Goal: Task Accomplishment & Management: Complete application form

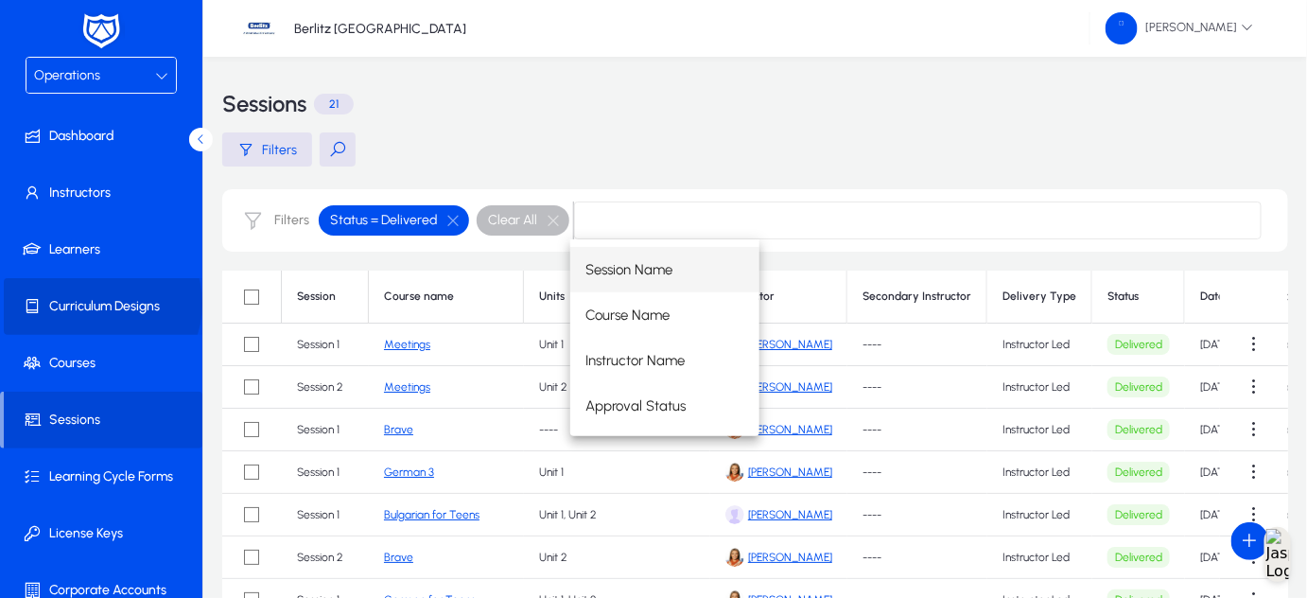
click at [96, 303] on span "Curriculum Designs" at bounding box center [105, 306] width 202 height 19
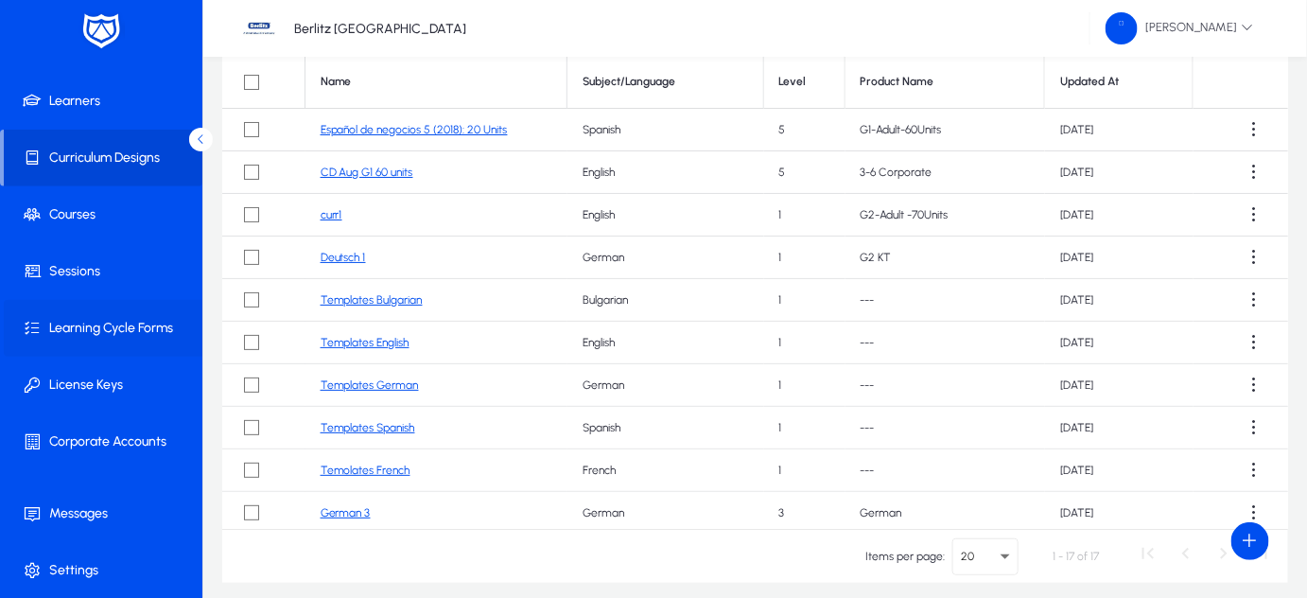
scroll to position [134, 0]
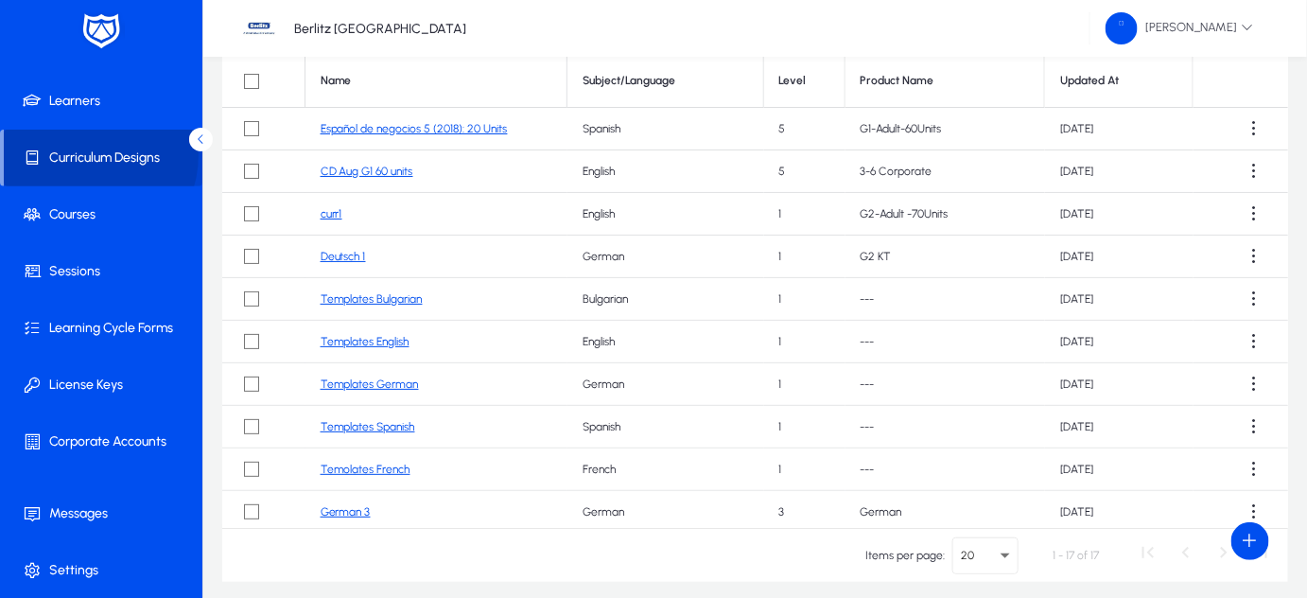
click at [80, 153] on span "Curriculum Designs" at bounding box center [103, 157] width 199 height 19
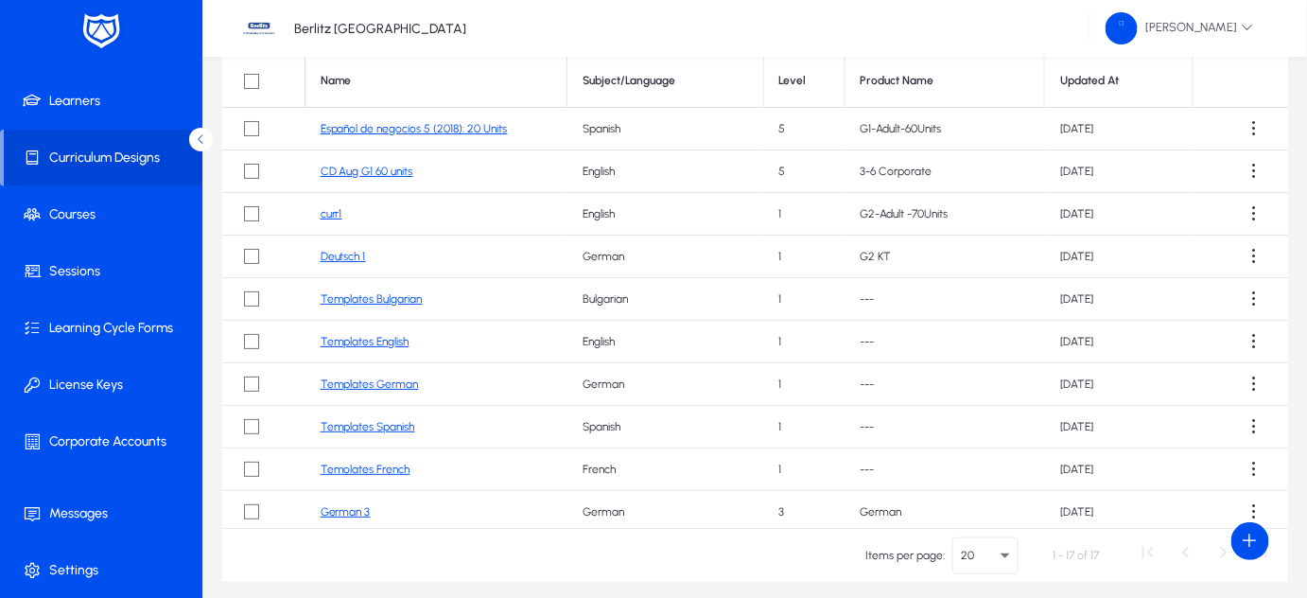
click at [96, 42] on img at bounding box center [101, 31] width 47 height 40
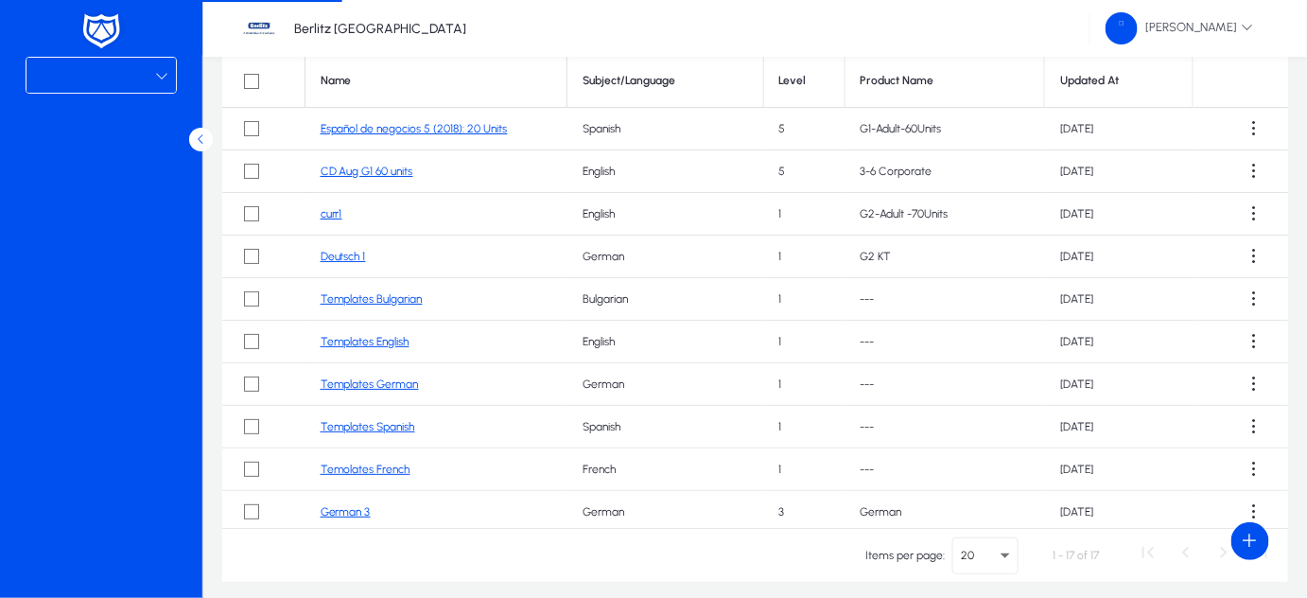
scroll to position [0, 0]
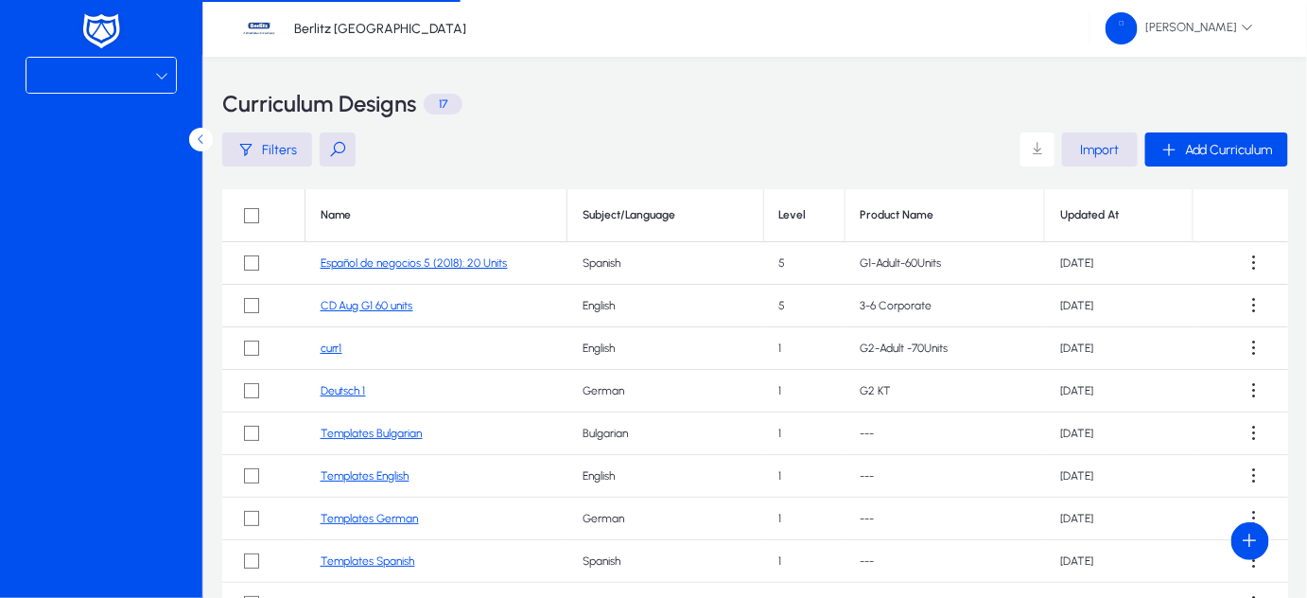
click at [88, 82] on div at bounding box center [94, 75] width 121 height 25
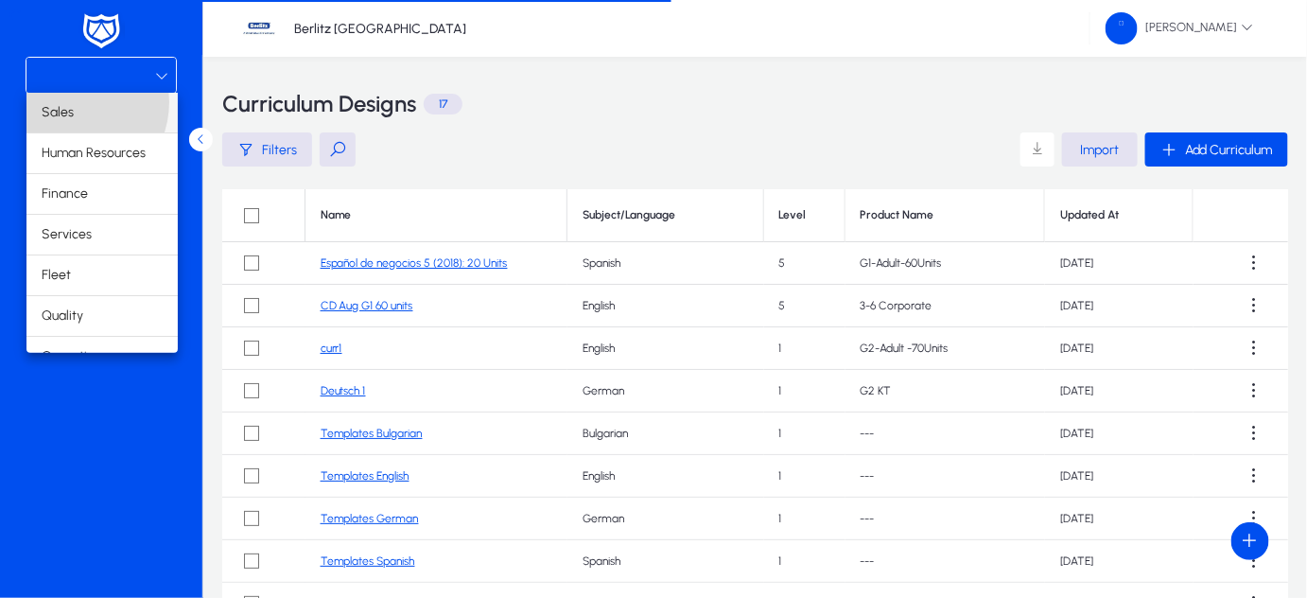
click at [70, 102] on span "Sales" at bounding box center [58, 112] width 32 height 23
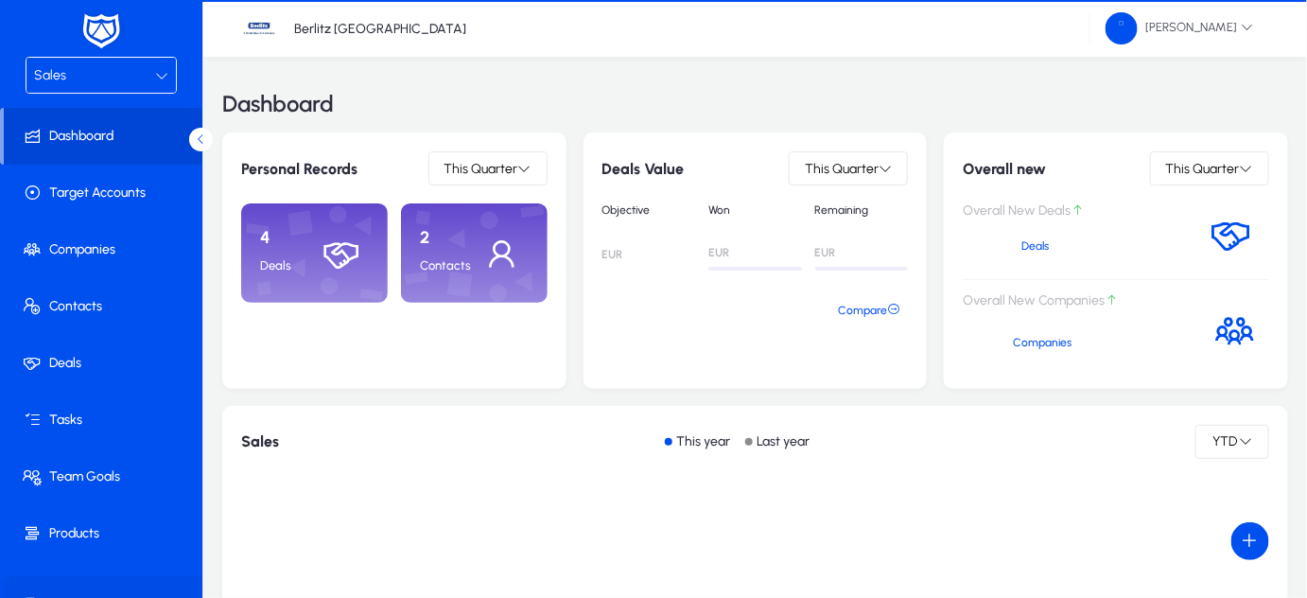
scroll to position [92, 0]
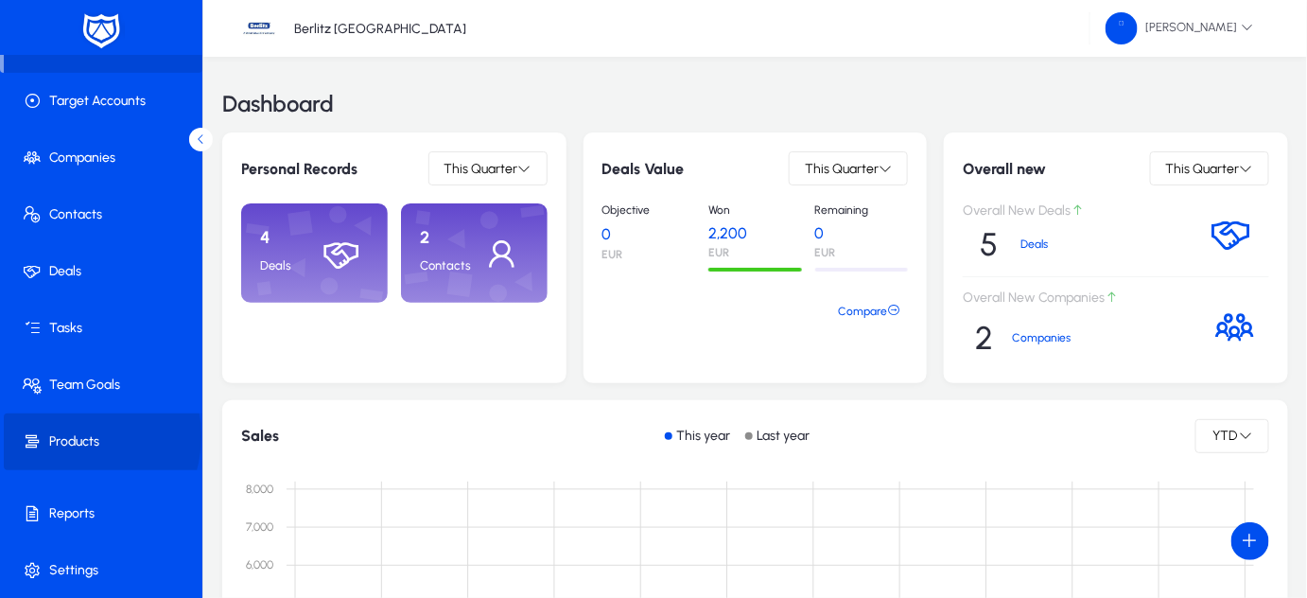
click at [65, 435] on span "Products" at bounding box center [105, 441] width 202 height 19
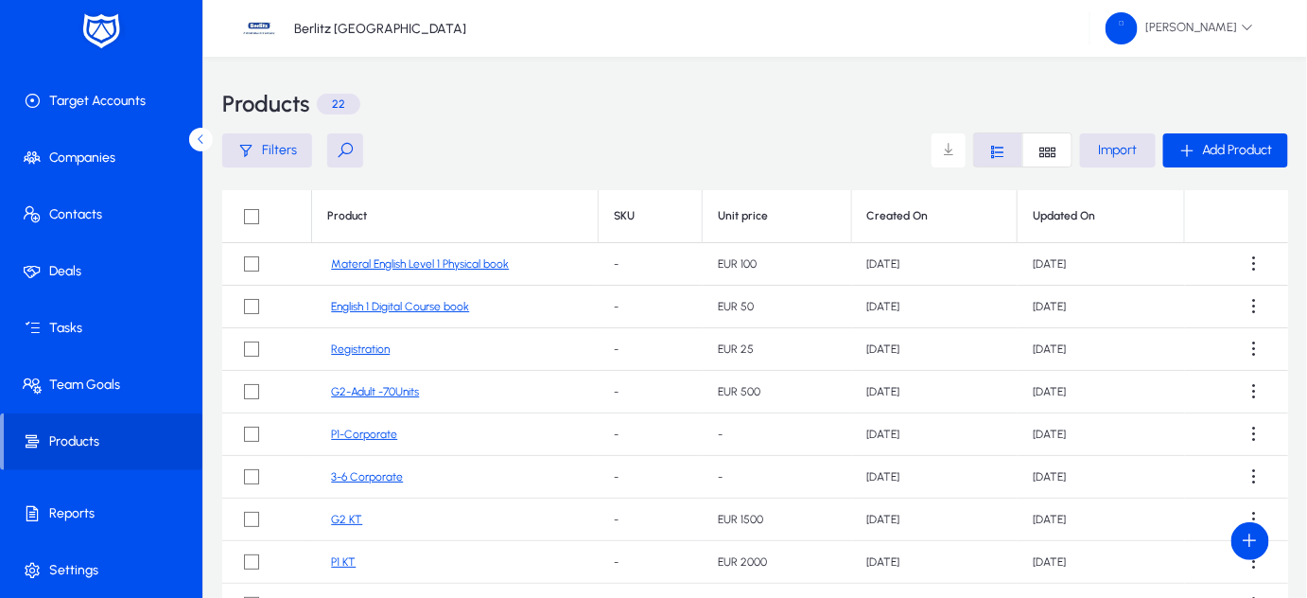
click at [383, 433] on link "P1-Corporate" at bounding box center [364, 434] width 66 height 14
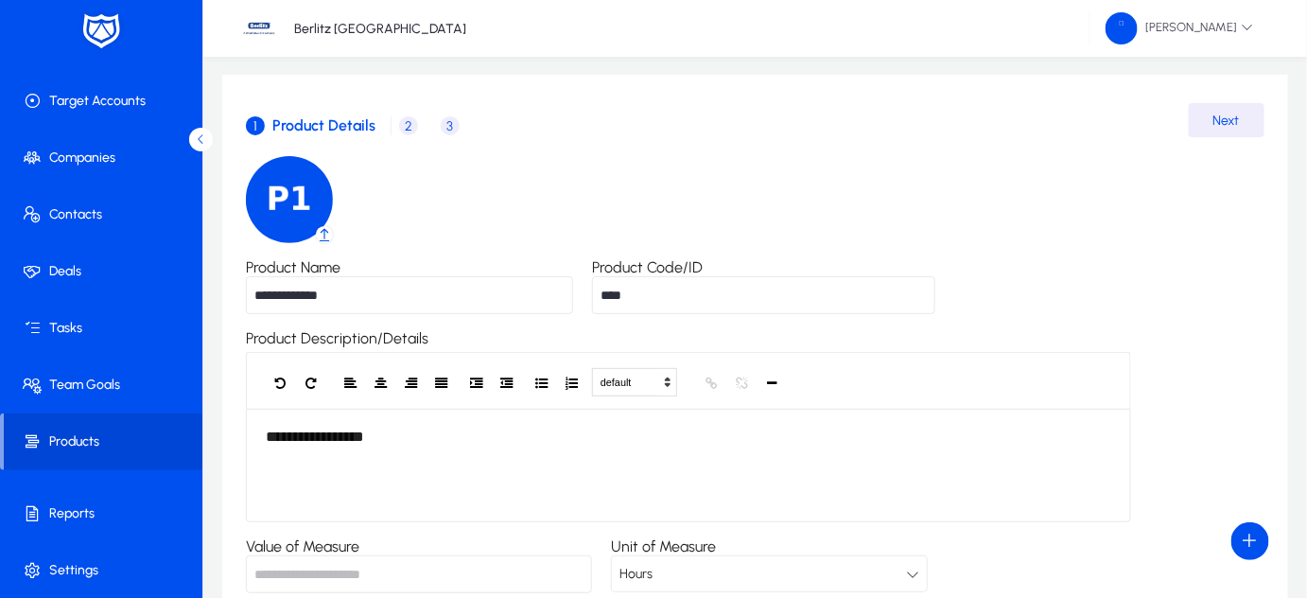
scroll to position [58, 0]
click at [406, 130] on span "2" at bounding box center [408, 125] width 19 height 19
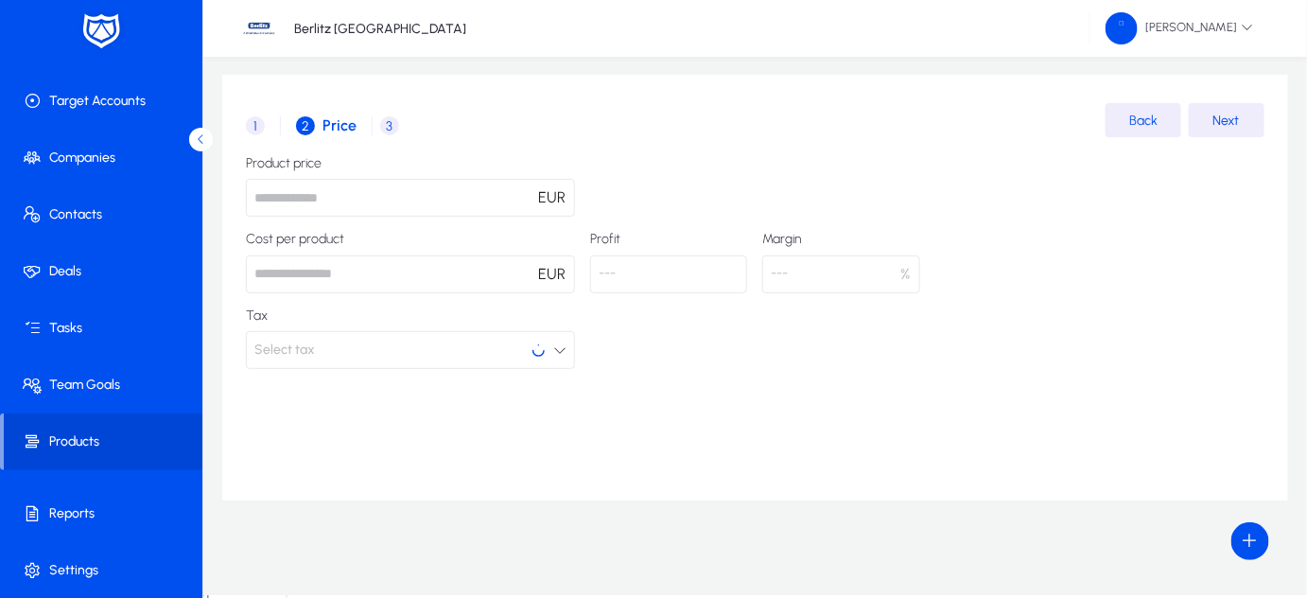
scroll to position [55, 0]
click at [400, 280] on input "number" at bounding box center [410, 277] width 329 height 38
click at [307, 195] on input "*" at bounding box center [410, 201] width 329 height 38
click at [440, 289] on input "number" at bounding box center [410, 277] width 329 height 38
click at [370, 204] on input "**" at bounding box center [410, 201] width 329 height 38
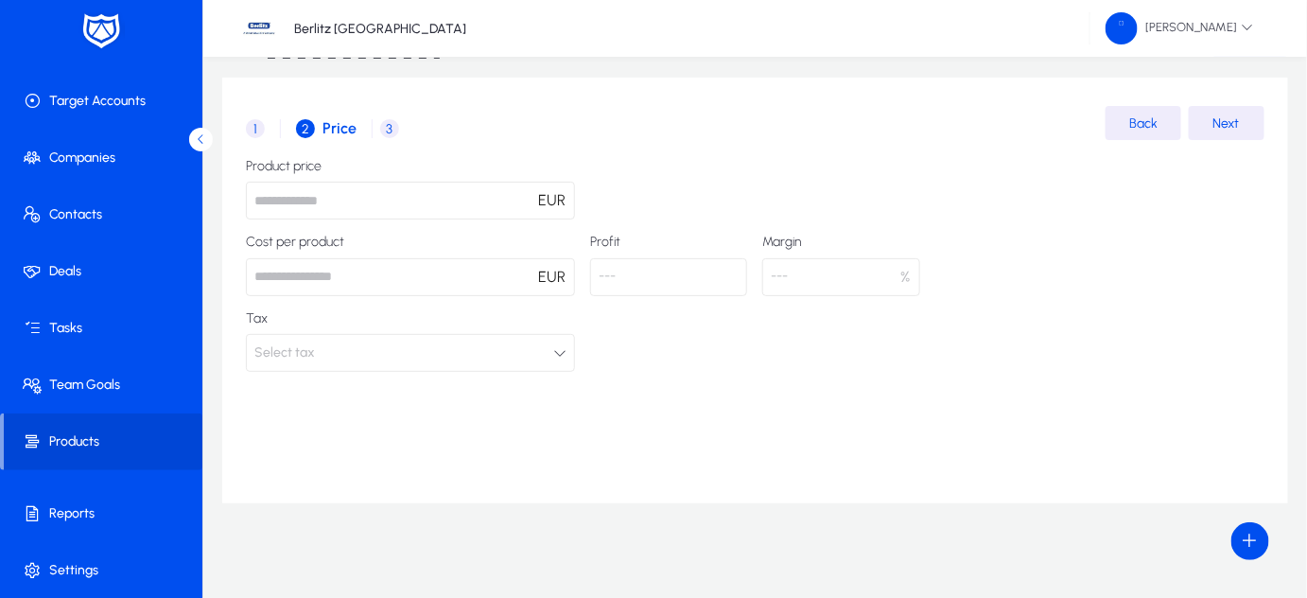
type input "*"
click at [465, 344] on button "Select tax" at bounding box center [410, 353] width 329 height 38
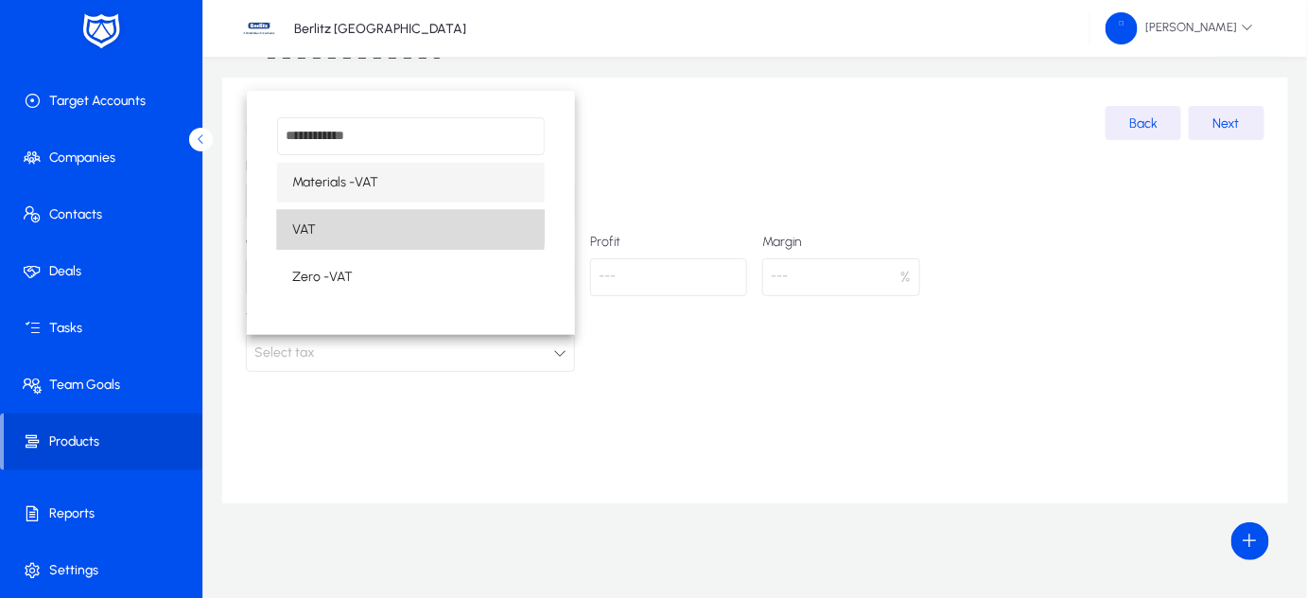
click at [304, 223] on span "VAT" at bounding box center [304, 229] width 24 height 23
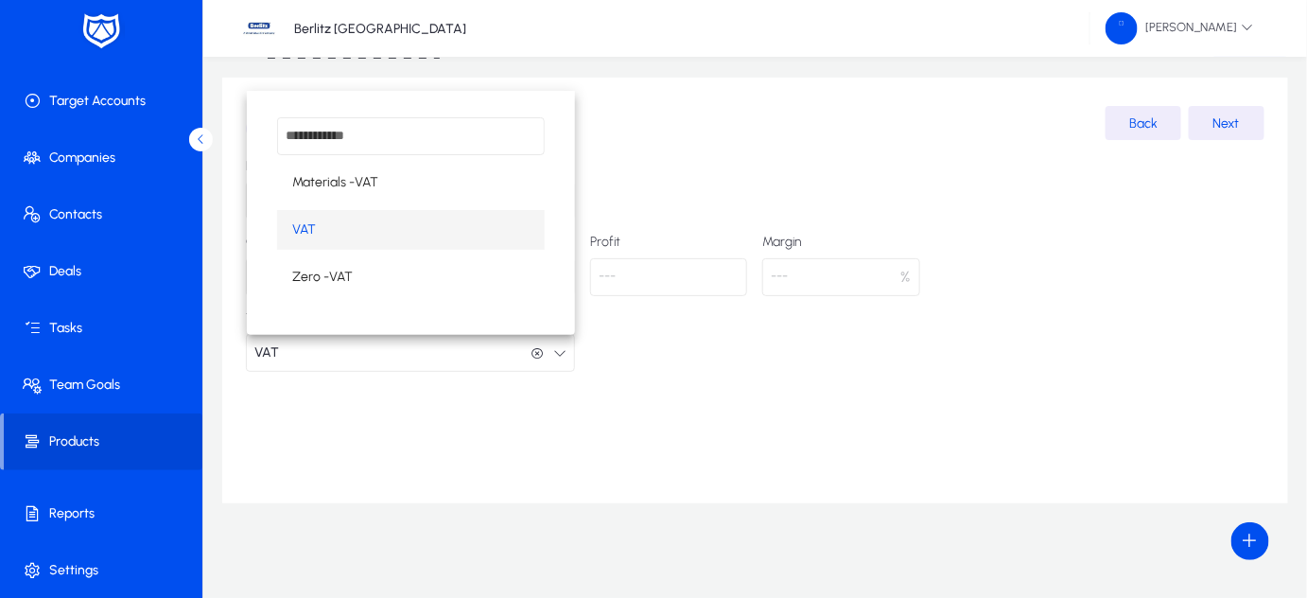
scroll to position [0, 0]
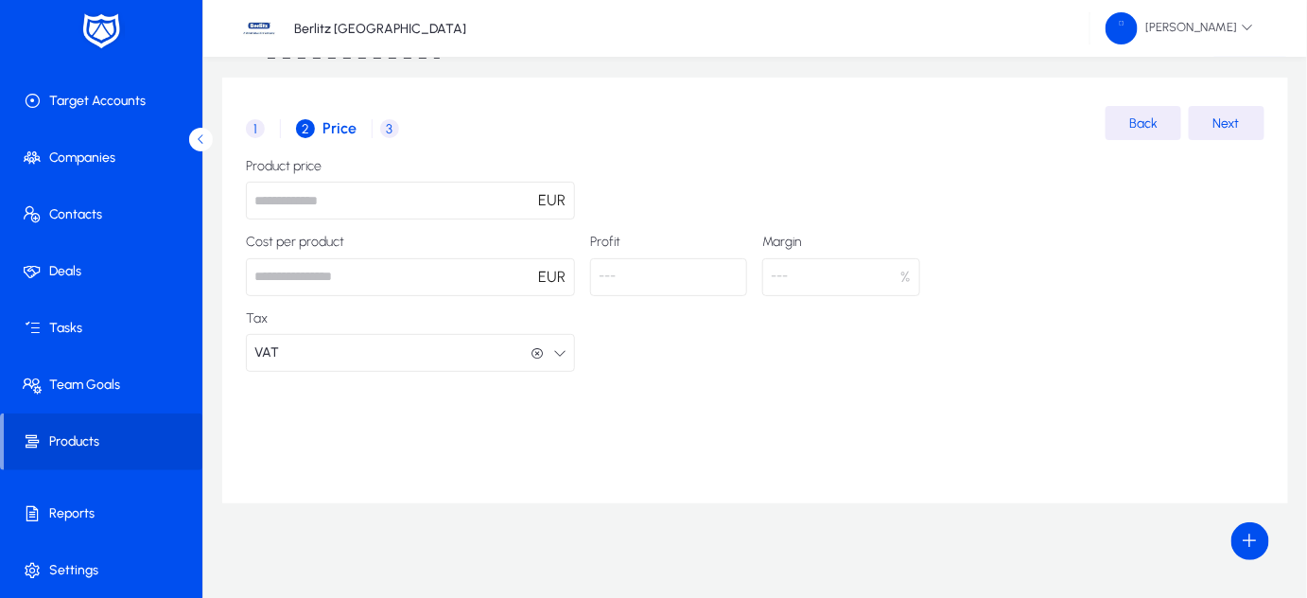
click at [970, 334] on div "Product price * EUR Cost per product EUR Profit --- Margin --- % Tax VAT VAT" at bounding box center [755, 265] width 1018 height 213
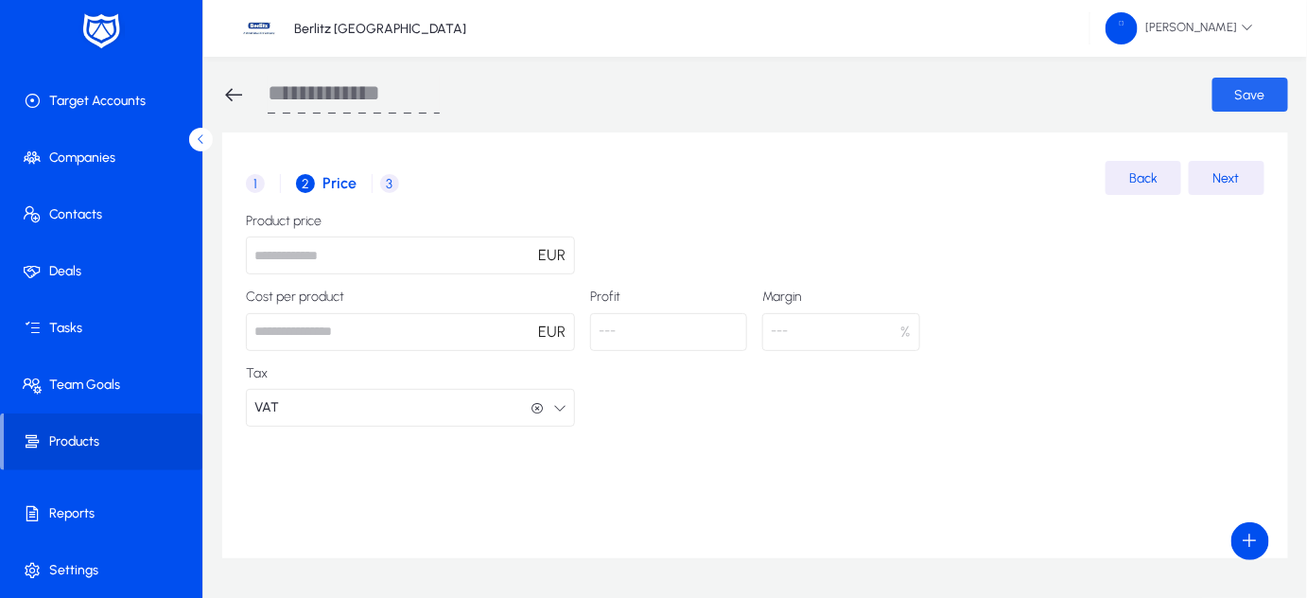
click at [1234, 96] on span "submit" at bounding box center [1250, 94] width 76 height 45
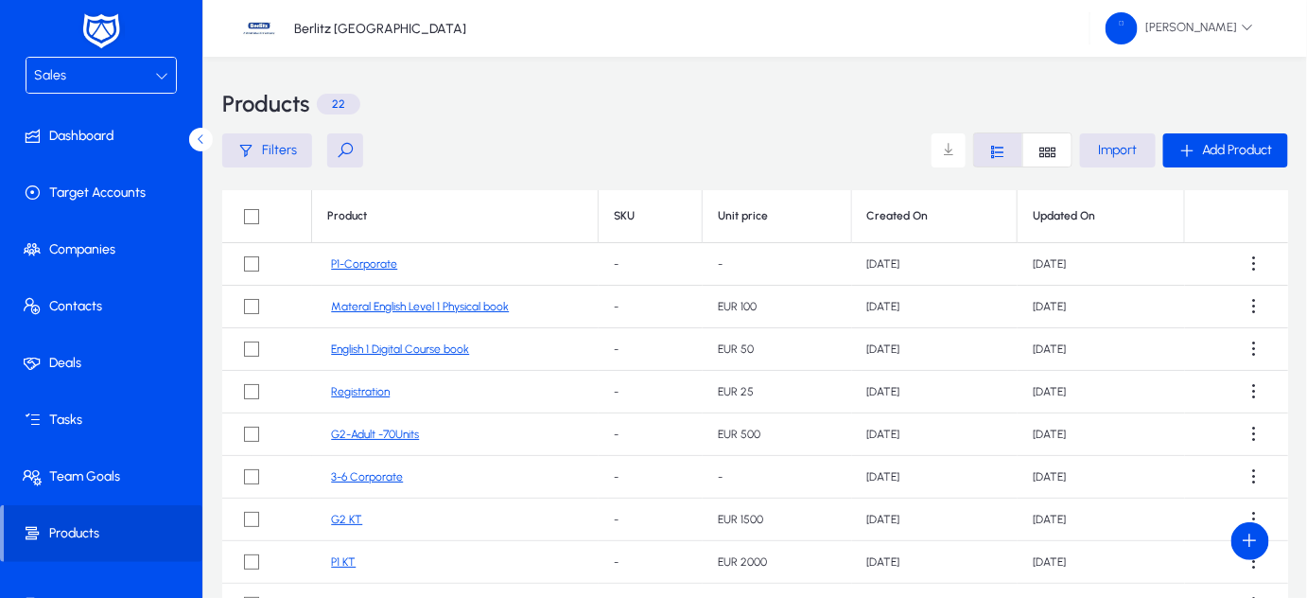
click at [72, 69] on div "Sales" at bounding box center [94, 75] width 121 height 25
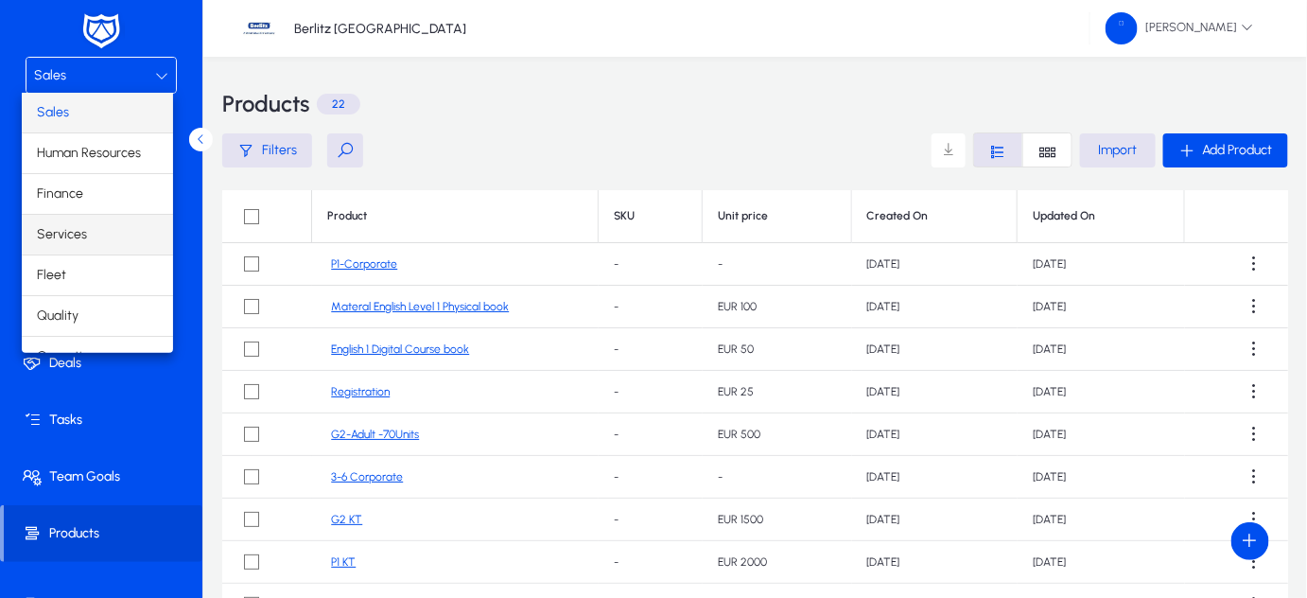
scroll to position [61, 0]
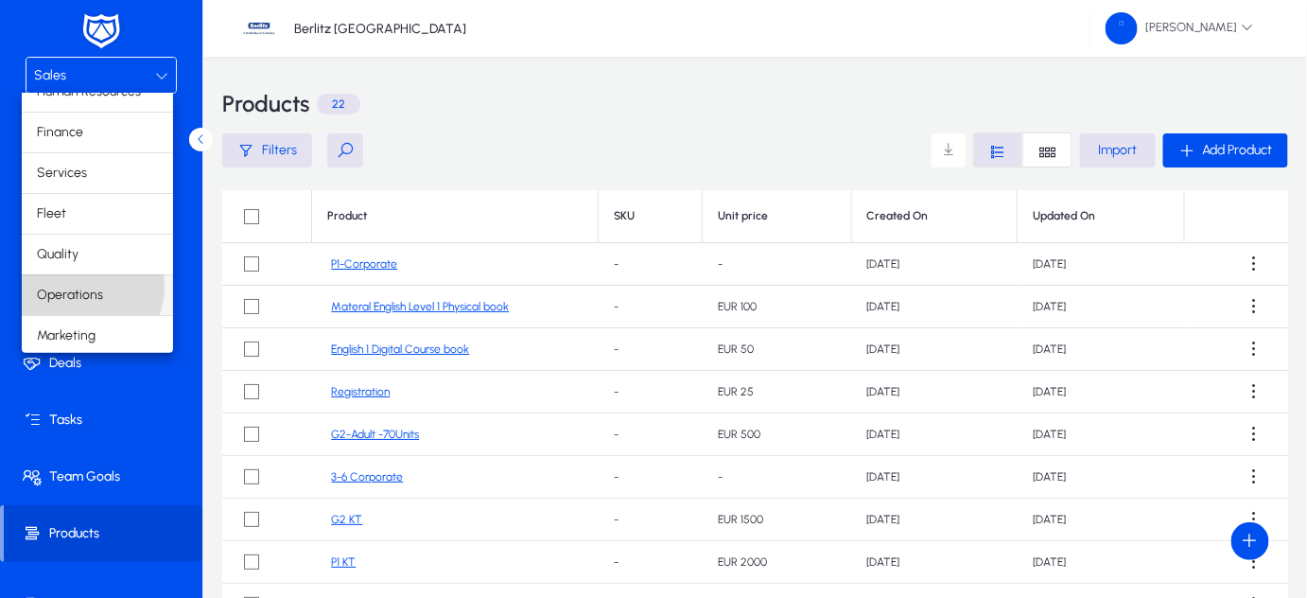
click at [72, 284] on span "Operations" at bounding box center [70, 295] width 66 height 23
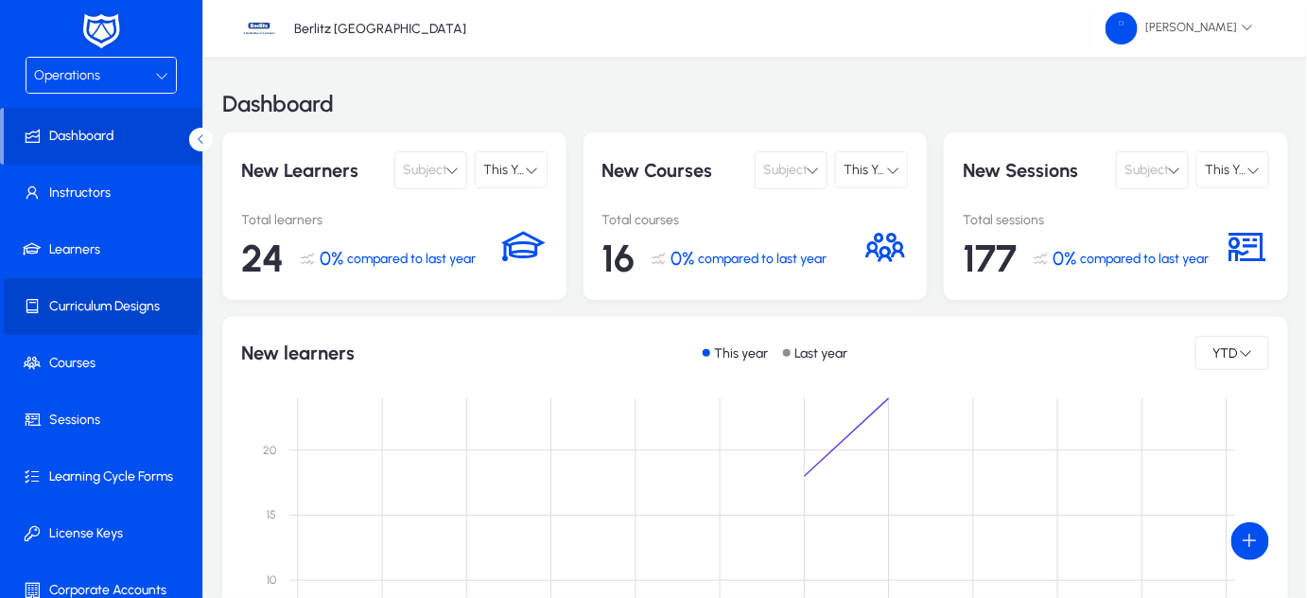
click at [71, 295] on span at bounding box center [105, 306] width 202 height 45
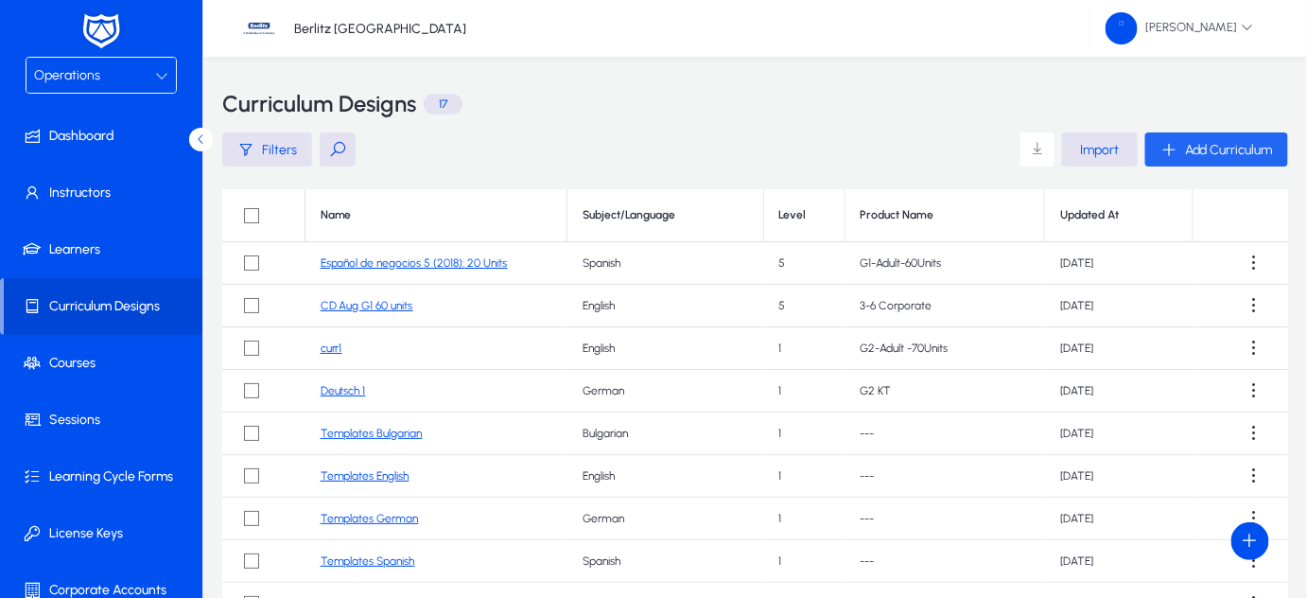
click at [1160, 149] on icon "button" at bounding box center [1168, 149] width 17 height 17
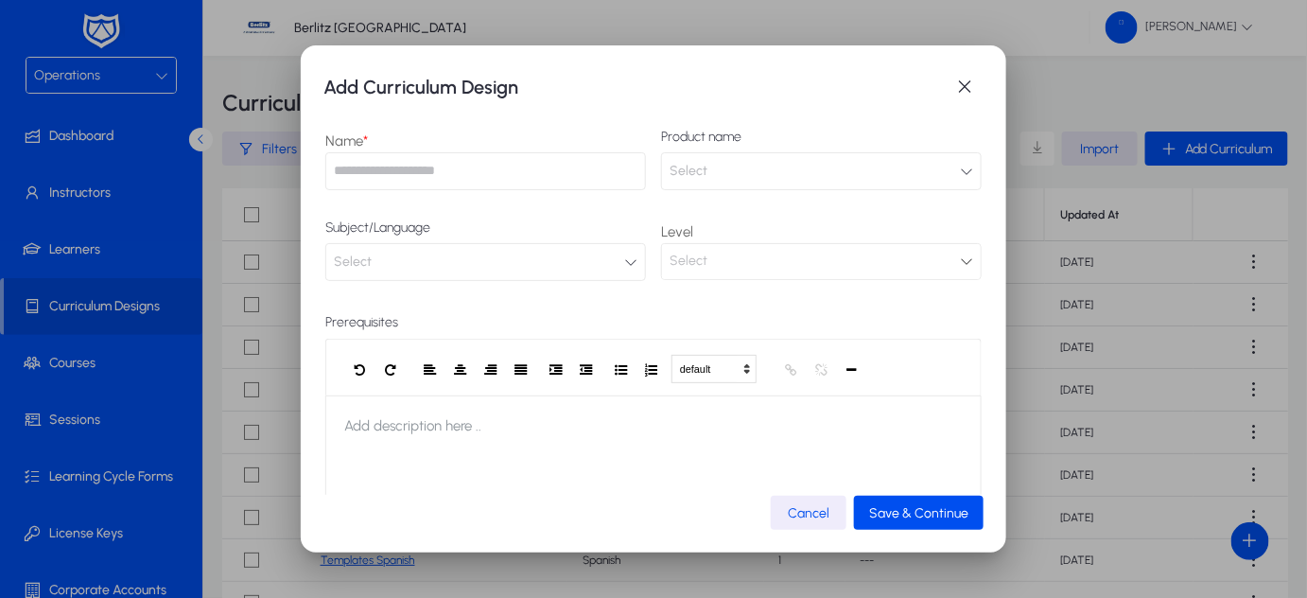
click at [522, 168] on input "text" at bounding box center [485, 171] width 321 height 38
type input "**********"
click at [742, 169] on button "Select" at bounding box center [821, 171] width 321 height 38
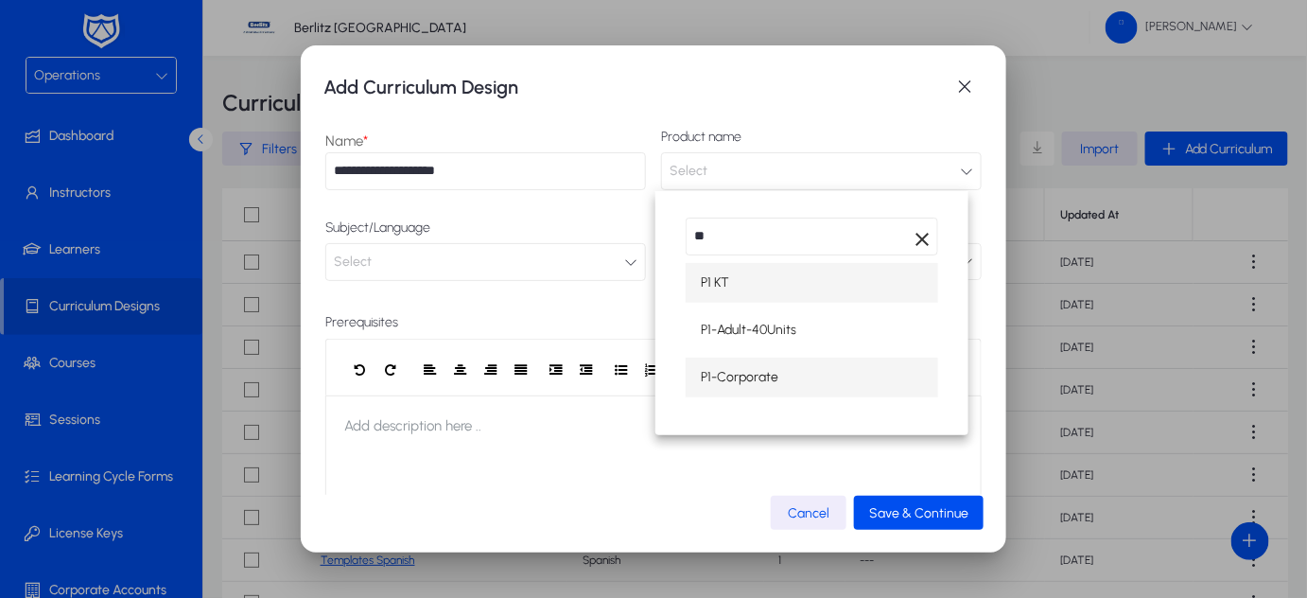
type input "**"
click at [750, 385] on span "P1-Corporate" at bounding box center [740, 377] width 78 height 23
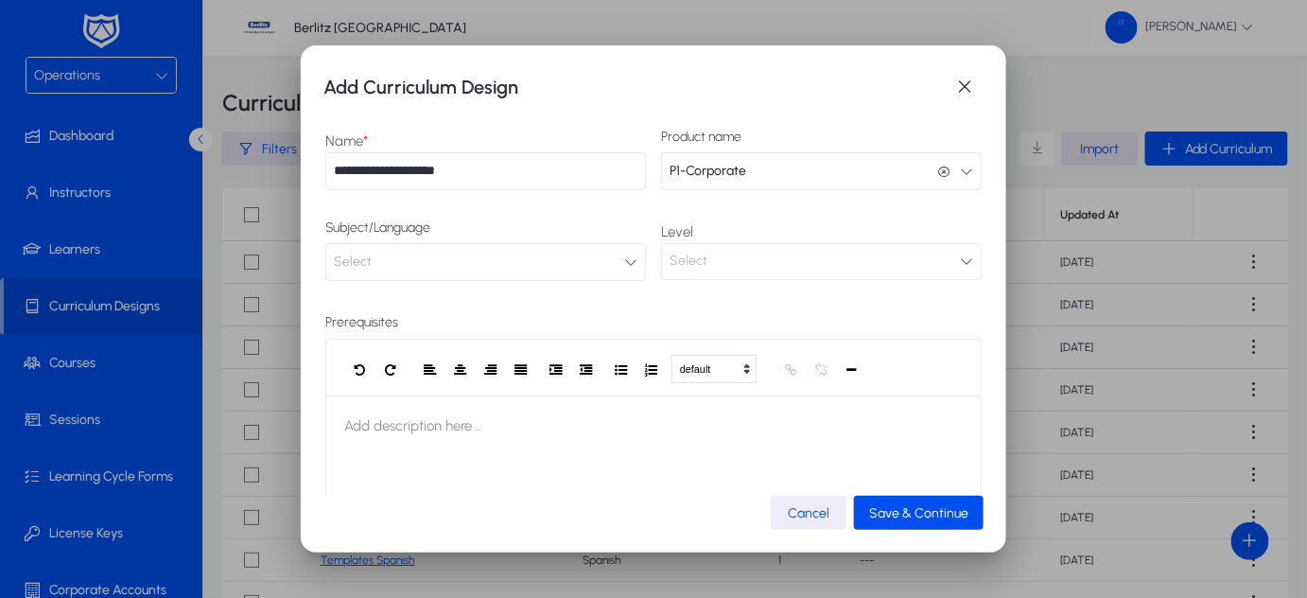
click at [469, 259] on button "Select" at bounding box center [485, 262] width 321 height 38
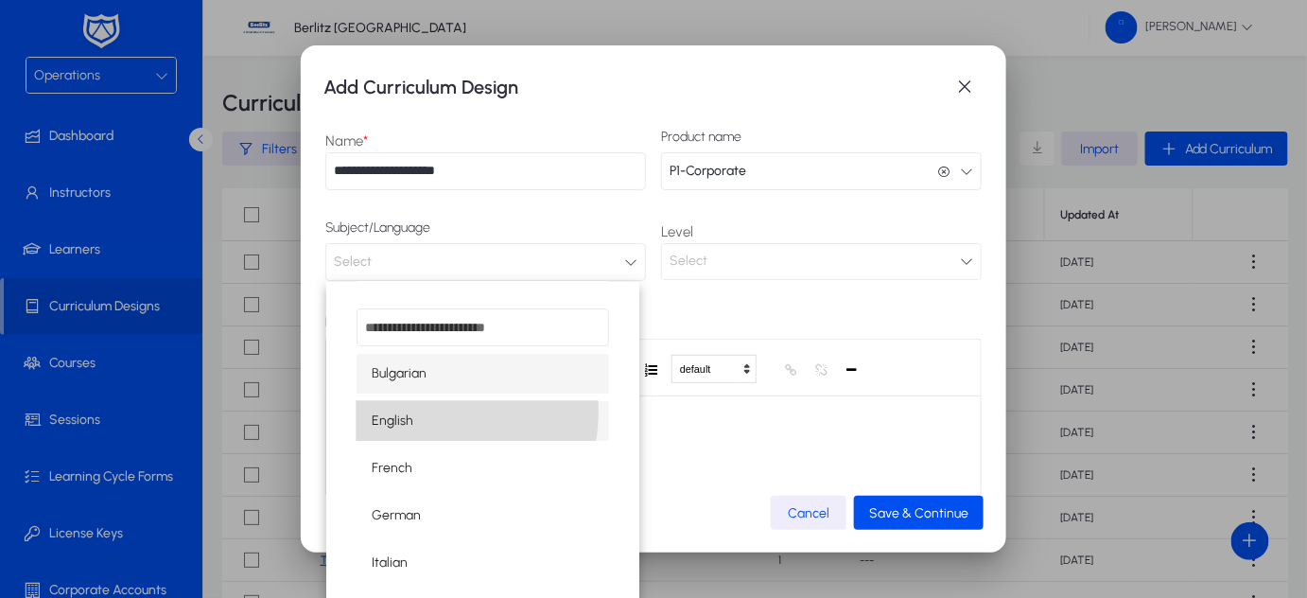
click at [422, 410] on mat-option "English" at bounding box center [483, 421] width 252 height 40
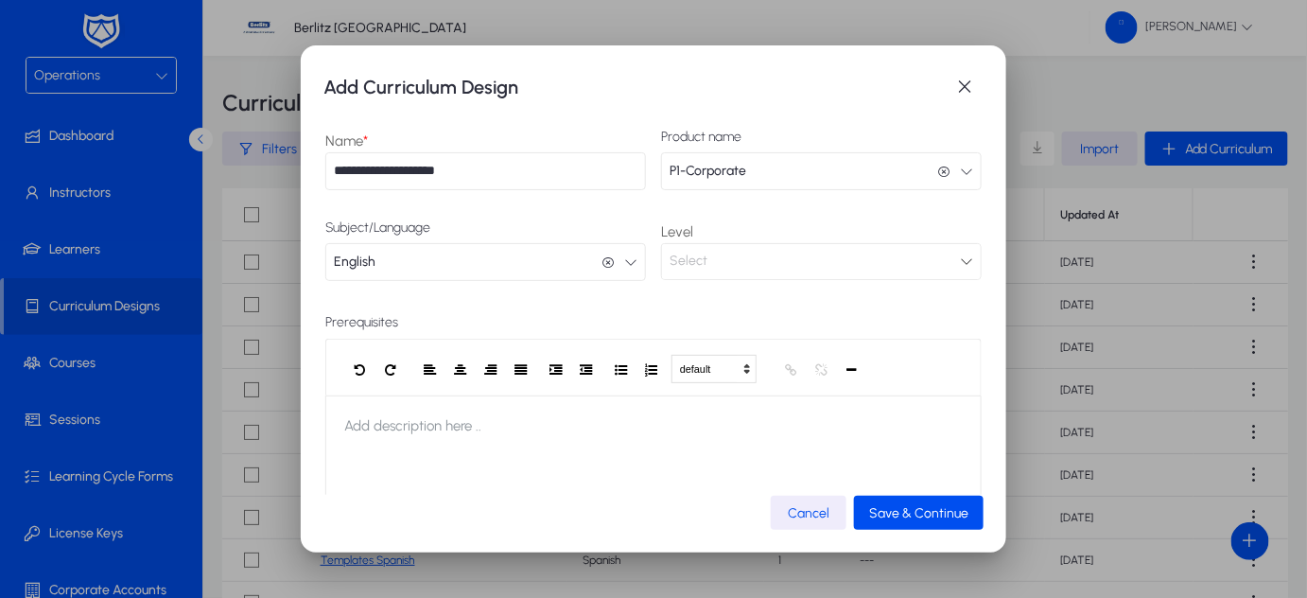
click at [686, 271] on div "Select" at bounding box center [815, 261] width 290 height 25
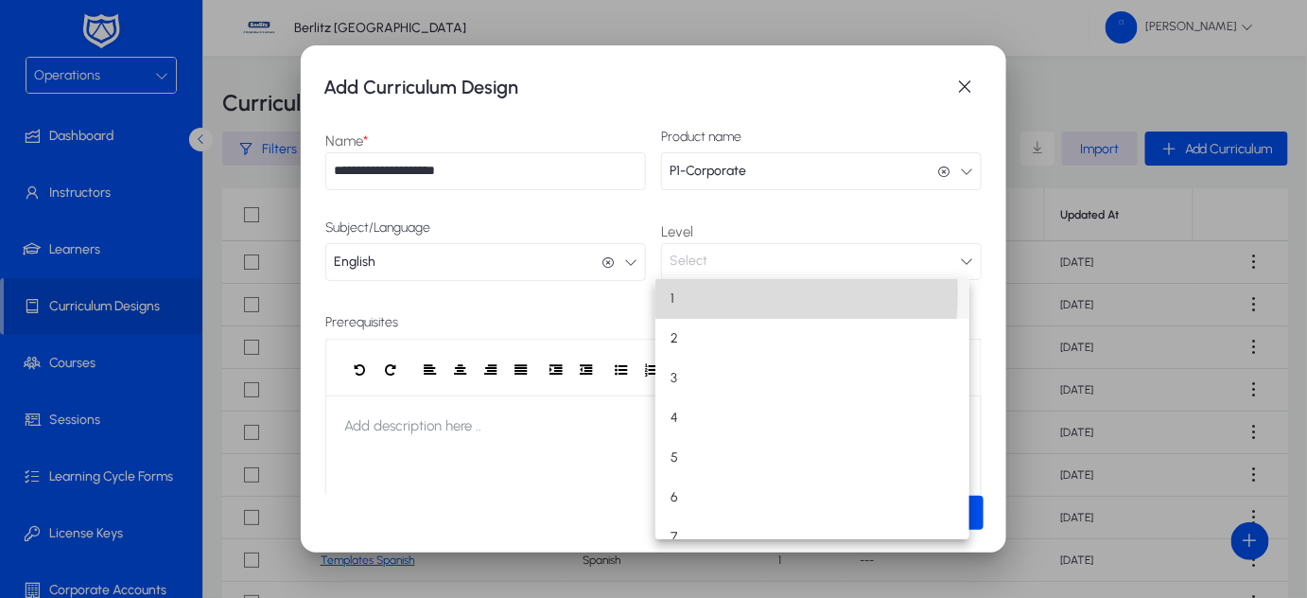
click at [686, 293] on mat-option "1" at bounding box center [812, 299] width 314 height 40
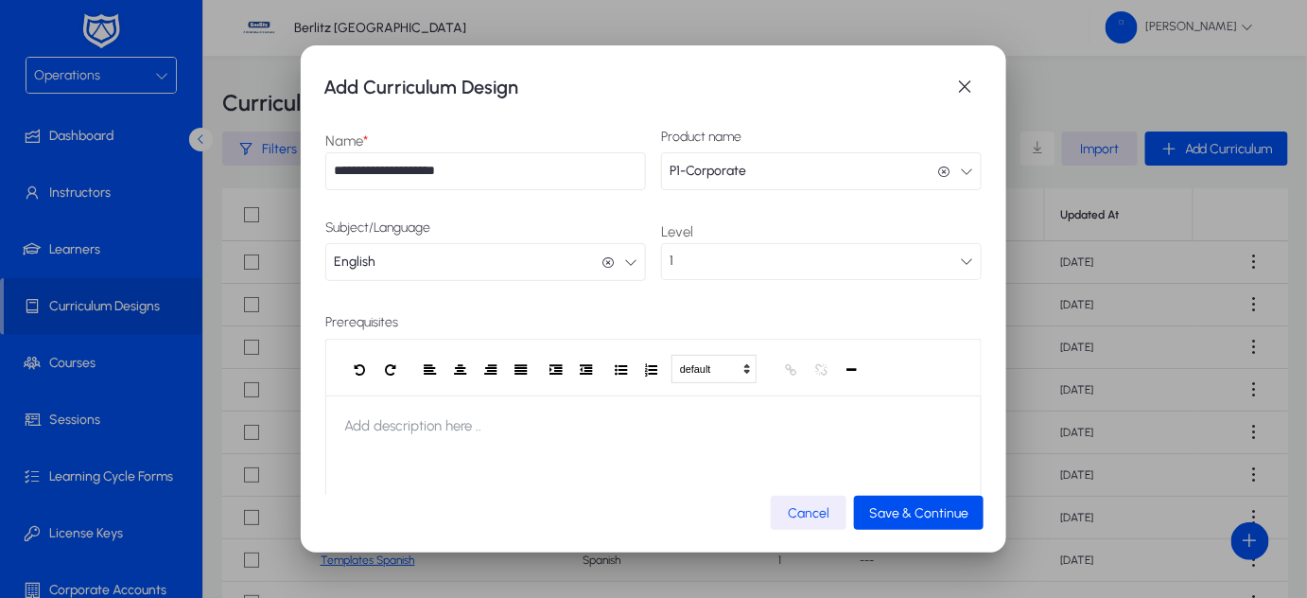
click at [601, 260] on icon "button" at bounding box center [607, 262] width 13 height 13
click at [882, 507] on span "Save & Continue" at bounding box center [918, 513] width 99 height 16
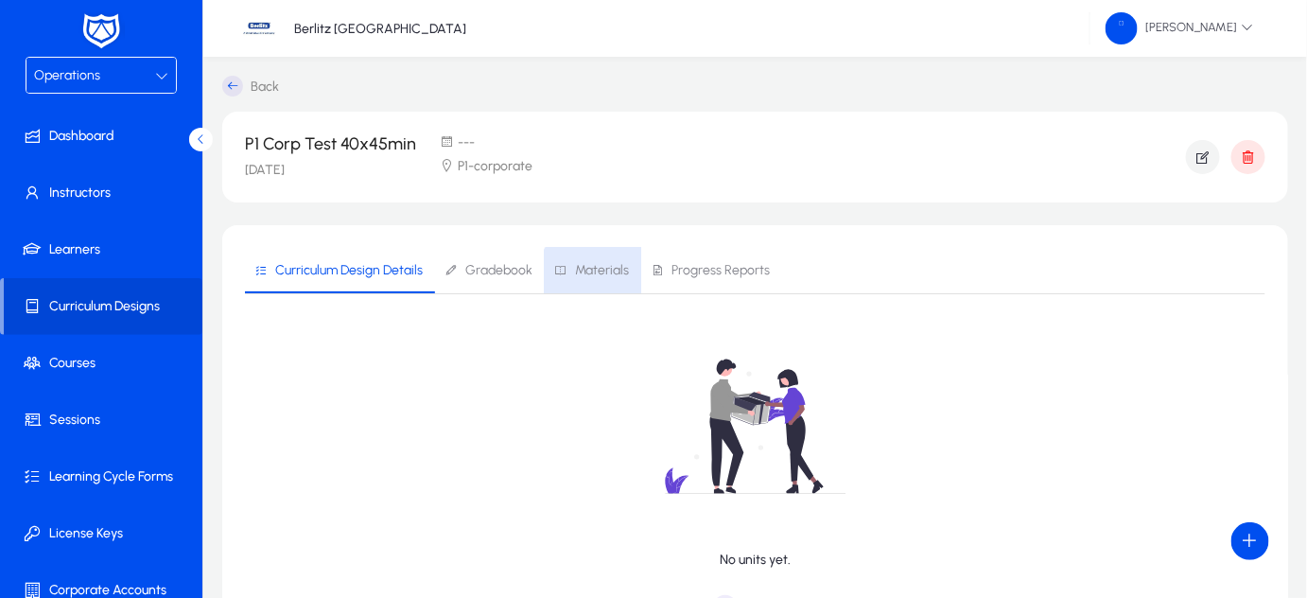
click at [595, 277] on span "Materials" at bounding box center [602, 270] width 54 height 13
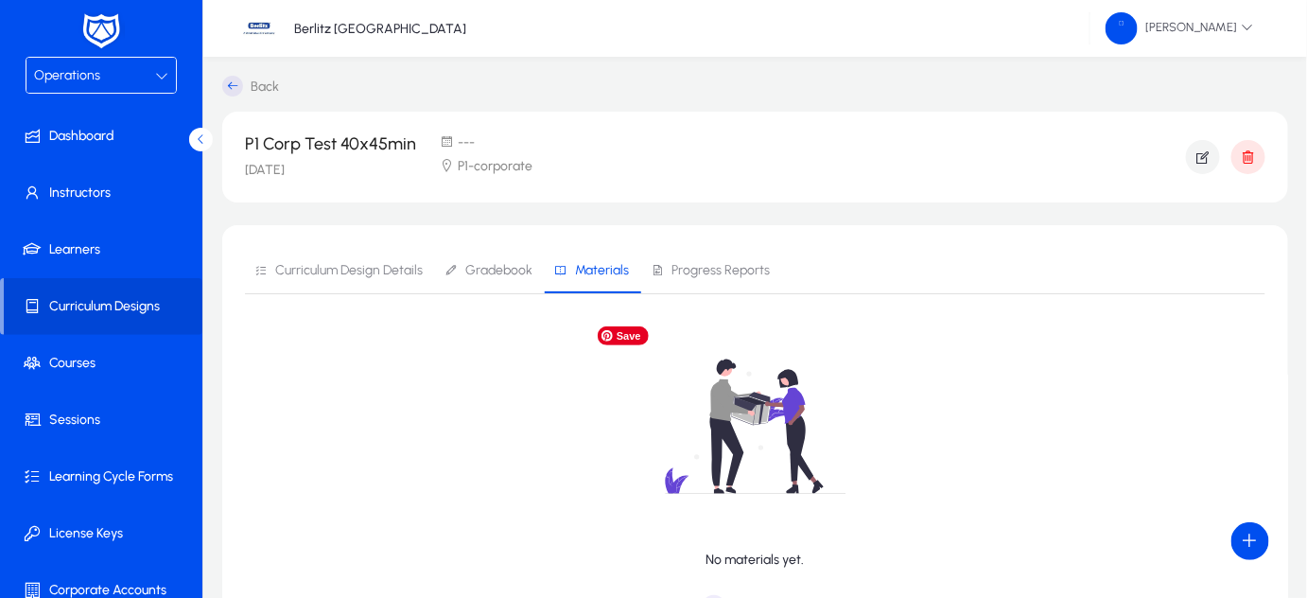
scroll to position [165, 0]
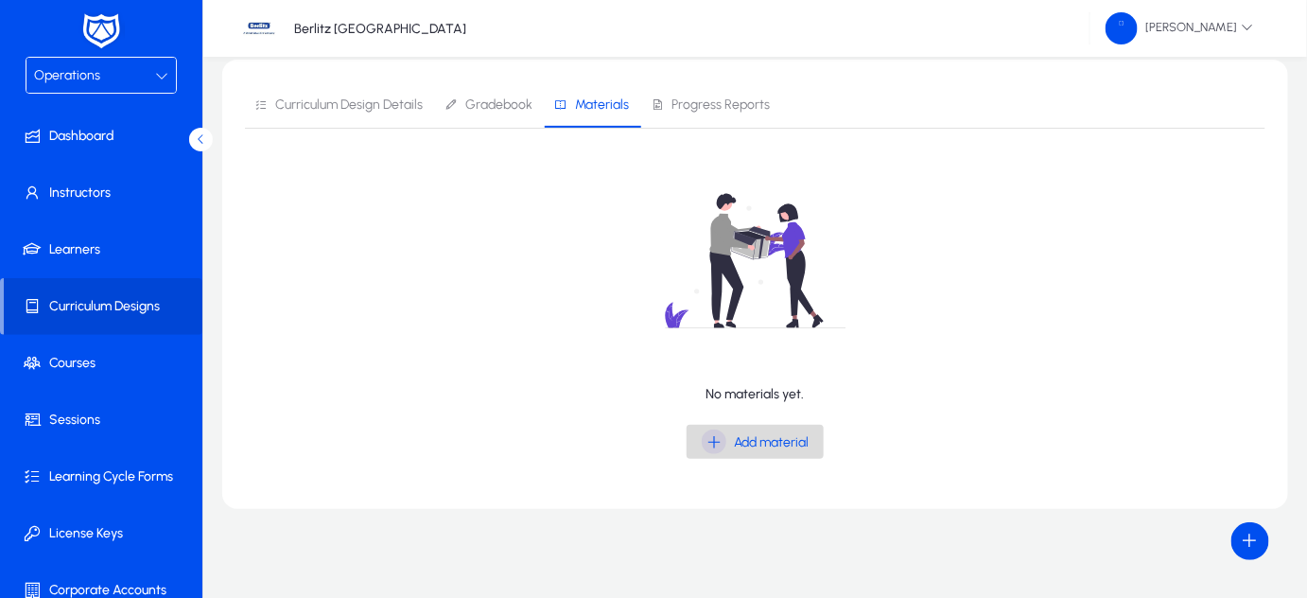
click at [788, 435] on span "Add material" at bounding box center [771, 442] width 75 height 16
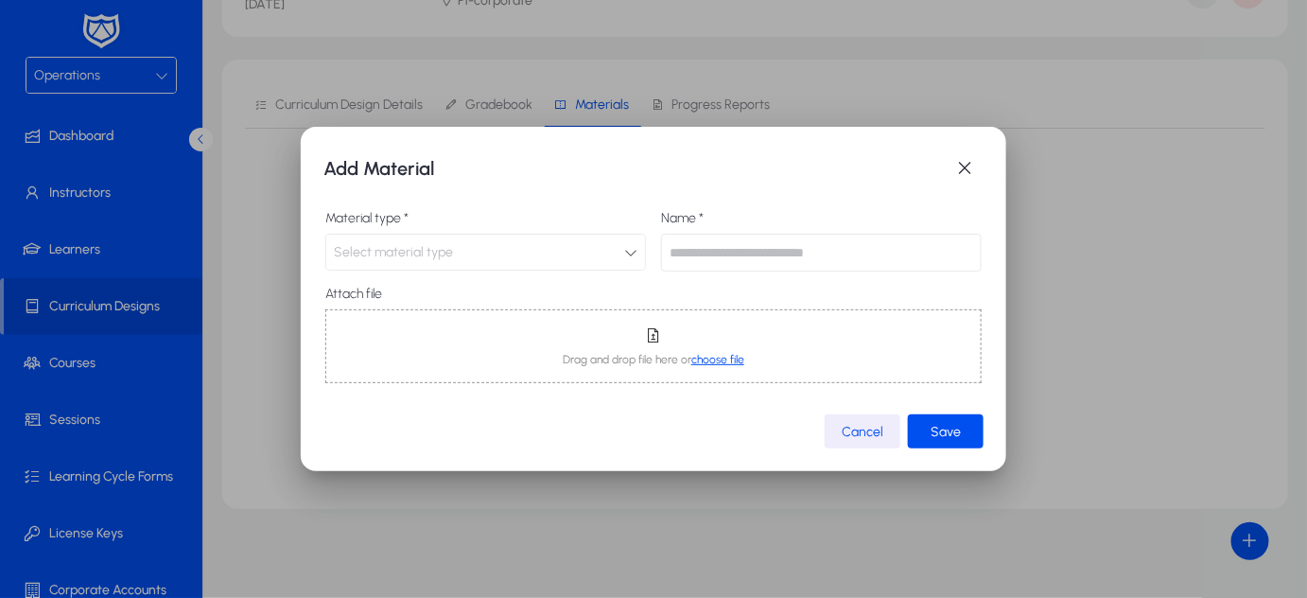
click at [380, 249] on span "Select material type" at bounding box center [393, 252] width 119 height 16
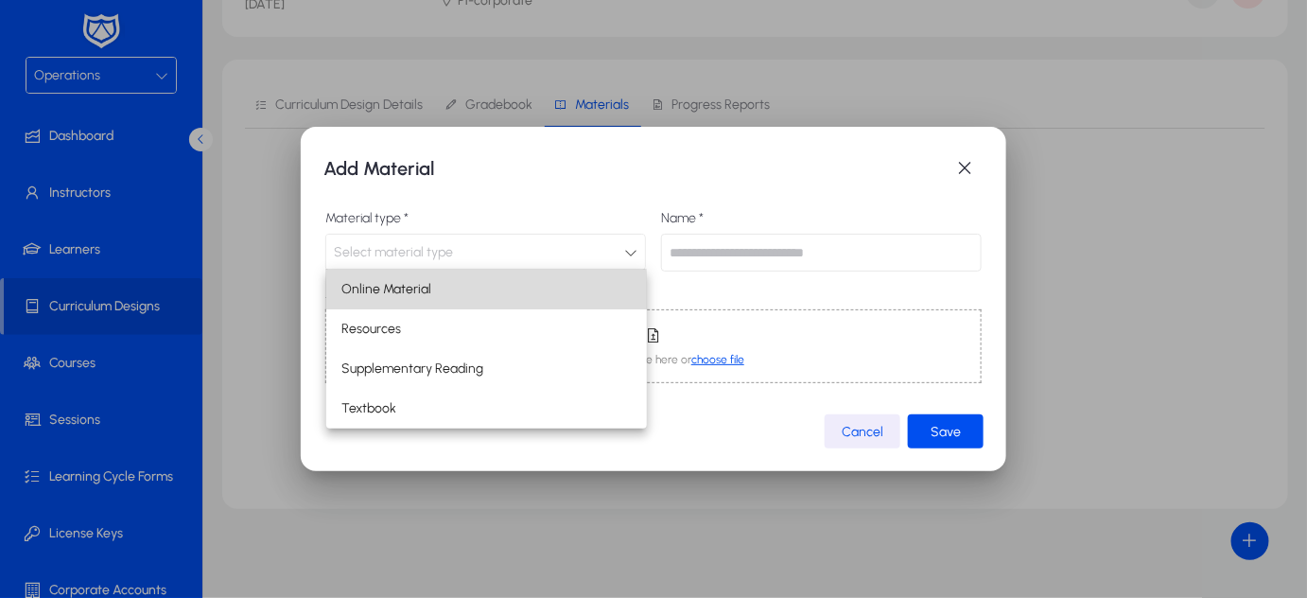
click at [387, 292] on span "Online Material" at bounding box center [386, 289] width 90 height 23
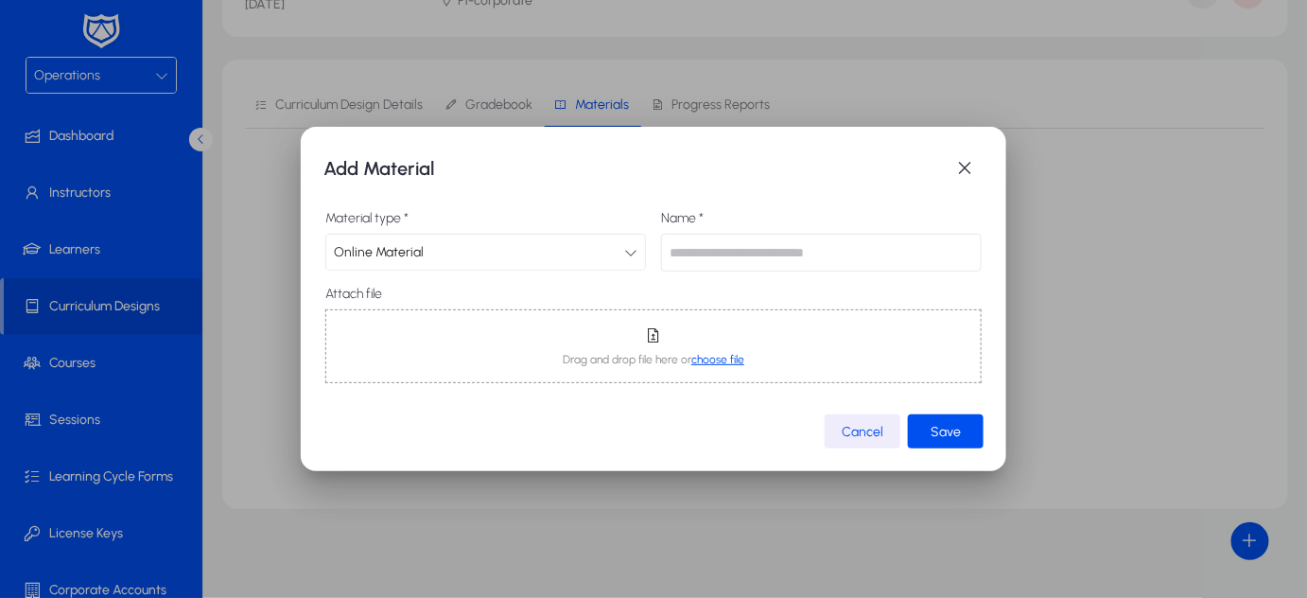
click at [722, 257] on input "text" at bounding box center [821, 253] width 321 height 38
click at [630, 258] on icon at bounding box center [630, 252] width 13 height 13
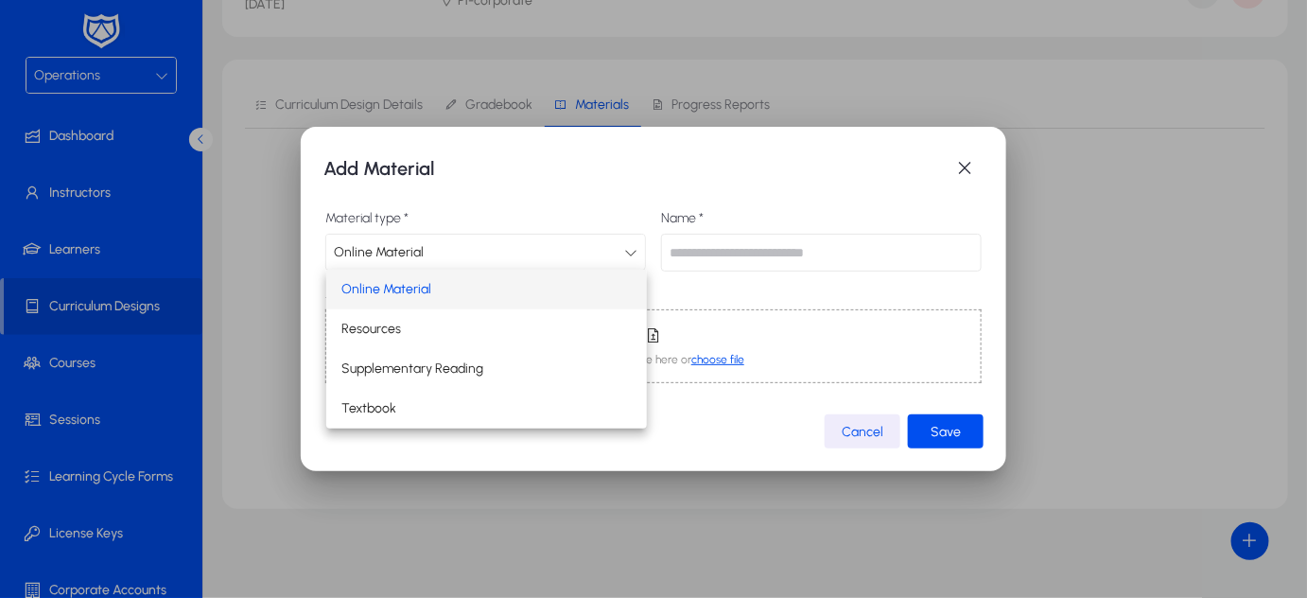
click at [789, 253] on div at bounding box center [653, 299] width 1307 height 598
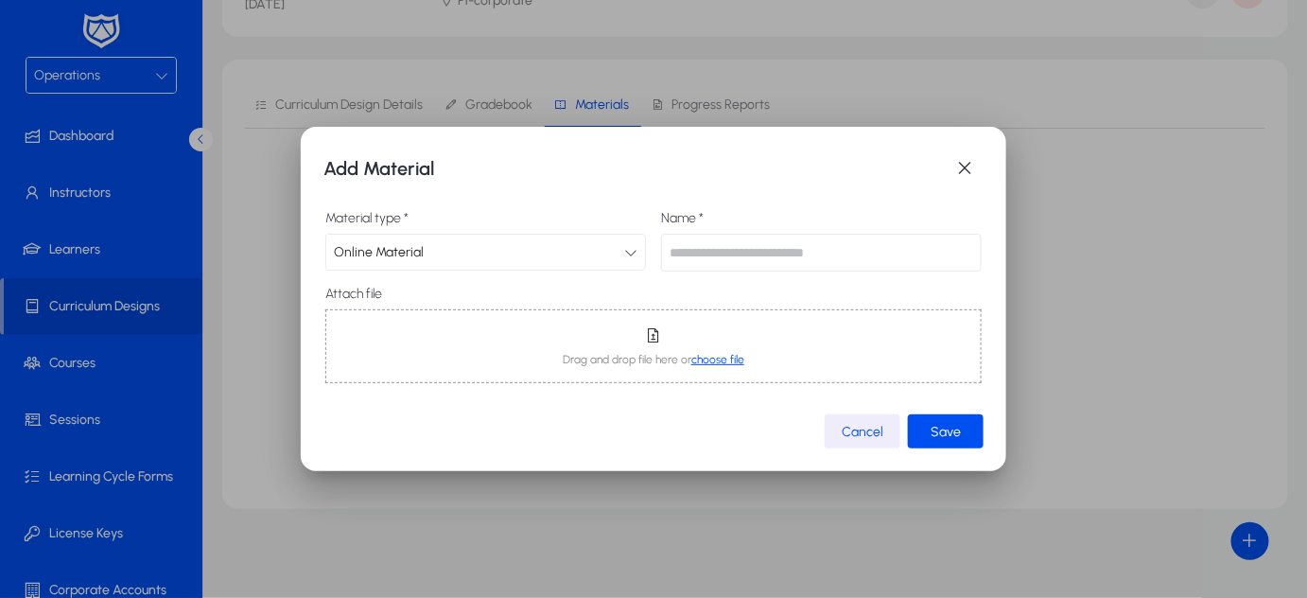
click at [789, 253] on input "text" at bounding box center [821, 253] width 321 height 38
click at [963, 169] on span "button" at bounding box center [965, 168] width 38 height 38
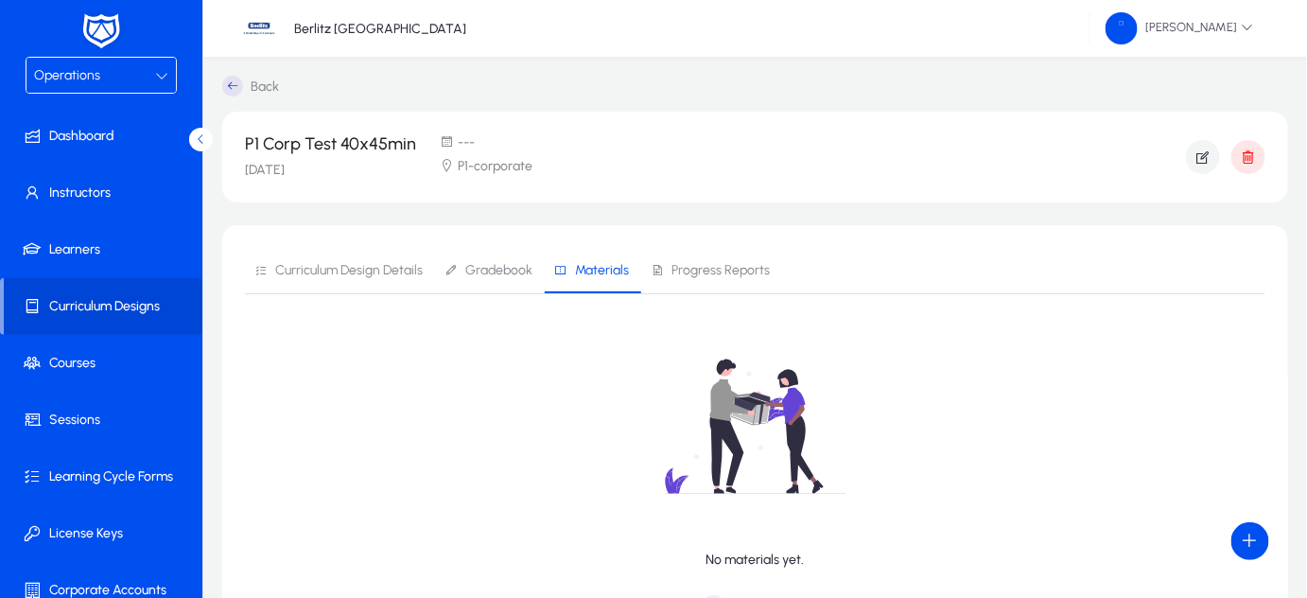
scroll to position [3, 0]
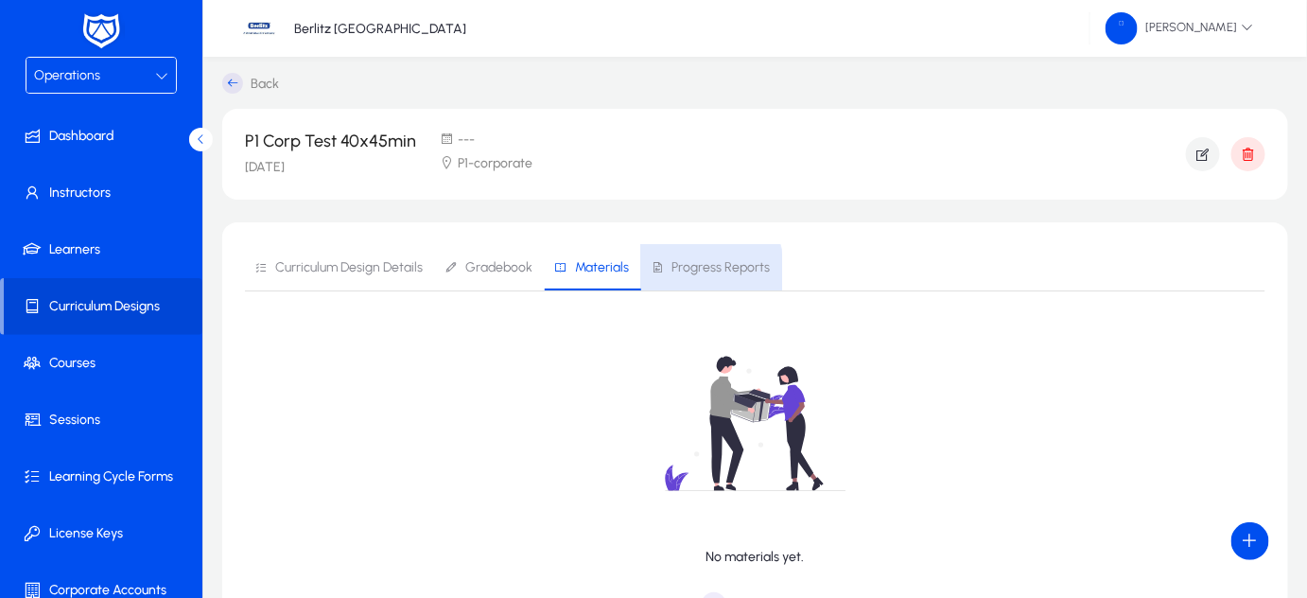
click at [689, 271] on span "Progress Reports" at bounding box center [720, 267] width 98 height 13
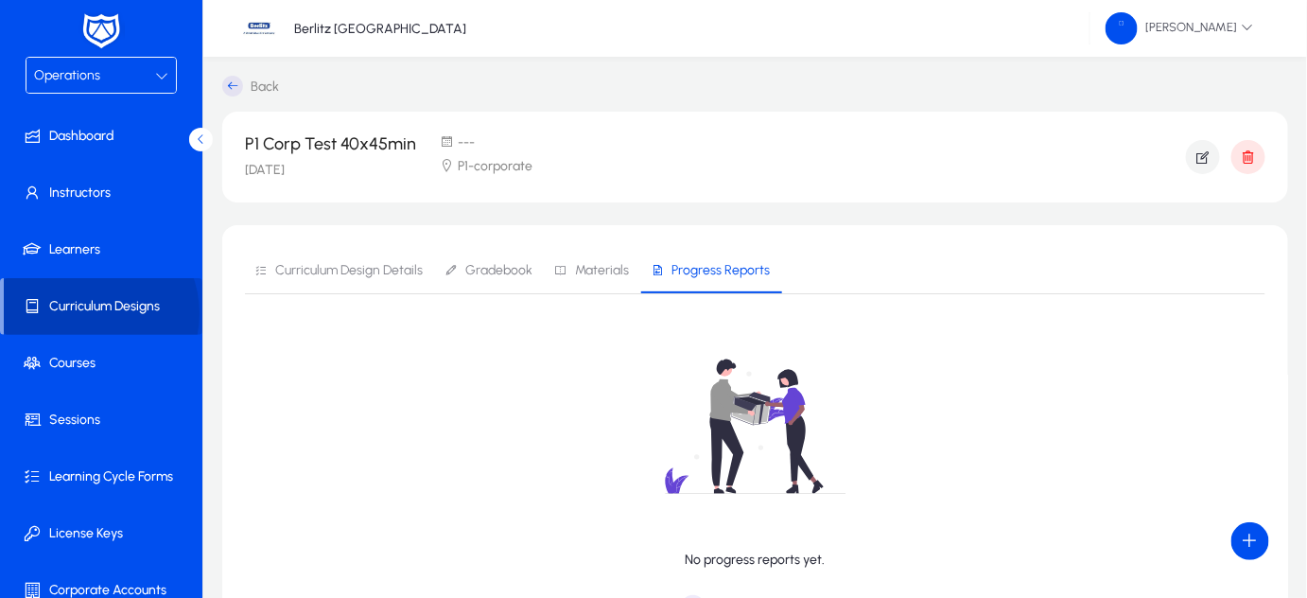
click at [91, 313] on span "Curriculum Designs" at bounding box center [103, 306] width 199 height 19
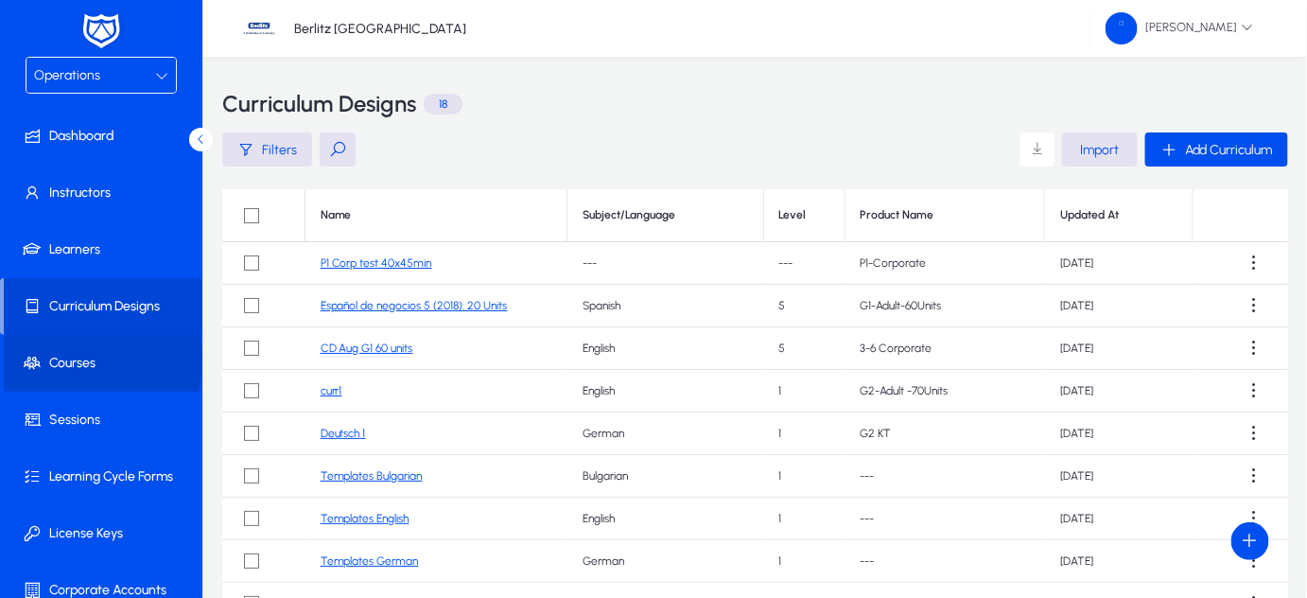
click at [76, 357] on span "Courses" at bounding box center [105, 363] width 202 height 19
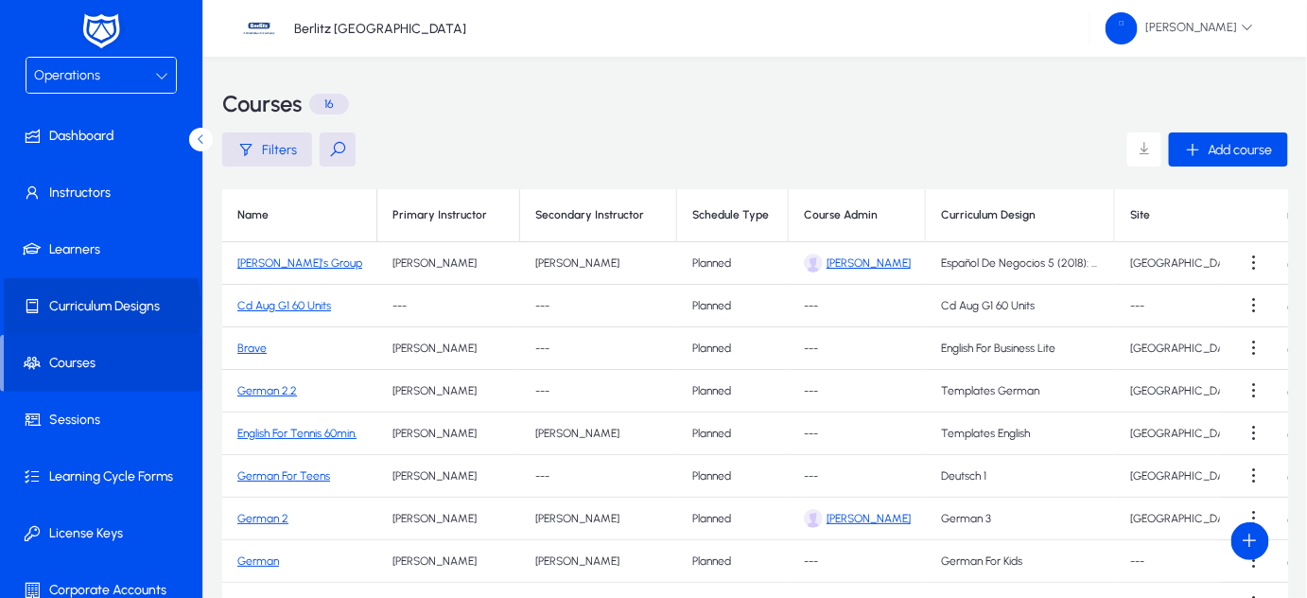
click at [56, 311] on span "Curriculum Designs" at bounding box center [105, 306] width 202 height 19
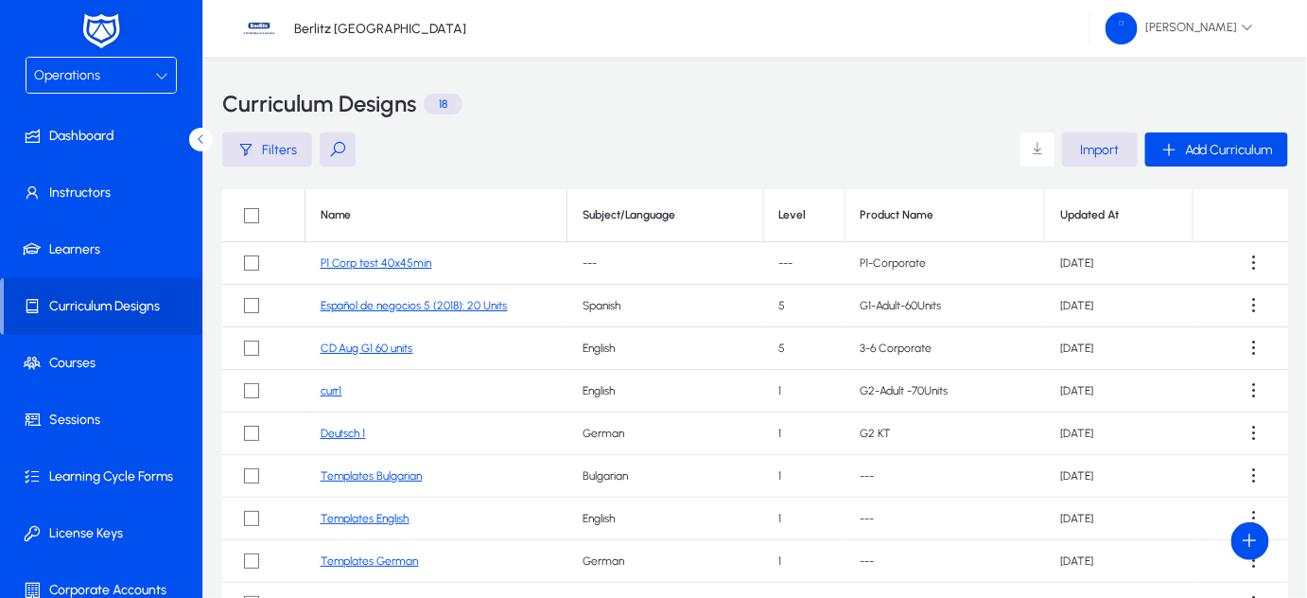
click at [395, 263] on link "P1 Corp test 40x45min" at bounding box center [377, 262] width 112 height 13
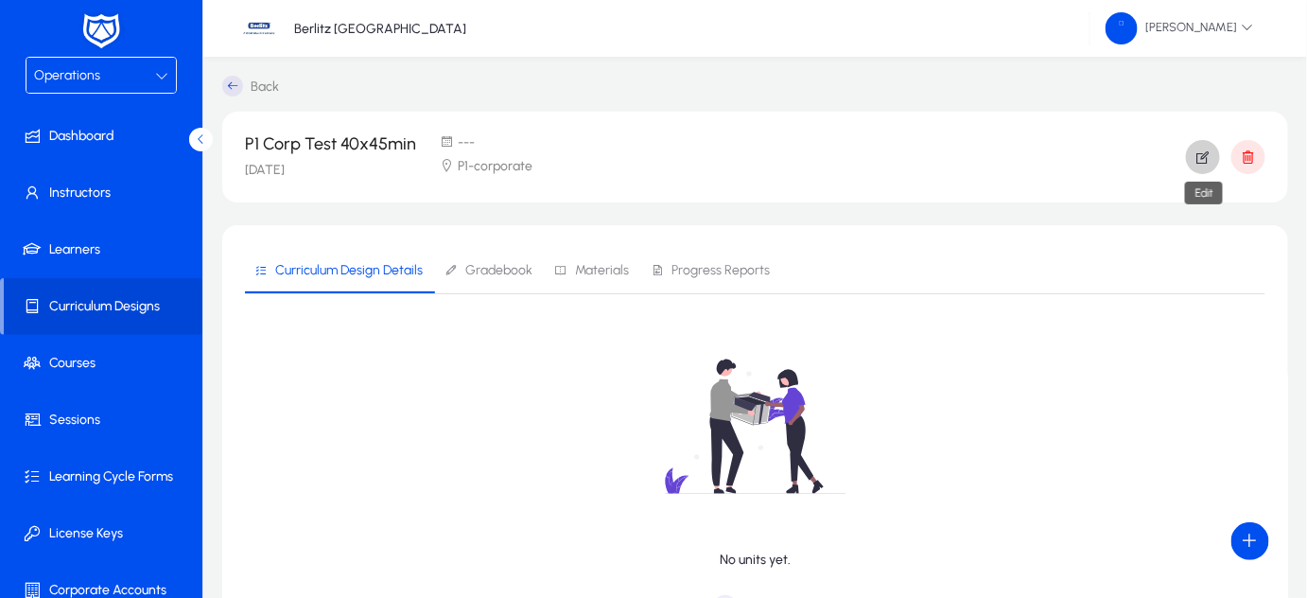
click at [1208, 156] on icon "button" at bounding box center [1202, 156] width 17 height 17
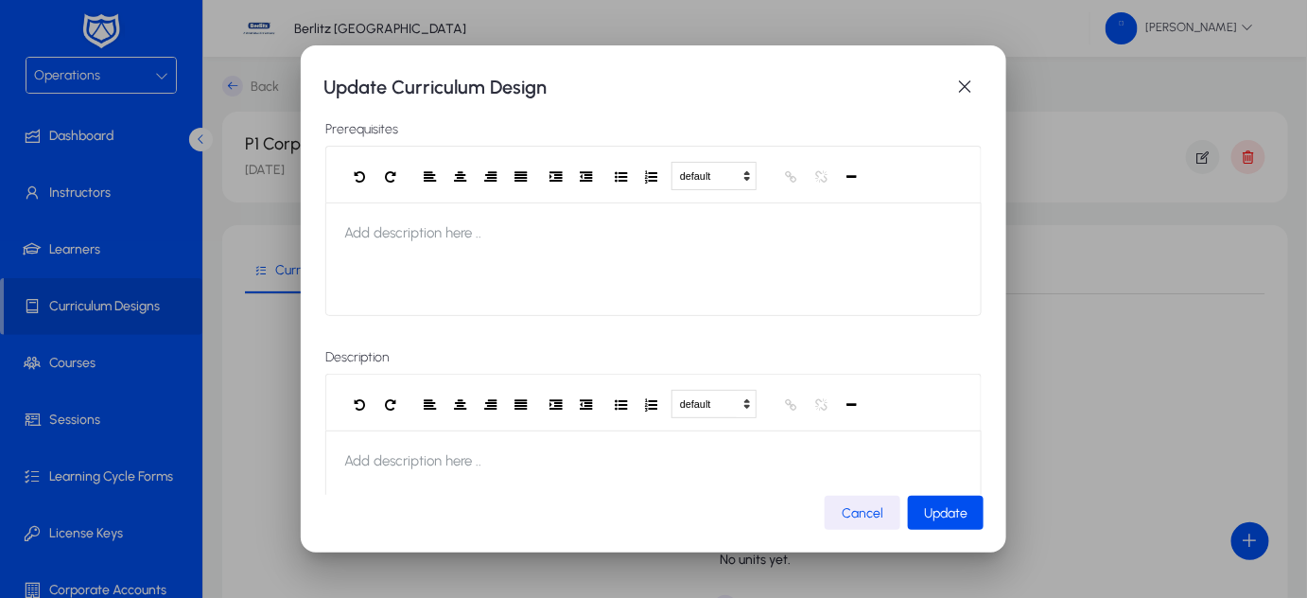
scroll to position [271, 0]
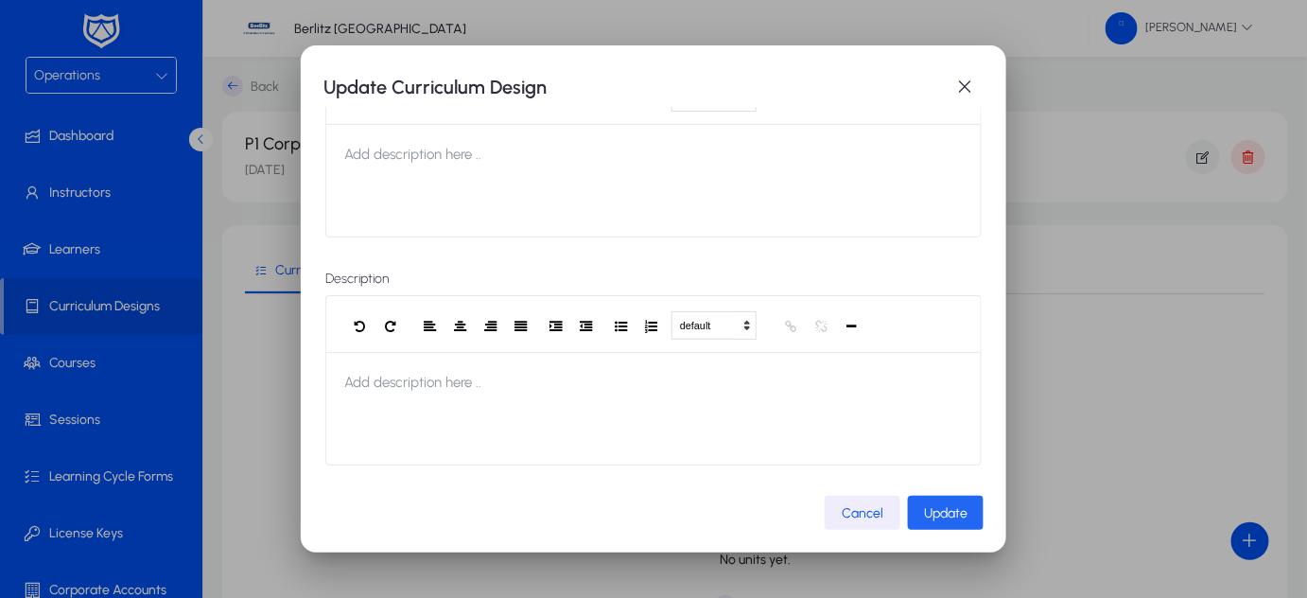
click at [927, 516] on span "Update" at bounding box center [945, 513] width 43 height 16
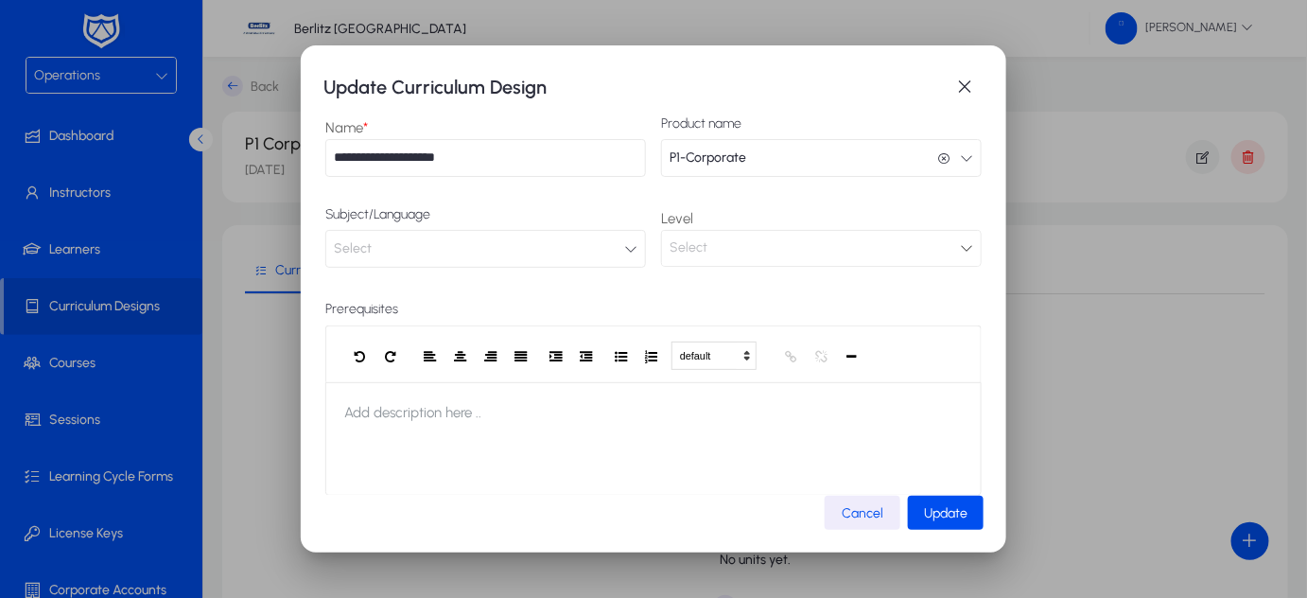
scroll to position [0, 0]
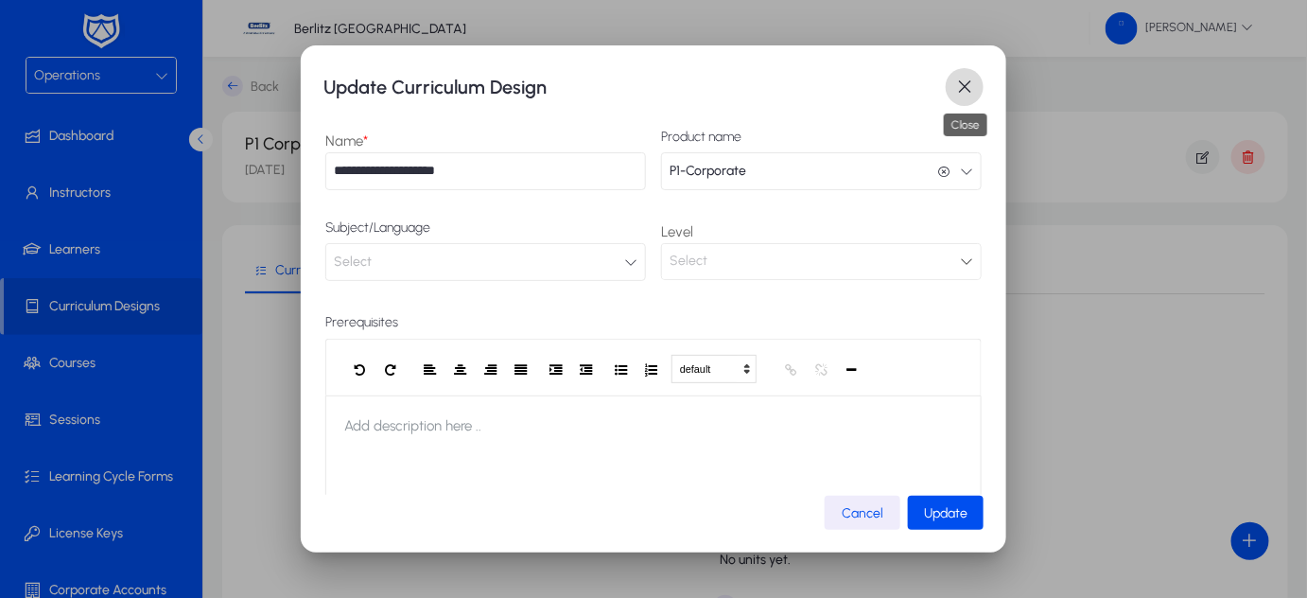
click at [958, 79] on span "button" at bounding box center [965, 87] width 38 height 38
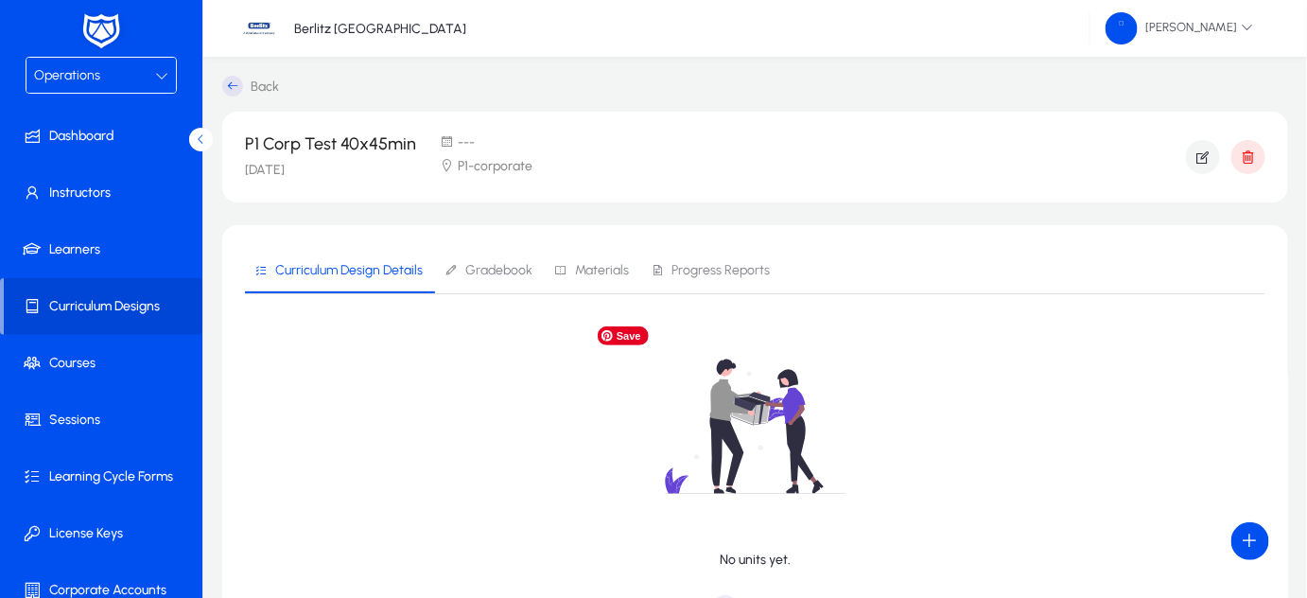
scroll to position [143, 0]
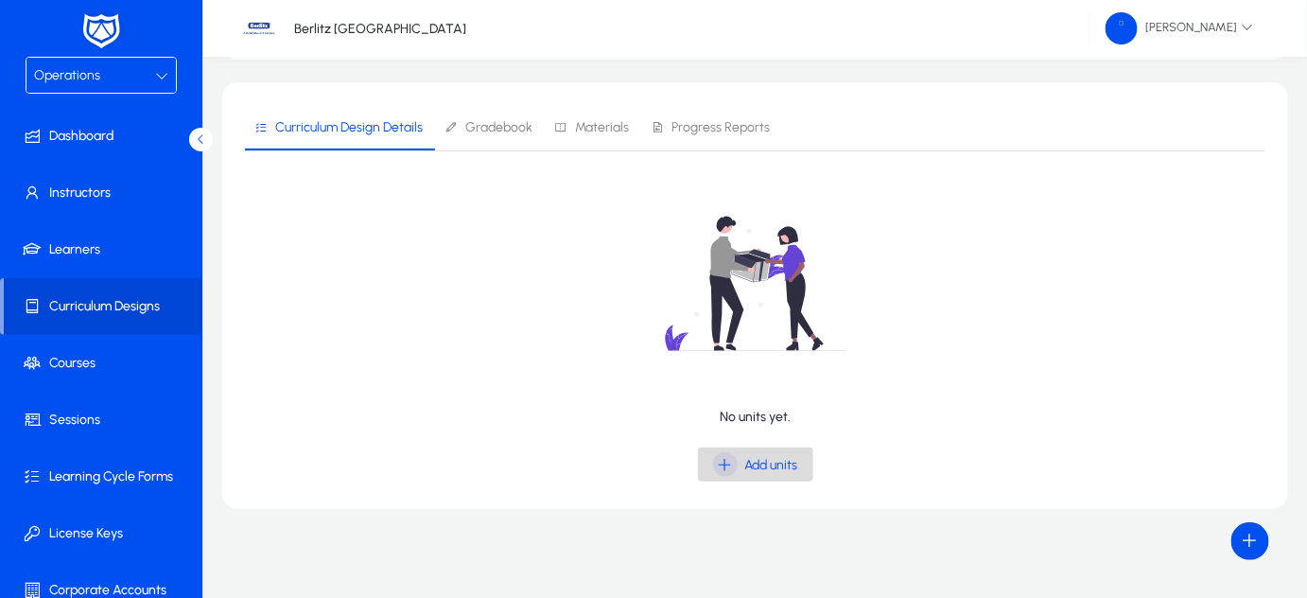
click at [756, 471] on div "Add units" at bounding box center [755, 464] width 85 height 25
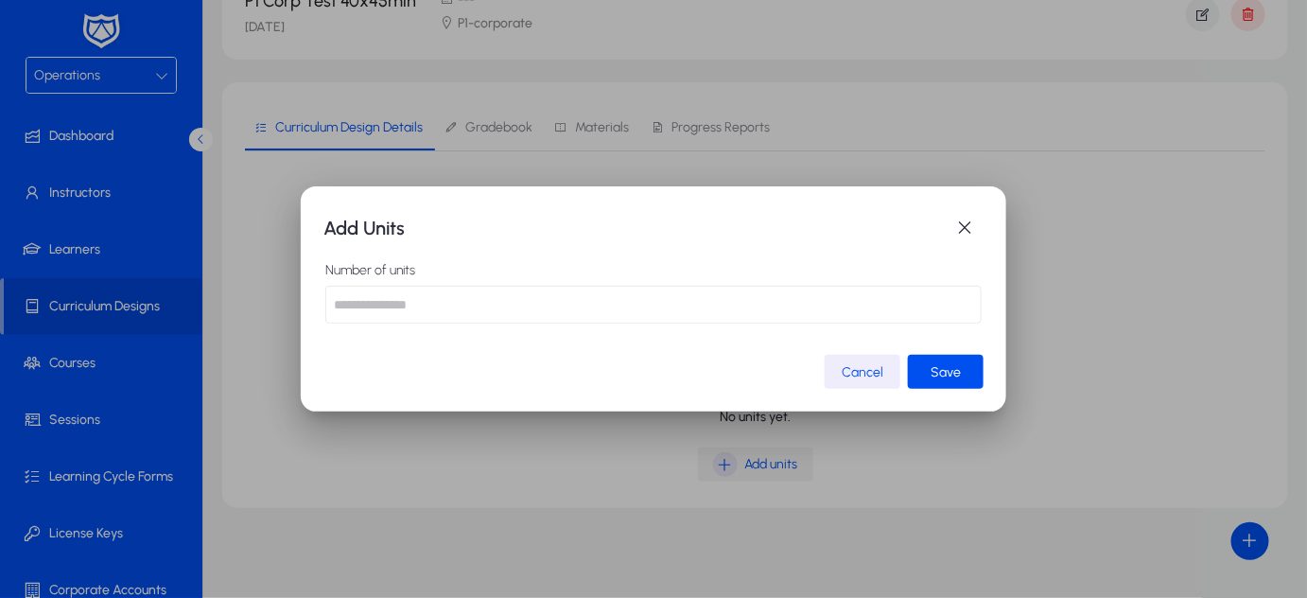
scroll to position [0, 0]
click at [459, 304] on input "number" at bounding box center [653, 305] width 656 height 38
type input "**"
click at [961, 368] on span "submit" at bounding box center [946, 371] width 76 height 45
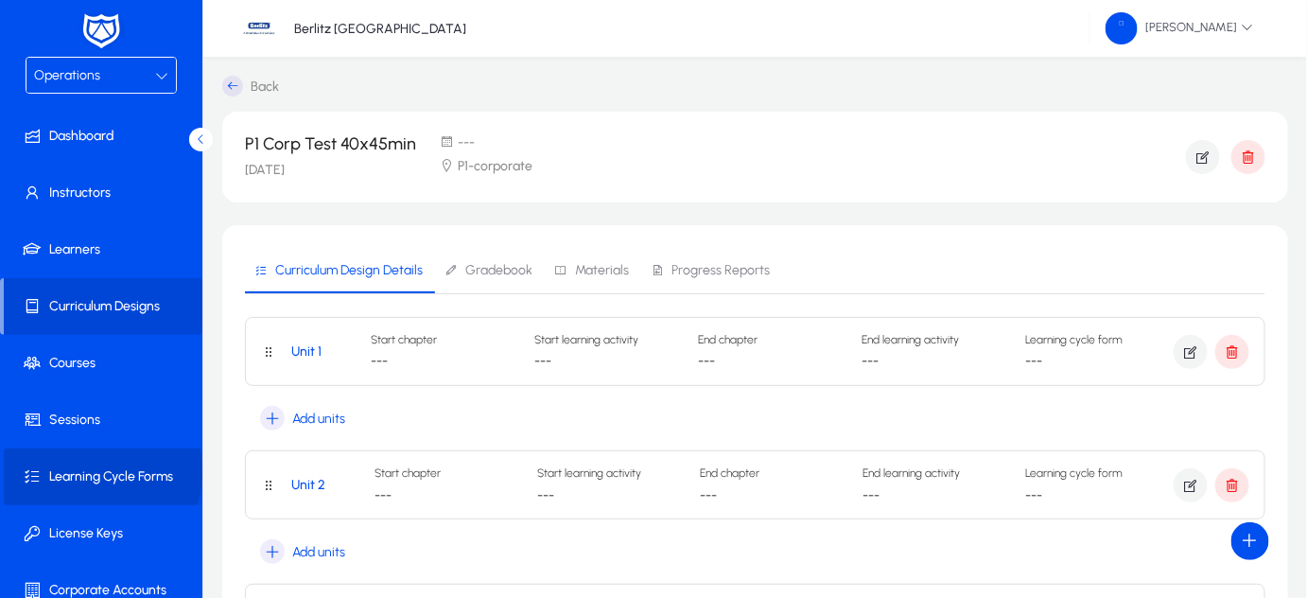
click at [99, 472] on span "Learning Cycle Forms" at bounding box center [105, 476] width 202 height 19
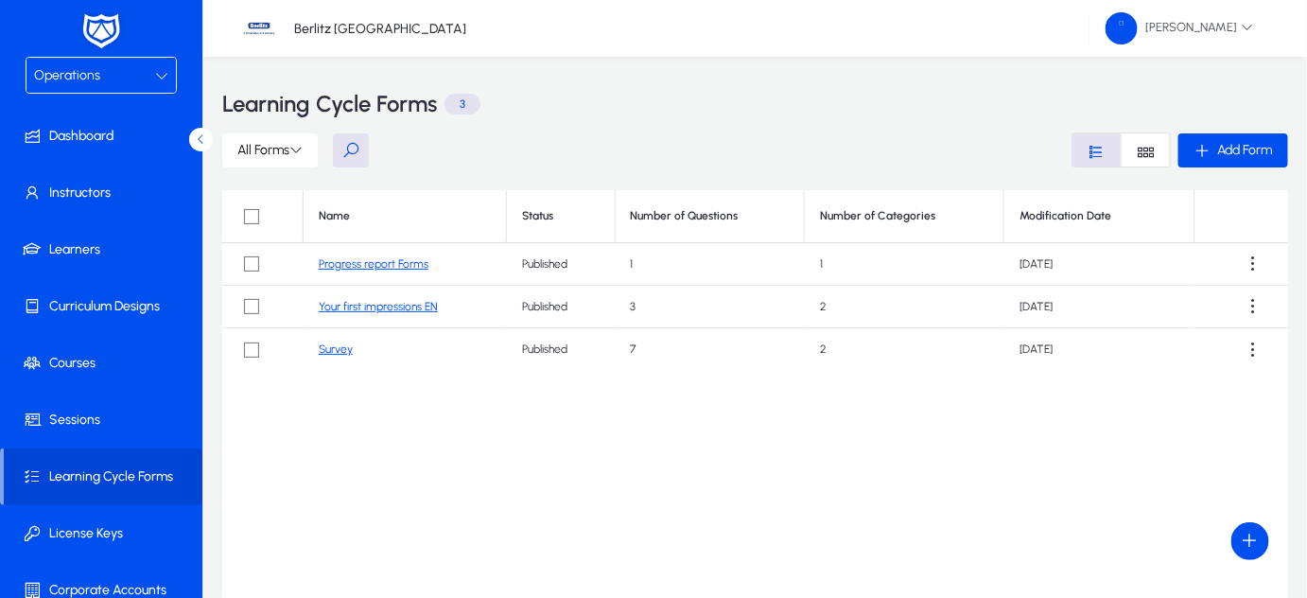
click at [340, 350] on link "Survey" at bounding box center [336, 348] width 34 height 13
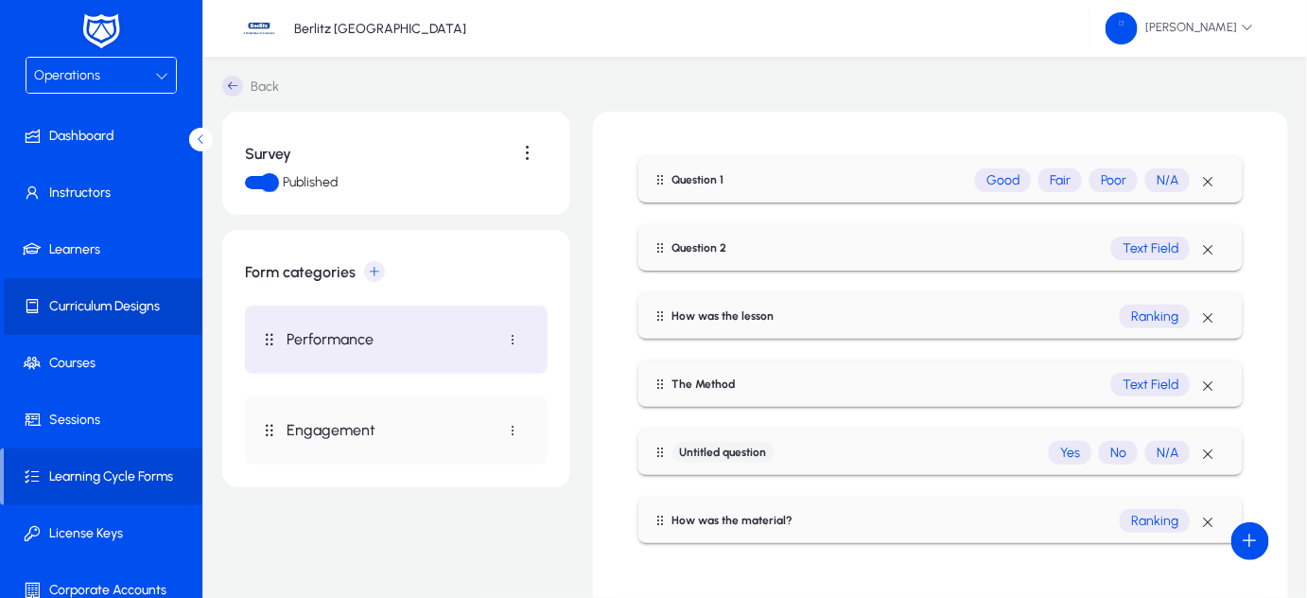
click at [132, 306] on span "Curriculum Designs" at bounding box center [105, 306] width 202 height 19
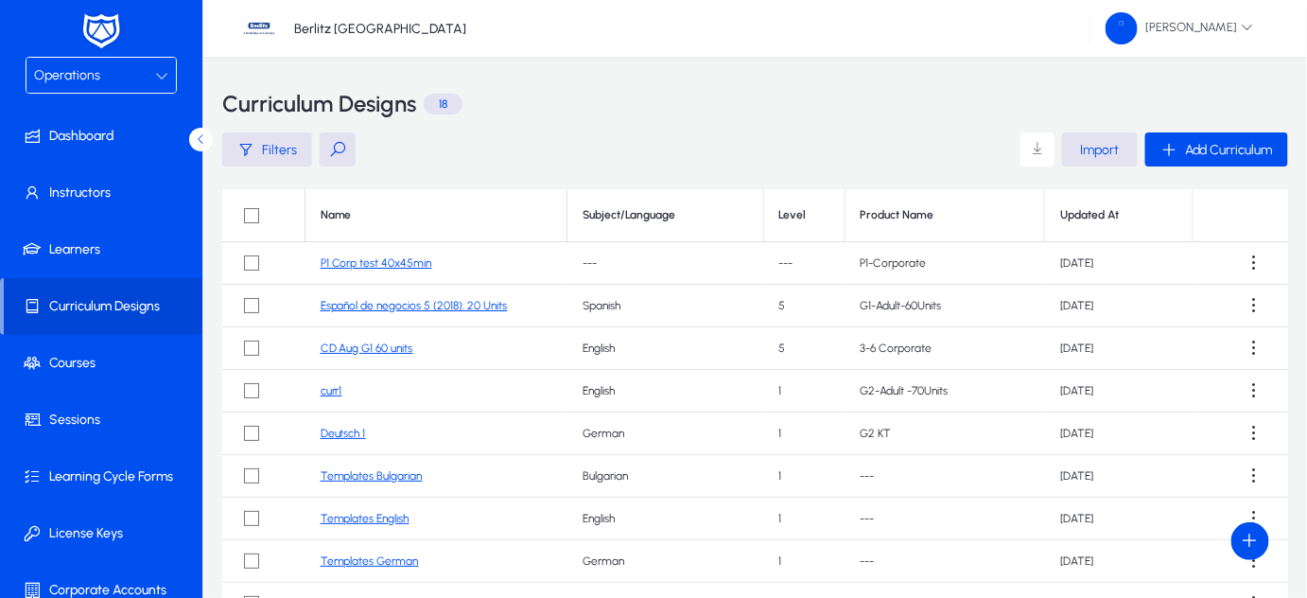
click at [390, 263] on link "P1 Corp test 40x45min" at bounding box center [377, 262] width 112 height 13
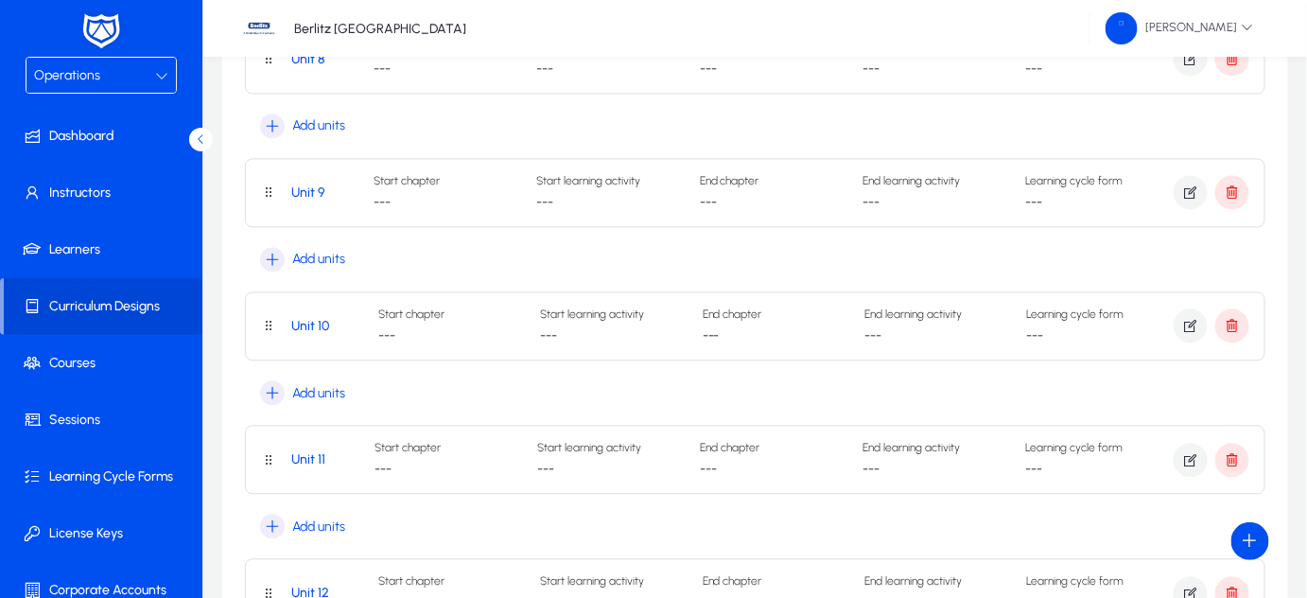
scroll to position [1226, 0]
click at [265, 393] on icon "button" at bounding box center [272, 393] width 25 height 25
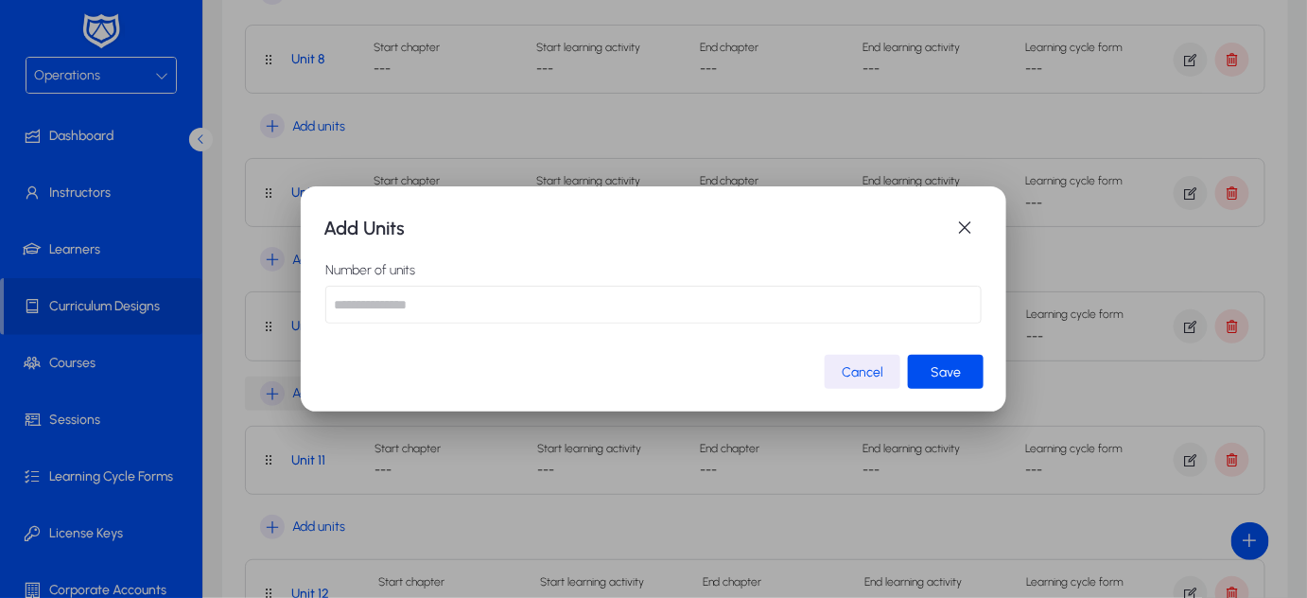
scroll to position [0, 0]
click at [838, 367] on span "button" at bounding box center [863, 371] width 76 height 45
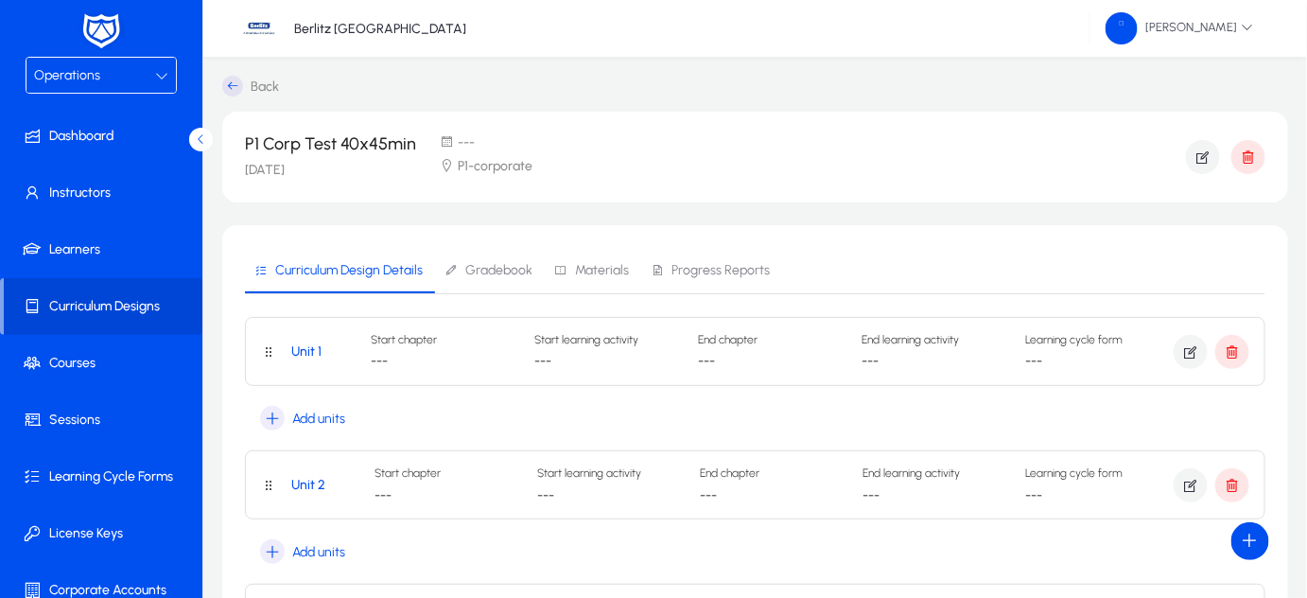
scroll to position [1226, 0]
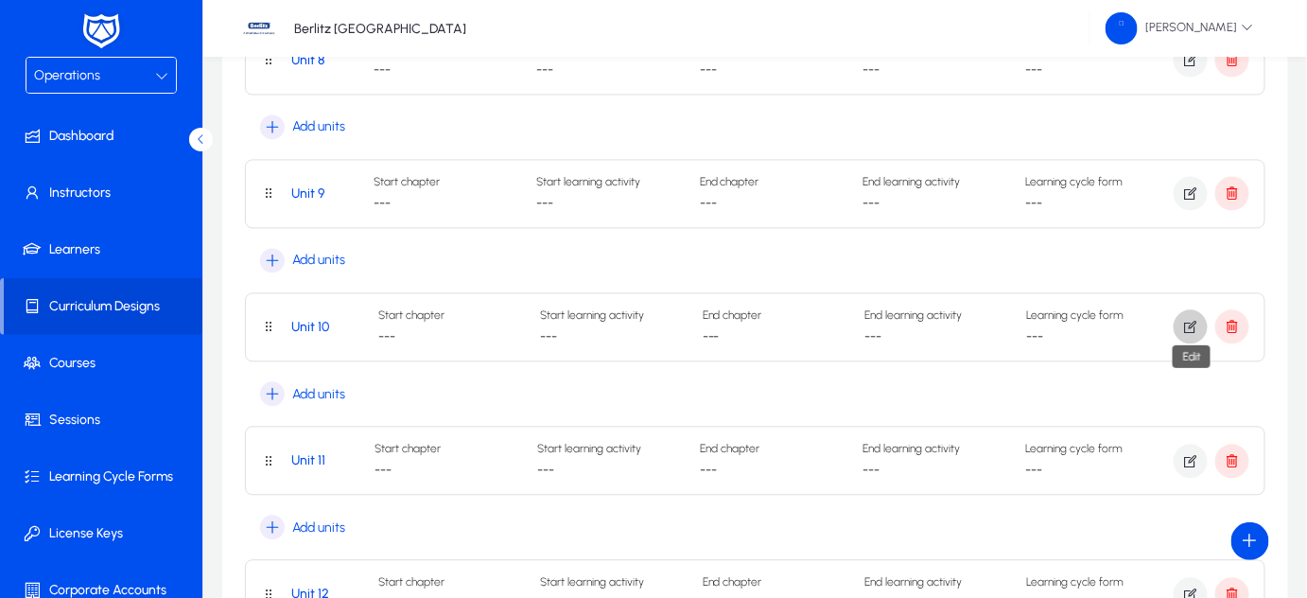
click at [1191, 332] on span "button" at bounding box center [1191, 326] width 34 height 45
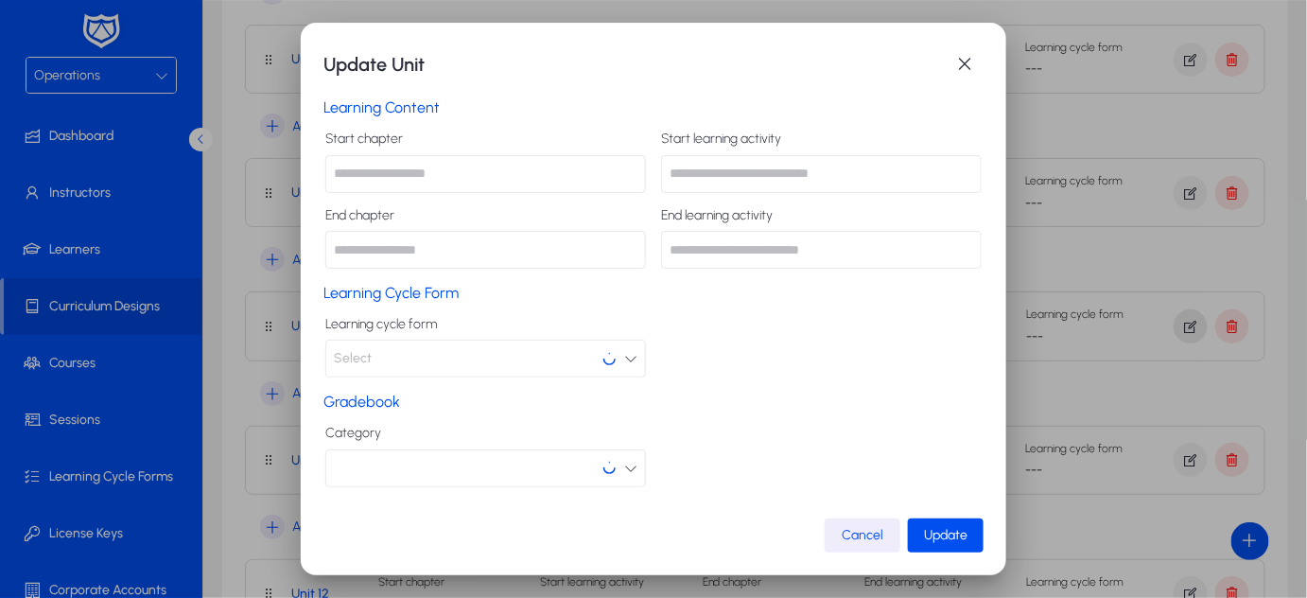
scroll to position [0, 0]
click at [489, 170] on input "text" at bounding box center [485, 174] width 321 height 38
click at [417, 357] on button "Select" at bounding box center [485, 358] width 321 height 38
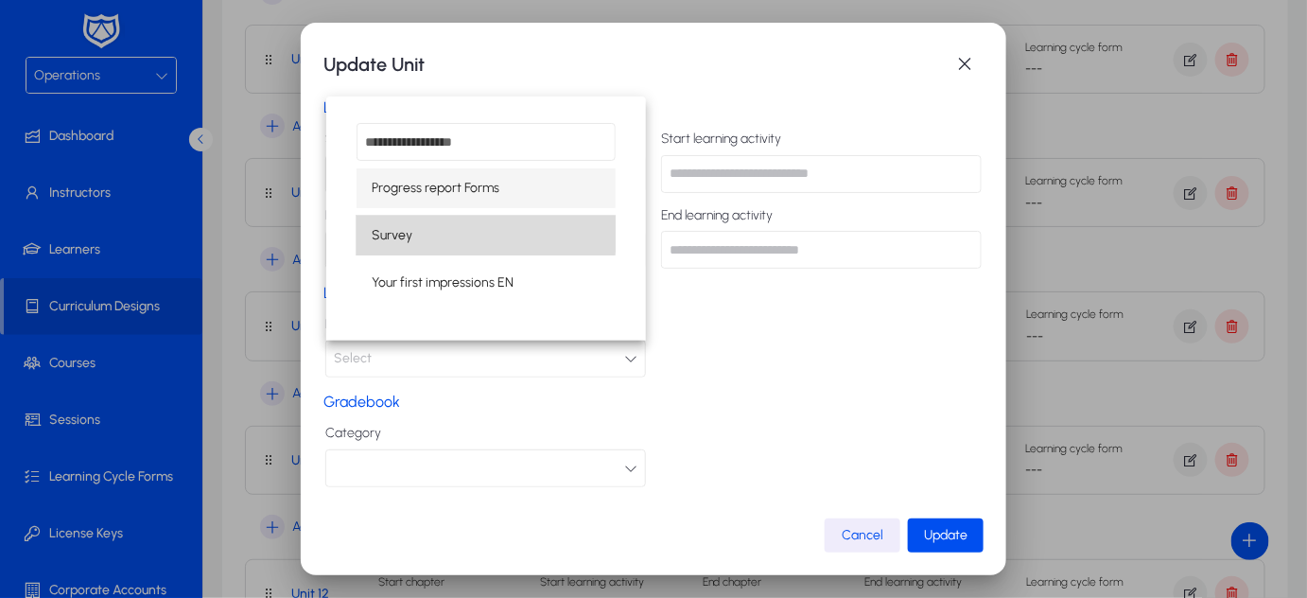
click at [406, 234] on span "Survey" at bounding box center [392, 235] width 41 height 23
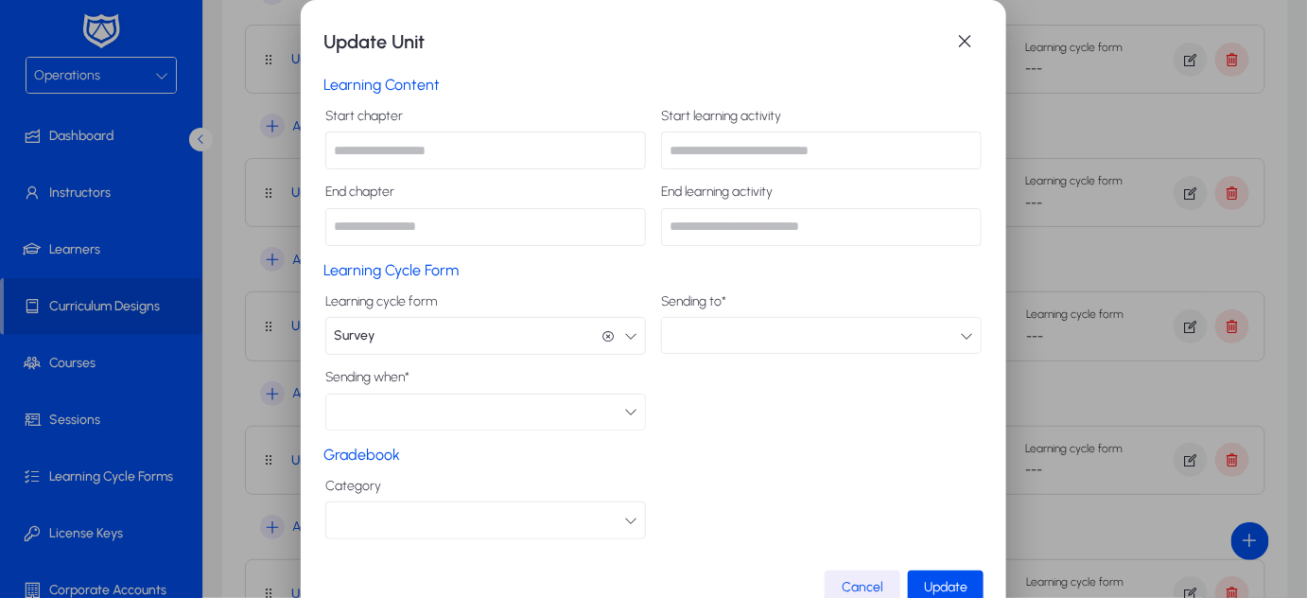
click at [417, 329] on button "Survey Survey" at bounding box center [485, 336] width 321 height 38
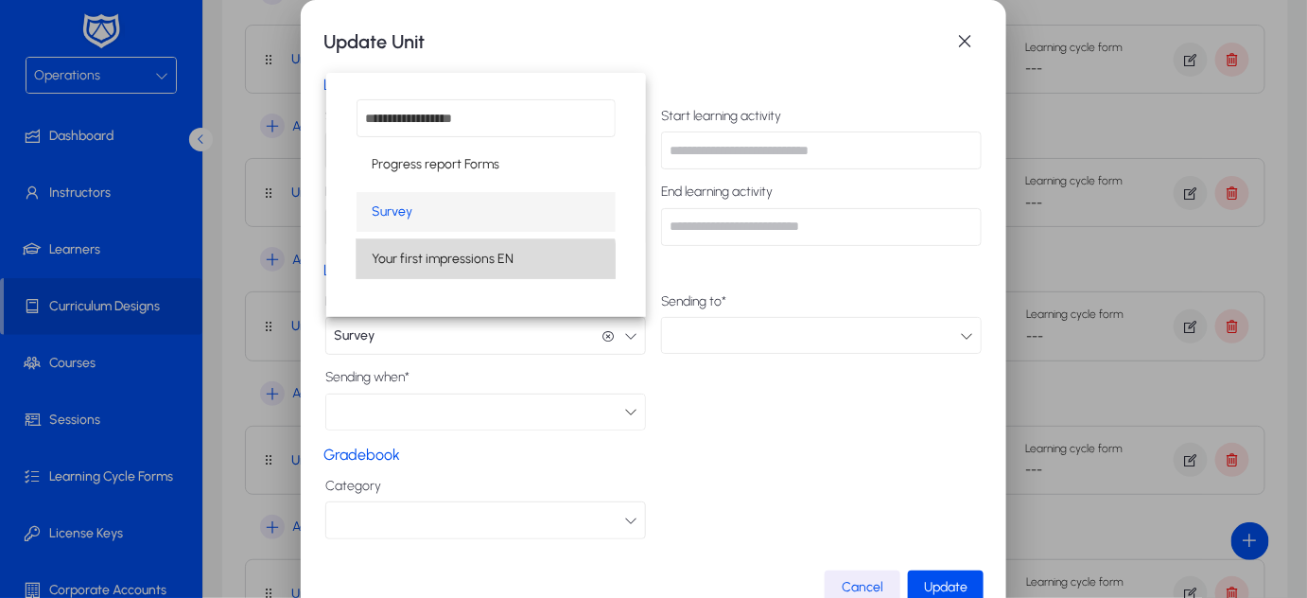
click at [413, 276] on mat-option "Your first impressions EN" at bounding box center [486, 259] width 259 height 40
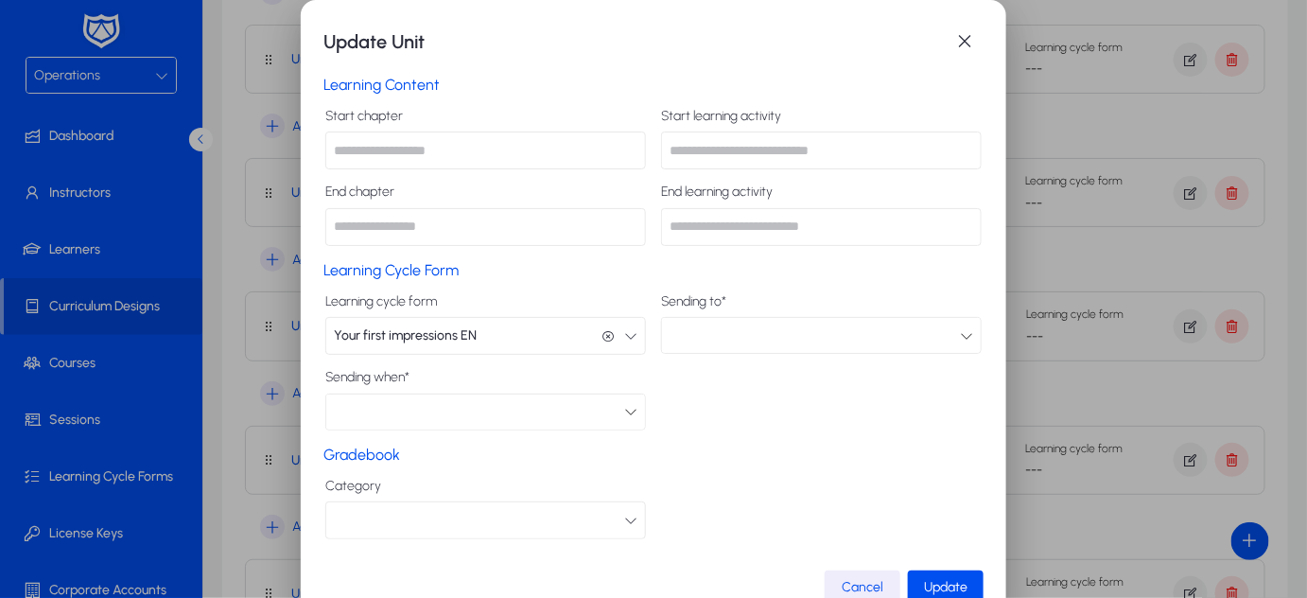
click at [397, 406] on div at bounding box center [479, 411] width 290 height 25
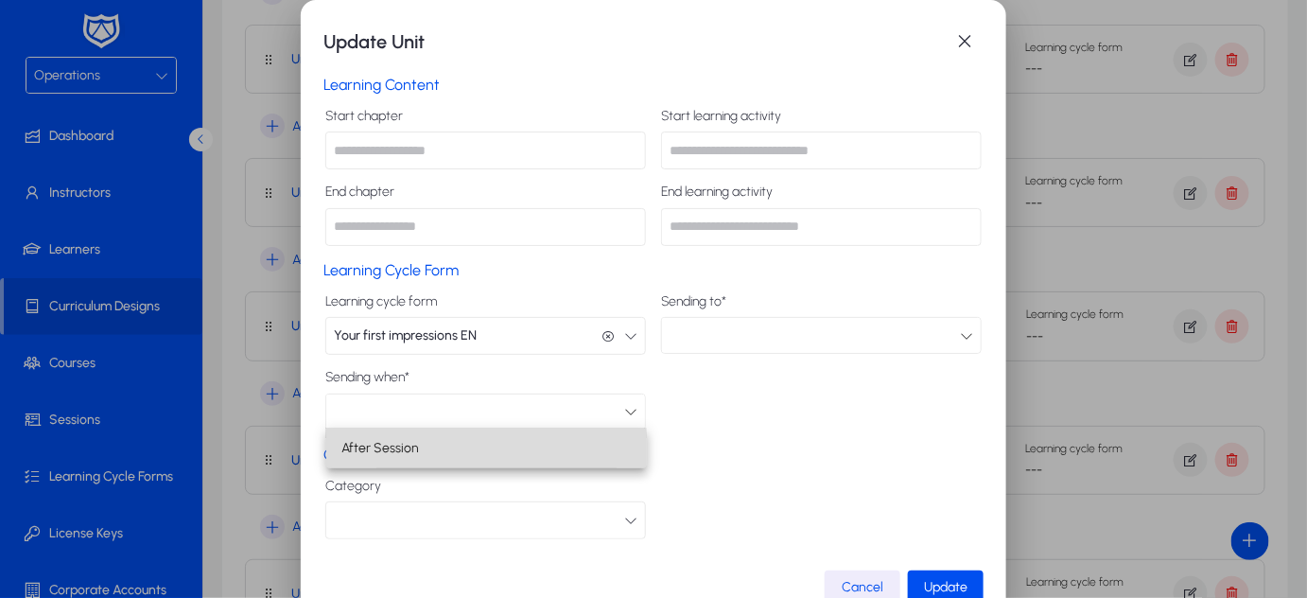
click at [391, 453] on span "After Session" at bounding box center [380, 448] width 78 height 23
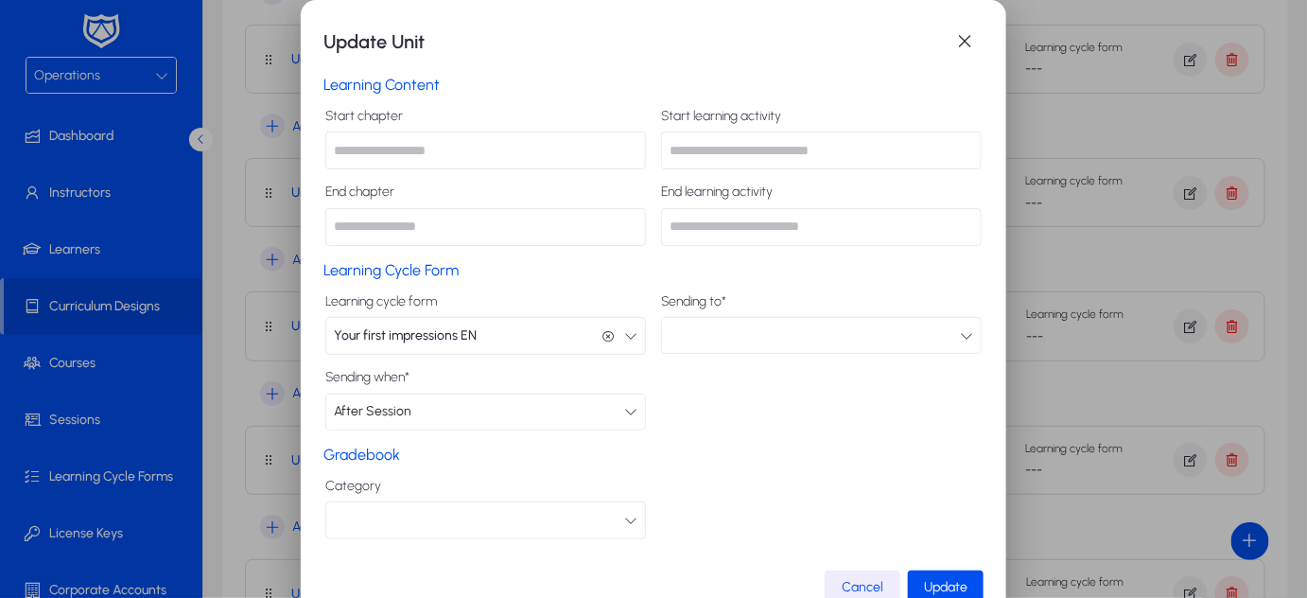
click at [739, 329] on div at bounding box center [815, 335] width 290 height 25
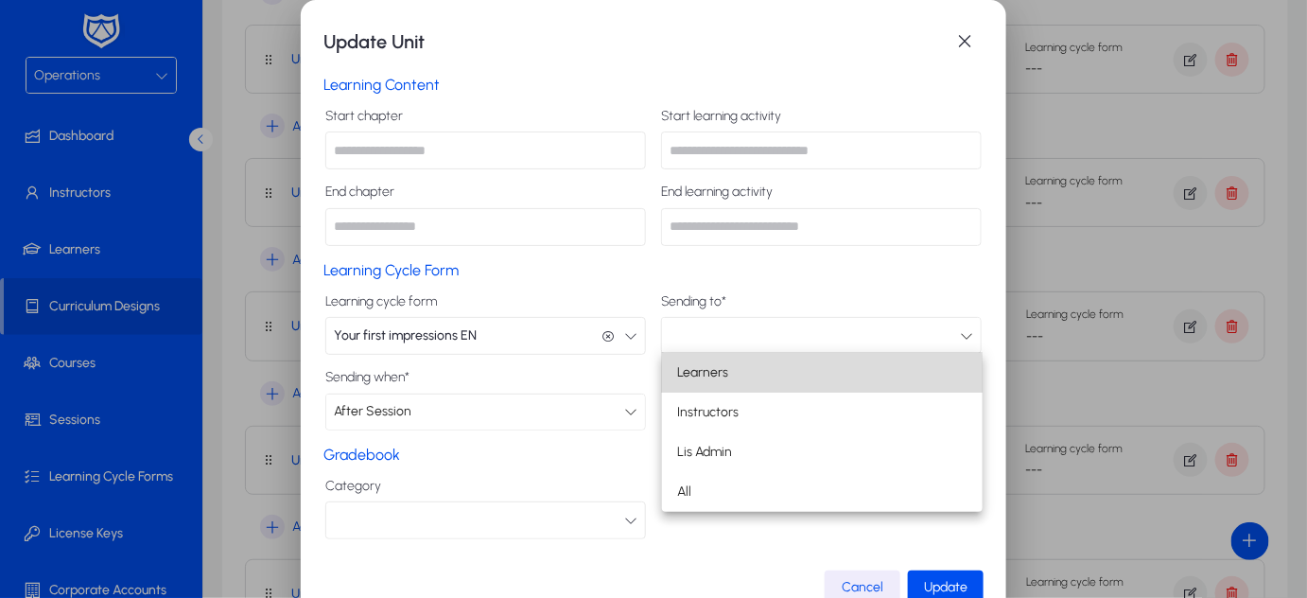
click at [701, 374] on span "Learners" at bounding box center [702, 372] width 51 height 23
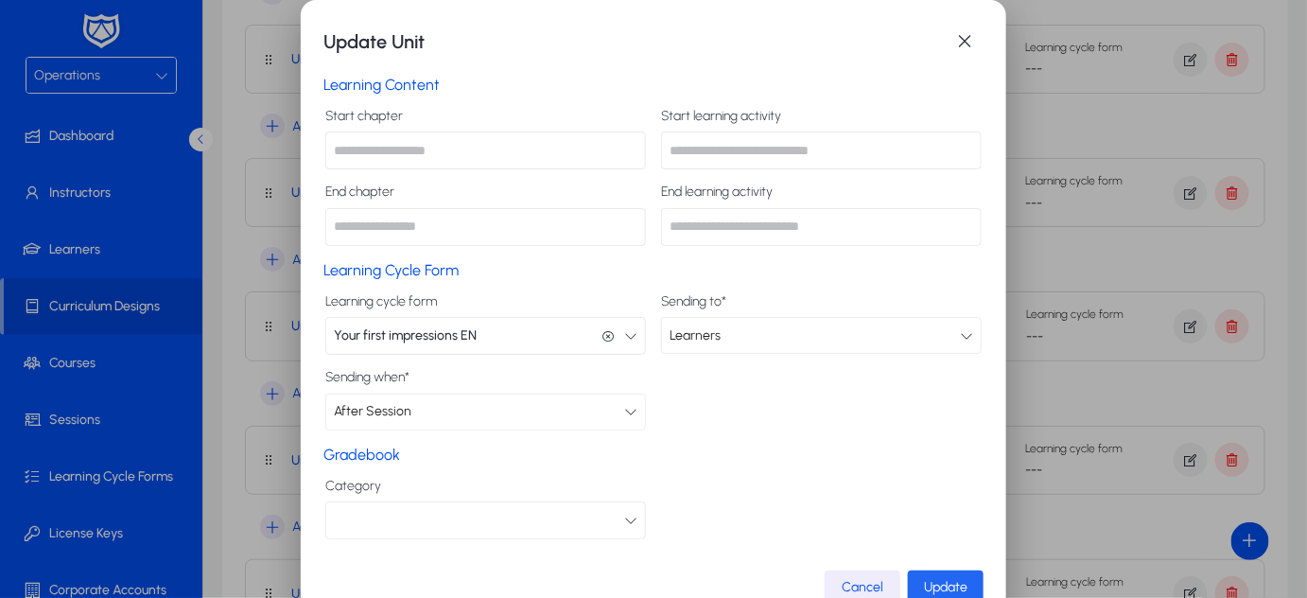
click at [942, 584] on span "Update" at bounding box center [945, 587] width 43 height 16
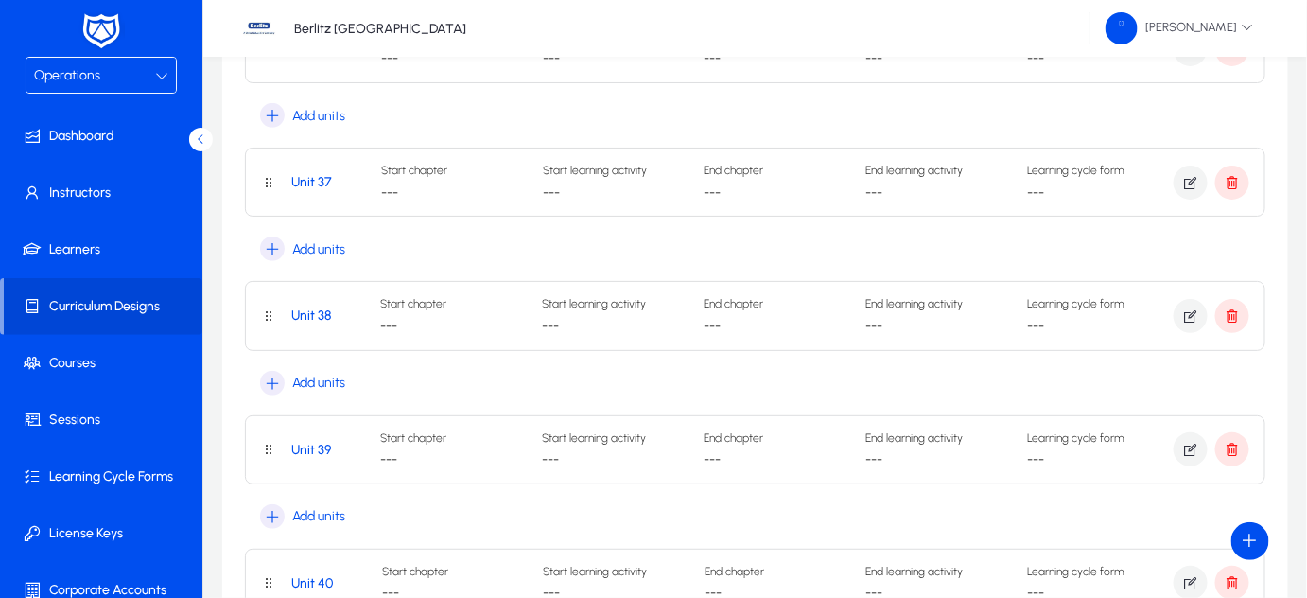
scroll to position [4991, 0]
click at [1192, 442] on icon "button" at bounding box center [1190, 450] width 17 height 17
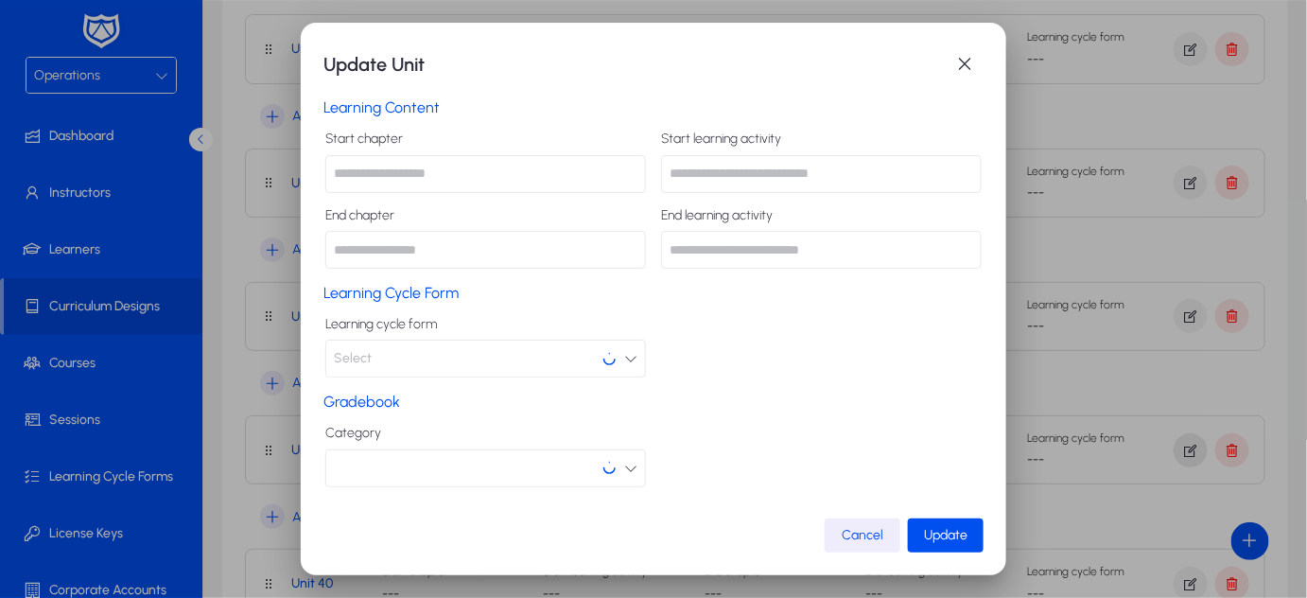
scroll to position [0, 0]
click at [489, 354] on button "Select" at bounding box center [485, 358] width 321 height 38
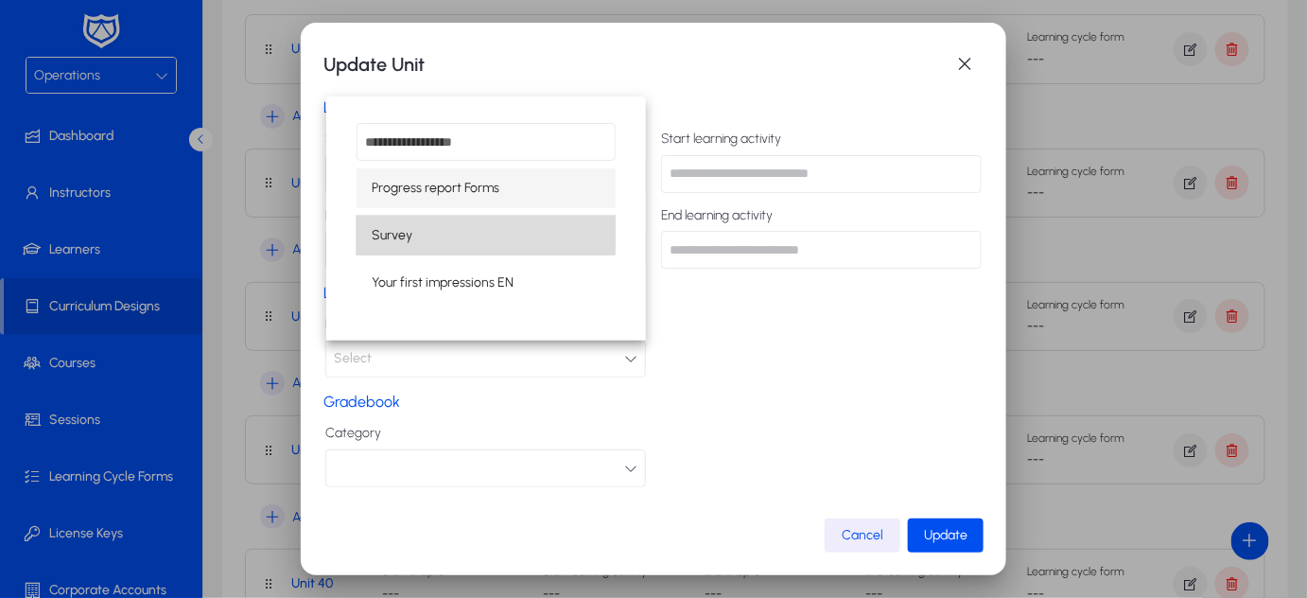
click at [391, 234] on span "Survey" at bounding box center [392, 235] width 41 height 23
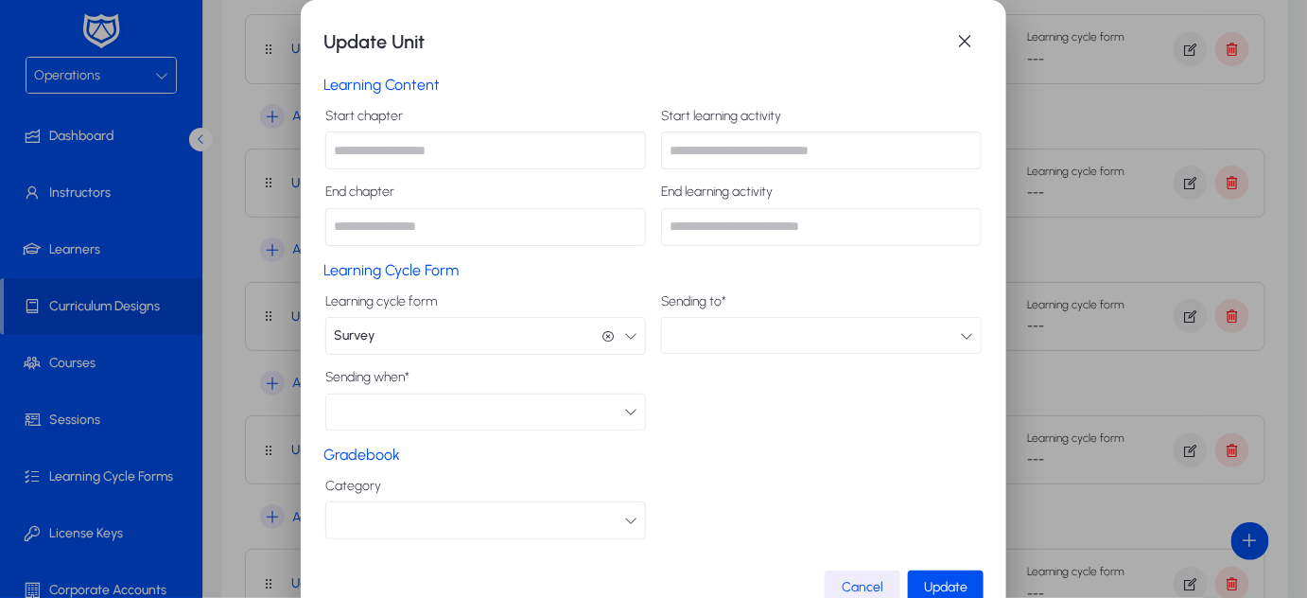
click at [713, 338] on div at bounding box center [815, 335] width 290 height 25
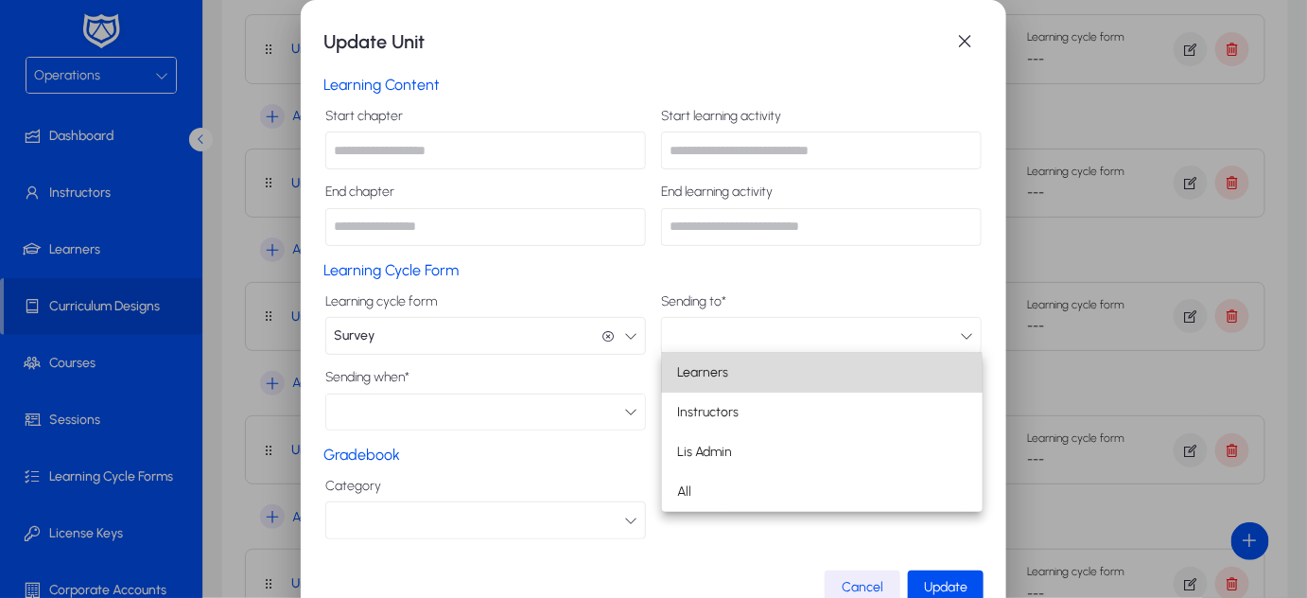
click at [720, 377] on span "Learners" at bounding box center [702, 372] width 51 height 23
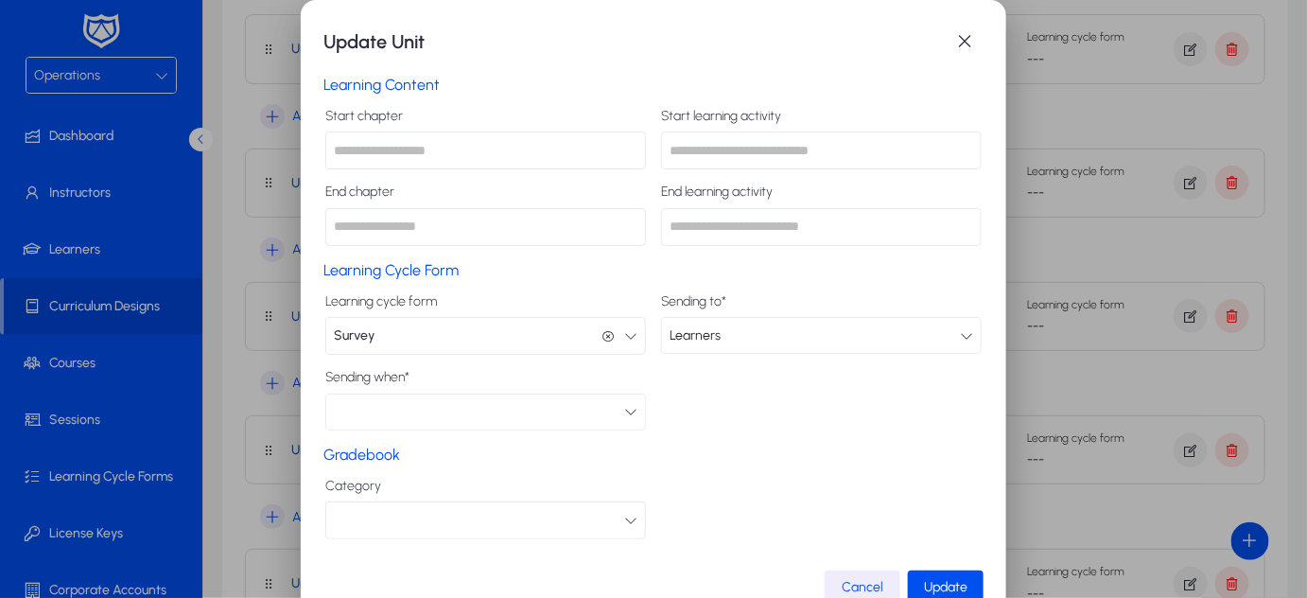
click at [589, 410] on div at bounding box center [479, 411] width 290 height 25
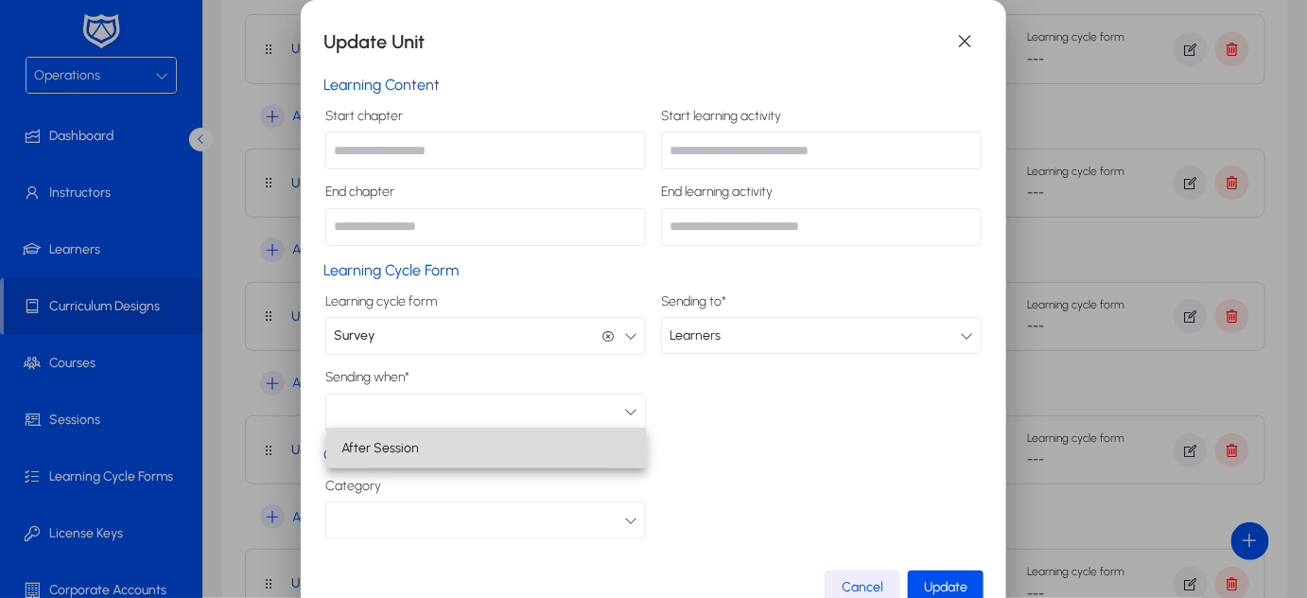
click at [387, 451] on span "After Session" at bounding box center [380, 448] width 78 height 23
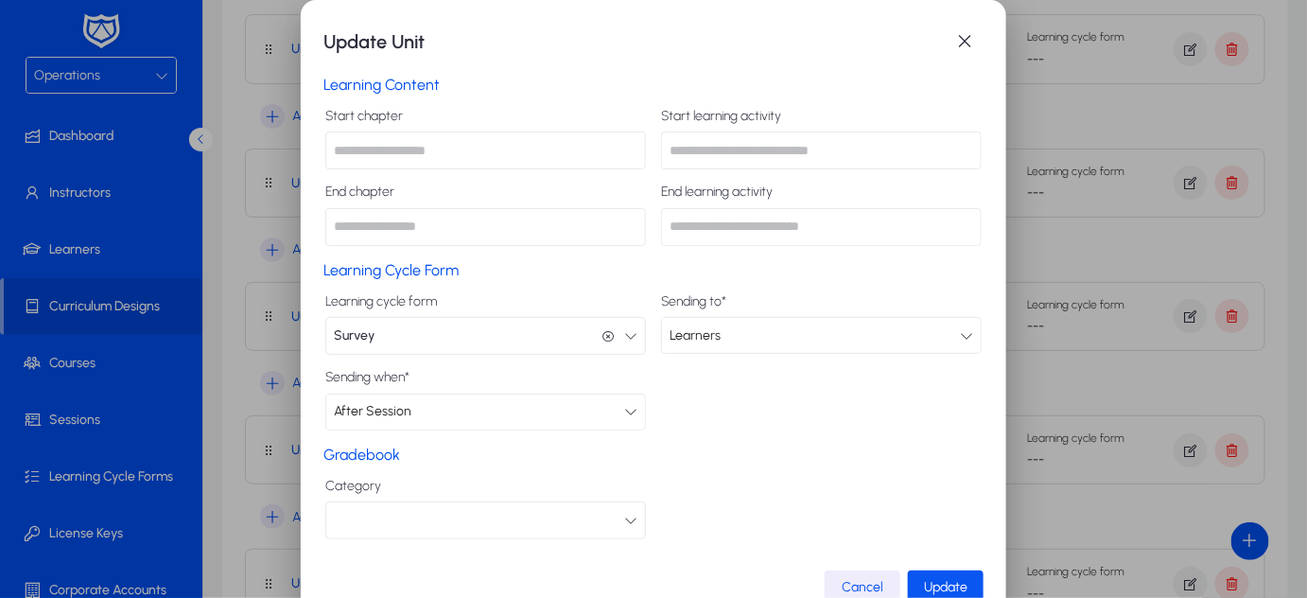
click at [952, 587] on span "Update" at bounding box center [945, 587] width 43 height 16
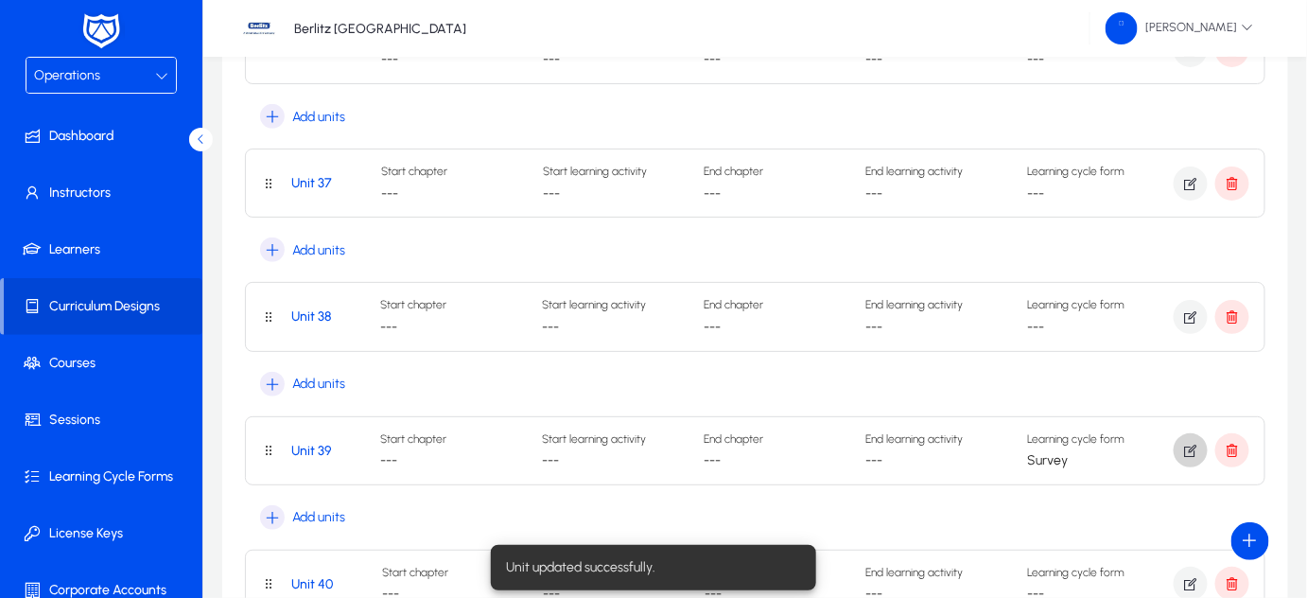
scroll to position [5179, 0]
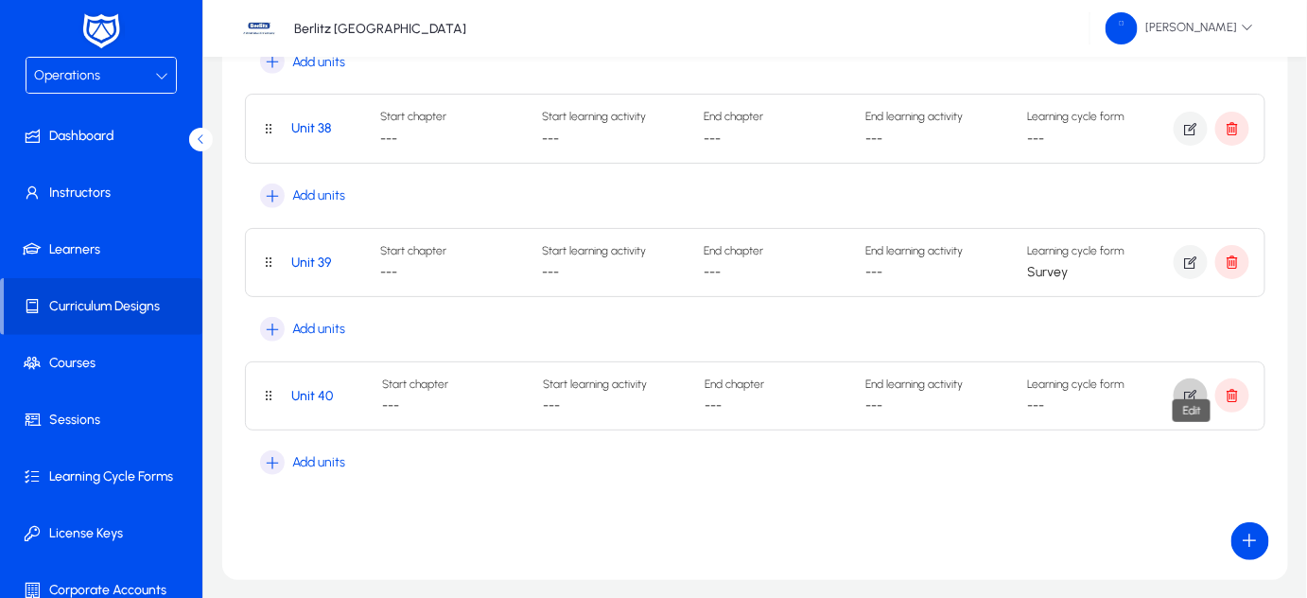
click at [1193, 387] on icon "button" at bounding box center [1190, 395] width 17 height 17
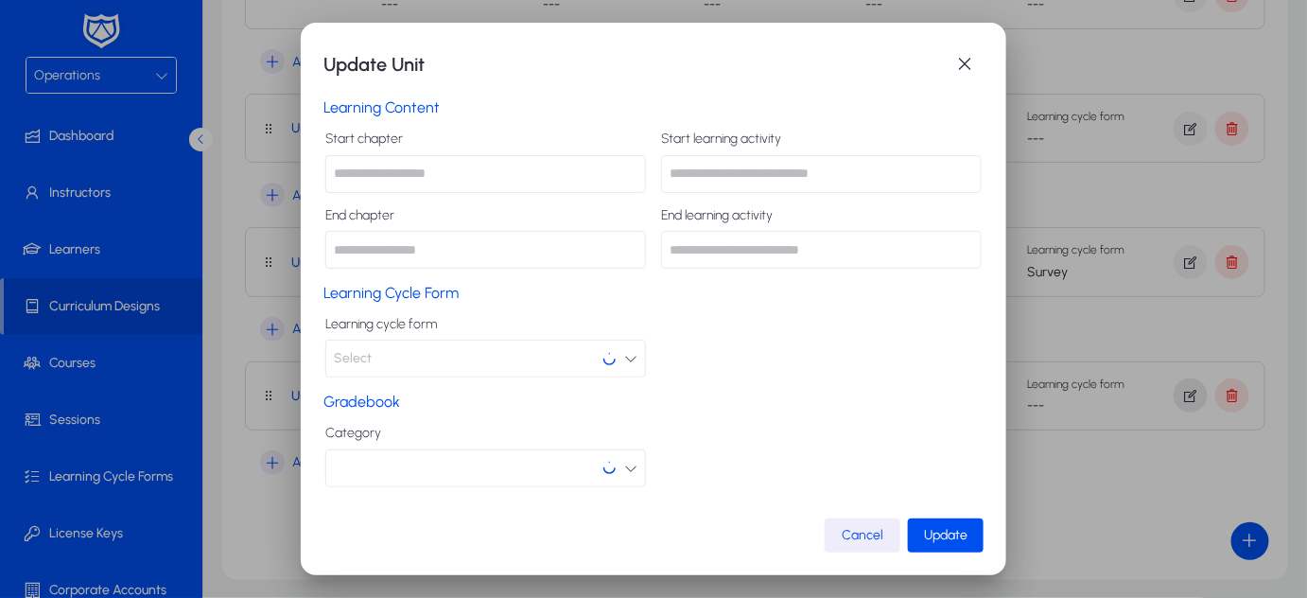
scroll to position [0, 0]
click at [958, 62] on span "button" at bounding box center [965, 64] width 38 height 38
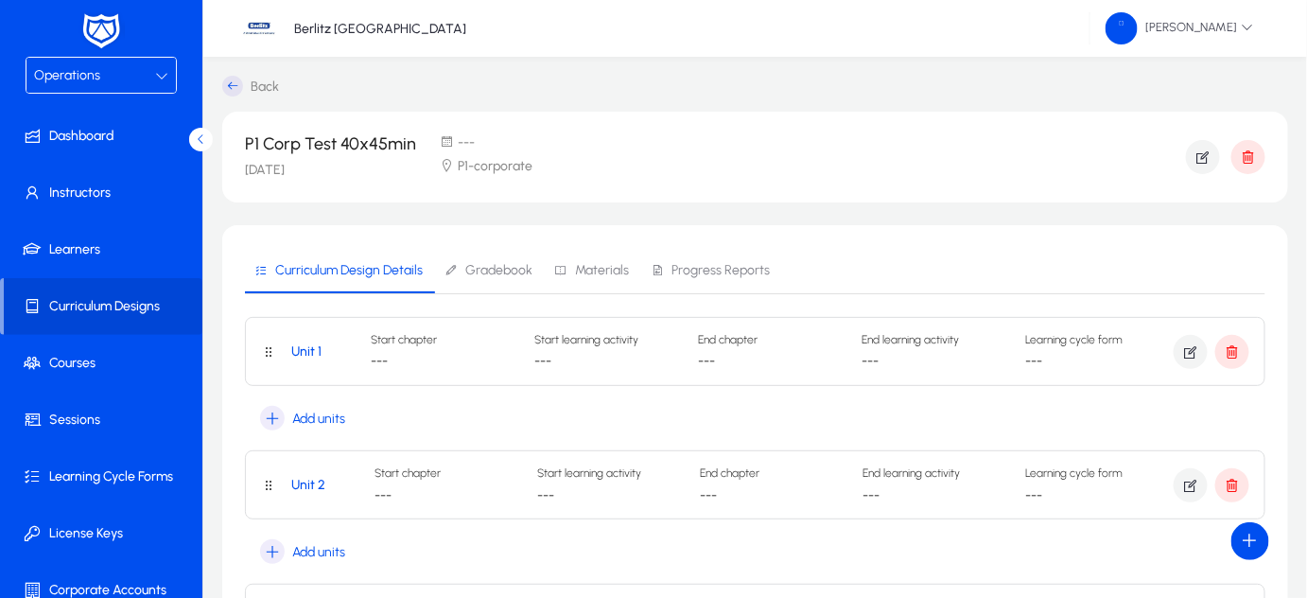
scroll to position [45, 0]
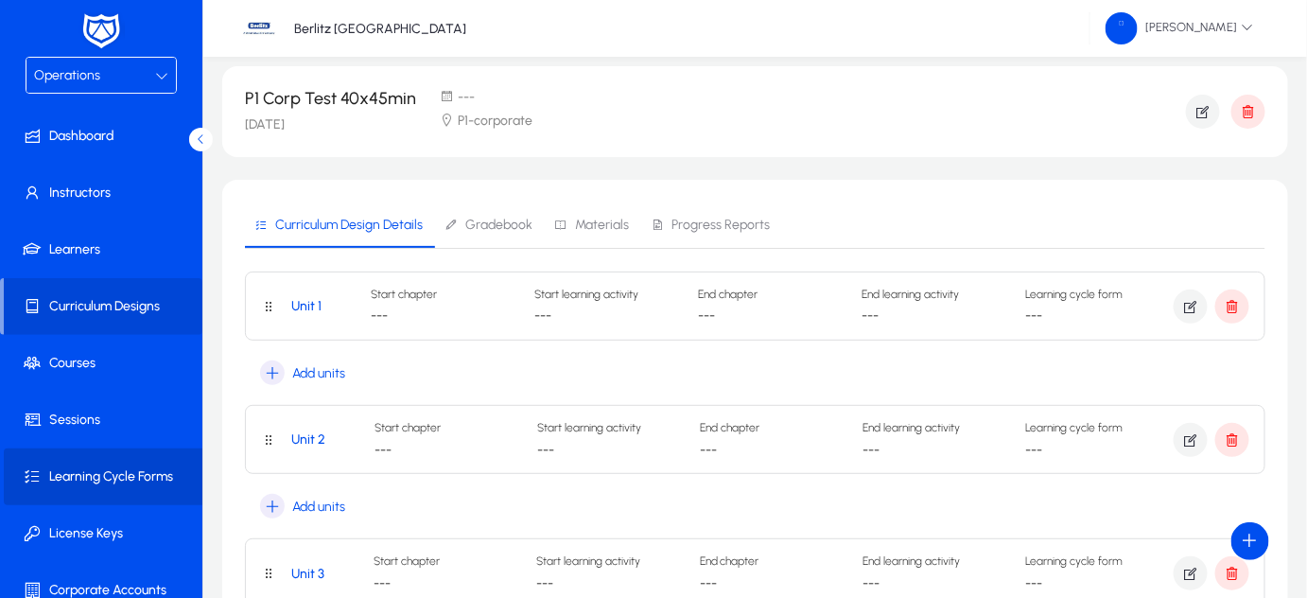
click at [123, 476] on span "Learning Cycle Forms" at bounding box center [105, 476] width 202 height 19
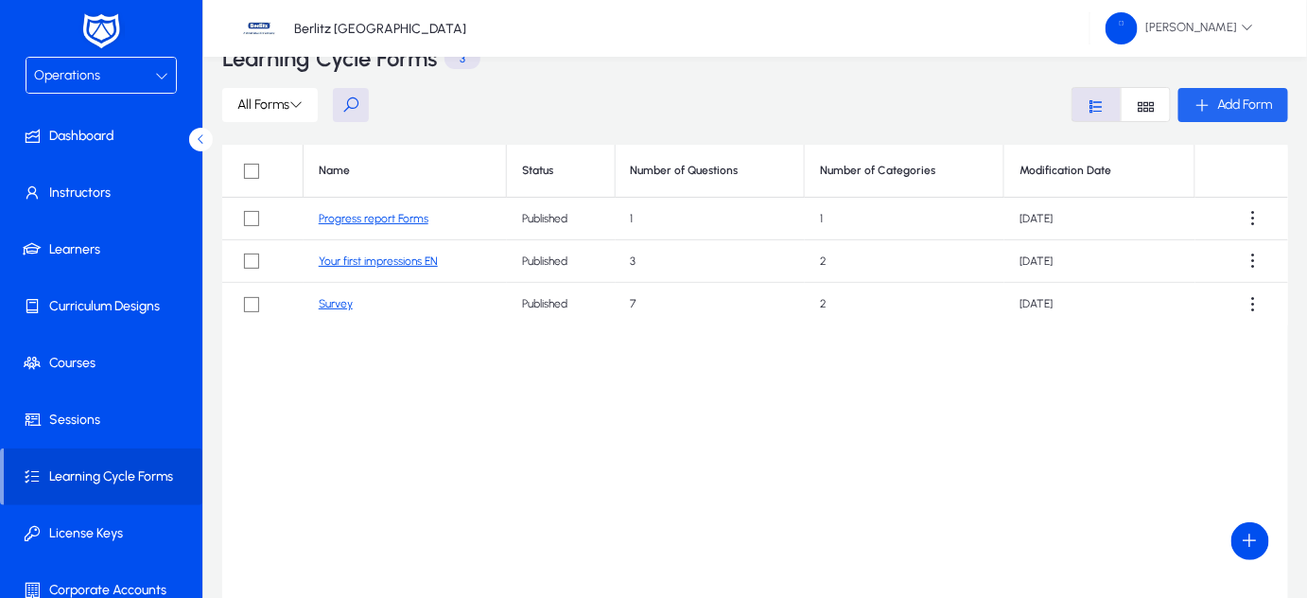
click at [1196, 102] on icon "button" at bounding box center [1201, 104] width 17 height 17
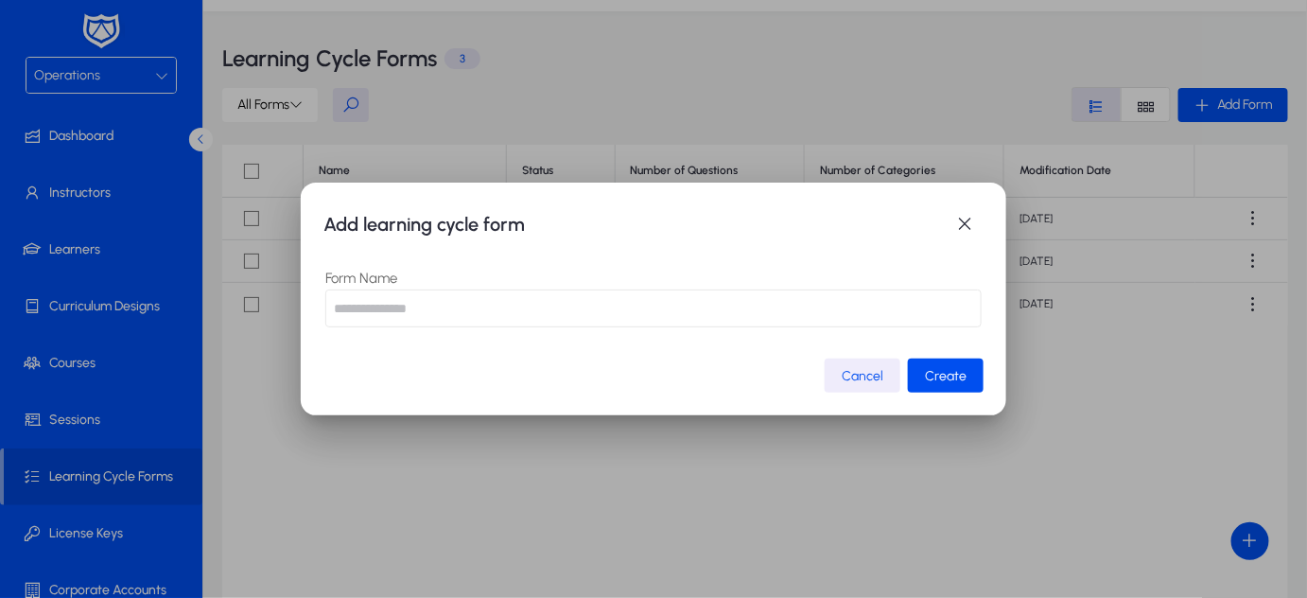
click at [494, 308] on input "text" at bounding box center [653, 308] width 656 height 38
type input "**********"
click at [917, 377] on span "submit" at bounding box center [946, 375] width 76 height 45
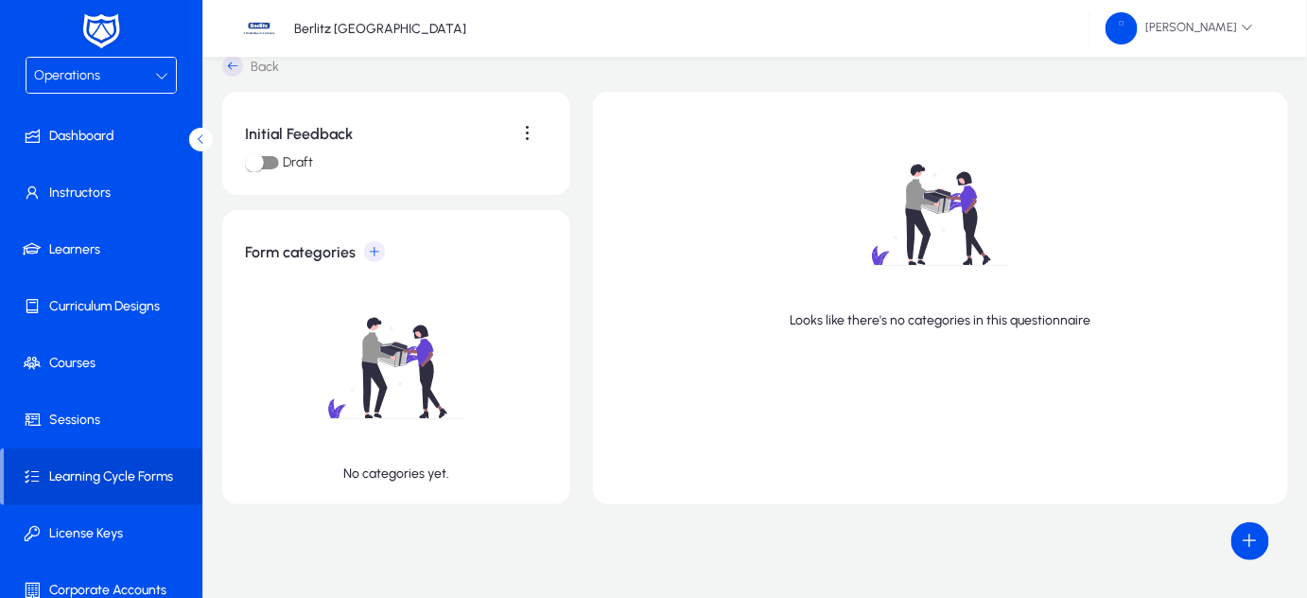
scroll to position [20, 0]
click at [373, 253] on span at bounding box center [375, 252] width 38 height 38
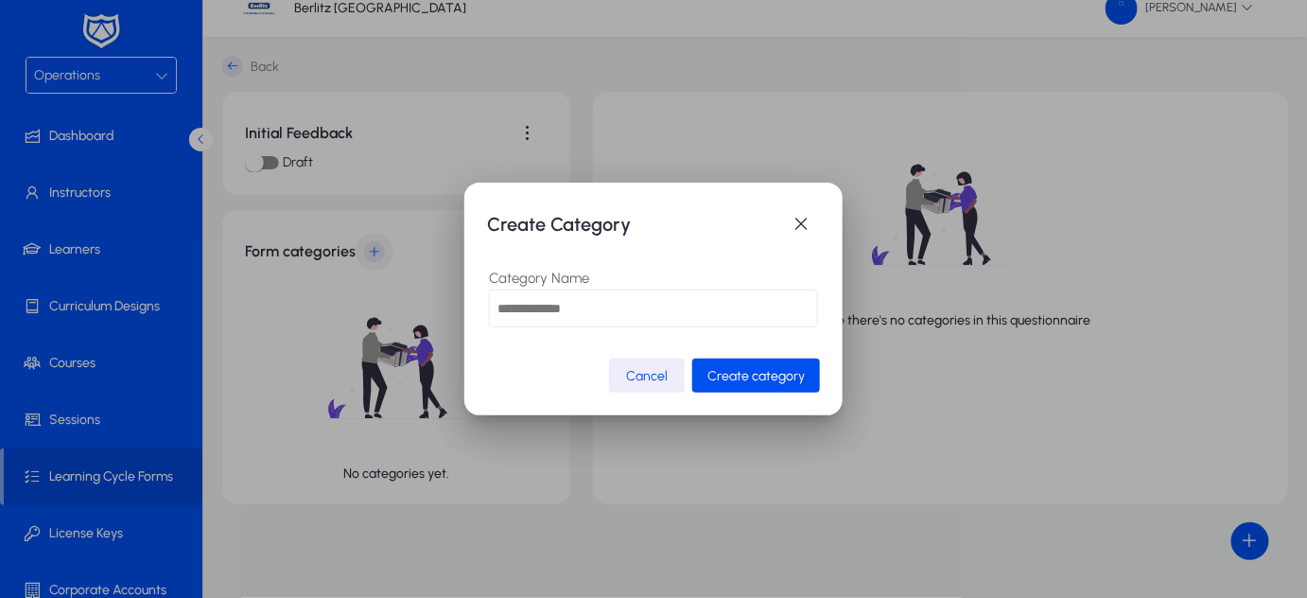
scroll to position [0, 0]
click at [623, 303] on input "text" at bounding box center [653, 308] width 329 height 38
type input "**********"
click at [772, 385] on span "submit" at bounding box center [756, 375] width 128 height 45
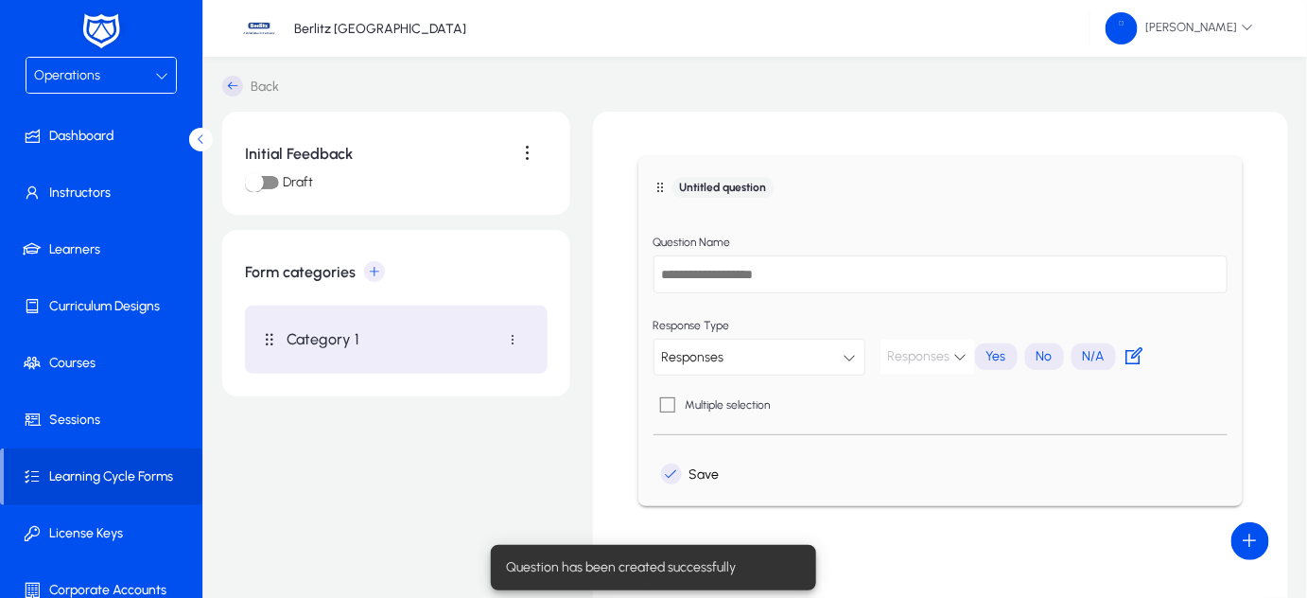
click at [696, 279] on input "text" at bounding box center [940, 274] width 574 height 38
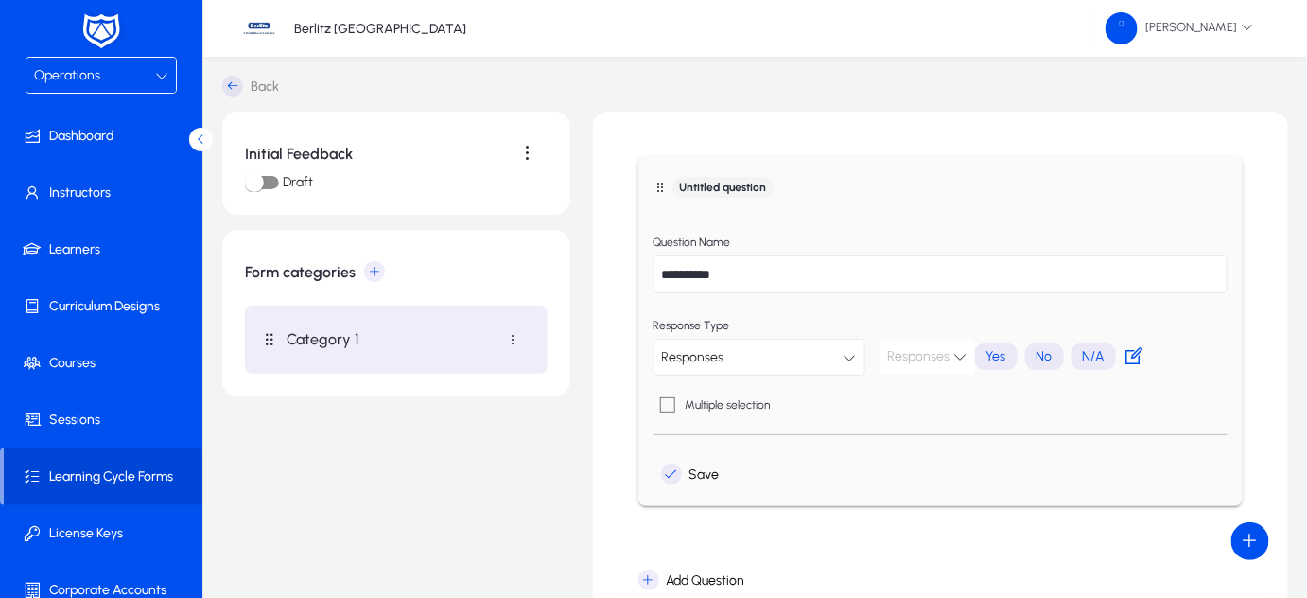
scroll to position [138, 0]
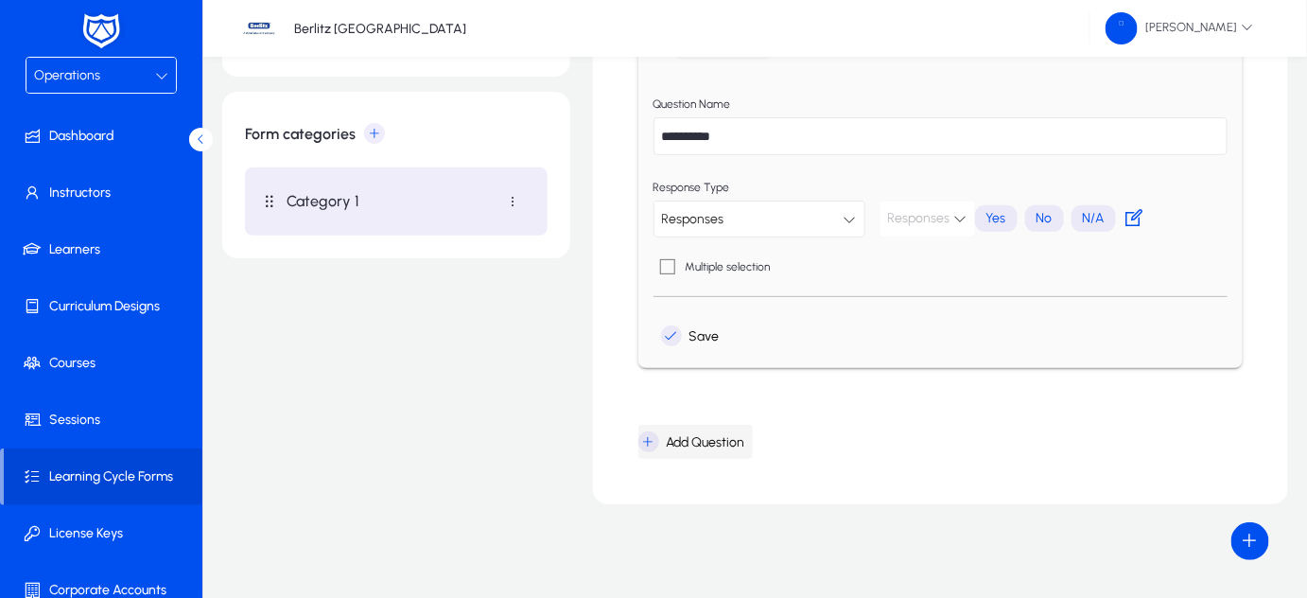
type input "**********"
click at [651, 448] on icon "button" at bounding box center [648, 441] width 21 height 21
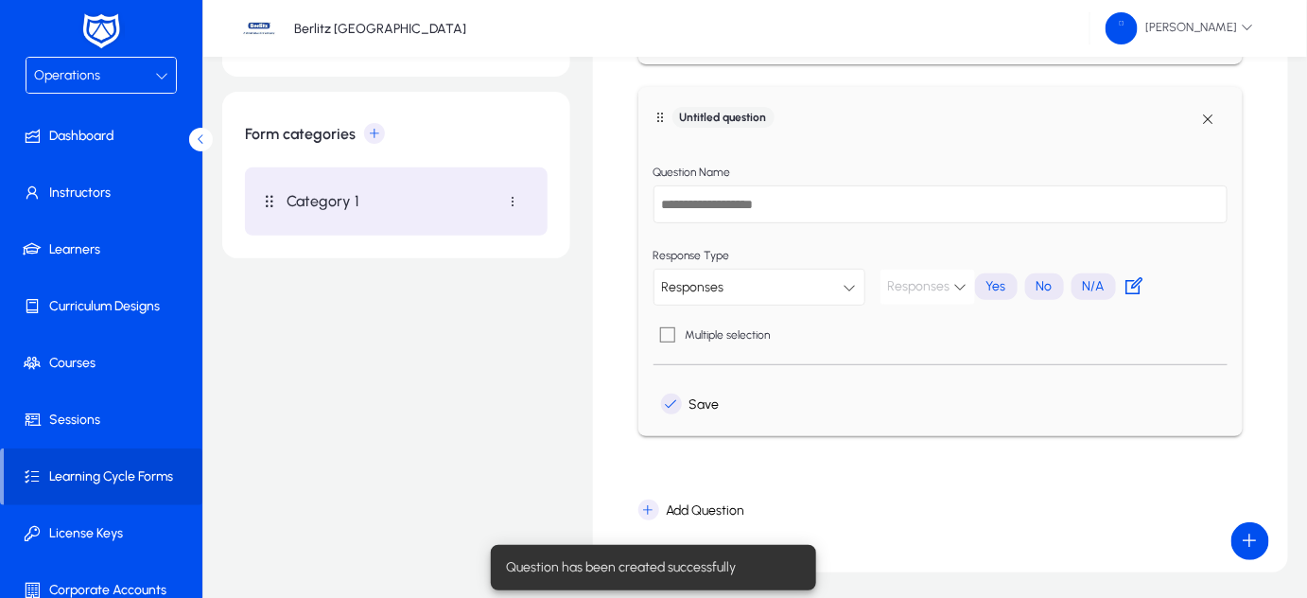
click at [700, 208] on input "text" at bounding box center [940, 204] width 574 height 38
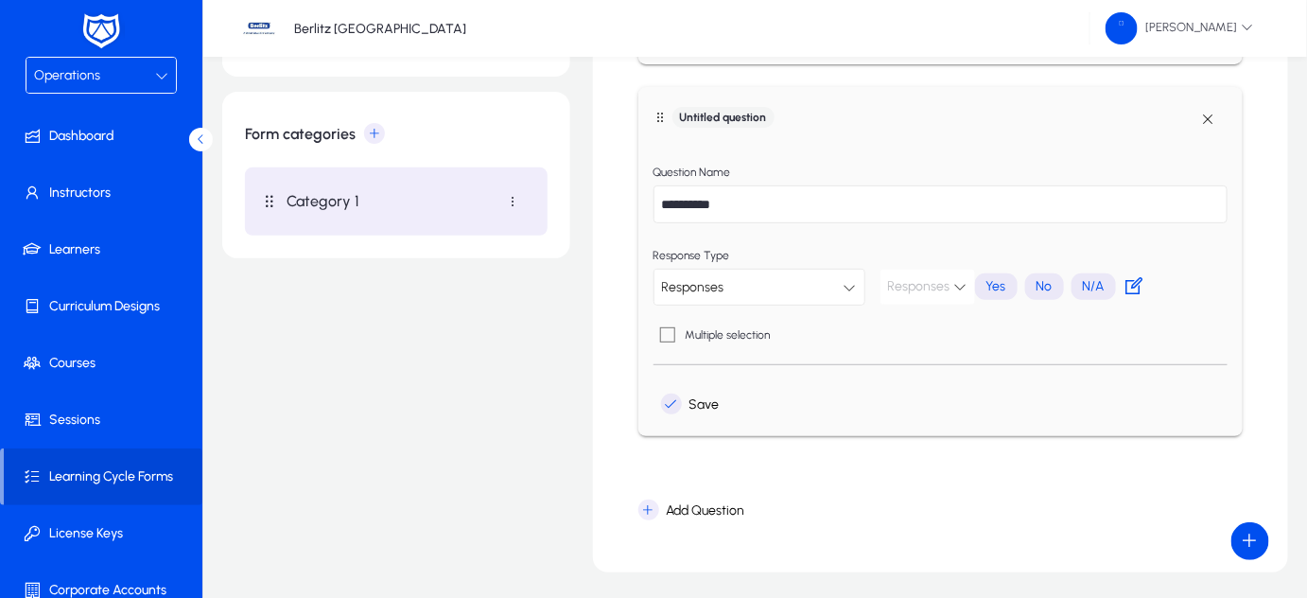
type input "**********"
click at [791, 294] on div "Responses" at bounding box center [753, 287] width 182 height 25
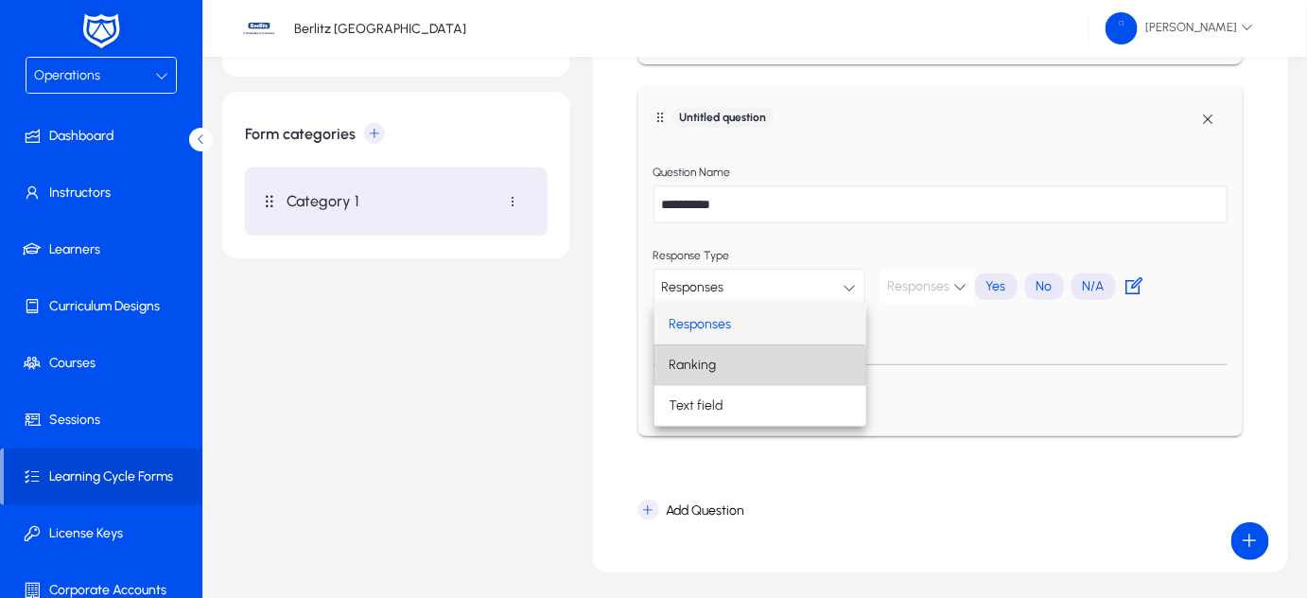
click at [707, 373] on span "Ranking" at bounding box center [693, 365] width 47 height 23
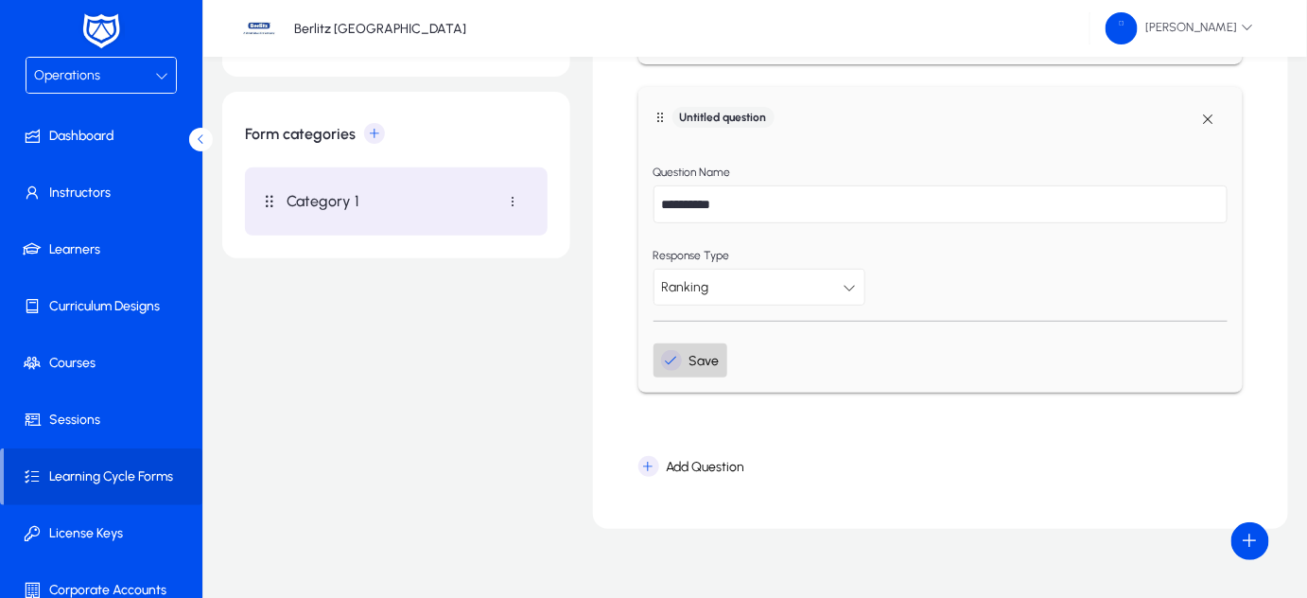
click at [694, 358] on span "Save" at bounding box center [690, 360] width 59 height 21
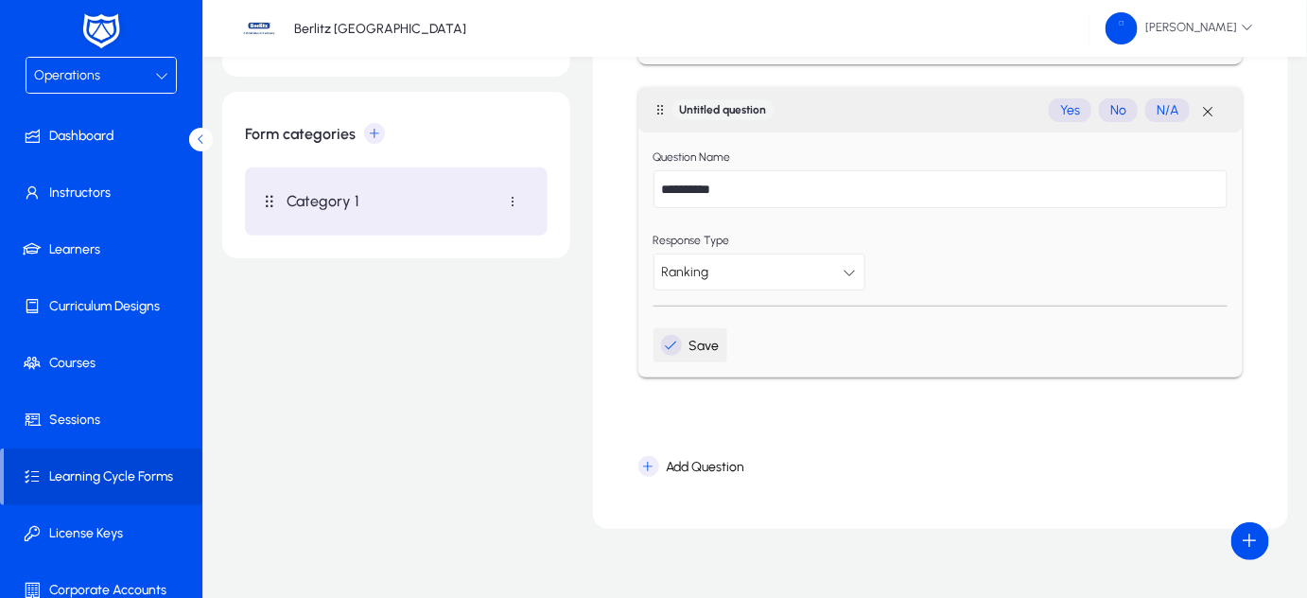
scroll to position [0, 0]
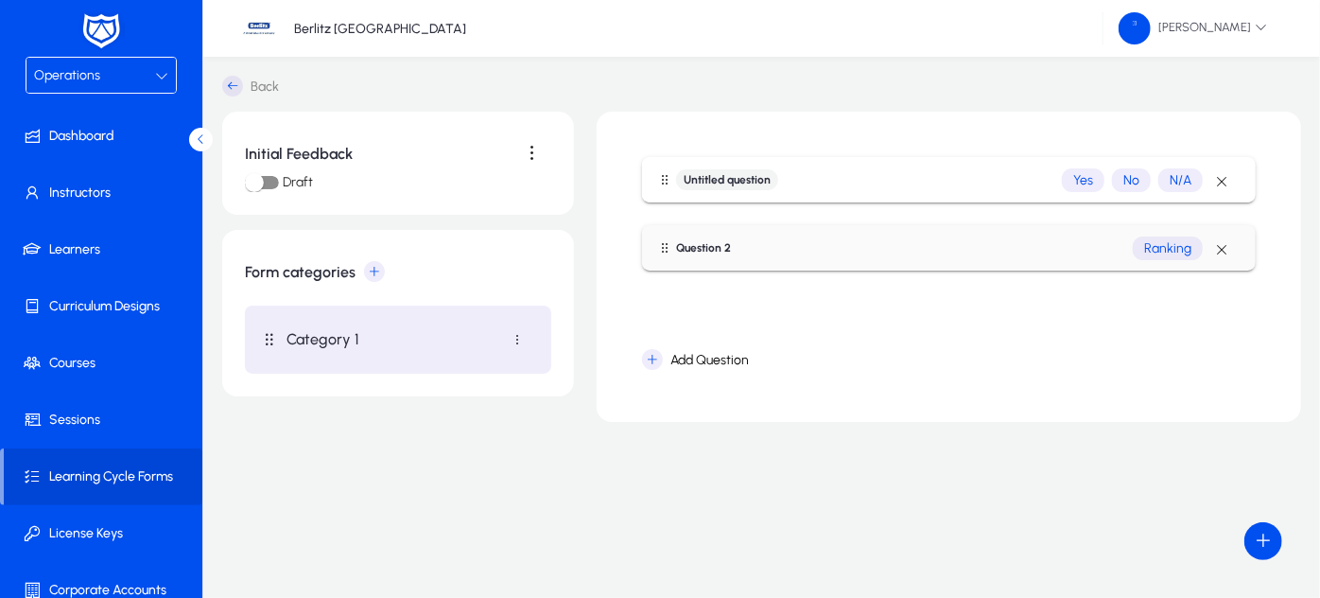
click at [770, 182] on h1 "Untitled question" at bounding box center [727, 179] width 102 height 21
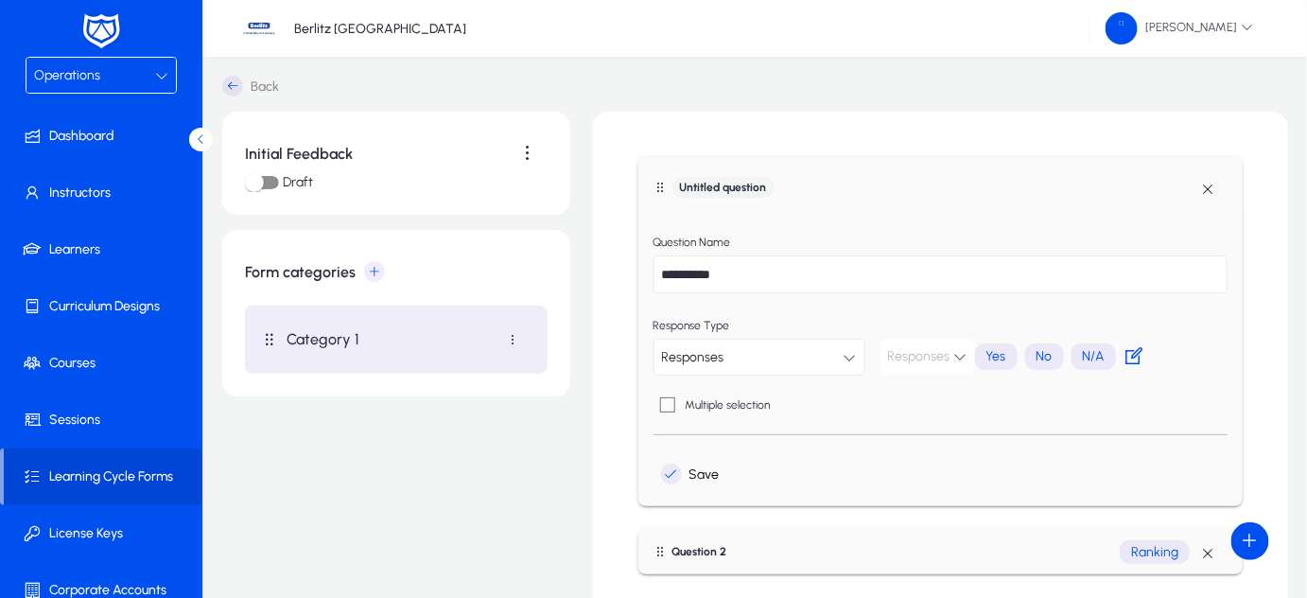
click at [735, 180] on h1 "Untitled question" at bounding box center [723, 187] width 102 height 21
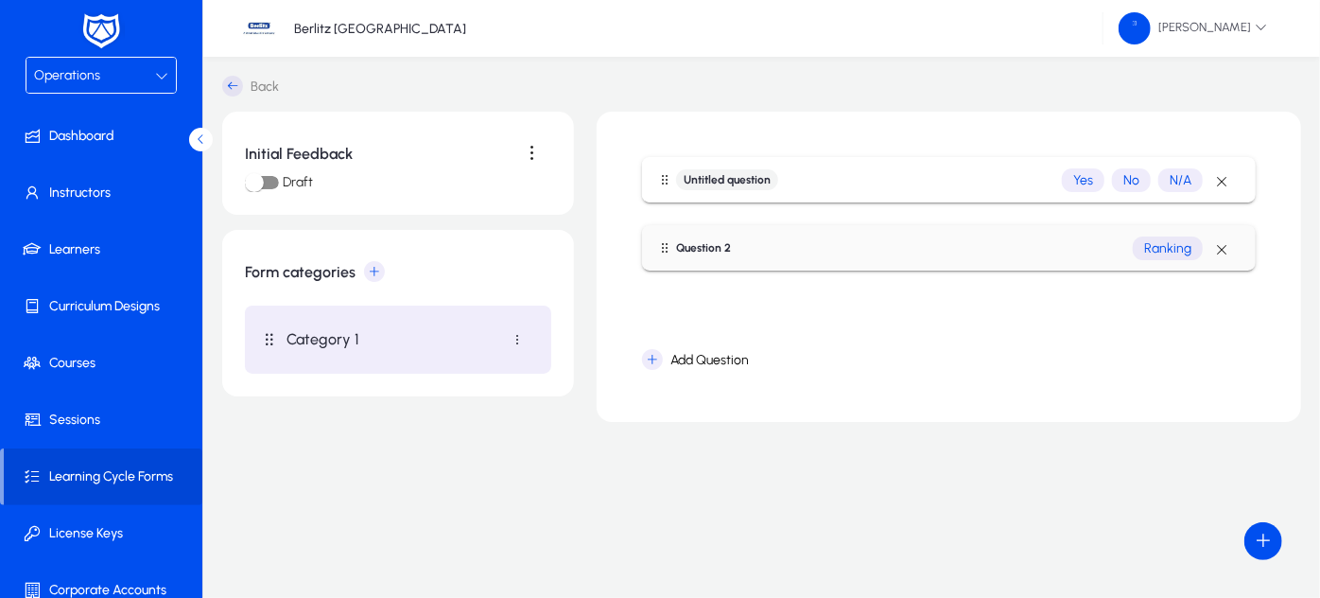
click at [726, 176] on h1 "Untitled question" at bounding box center [727, 179] width 102 height 21
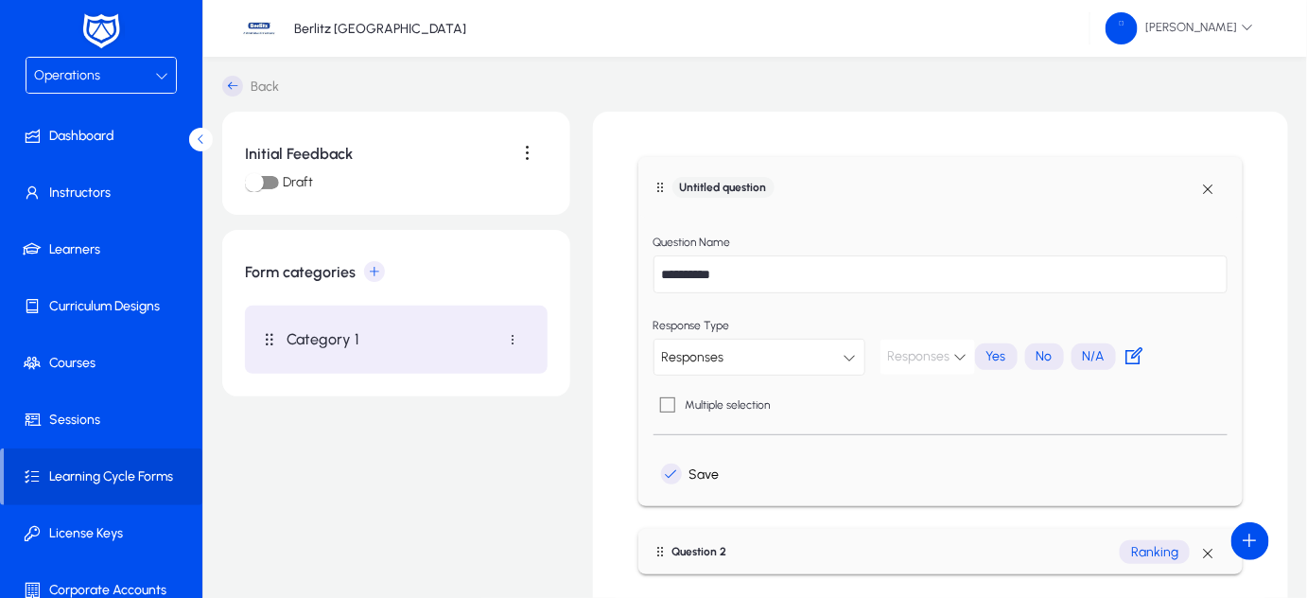
scroll to position [96, 0]
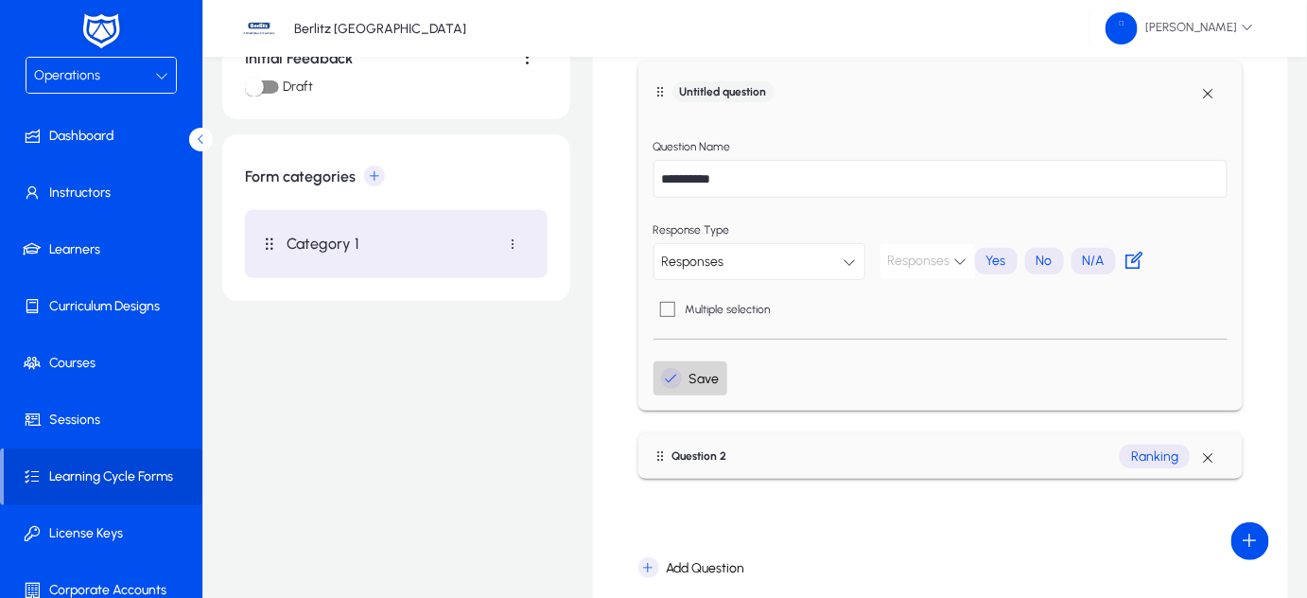
click at [690, 377] on span "Save" at bounding box center [690, 378] width 59 height 21
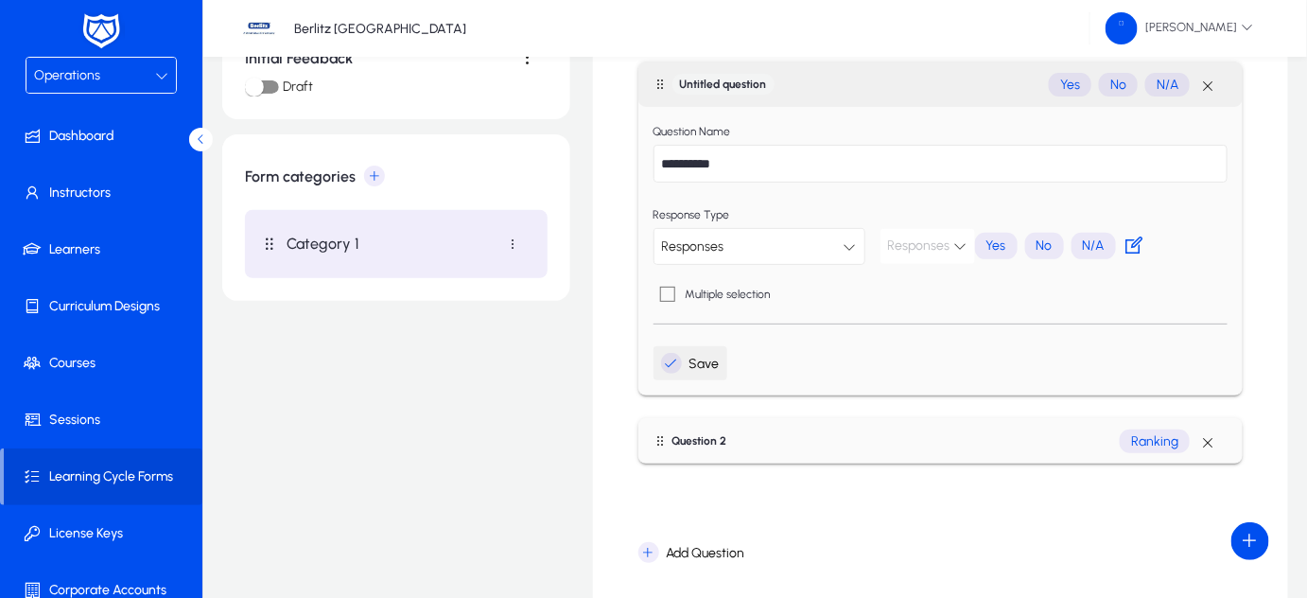
scroll to position [0, 0]
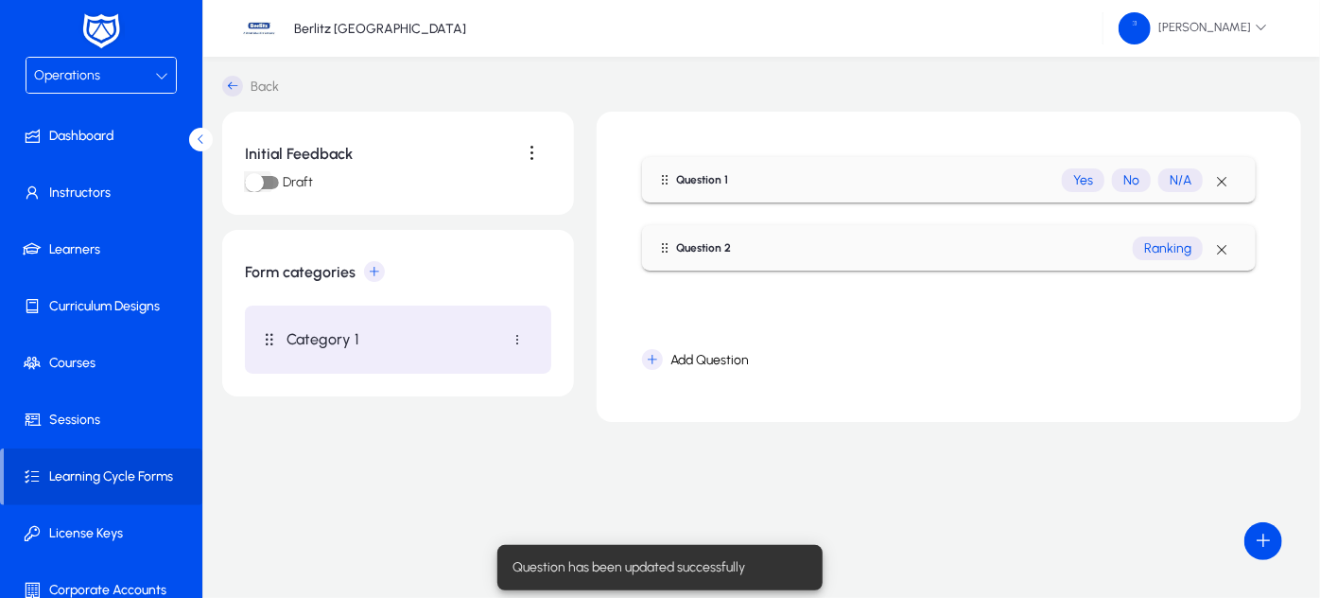
click at [271, 180] on div "button" at bounding box center [254, 183] width 38 height 38
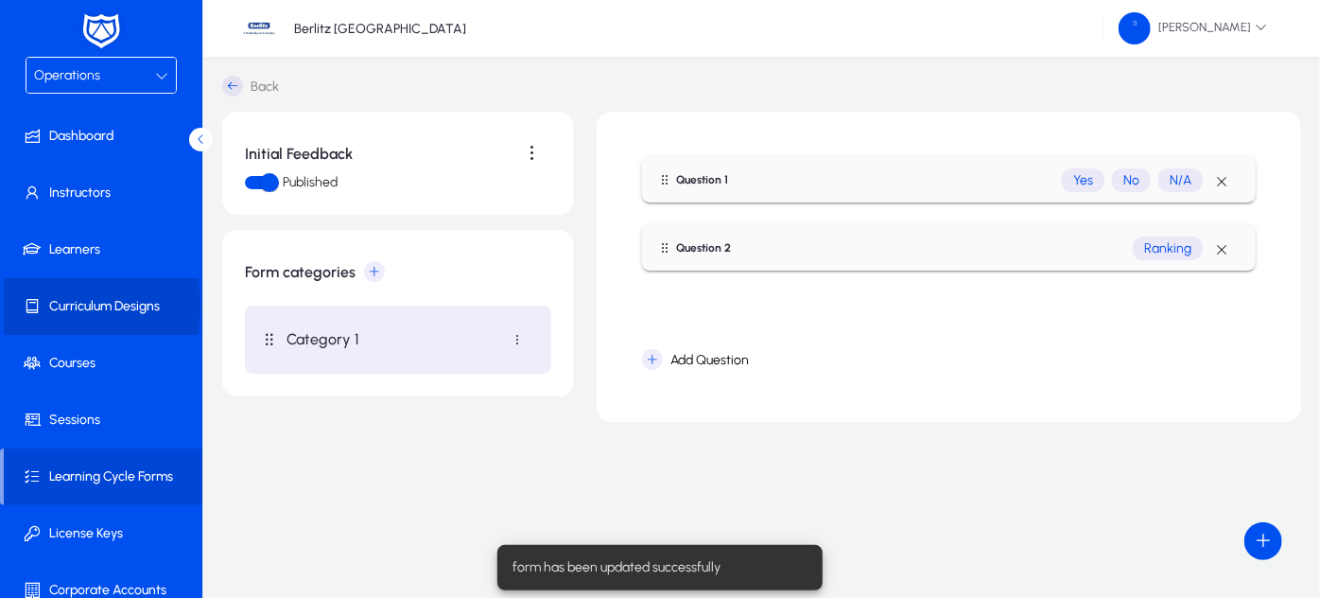
click at [78, 306] on span "Curriculum Designs" at bounding box center [105, 306] width 202 height 19
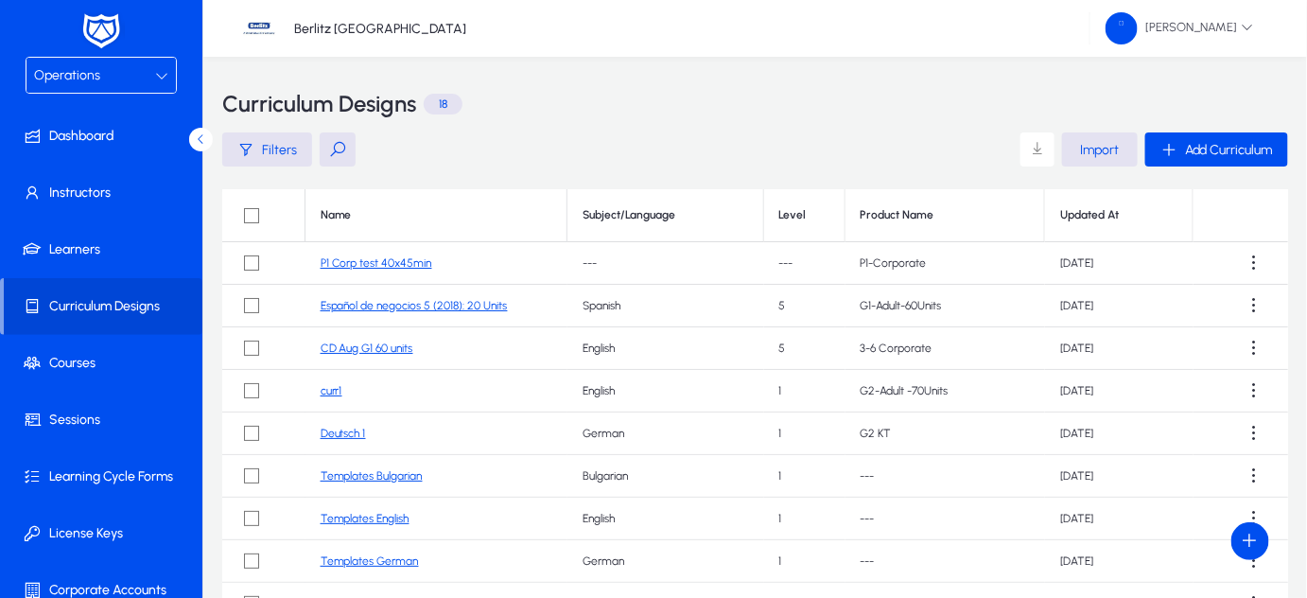
click at [363, 261] on link "P1 Corp test 40x45min" at bounding box center [377, 262] width 112 height 13
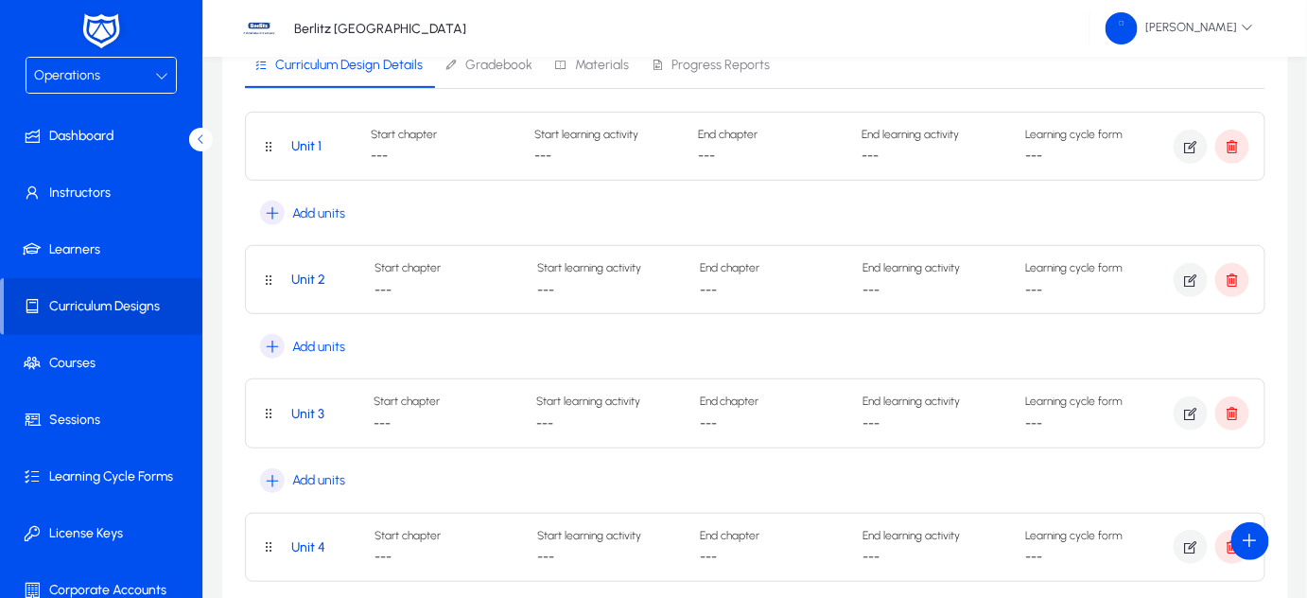
scroll to position [339, 0]
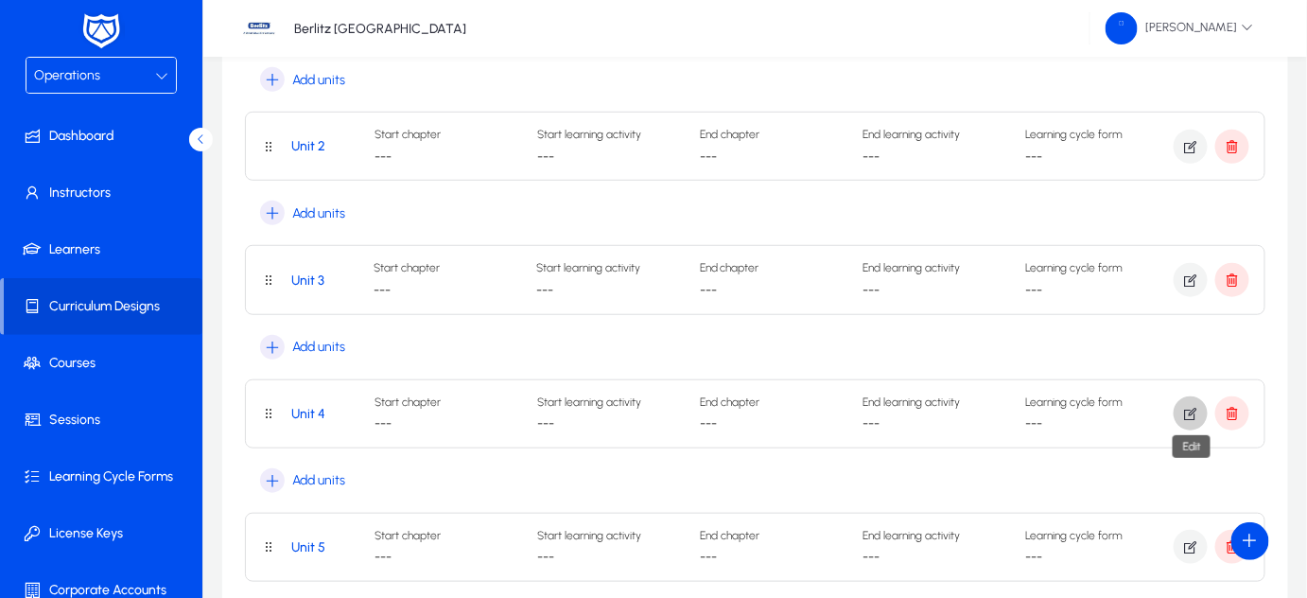
click at [1190, 410] on icon "button" at bounding box center [1190, 413] width 17 height 17
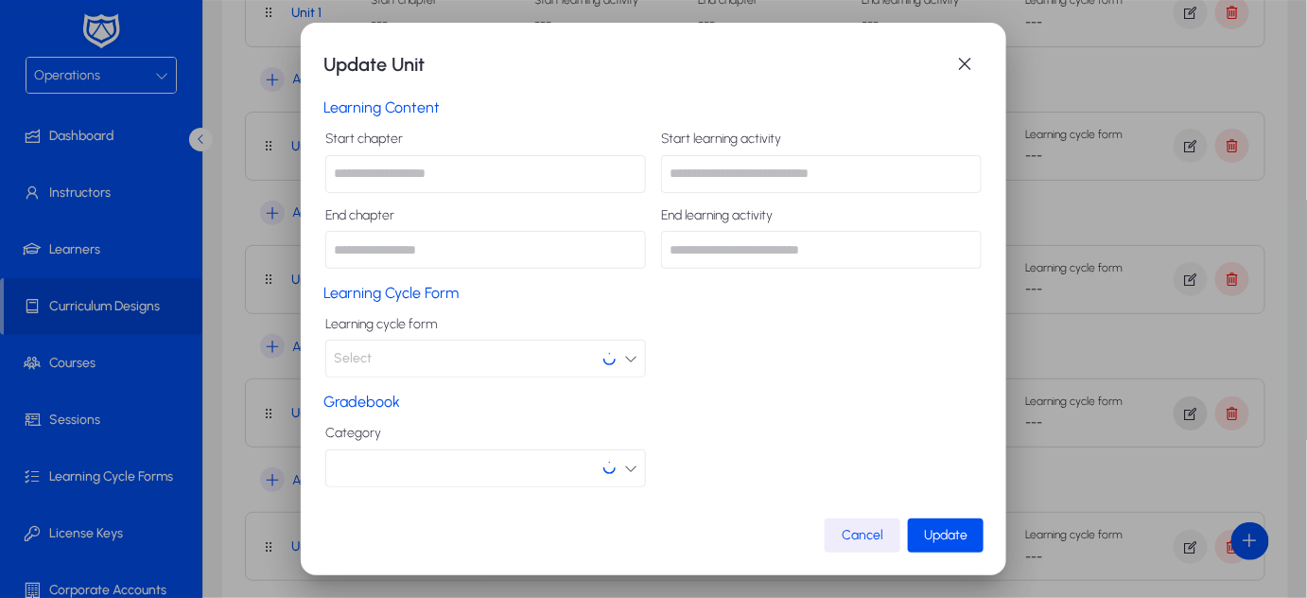
scroll to position [0, 0]
click at [490, 370] on button "Select" at bounding box center [485, 358] width 321 height 38
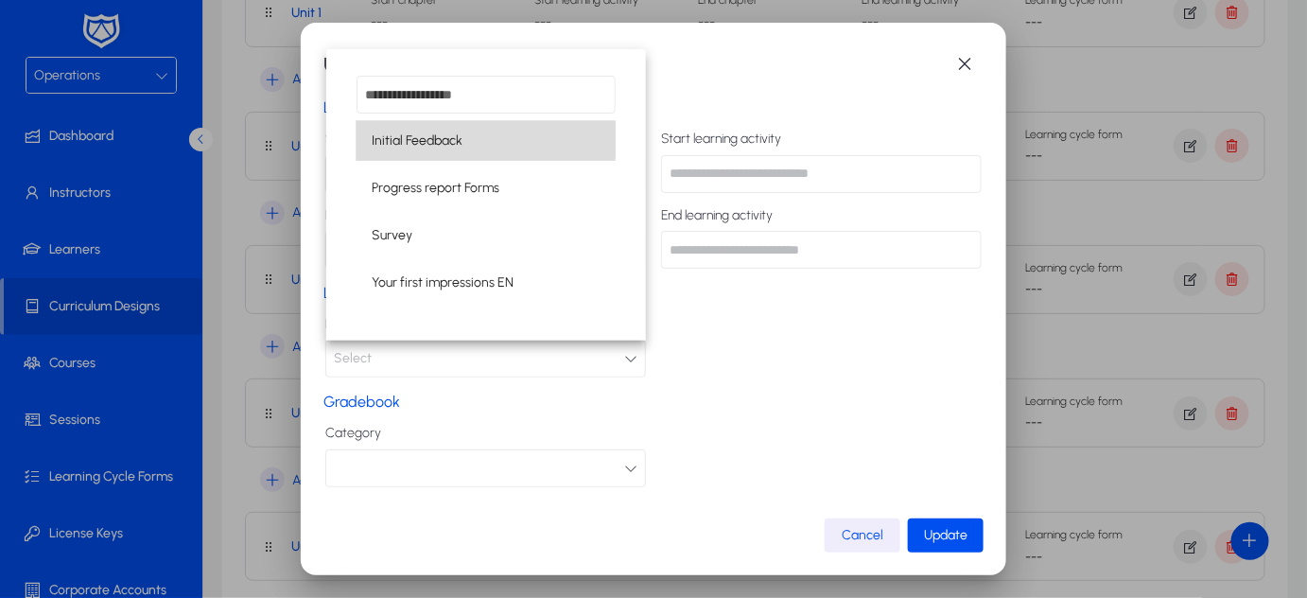
click at [428, 139] on span "Initial Feedback" at bounding box center [417, 141] width 91 height 23
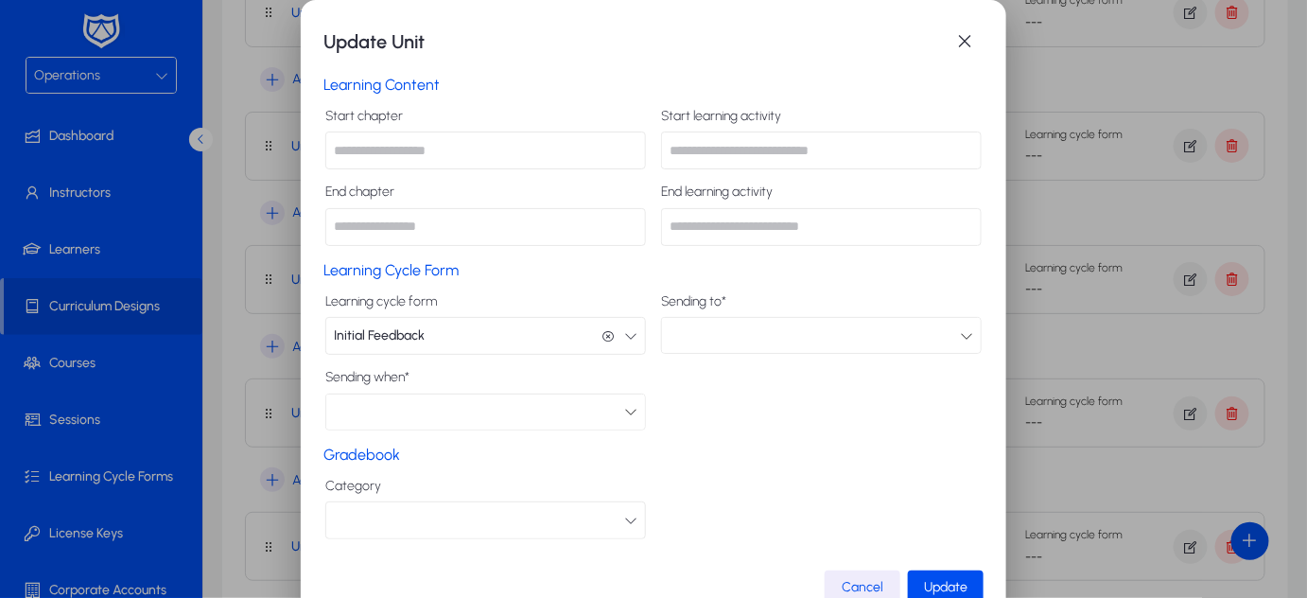
click at [695, 339] on div at bounding box center [815, 335] width 290 height 25
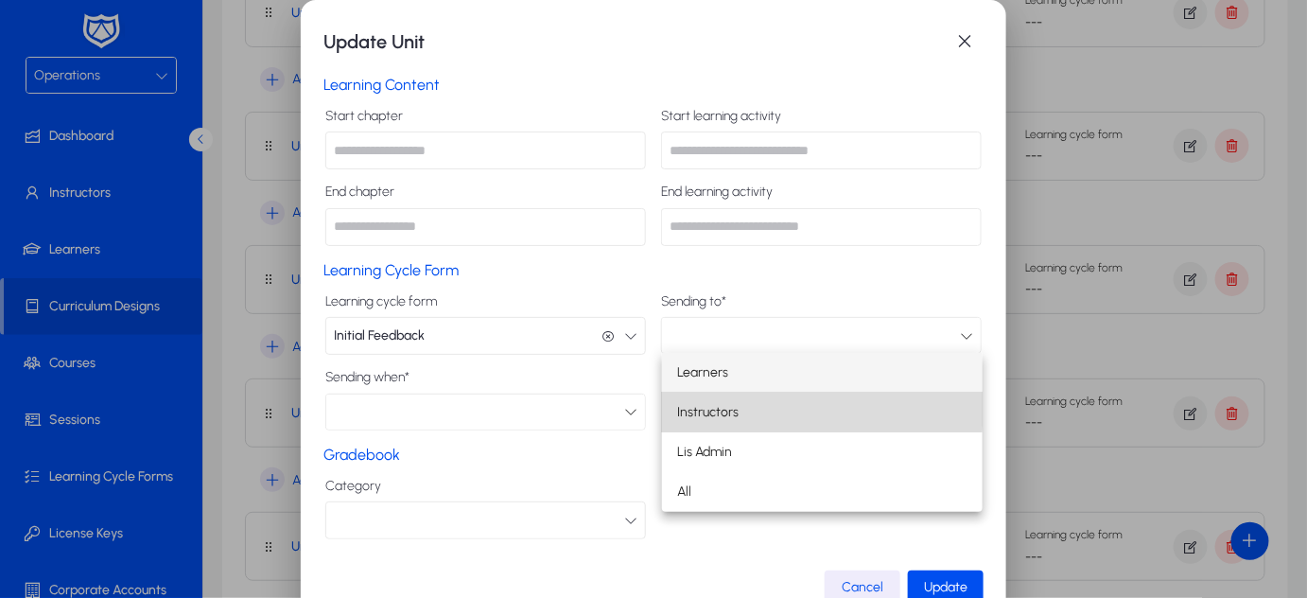
click at [708, 407] on span "Instructors" at bounding box center [707, 412] width 61 height 23
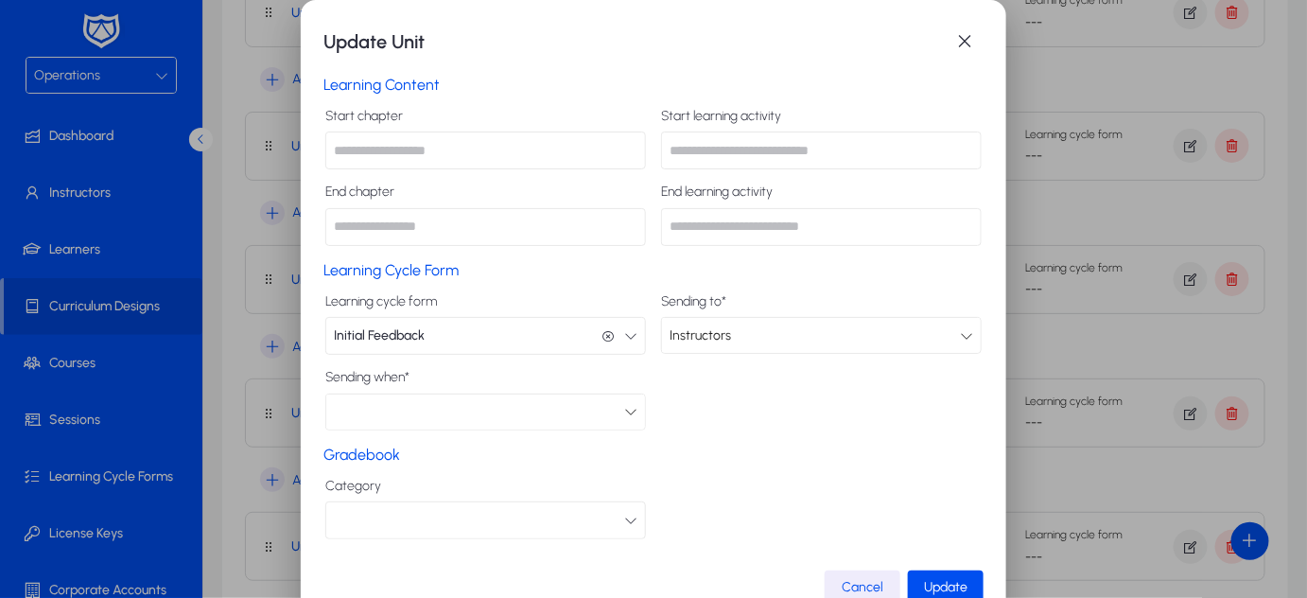
click at [574, 409] on div at bounding box center [479, 411] width 290 height 25
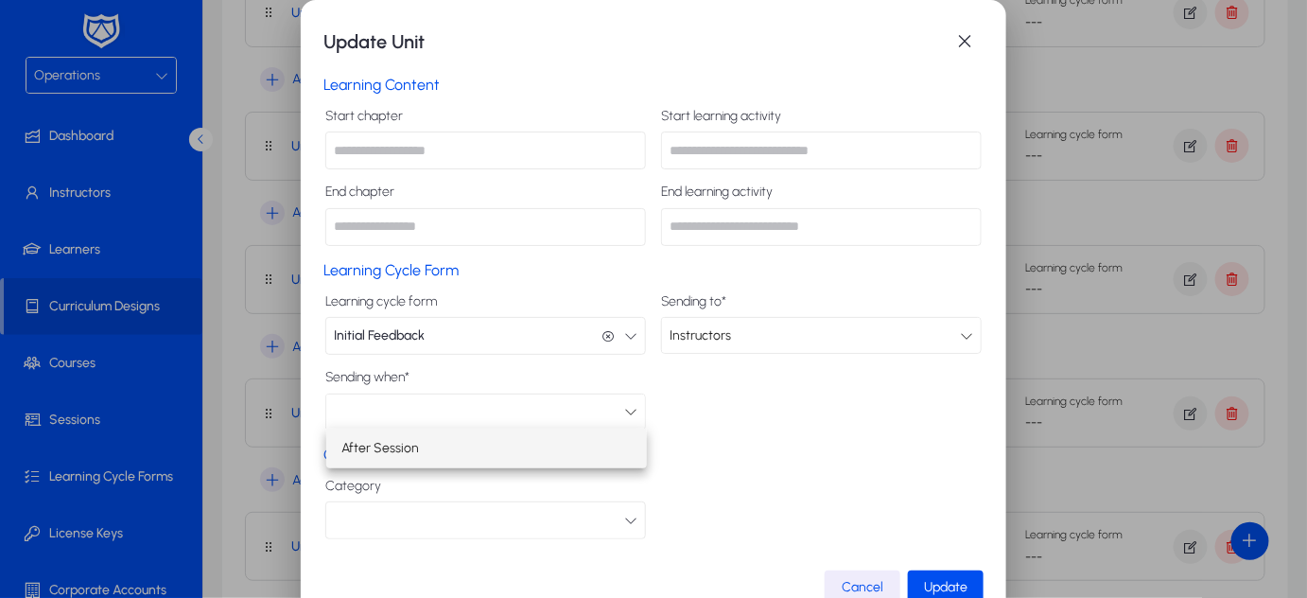
click at [443, 441] on mat-option "After Session" at bounding box center [486, 448] width 321 height 40
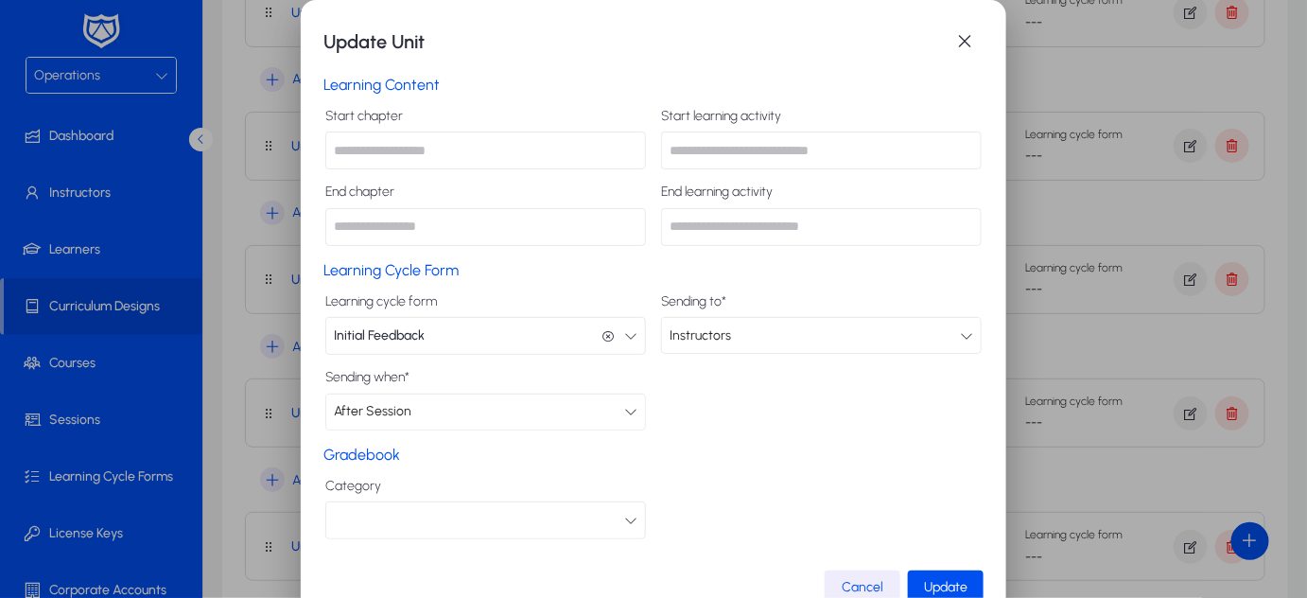
click at [409, 409] on span "After Session" at bounding box center [373, 411] width 78 height 16
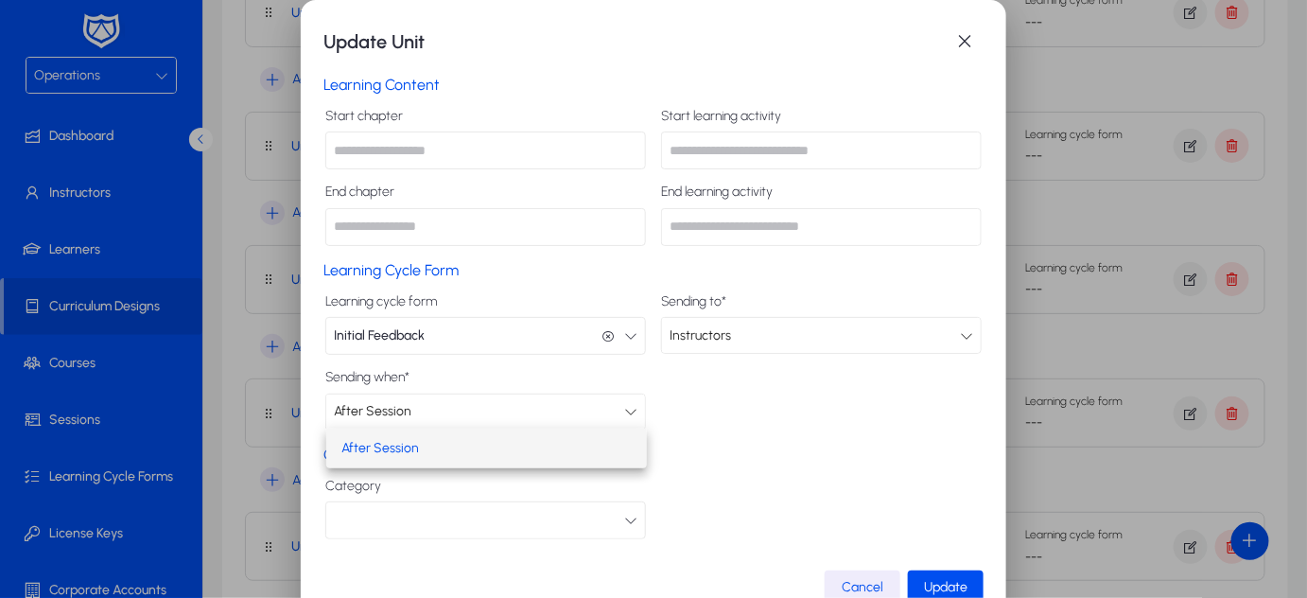
click at [807, 415] on div at bounding box center [653, 299] width 1307 height 598
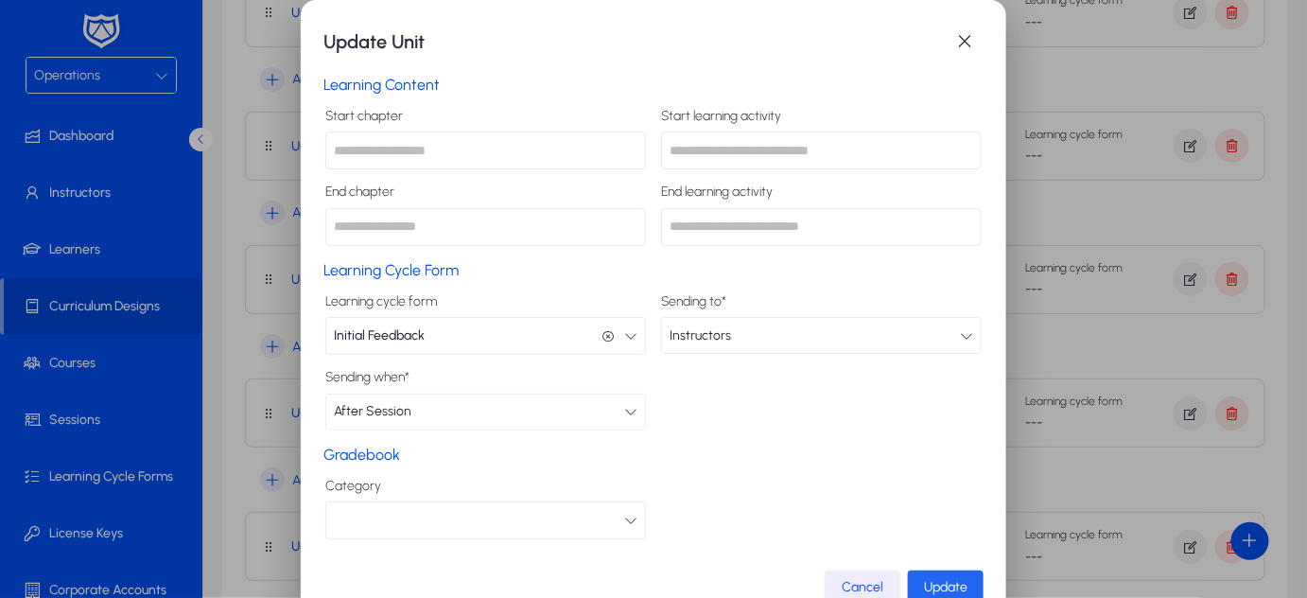
click at [949, 584] on span "Update" at bounding box center [945, 587] width 43 height 16
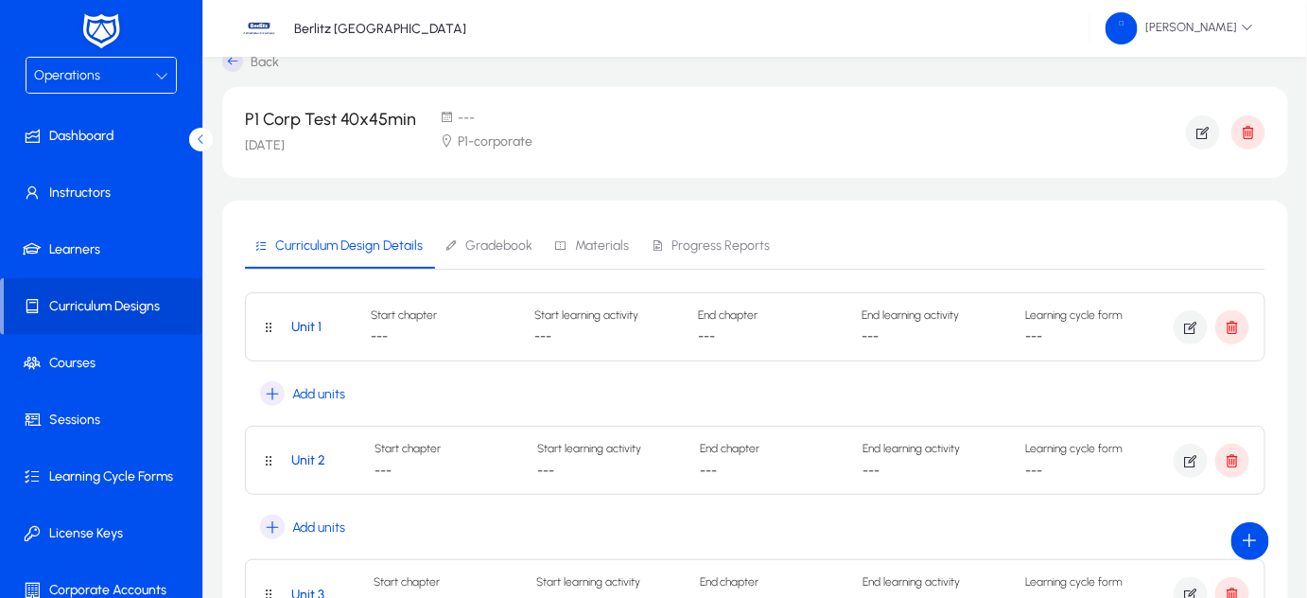
scroll to position [25, 0]
click at [1192, 320] on icon "button" at bounding box center [1190, 327] width 17 height 17
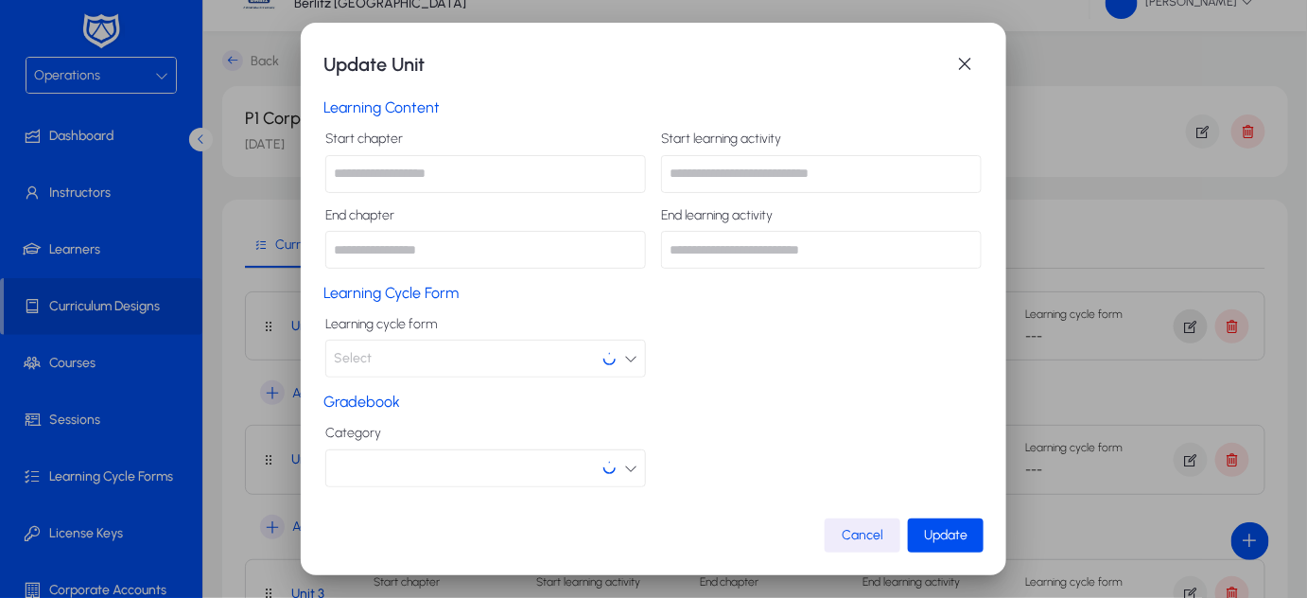
scroll to position [0, 0]
click at [477, 173] on input "text" at bounding box center [485, 174] width 321 height 38
type input "*"
click at [397, 248] on input "text" at bounding box center [485, 250] width 321 height 38
type input "*"
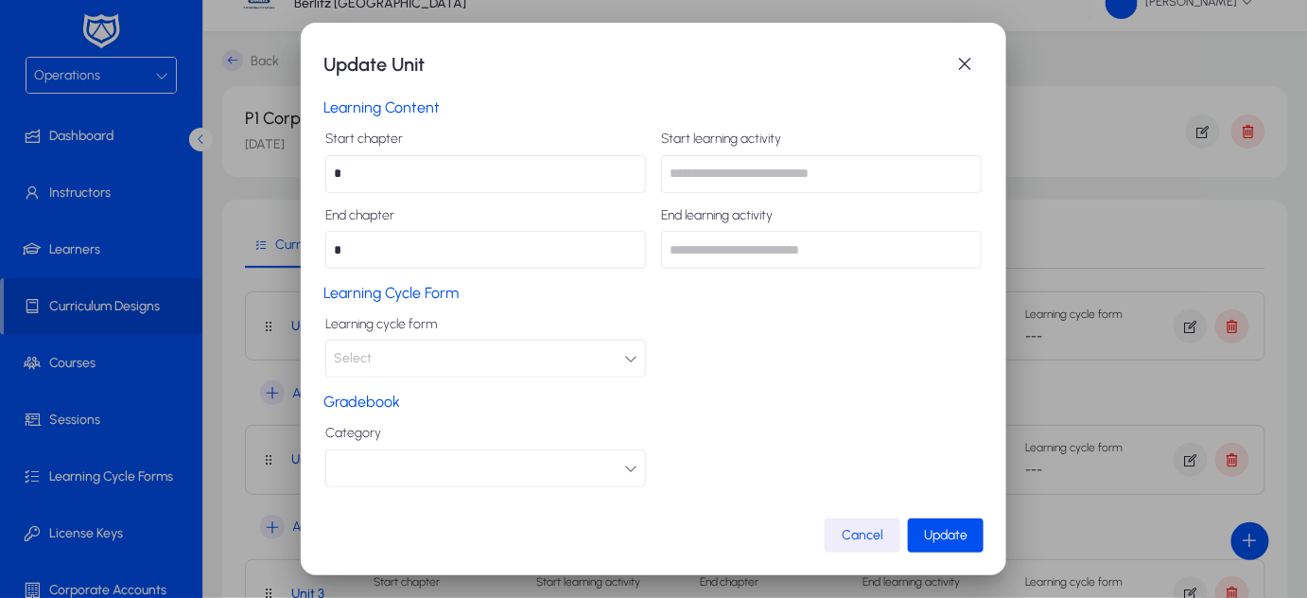
click at [740, 306] on mat-dialog-content "Learning cycle form Select" at bounding box center [653, 340] width 660 height 76
click at [931, 535] on span "Update" at bounding box center [945, 535] width 43 height 16
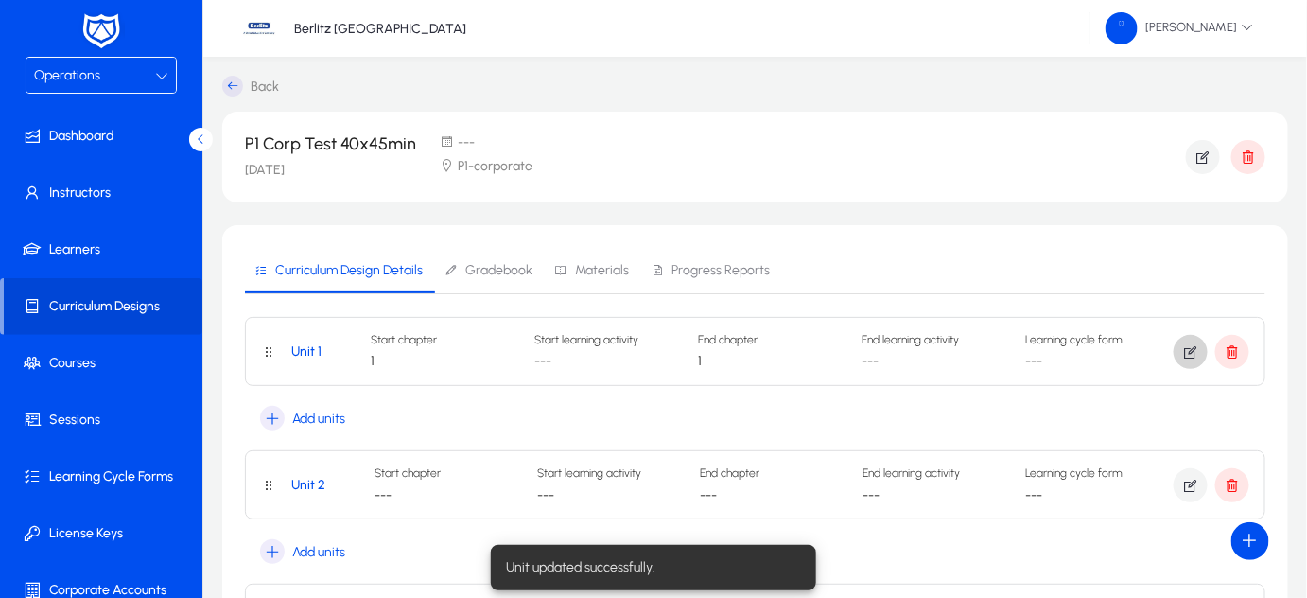
scroll to position [25, 0]
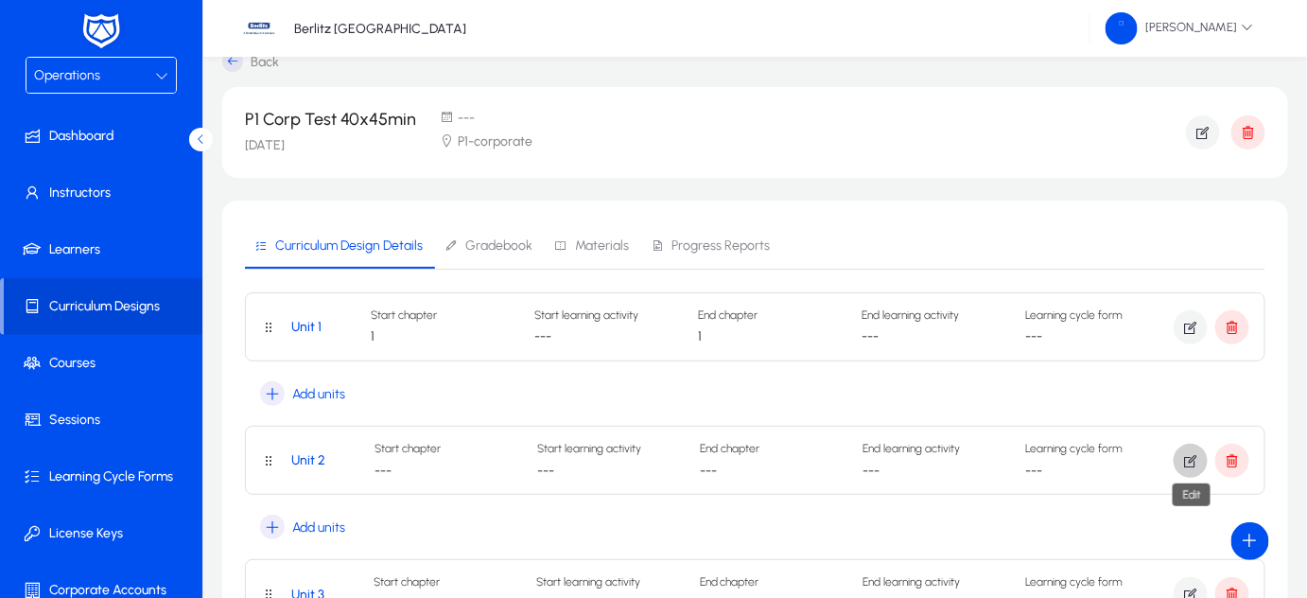
click at [1189, 460] on icon "button" at bounding box center [1190, 460] width 17 height 17
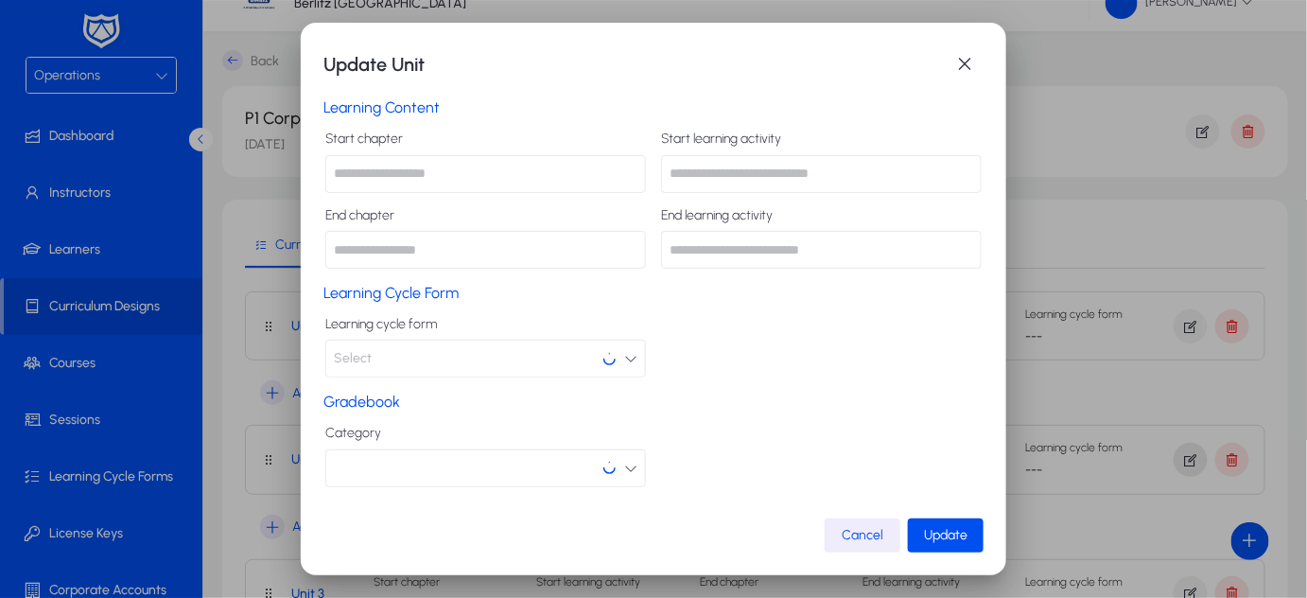
scroll to position [0, 0]
click at [455, 170] on input "text" at bounding box center [485, 174] width 321 height 38
type input "*"
click at [407, 244] on input "text" at bounding box center [485, 250] width 321 height 38
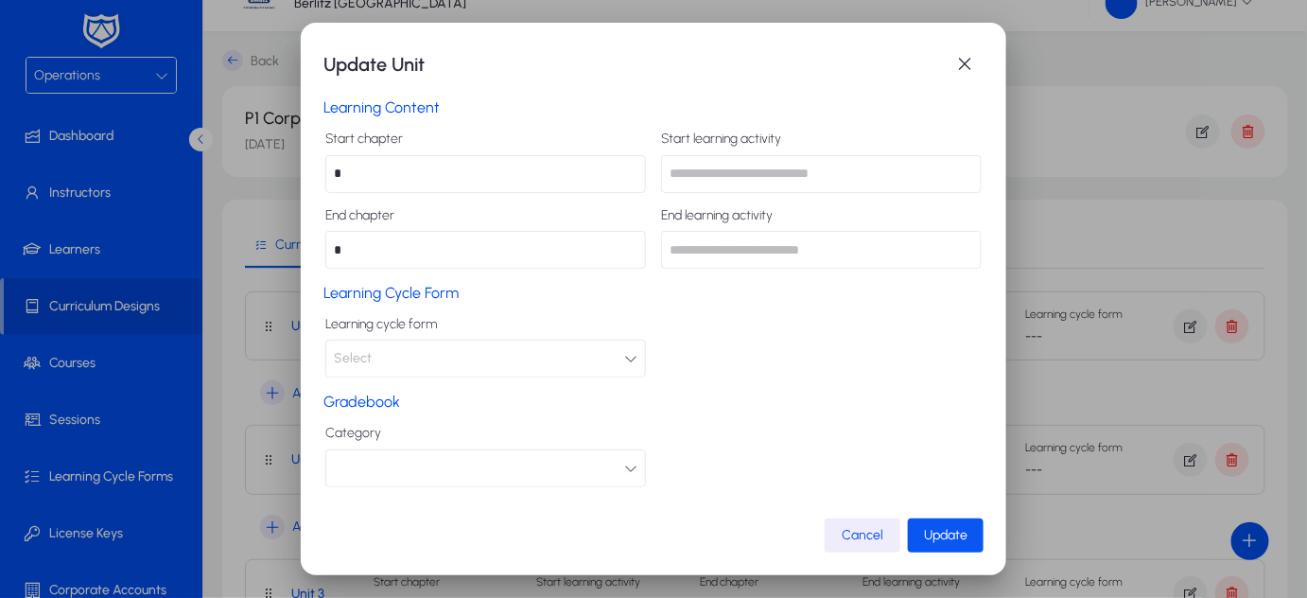
type input "*"
click at [965, 538] on span "Update" at bounding box center [945, 535] width 43 height 16
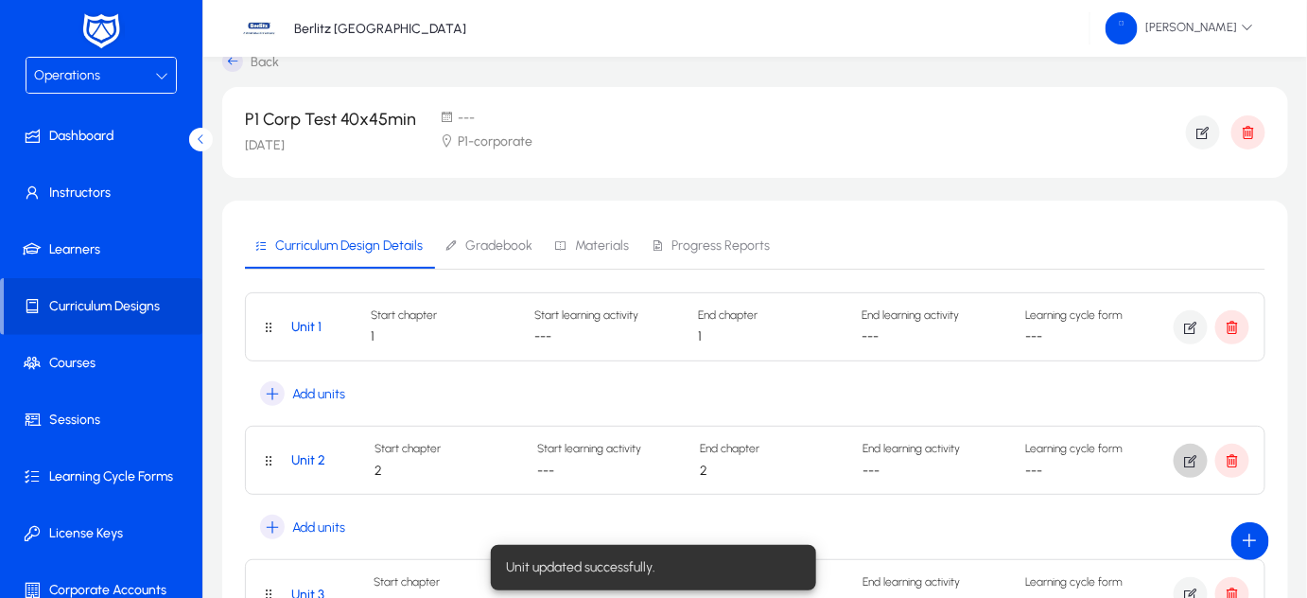
scroll to position [217, 0]
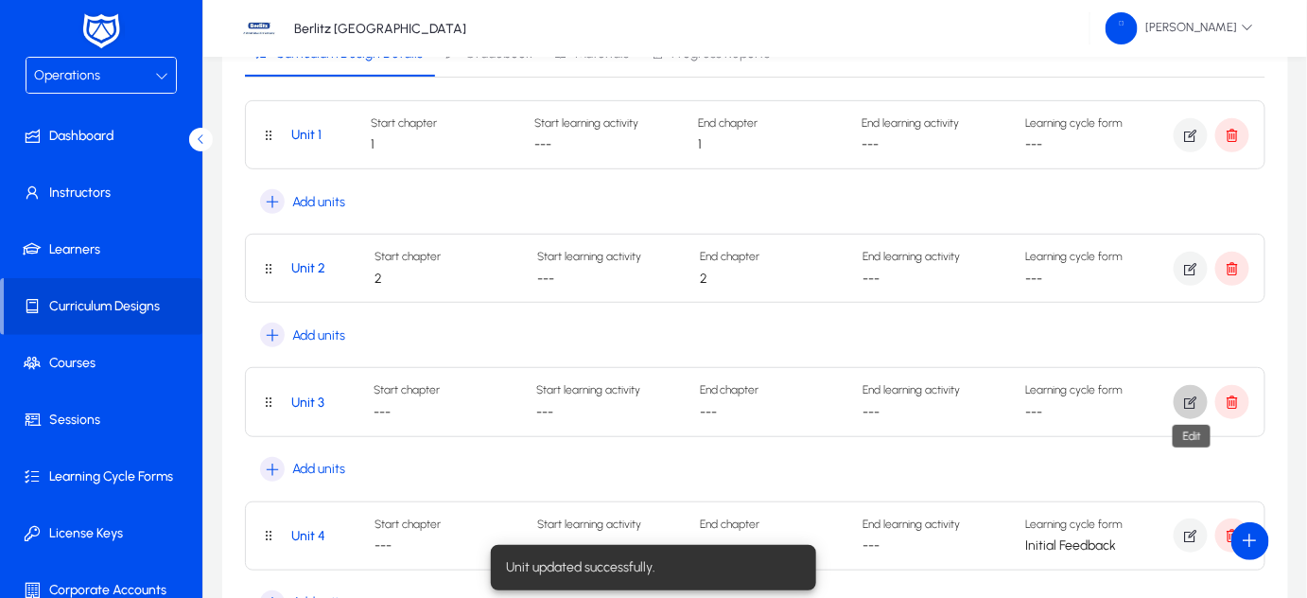
click at [1185, 402] on icon "button" at bounding box center [1190, 401] width 17 height 17
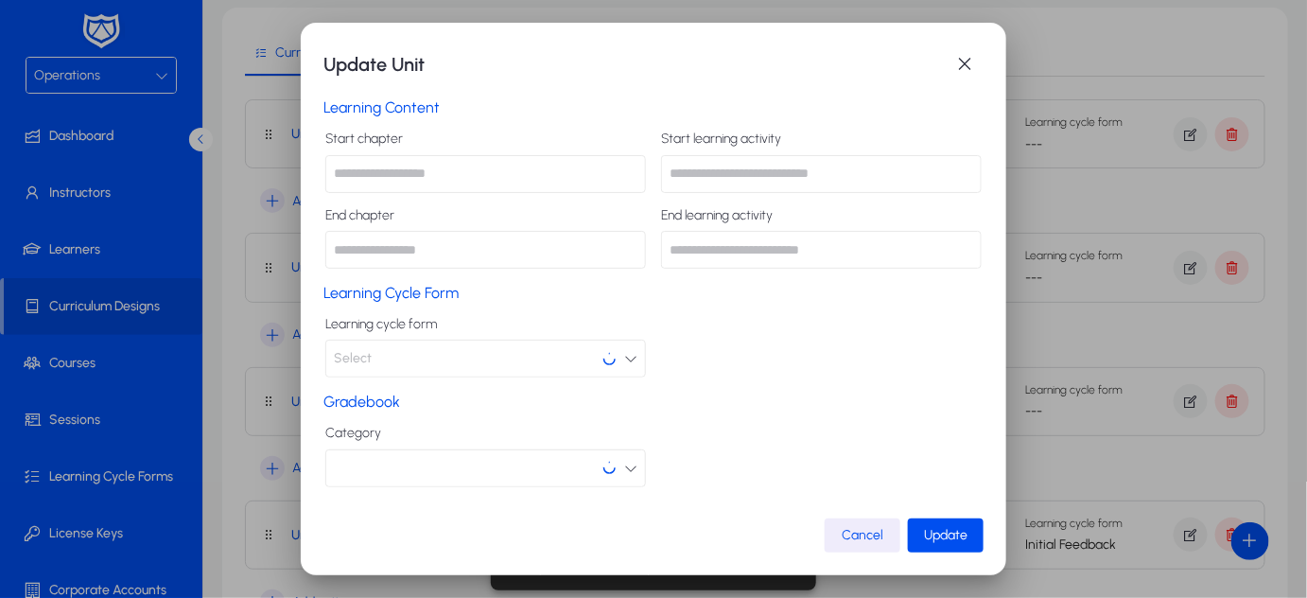
scroll to position [0, 0]
click at [405, 169] on input "text" at bounding box center [485, 174] width 321 height 38
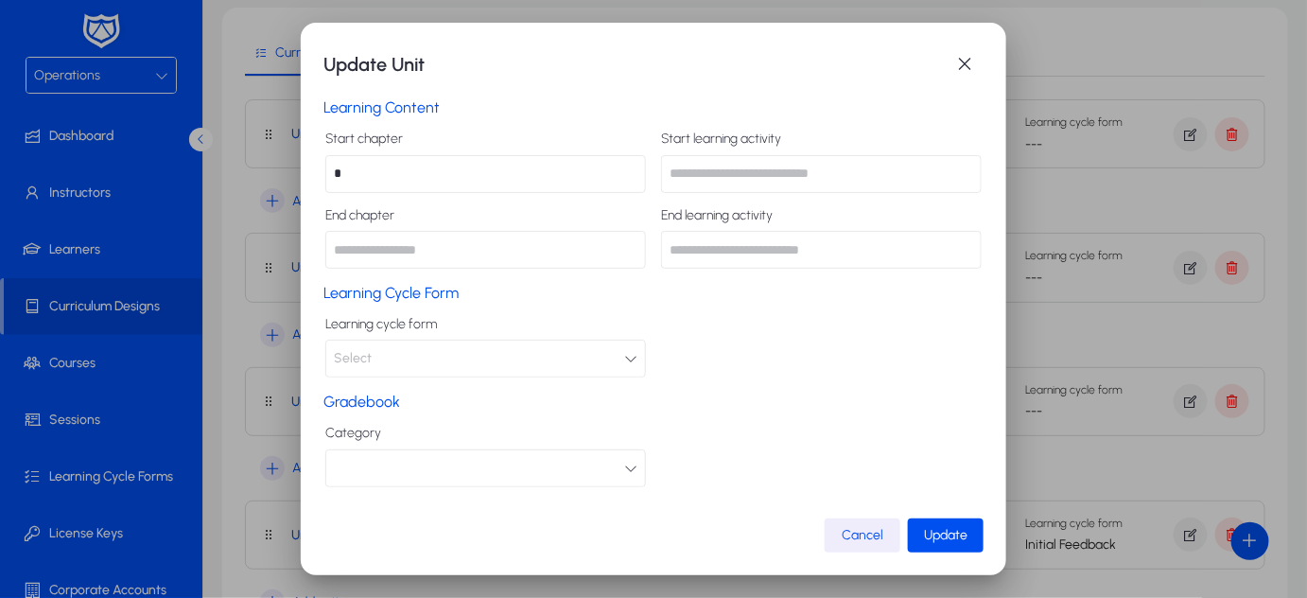
type input "*"
click at [929, 521] on span "submit" at bounding box center [946, 535] width 76 height 45
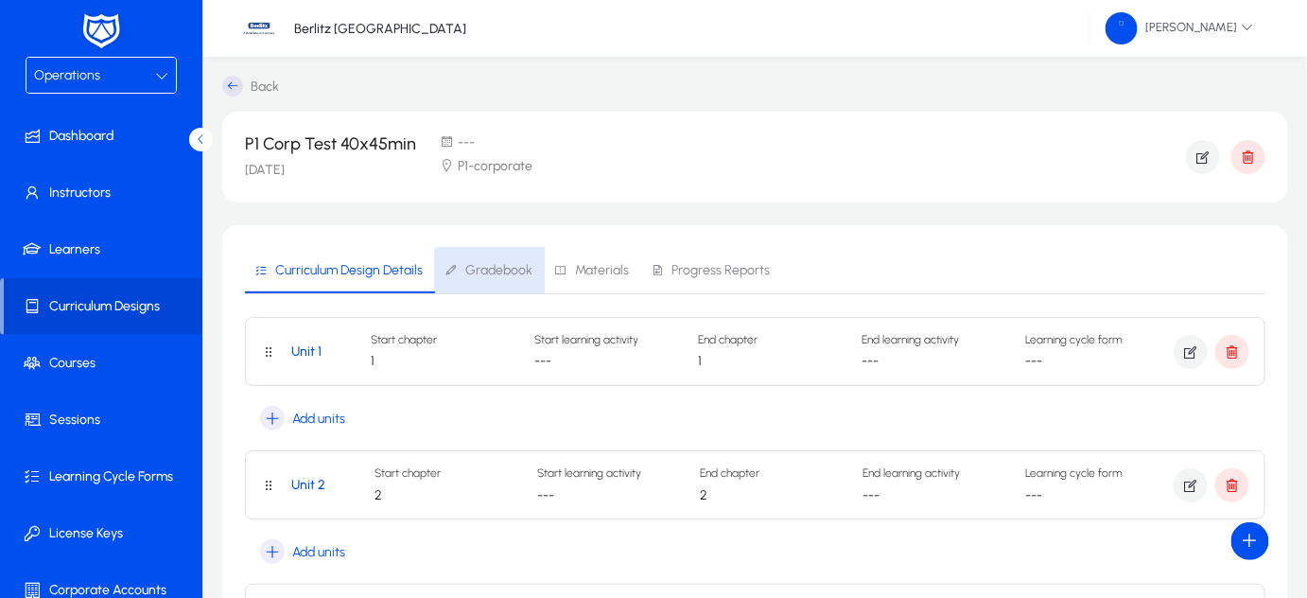
click at [500, 271] on span "Gradebook" at bounding box center [498, 270] width 67 height 13
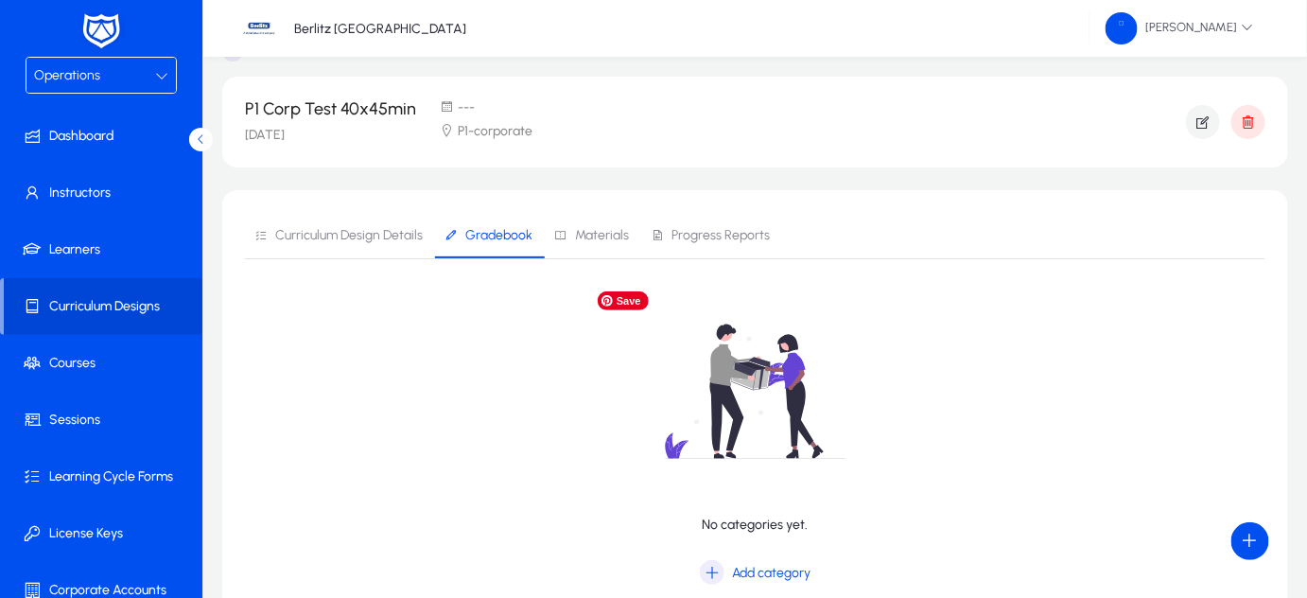
scroll to position [113, 0]
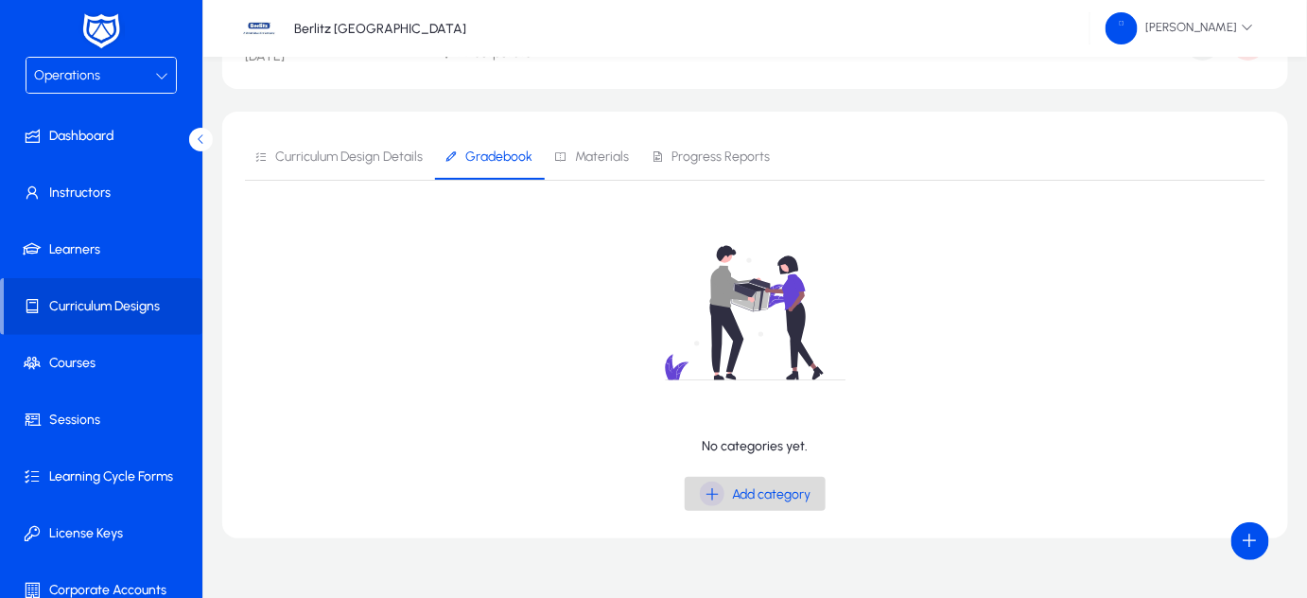
click at [713, 487] on icon "button" at bounding box center [712, 493] width 25 height 25
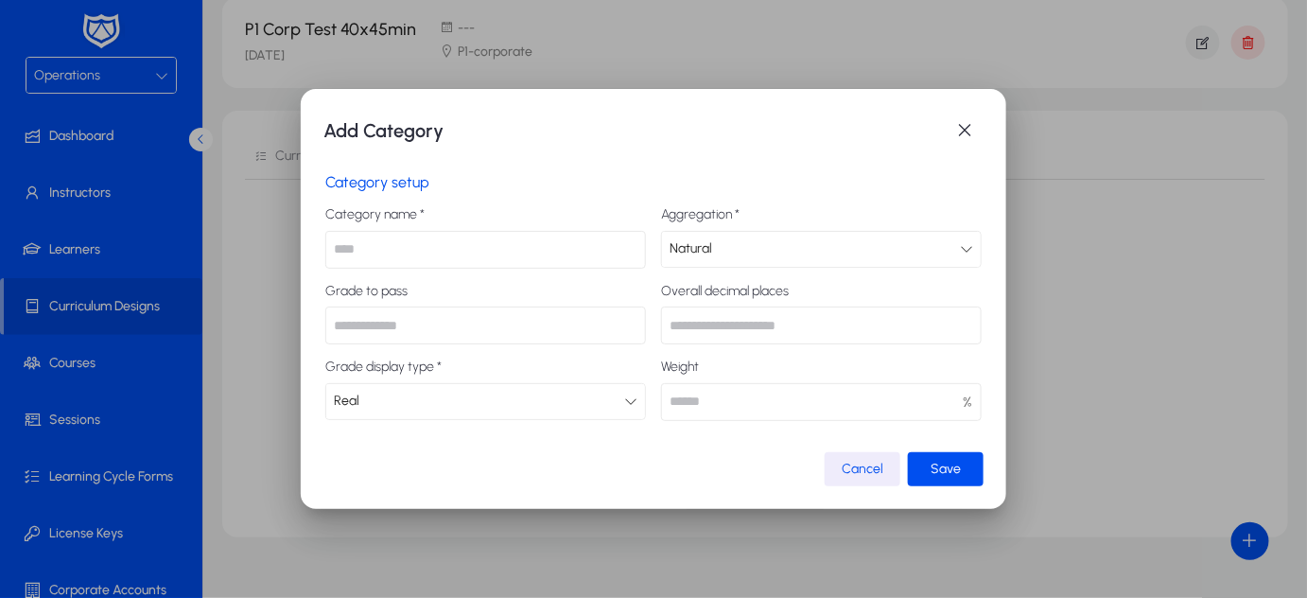
scroll to position [0, 0]
click at [439, 253] on input "text" at bounding box center [485, 250] width 321 height 38
click at [960, 128] on span "button" at bounding box center [965, 131] width 38 height 38
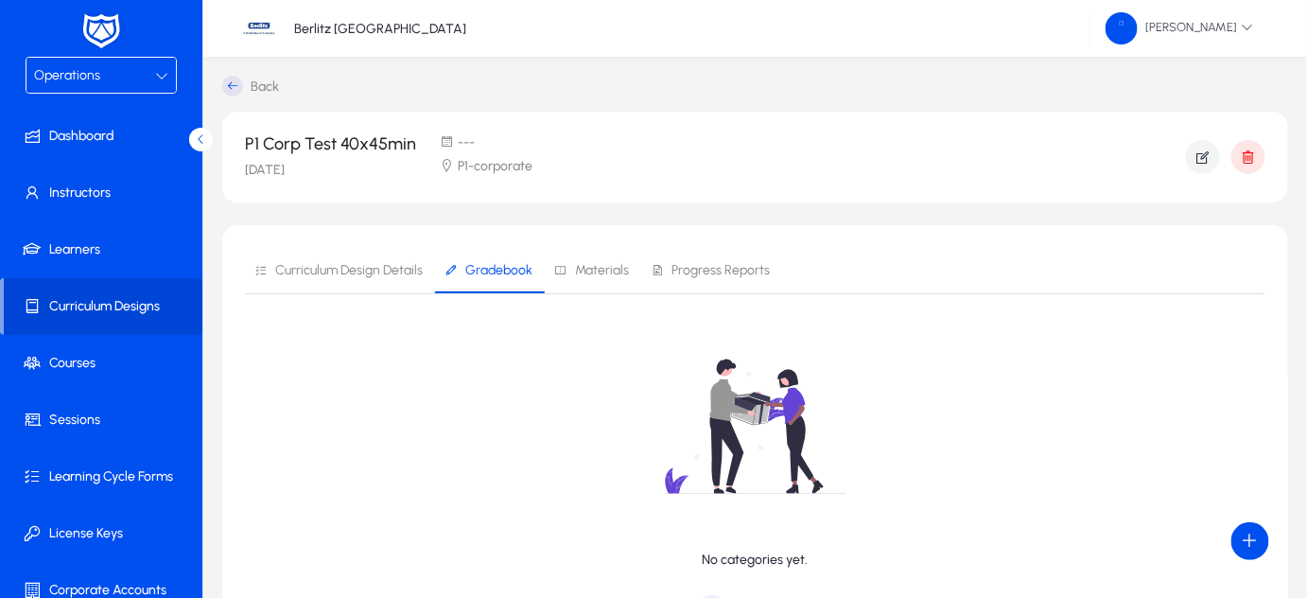
scroll to position [113, 0]
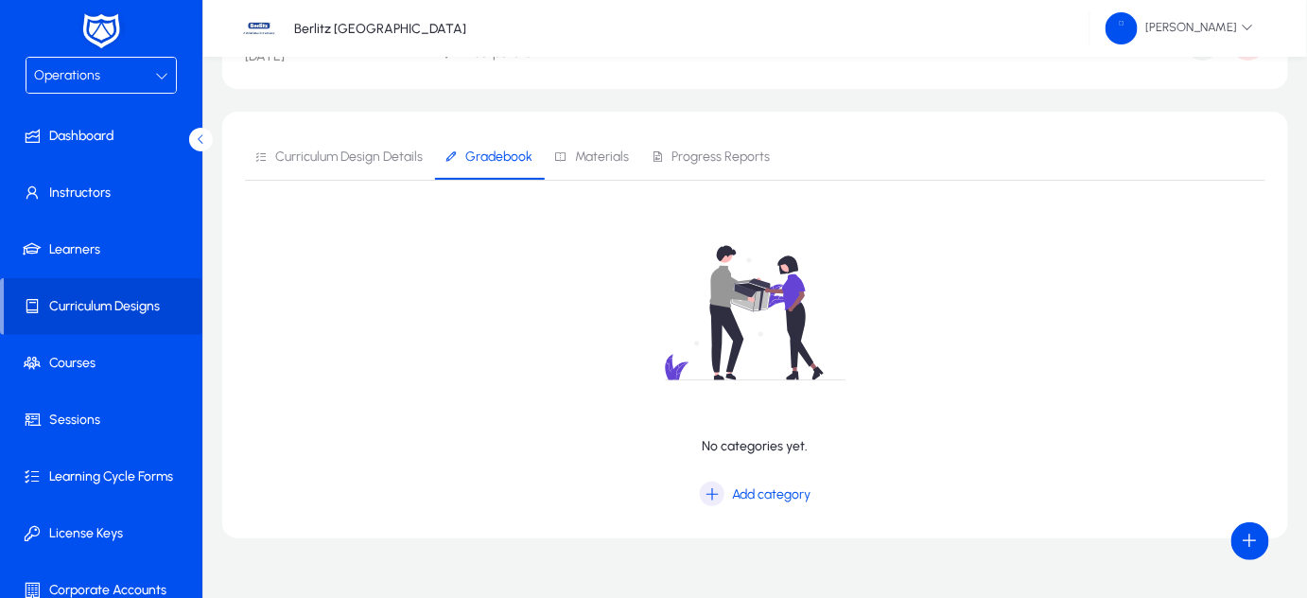
click at [322, 382] on div "No categories yet. Add category" at bounding box center [755, 356] width 1020 height 307
click at [100, 352] on span at bounding box center [105, 362] width 202 height 45
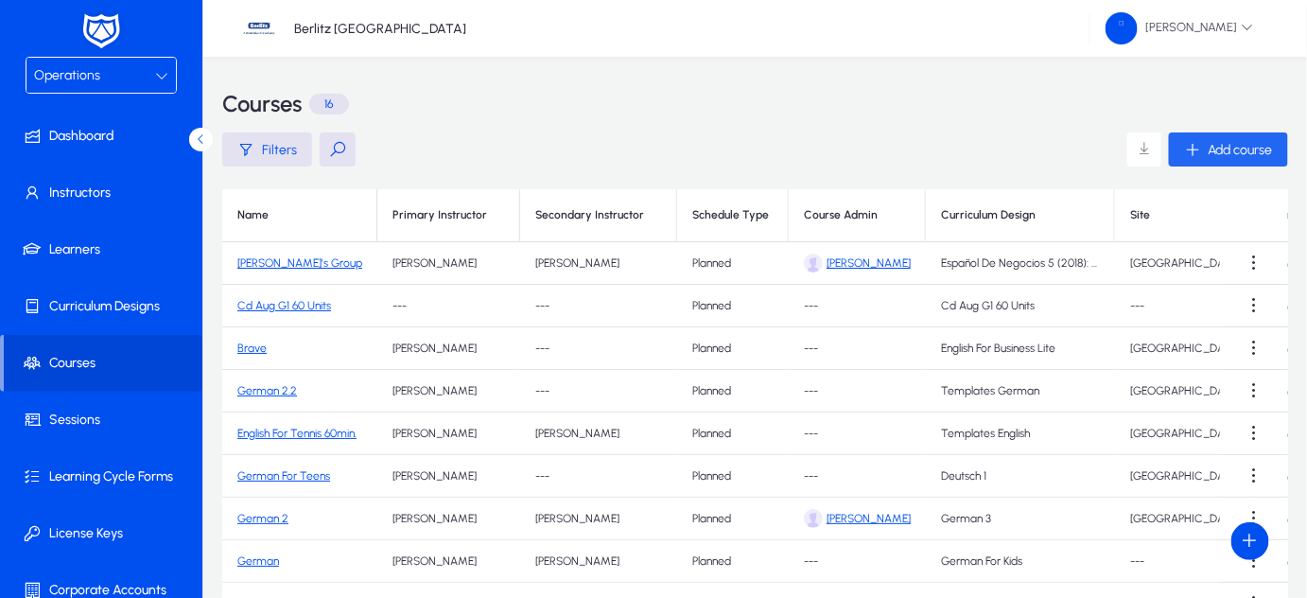
click at [1233, 145] on span "Add course" at bounding box center [1241, 150] width 64 height 16
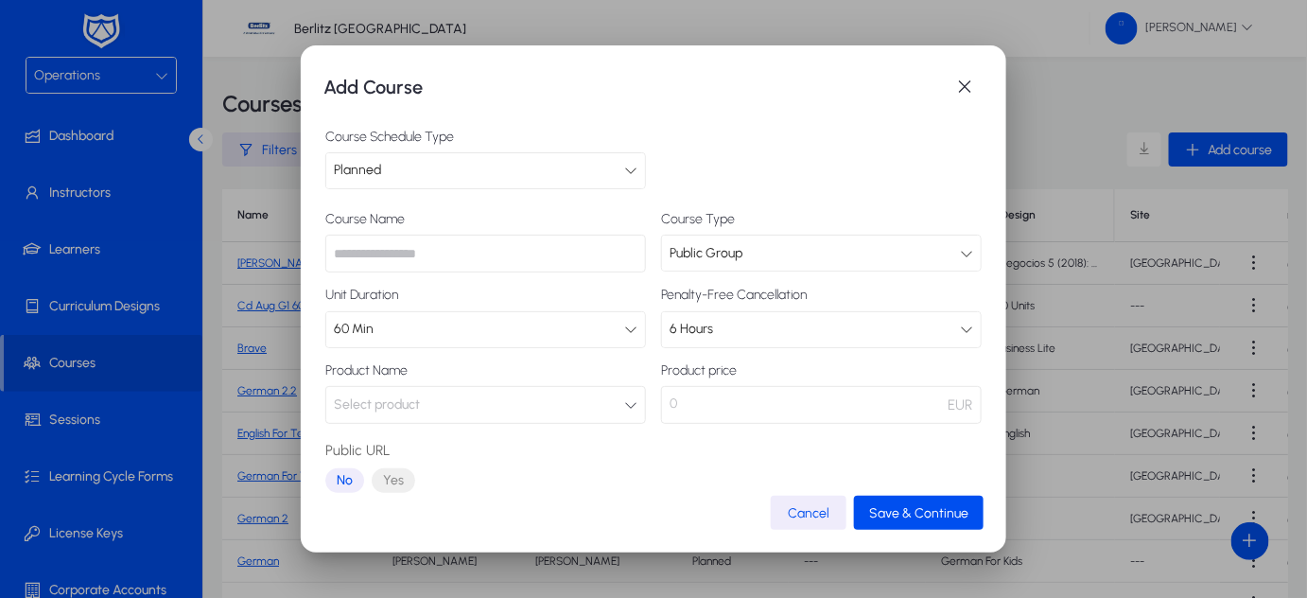
click at [426, 262] on input "text" at bounding box center [485, 254] width 321 height 38
type input "**********"
click at [523, 342] on div "60 Min" at bounding box center [485, 329] width 319 height 35
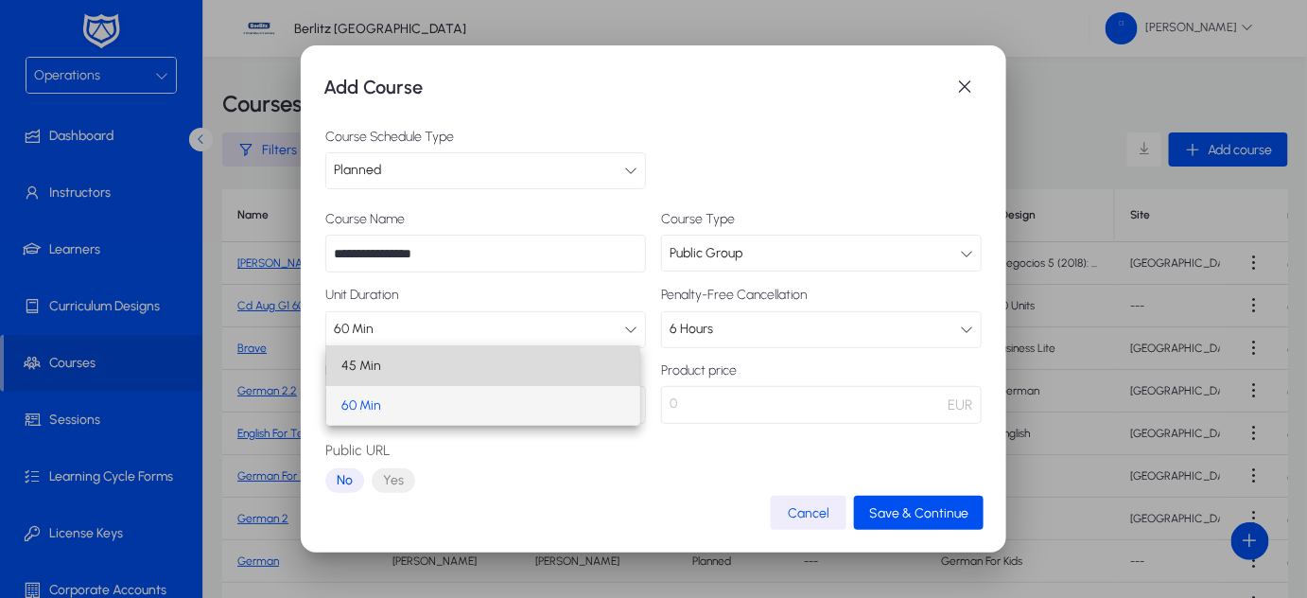
click at [409, 367] on mat-option "45 Min" at bounding box center [483, 366] width 314 height 40
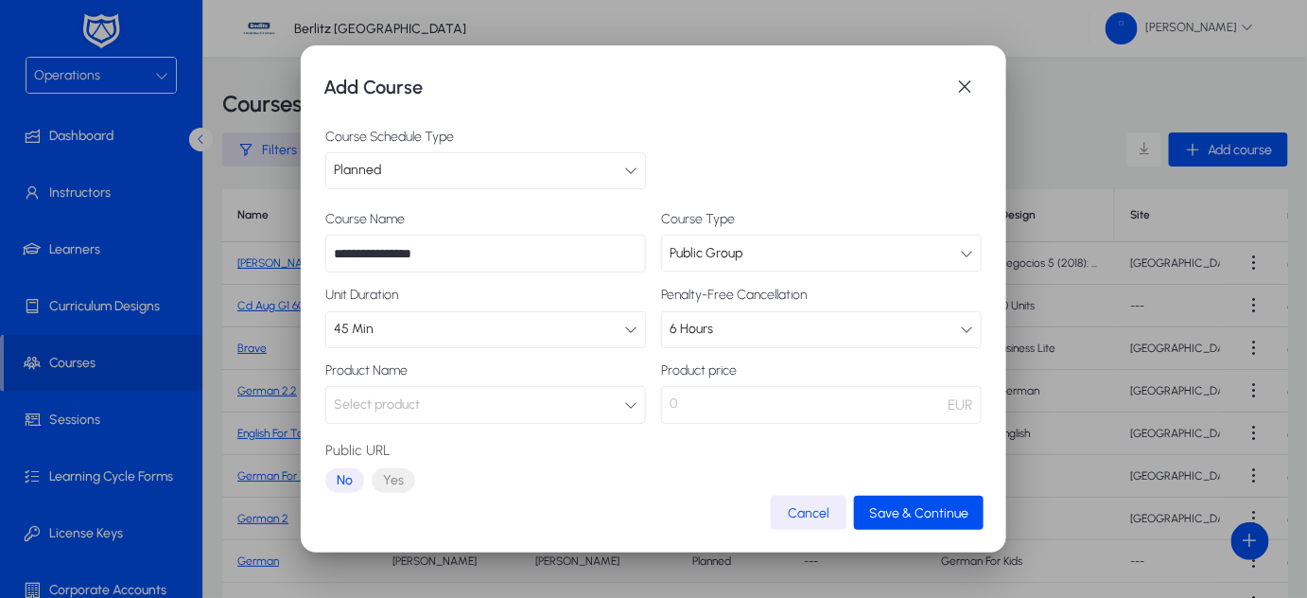
click at [754, 257] on div "Public Group" at bounding box center [815, 253] width 290 height 25
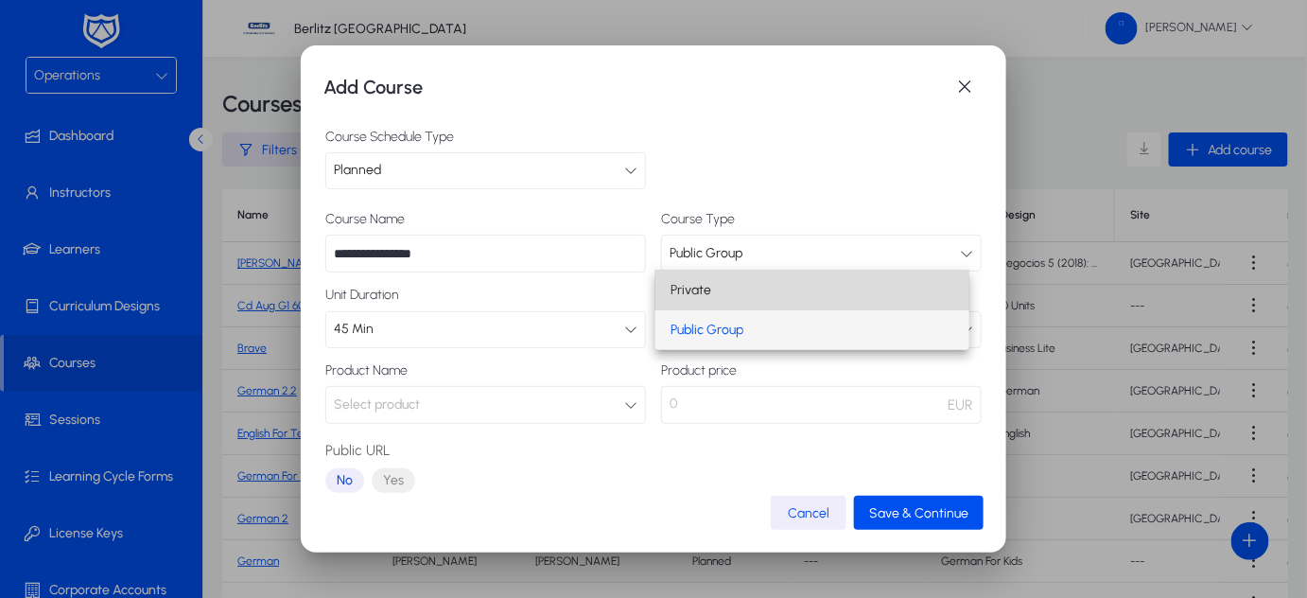
click at [719, 297] on mat-option "Private" at bounding box center [812, 290] width 314 height 40
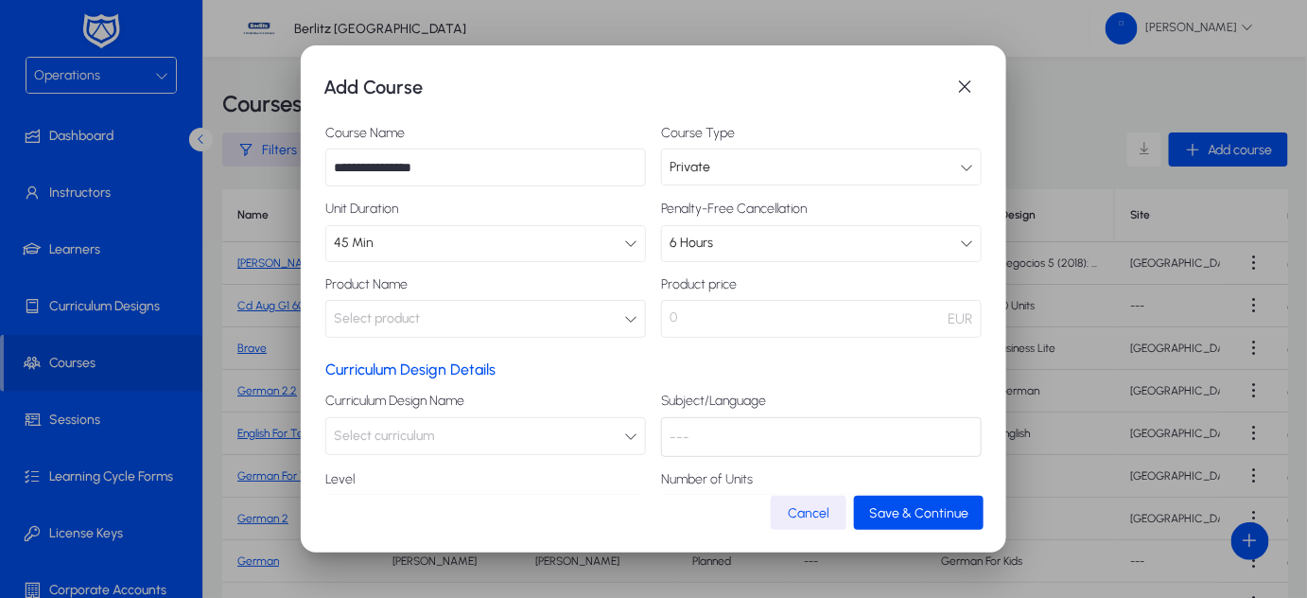
scroll to position [112, 0]
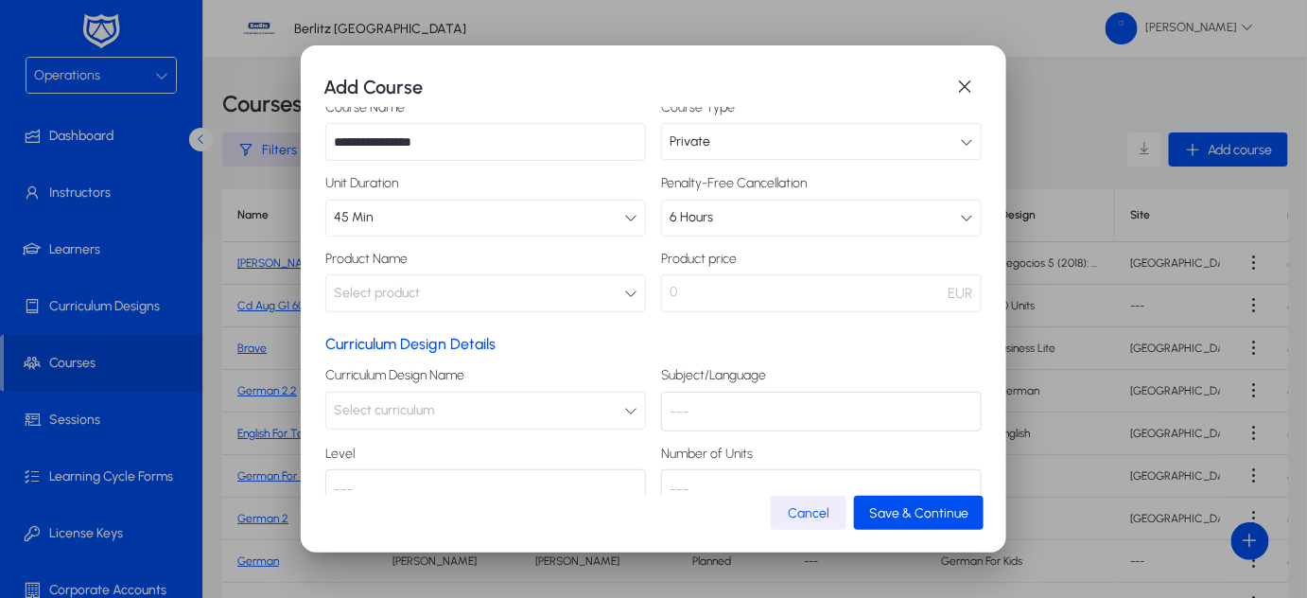
click at [497, 290] on button "Select product" at bounding box center [485, 293] width 321 height 38
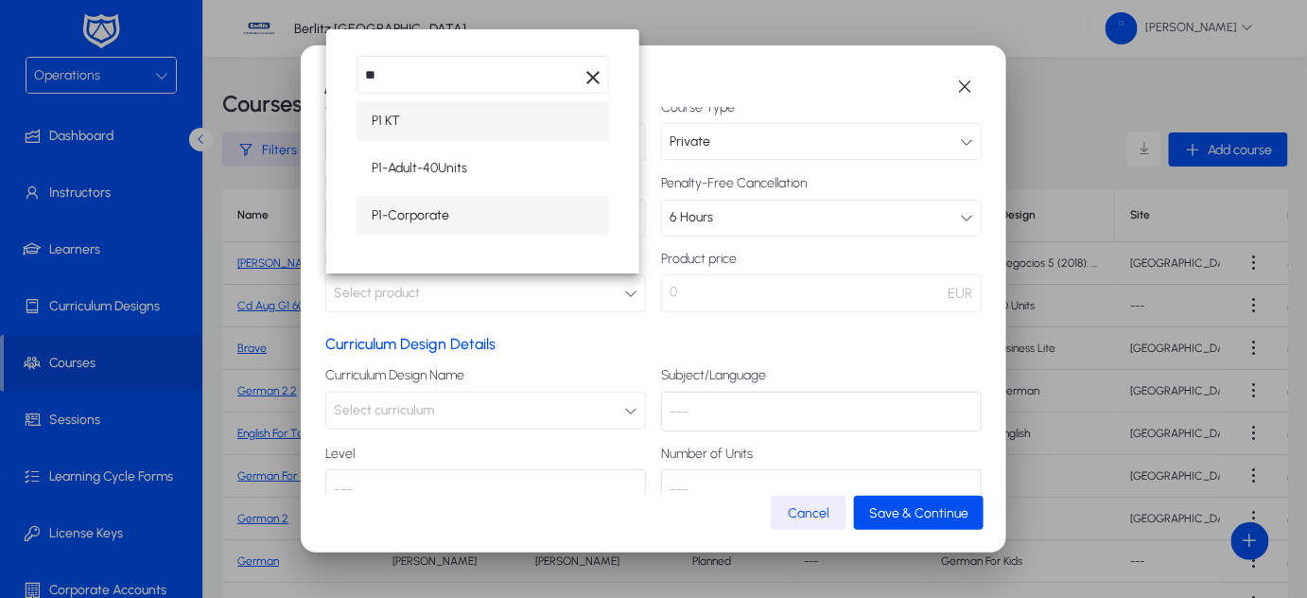
type input "**"
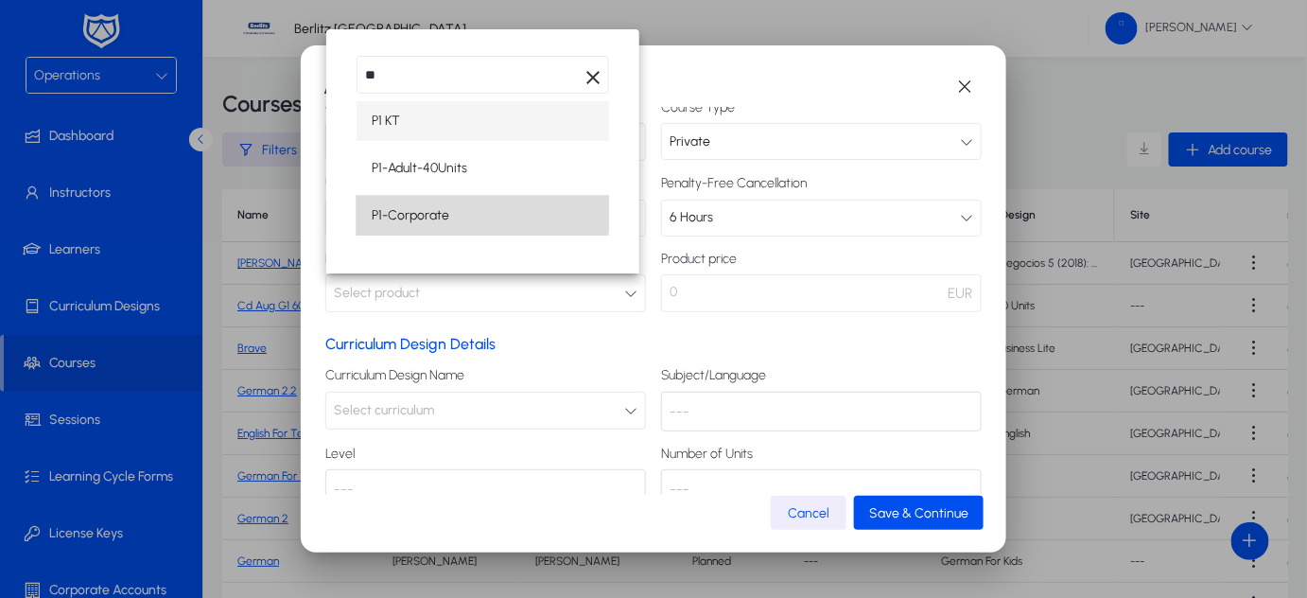
click at [418, 212] on span "P1-Corporate" at bounding box center [411, 215] width 78 height 23
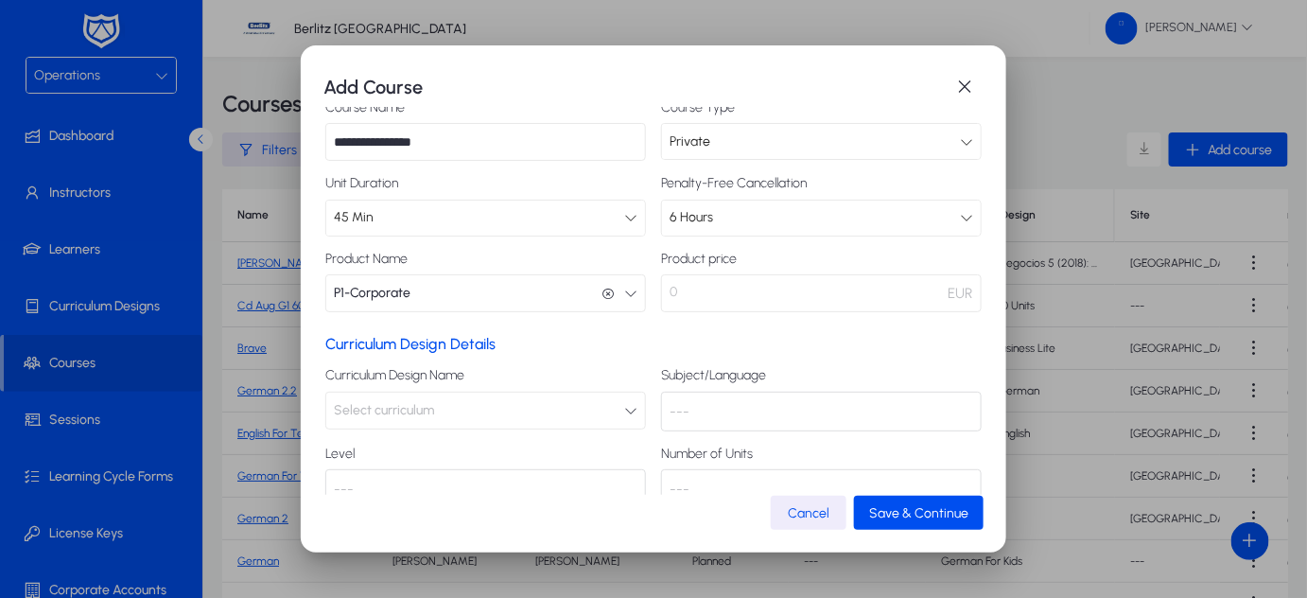
click at [653, 324] on mat-dialog-content "**********" at bounding box center [653, 301] width 660 height 389
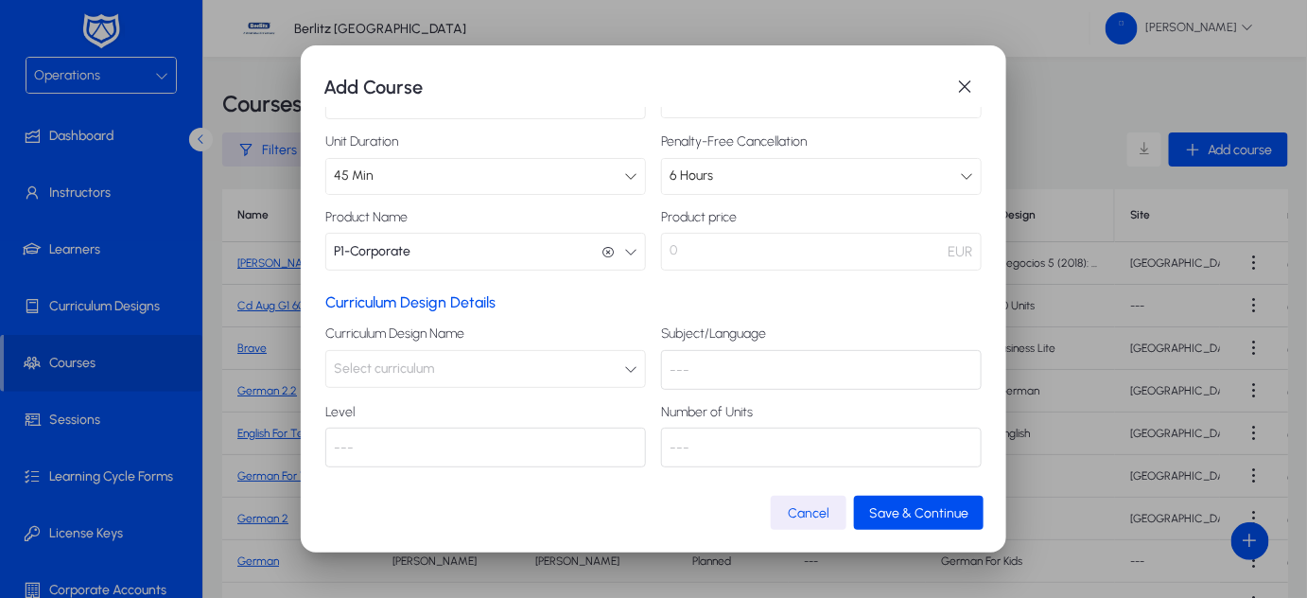
click at [478, 362] on button "Select curriculum" at bounding box center [485, 369] width 321 height 38
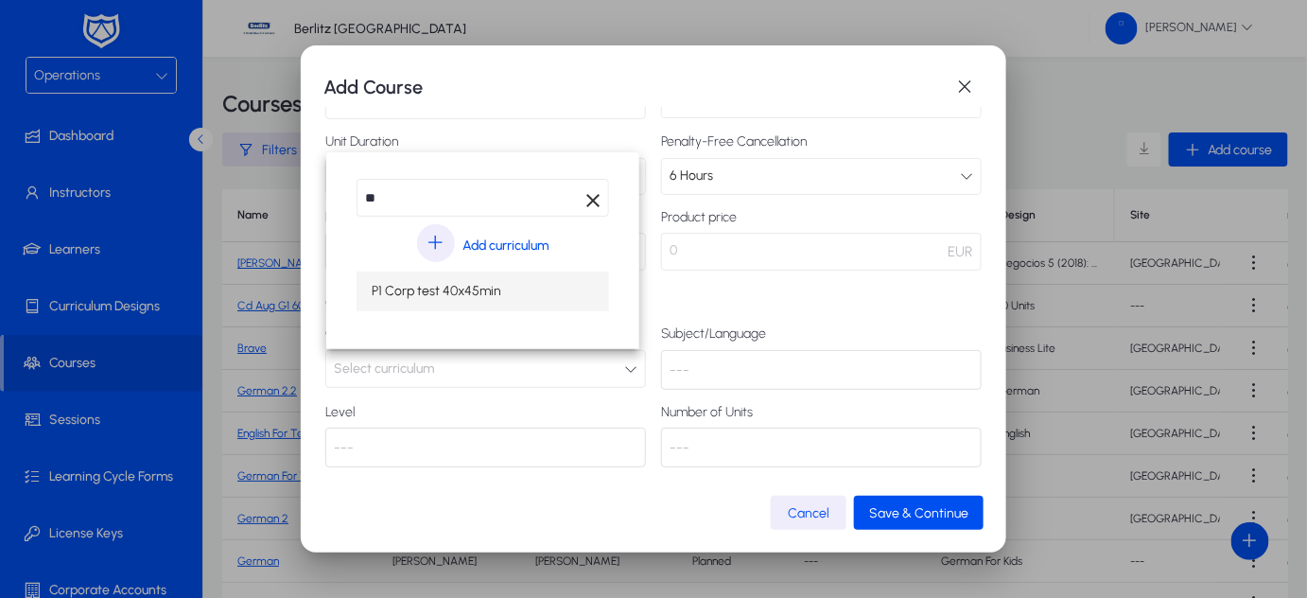
type input "**"
click at [420, 291] on span "P1 Corp test 40x45min" at bounding box center [437, 291] width 130 height 23
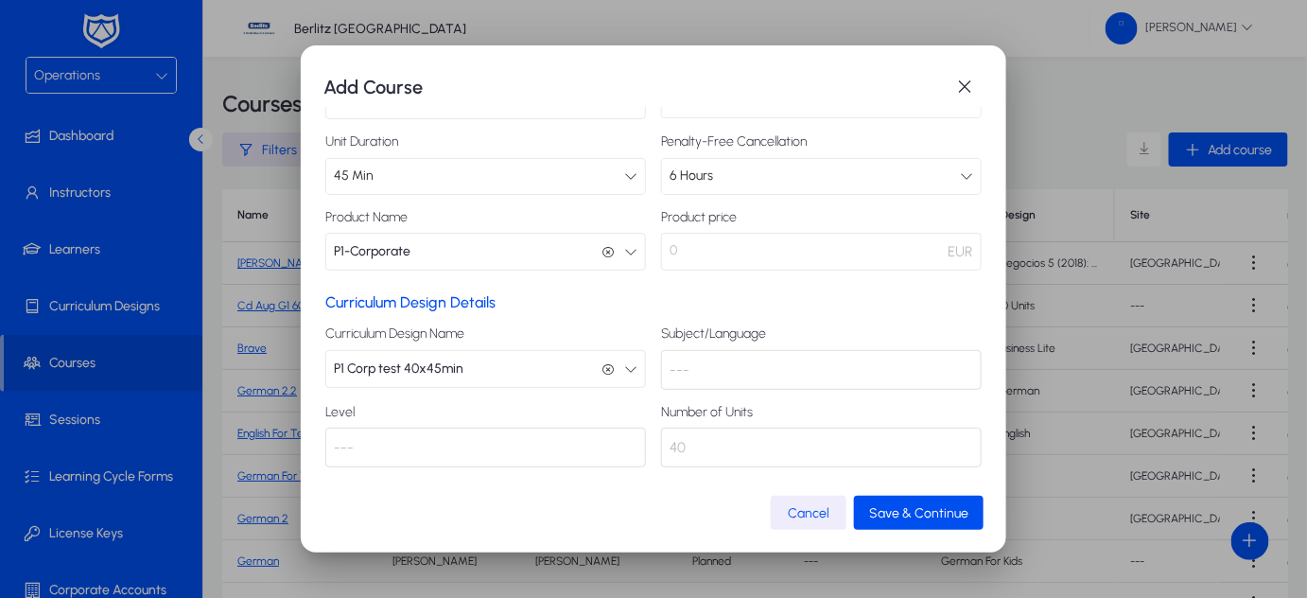
click at [701, 358] on div "---" at bounding box center [821, 370] width 321 height 40
click at [884, 501] on span "submit" at bounding box center [919, 512] width 130 height 45
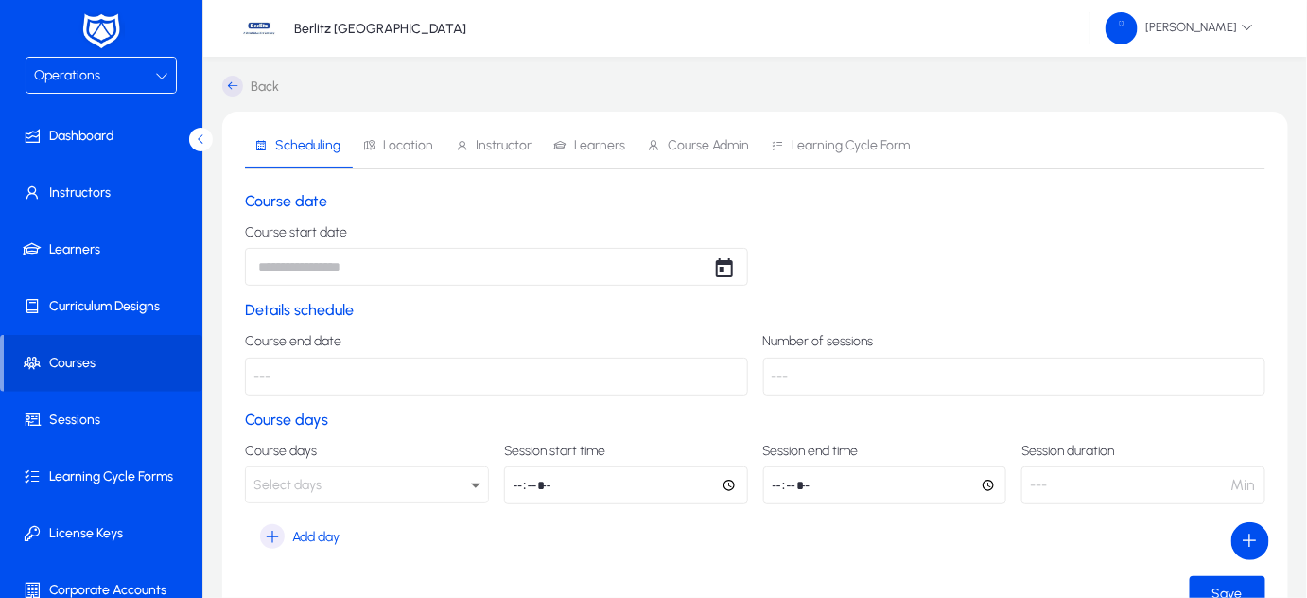
click at [448, 261] on body "Operations Dashboard Instructors Learners Curriculum Designs Courses Sessions L…" at bounding box center [653, 299] width 1307 height 598
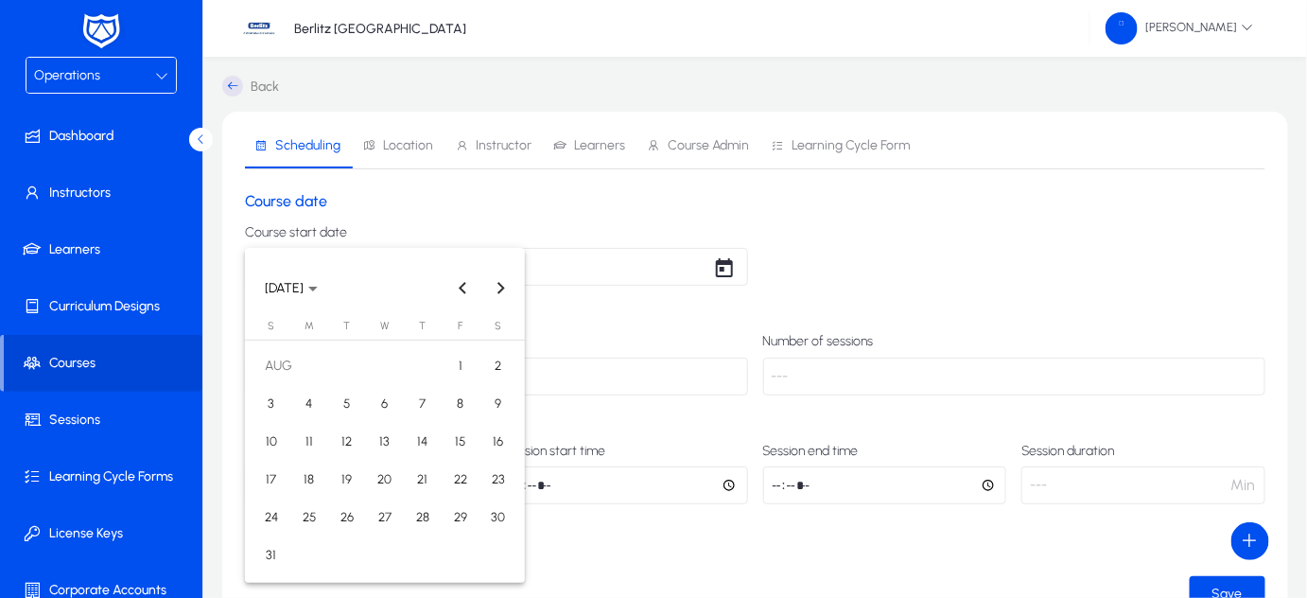
click at [452, 444] on span "15" at bounding box center [461, 442] width 34 height 34
type input "**********"
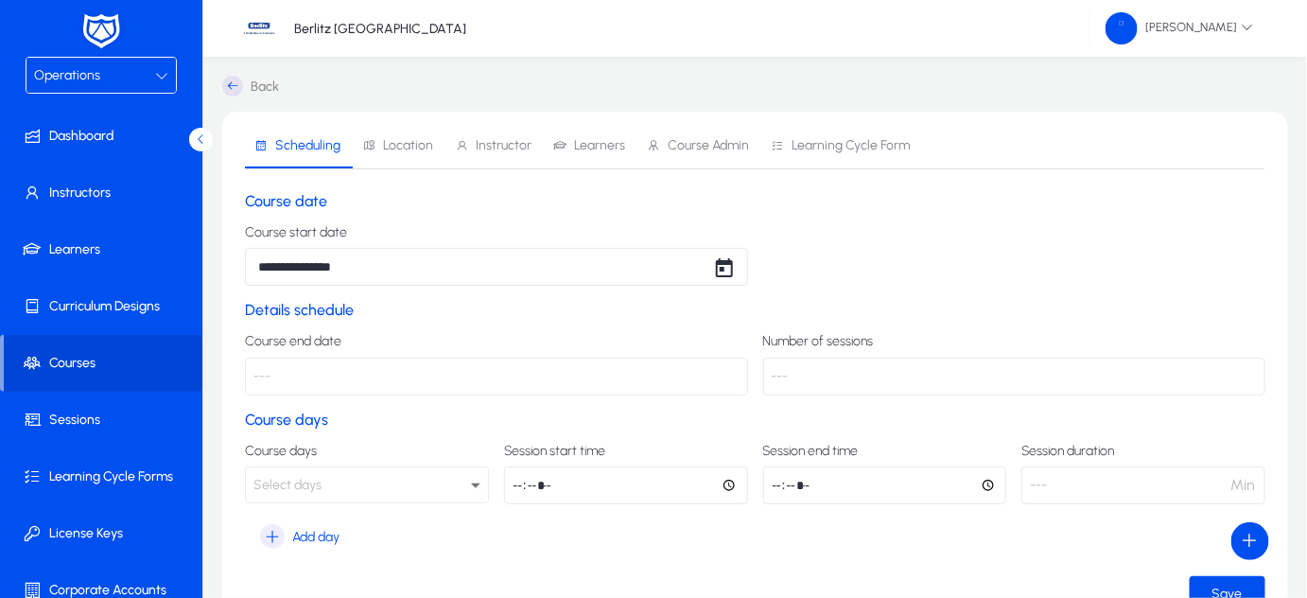
click at [300, 382] on p "---" at bounding box center [496, 376] width 503 height 38
click at [823, 385] on p "---" at bounding box center [1014, 376] width 503 height 38
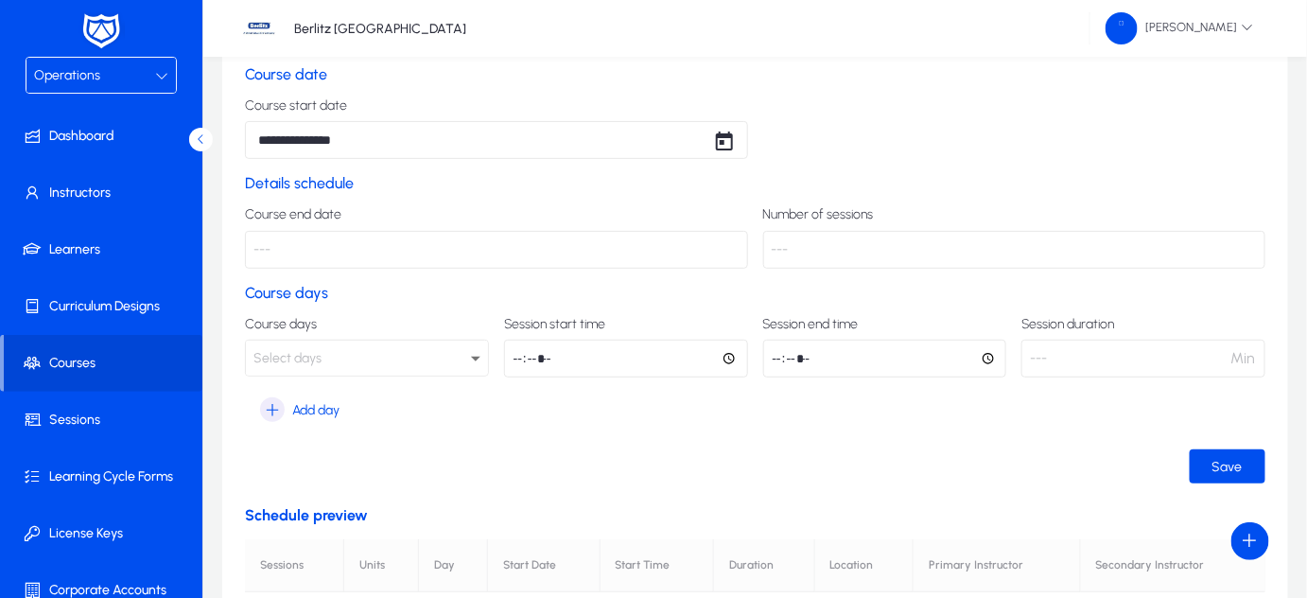
click at [343, 356] on div "Select days" at bounding box center [361, 358] width 217 height 25
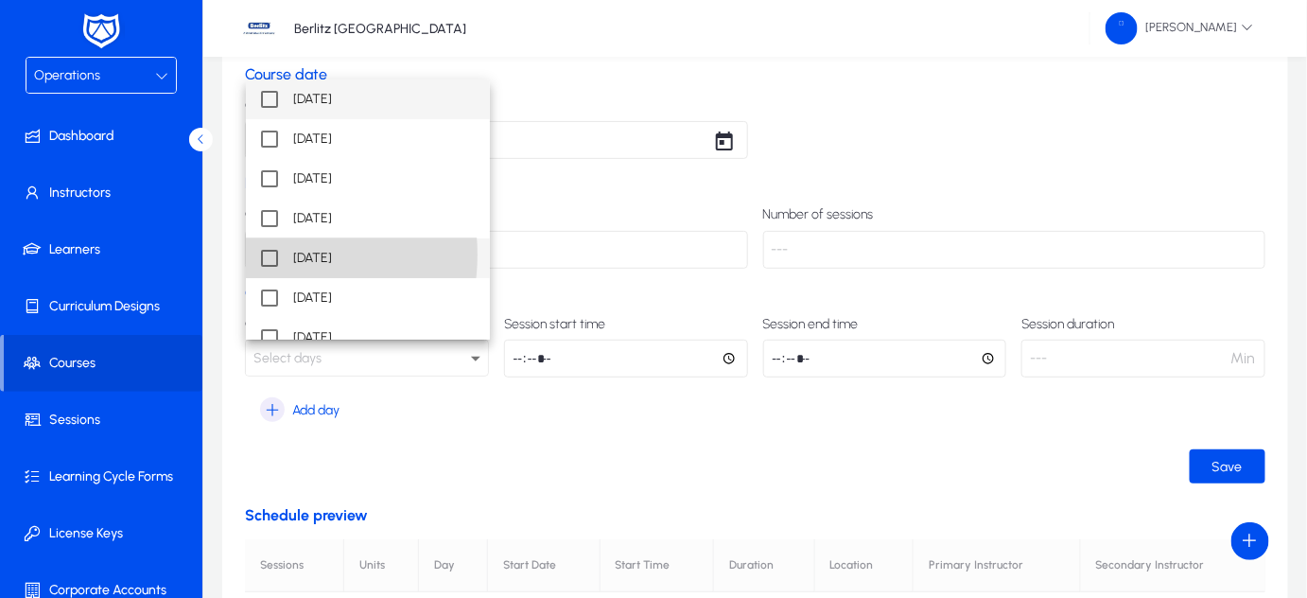
click at [267, 254] on mat-pseudo-checkbox at bounding box center [269, 258] width 17 height 17
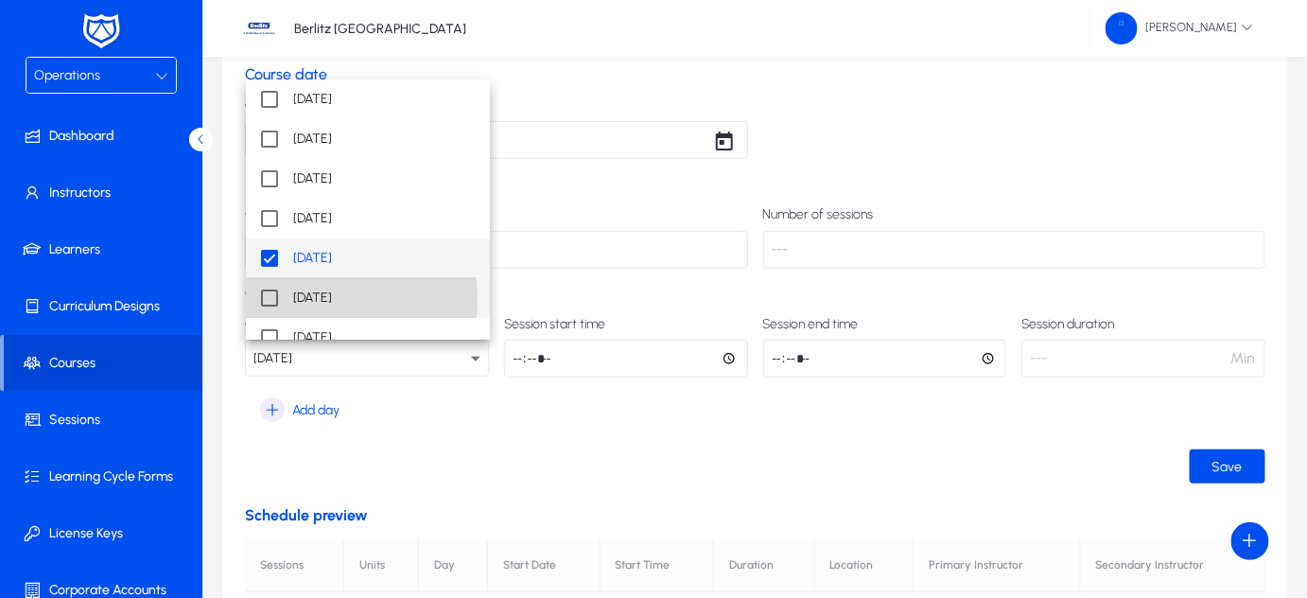
click at [288, 299] on mat-option "[DATE]" at bounding box center [368, 298] width 244 height 40
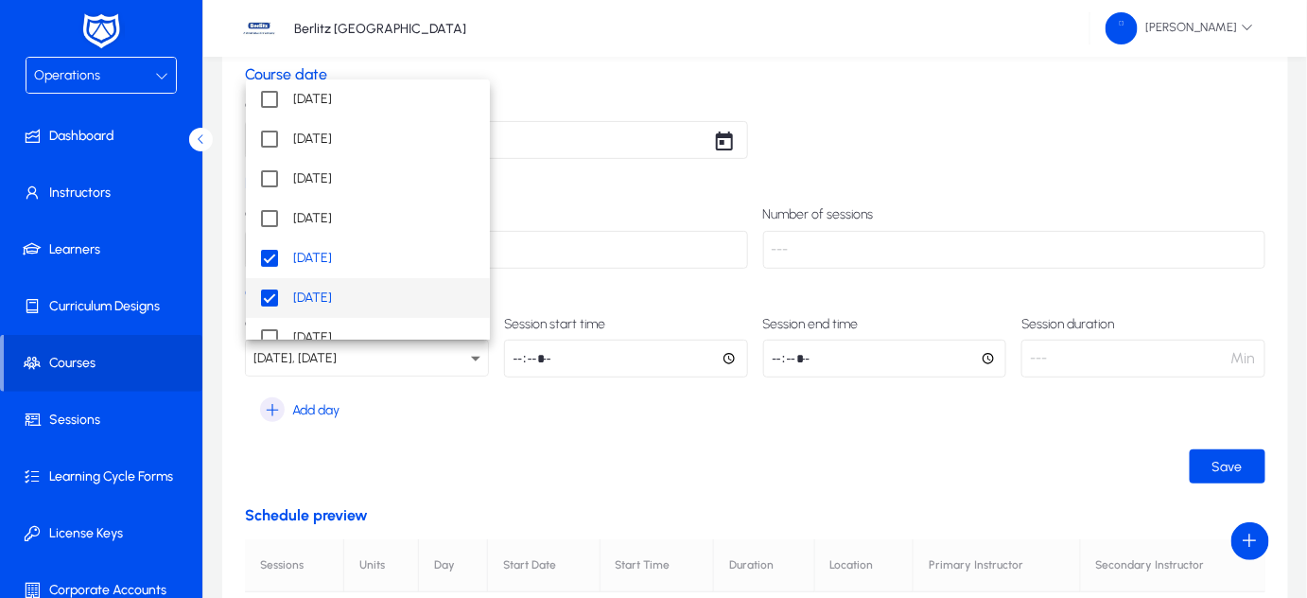
click at [513, 362] on div at bounding box center [653, 299] width 1307 height 598
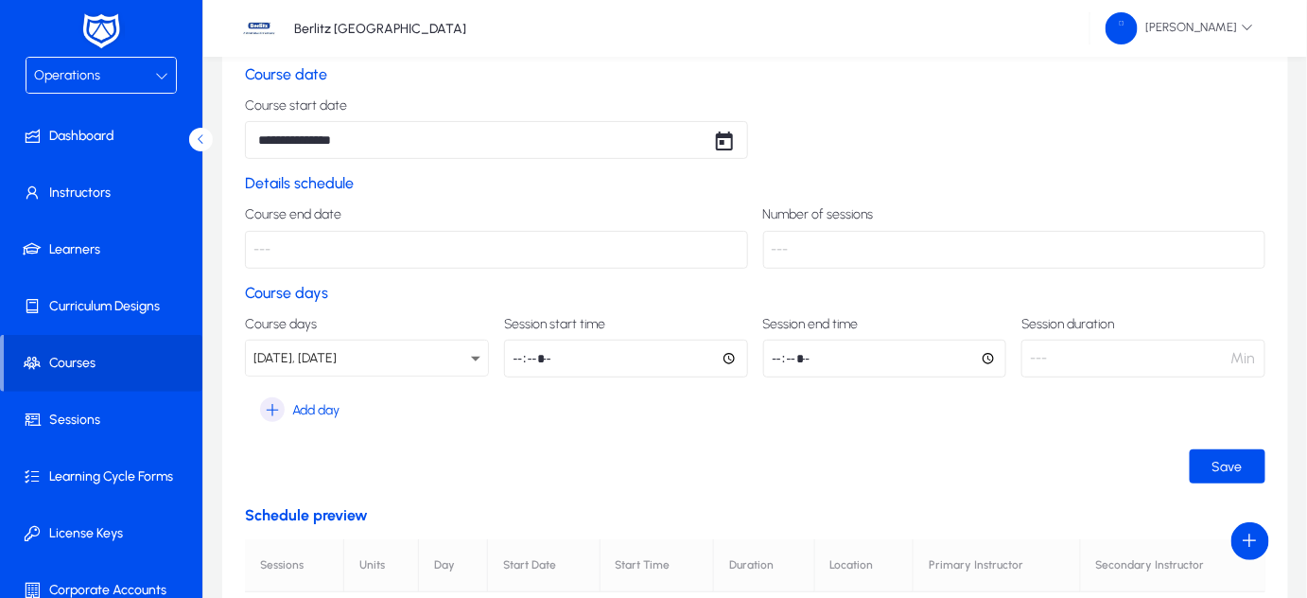
click at [513, 355] on input "time" at bounding box center [626, 358] width 244 height 38
type input "*****"
click at [1028, 423] on section "Course days Course days [DATE], [DATE] Session start time Session end time ****…" at bounding box center [755, 355] width 1020 height 143
click at [1075, 375] on p "---" at bounding box center [1143, 358] width 244 height 38
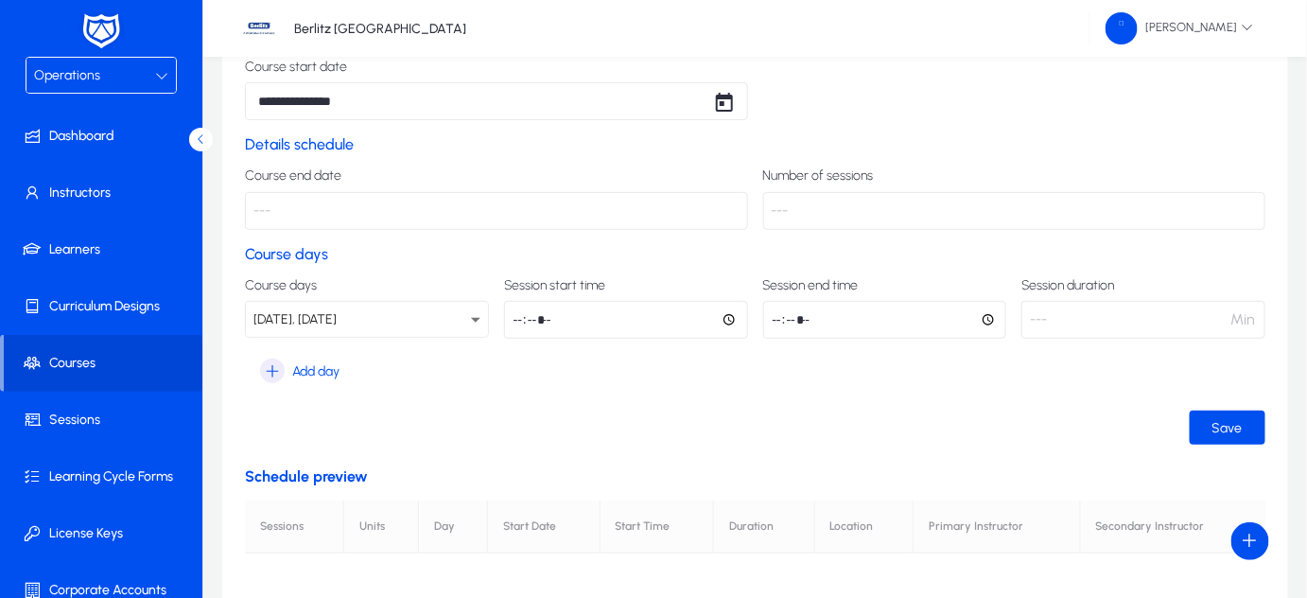
scroll to position [166, 0]
click at [1208, 418] on span "submit" at bounding box center [1228, 426] width 76 height 45
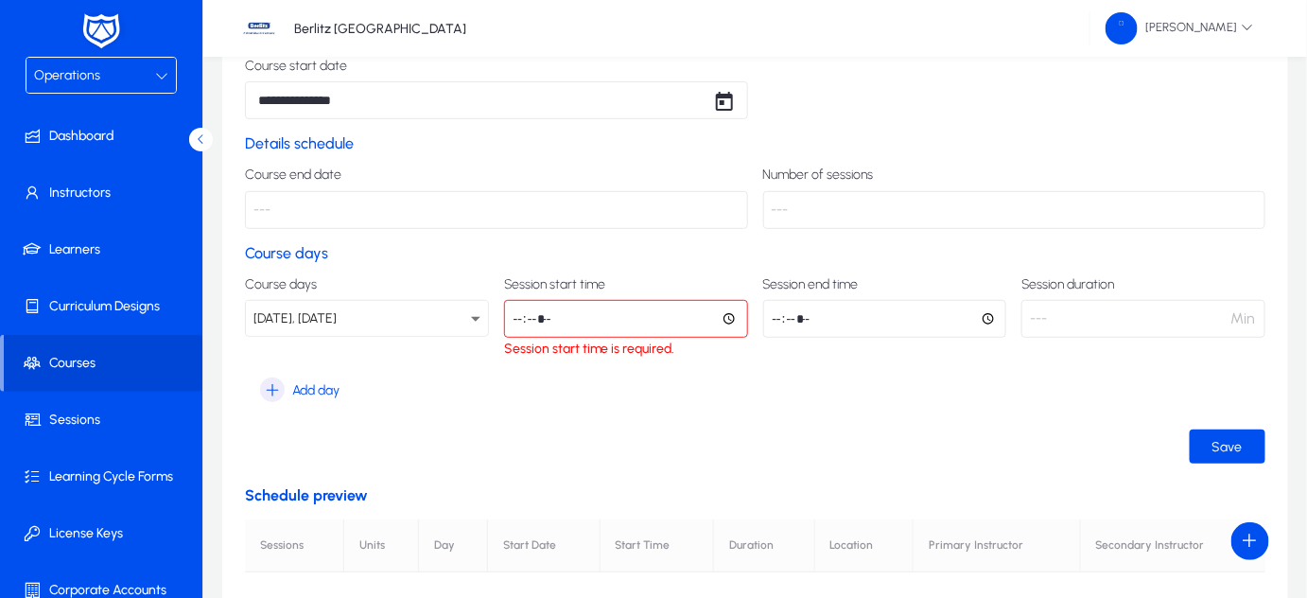
click at [551, 322] on input "time" at bounding box center [626, 319] width 244 height 38
type input "*****"
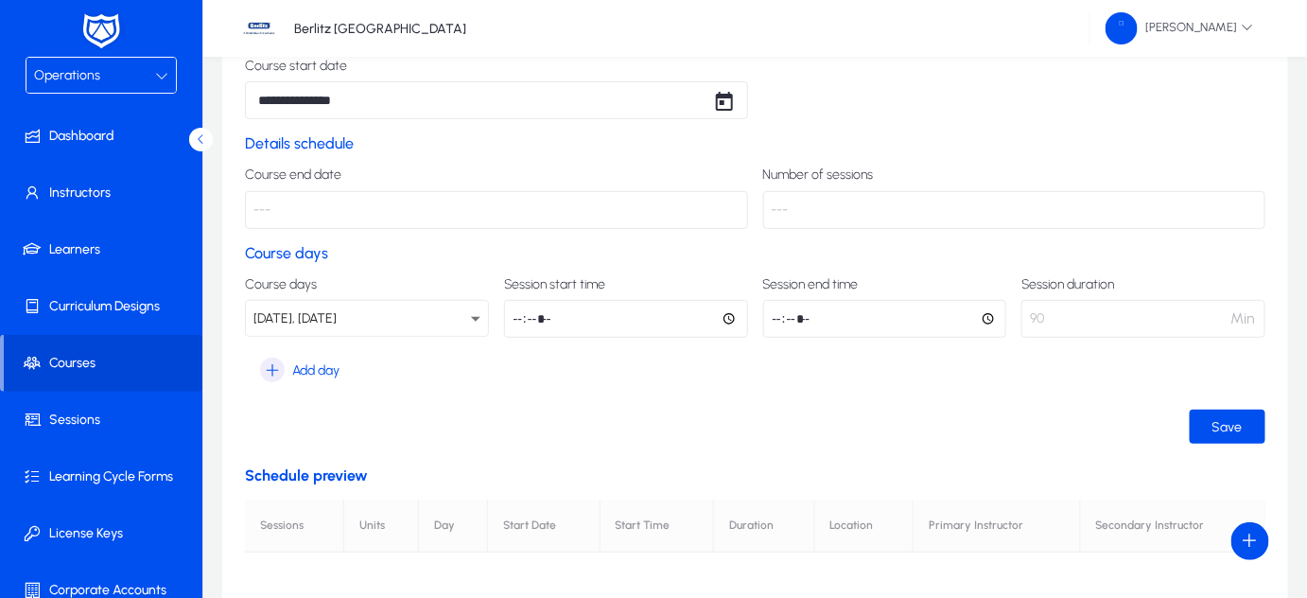
click at [1185, 433] on ui-button "Save" at bounding box center [755, 426] width 1020 height 34
click at [1221, 427] on span "Save" at bounding box center [1227, 427] width 30 height 16
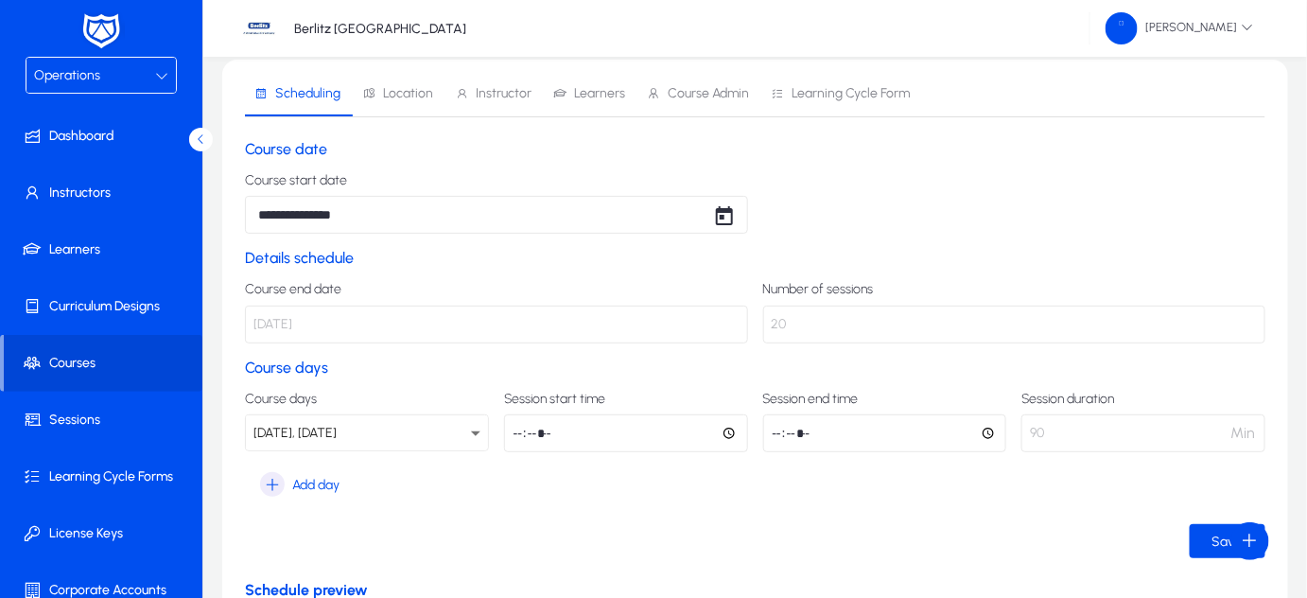
scroll to position [216, 0]
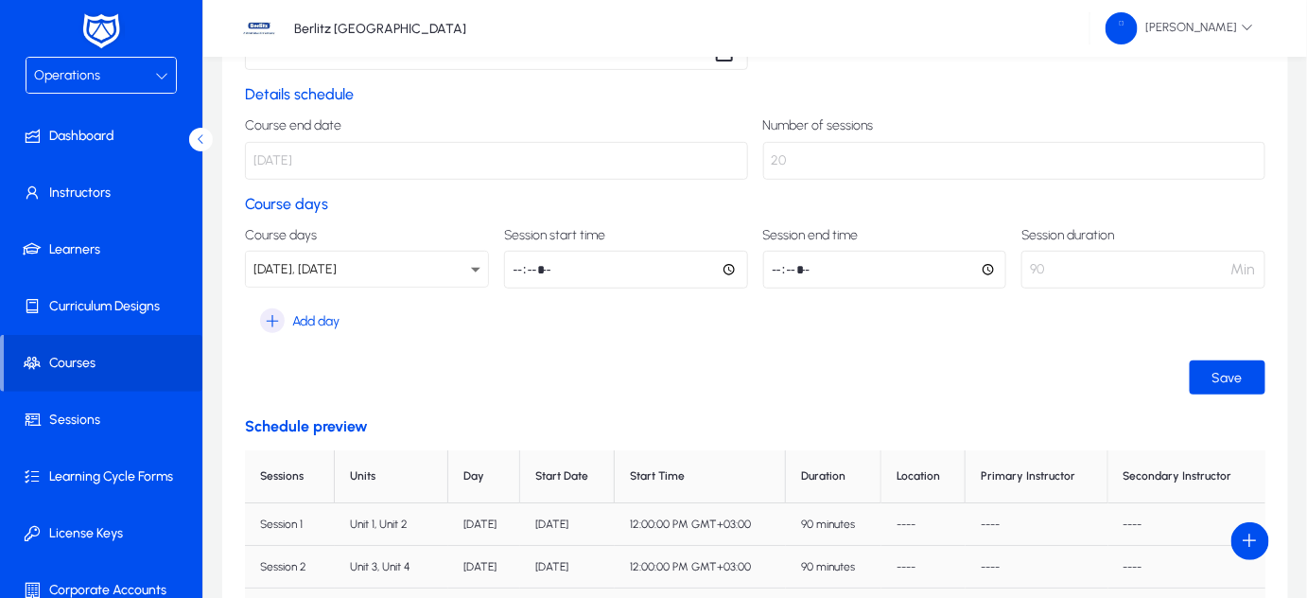
click at [900, 260] on input "*****" at bounding box center [885, 270] width 244 height 38
click at [810, 274] on input "*****" at bounding box center [885, 270] width 244 height 38
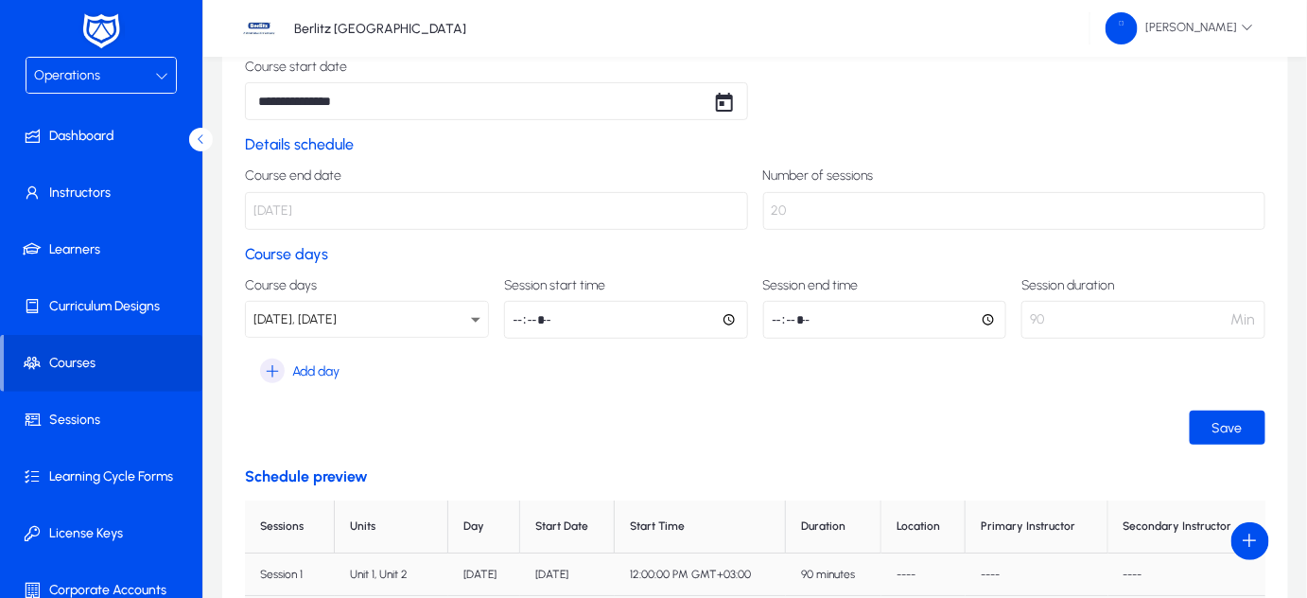
scroll to position [240, 0]
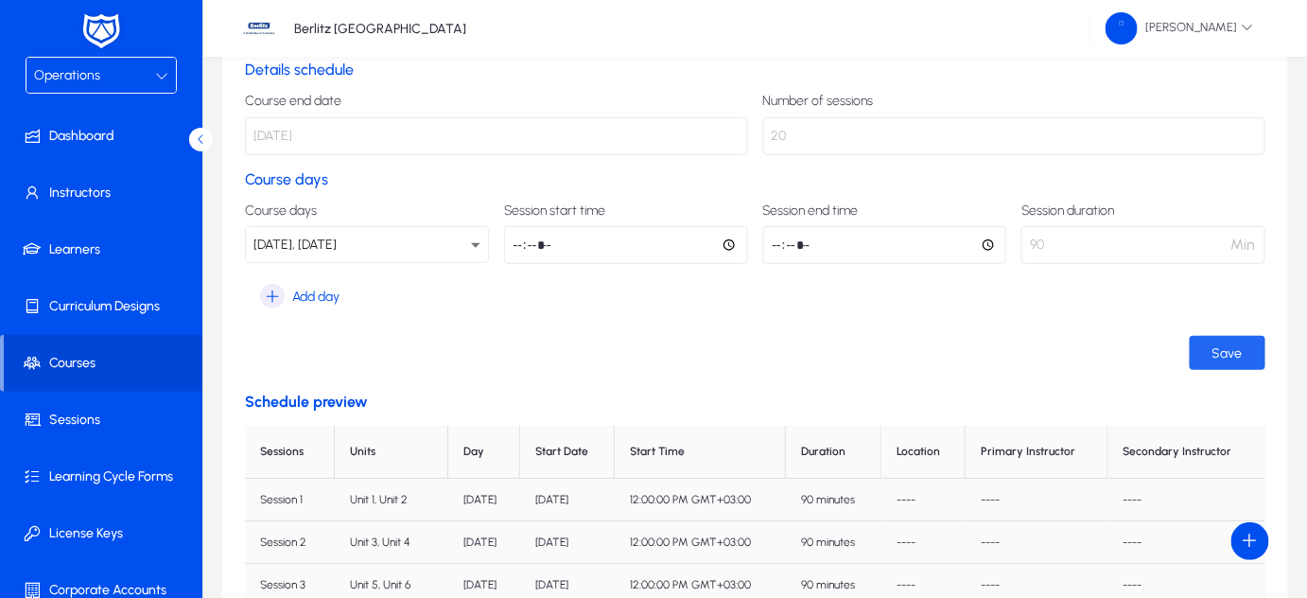
click at [1219, 348] on span "Save" at bounding box center [1227, 353] width 30 height 16
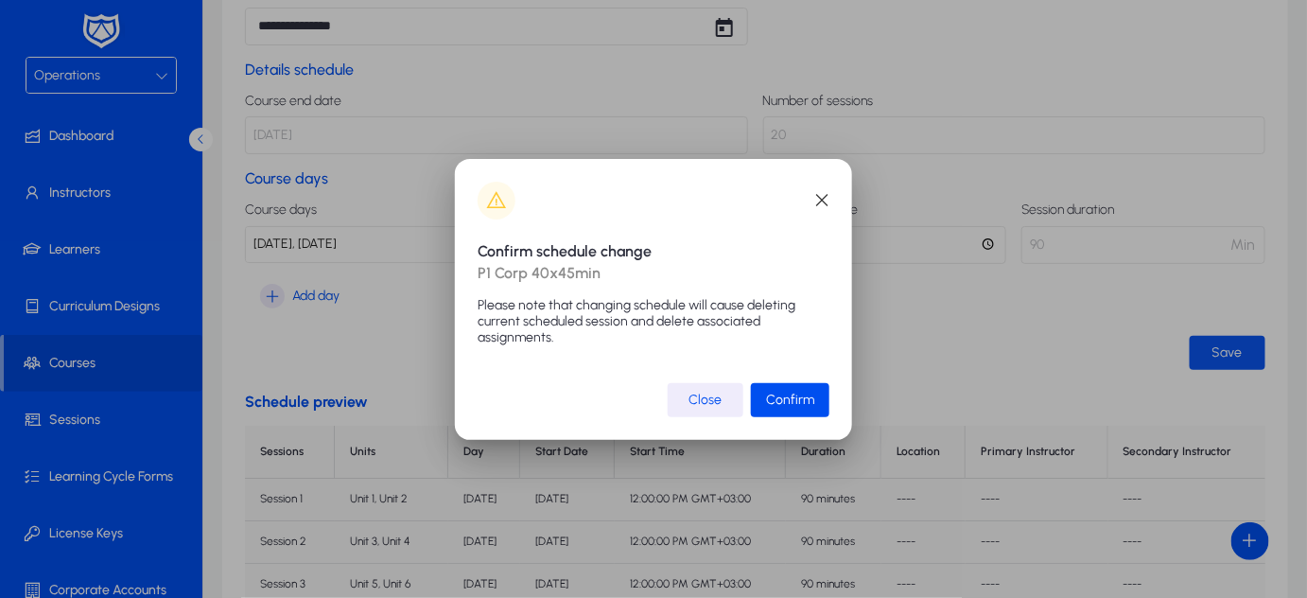
scroll to position [0, 0]
click at [803, 403] on span "Confirm" at bounding box center [790, 399] width 48 height 16
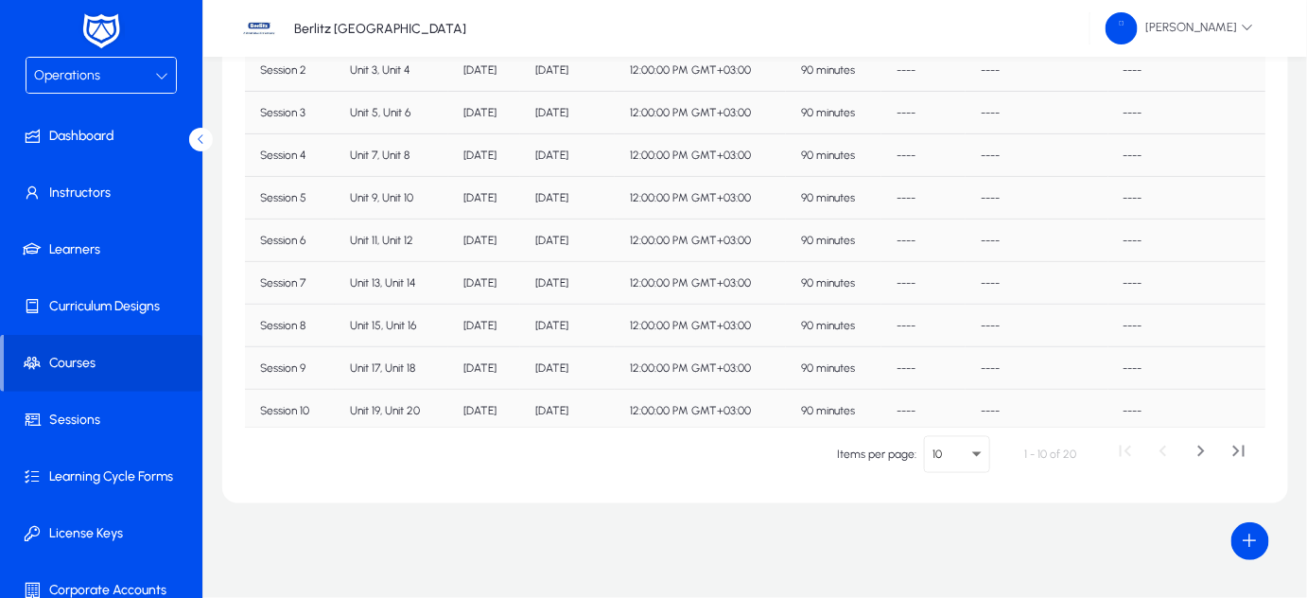
scroll to position [5, 0]
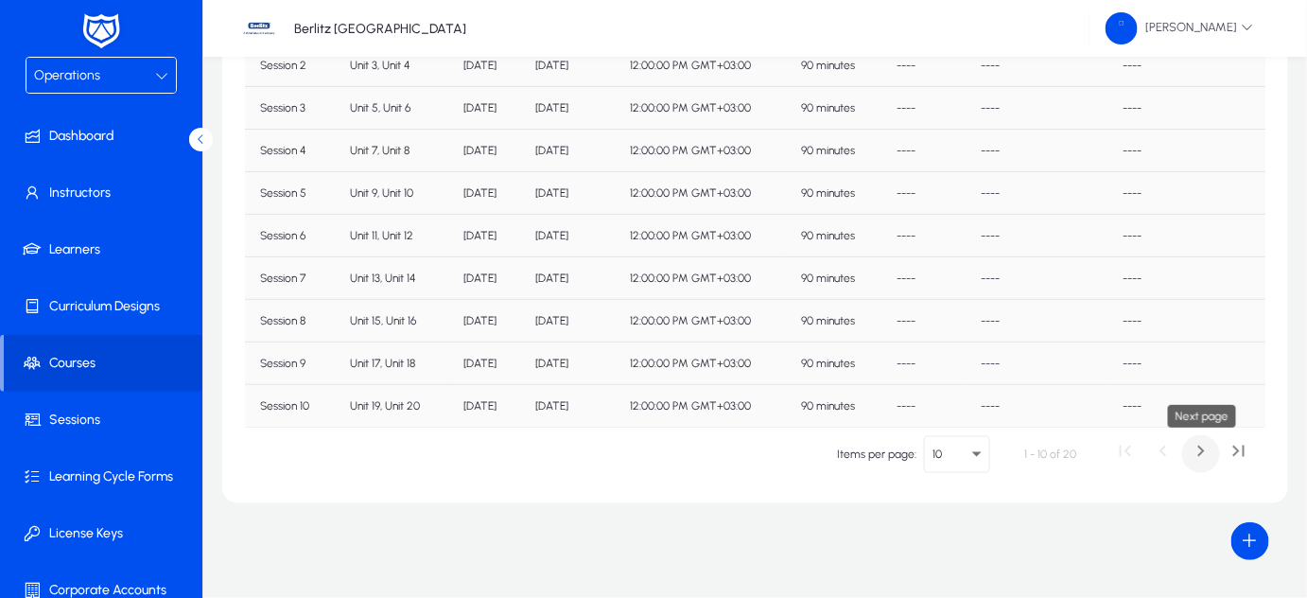
click at [1197, 458] on span "Next page" at bounding box center [1201, 454] width 38 height 38
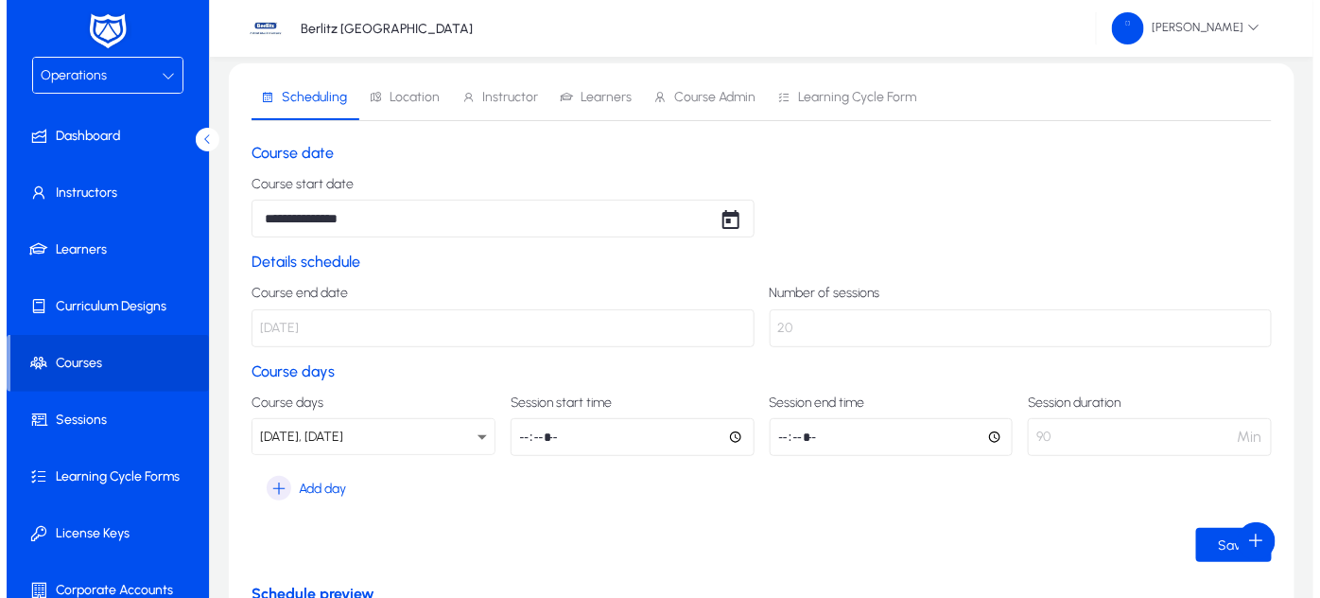
scroll to position [0, 0]
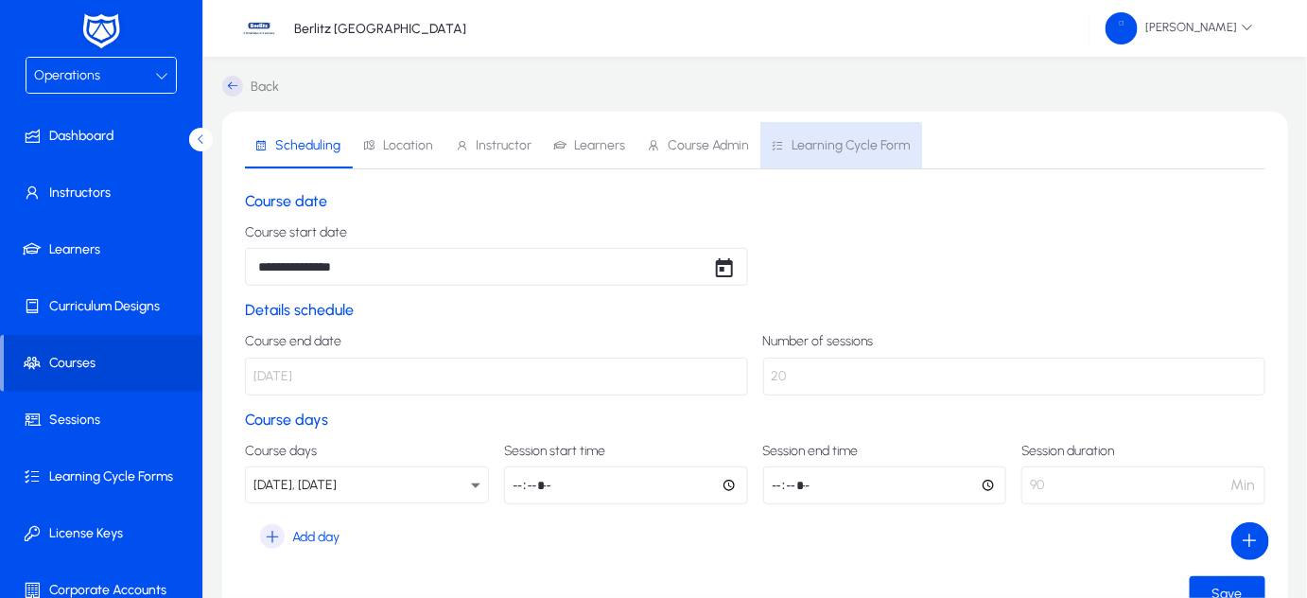
click at [826, 150] on span "Learning Cycle Form" at bounding box center [850, 145] width 118 height 13
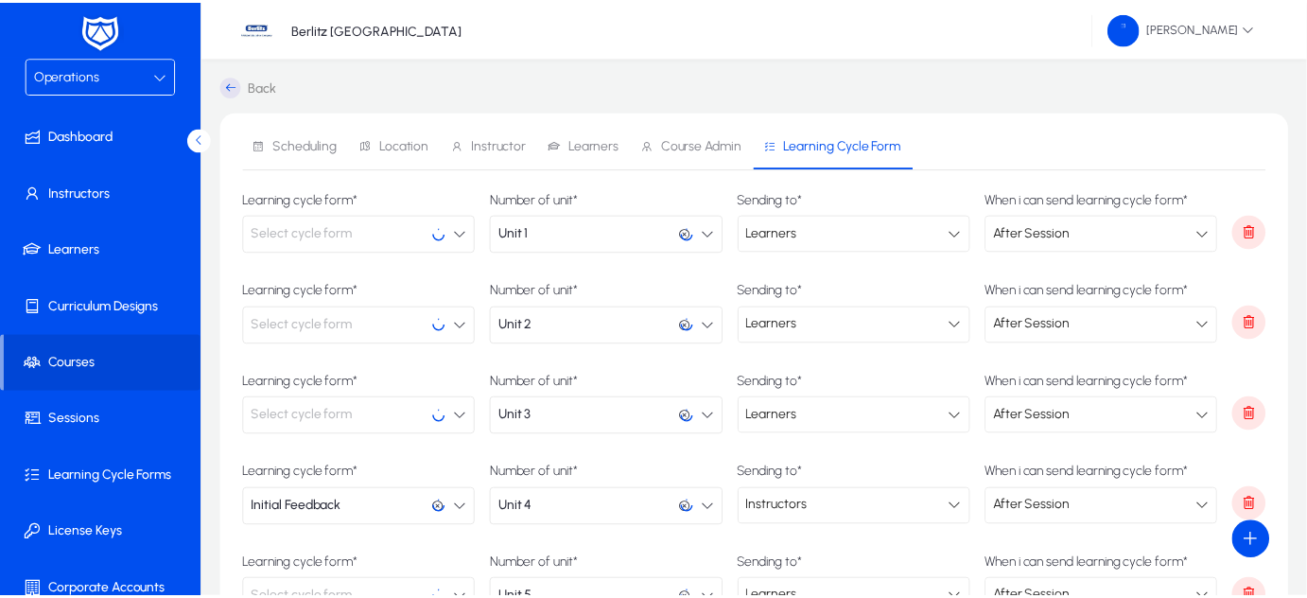
scroll to position [3447, 0]
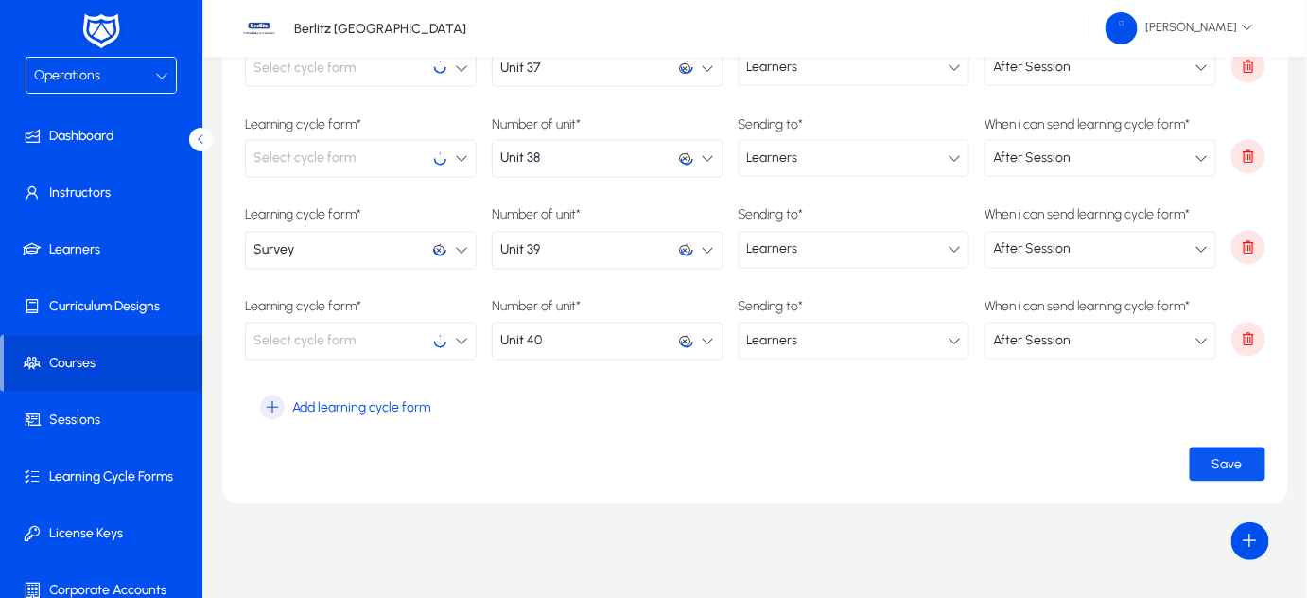
click at [1204, 469] on span "submit" at bounding box center [1228, 464] width 76 height 45
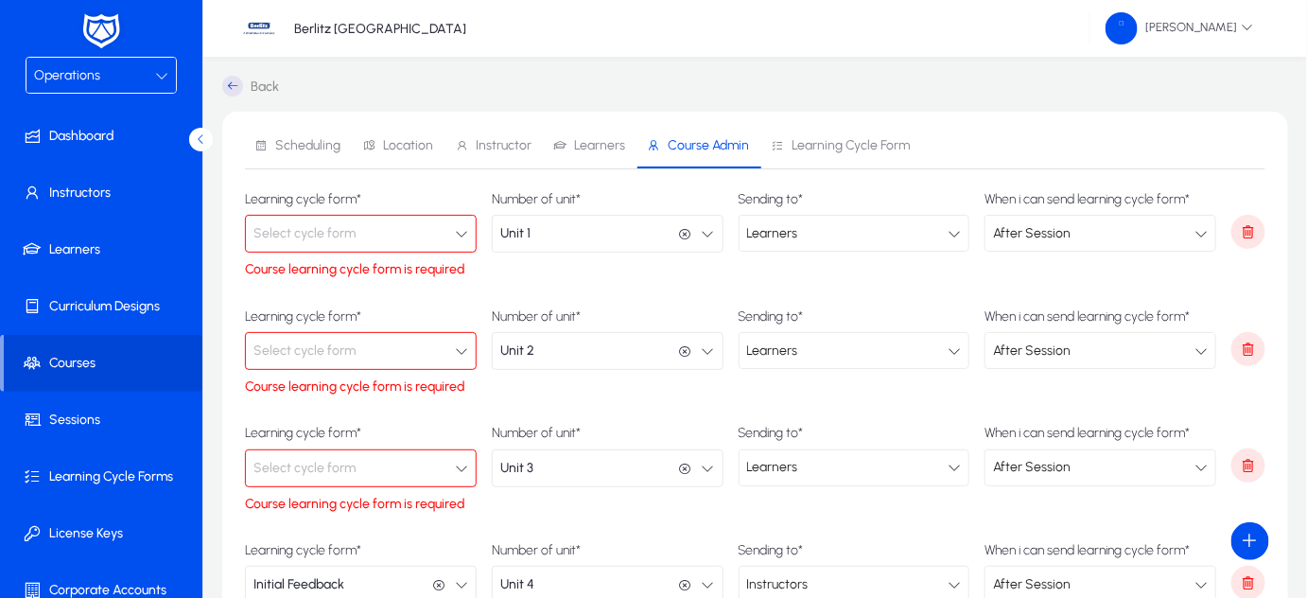
click at [577, 152] on span "Learners" at bounding box center [599, 145] width 51 height 13
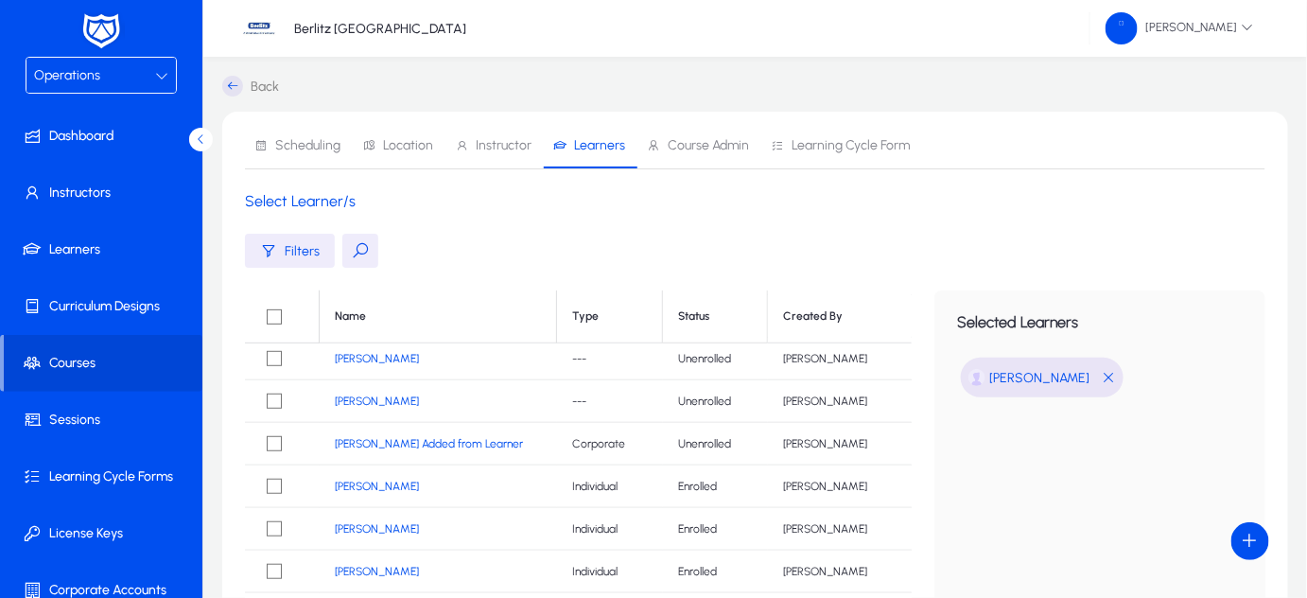
scroll to position [392, 0]
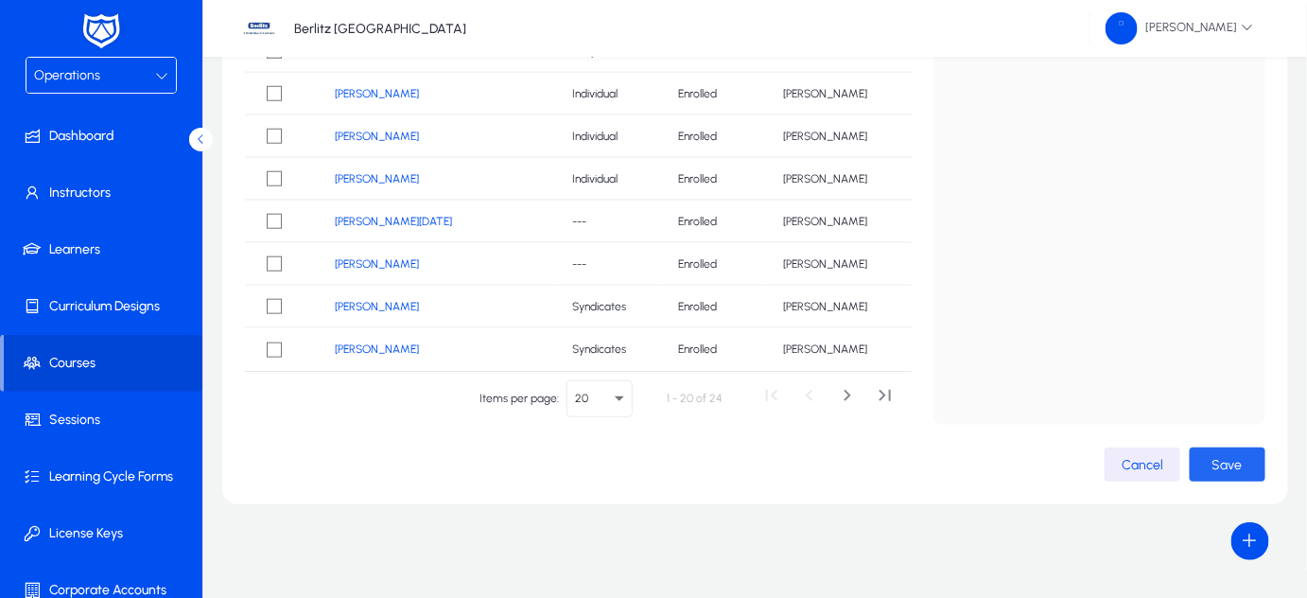
click at [1227, 457] on span "Save" at bounding box center [1227, 465] width 30 height 16
click at [1212, 461] on span "button" at bounding box center [1228, 464] width 76 height 45
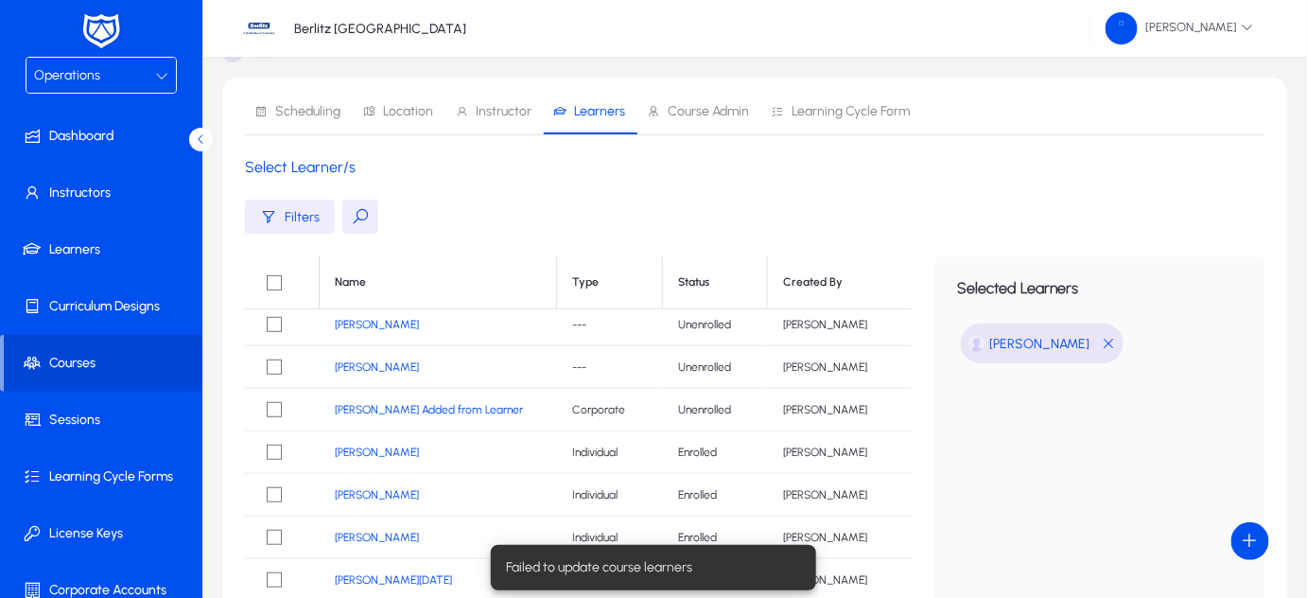
scroll to position [30, 0]
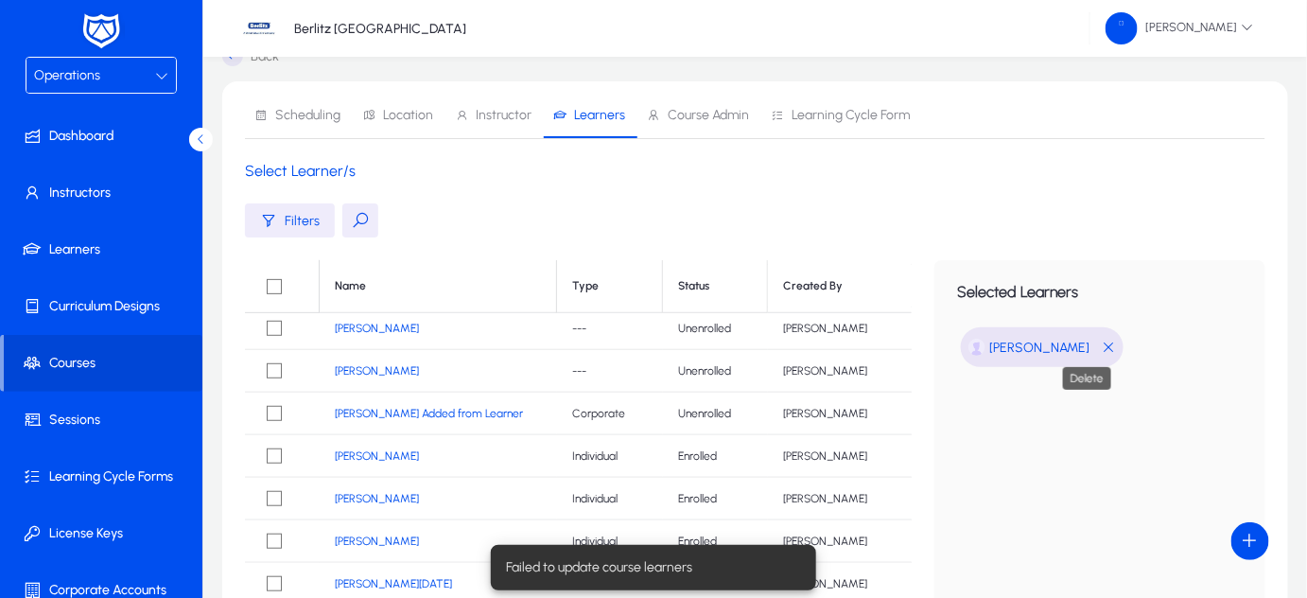
click at [1101, 352] on span "button" at bounding box center [1108, 348] width 15 height 24
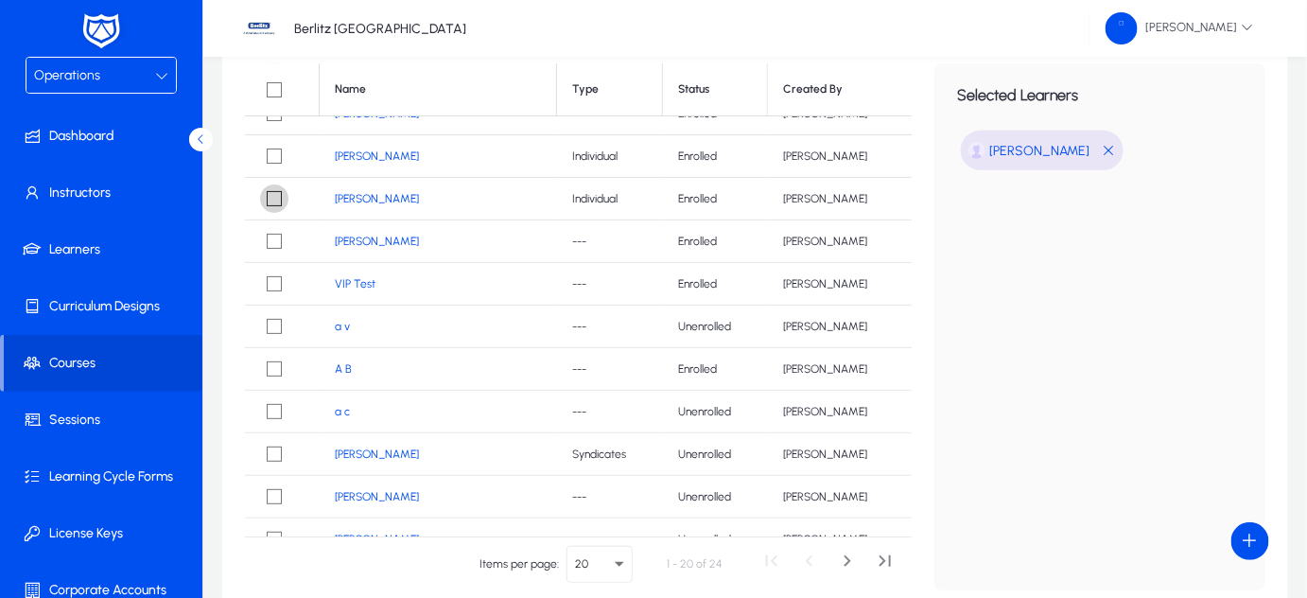
scroll to position [392, 0]
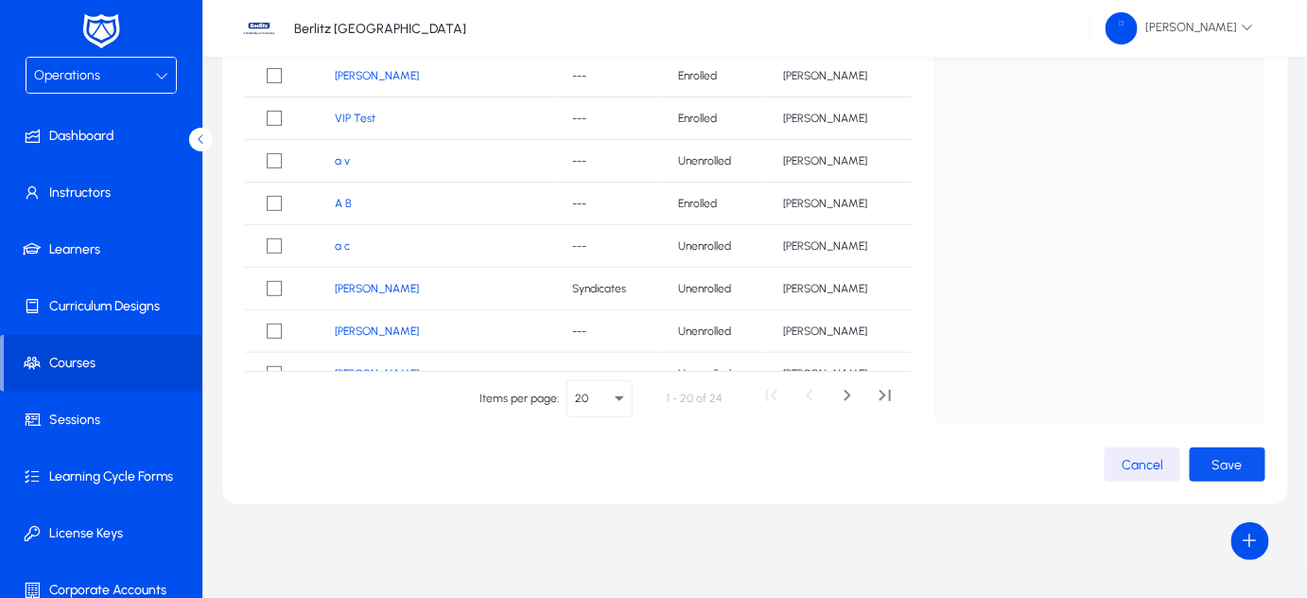
click at [1234, 465] on span "Save" at bounding box center [1227, 465] width 30 height 16
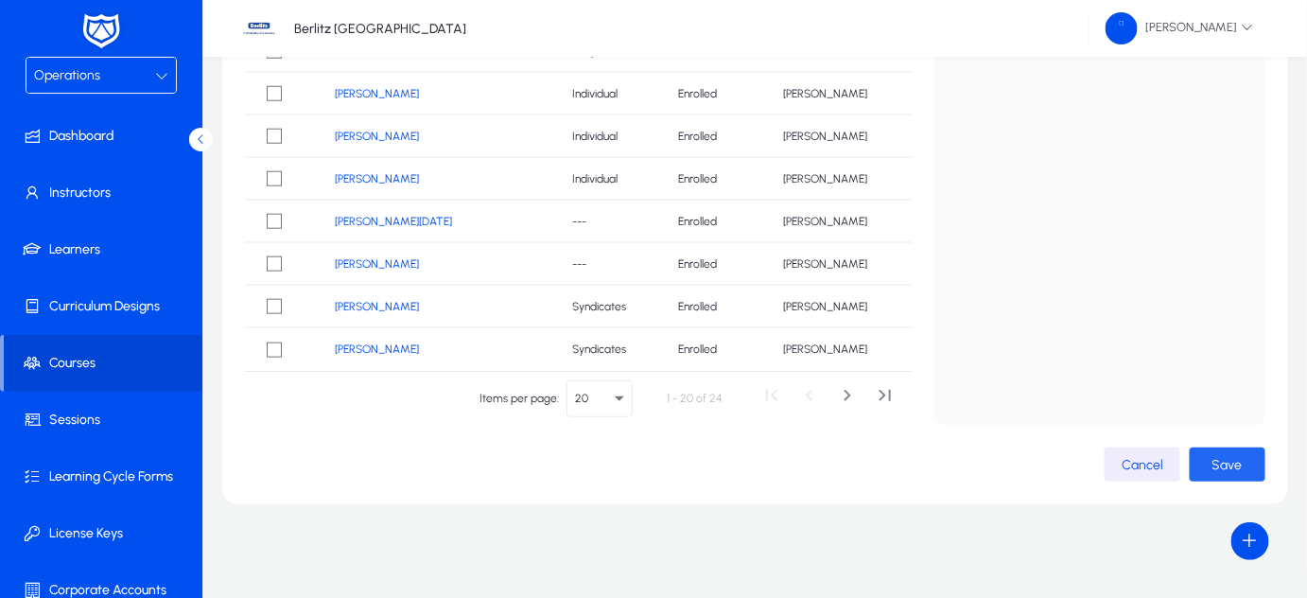
click at [1219, 459] on span "Save" at bounding box center [1227, 465] width 30 height 16
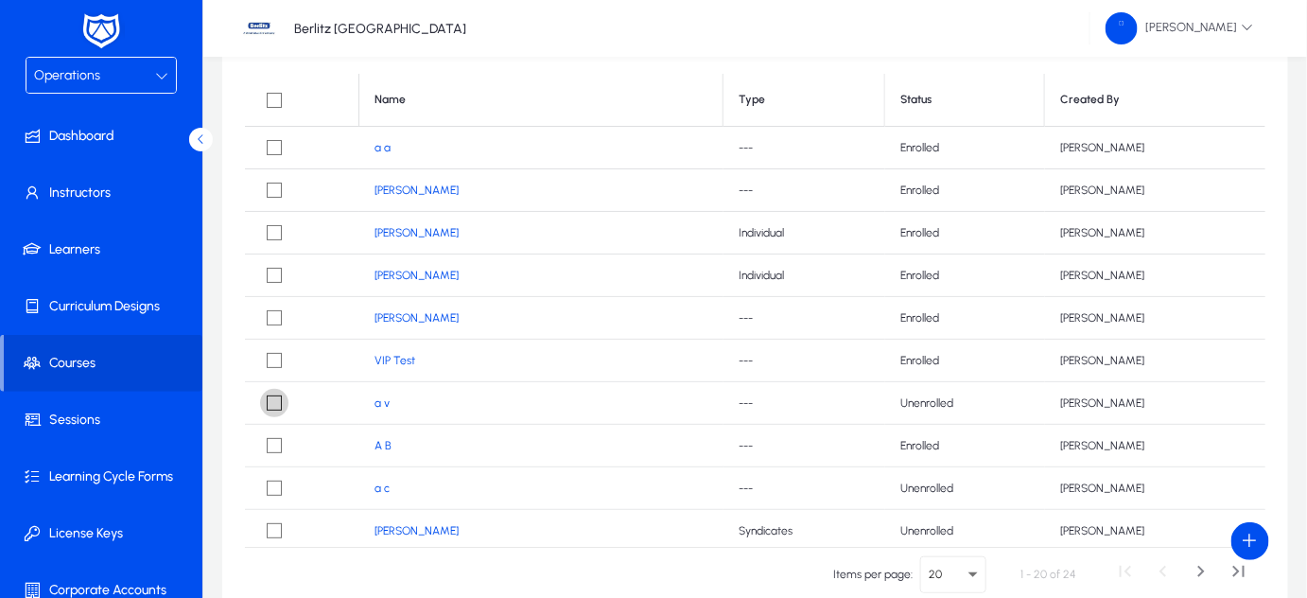
scroll to position [0, 0]
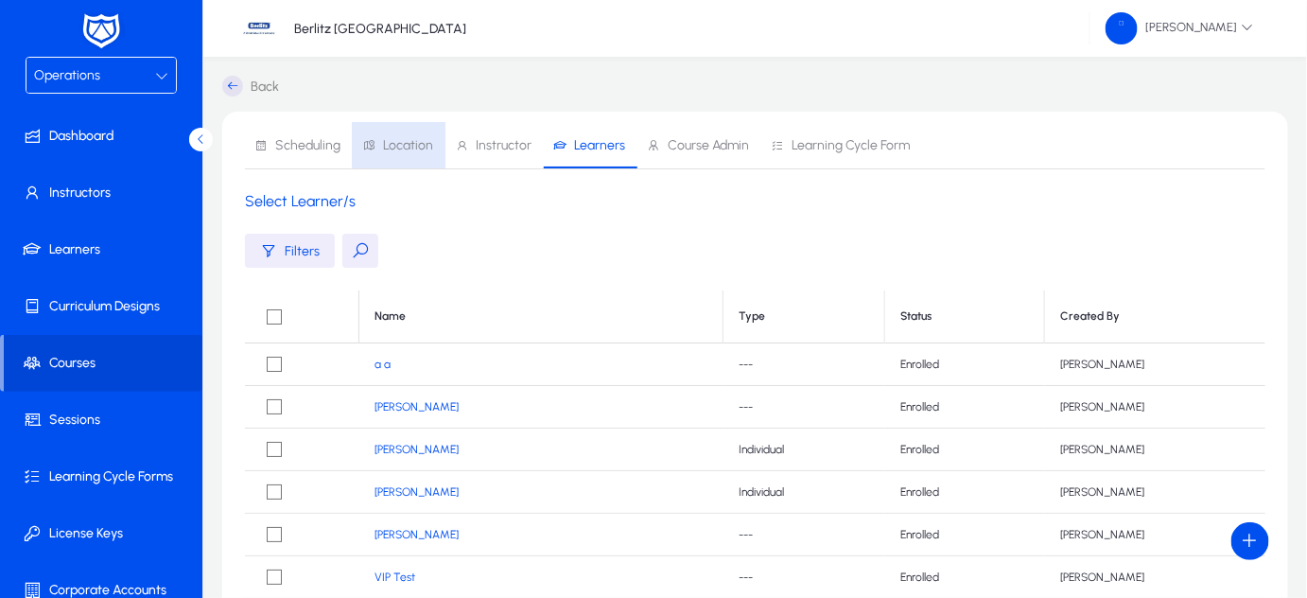
click at [408, 143] on span "Location" at bounding box center [408, 145] width 50 height 13
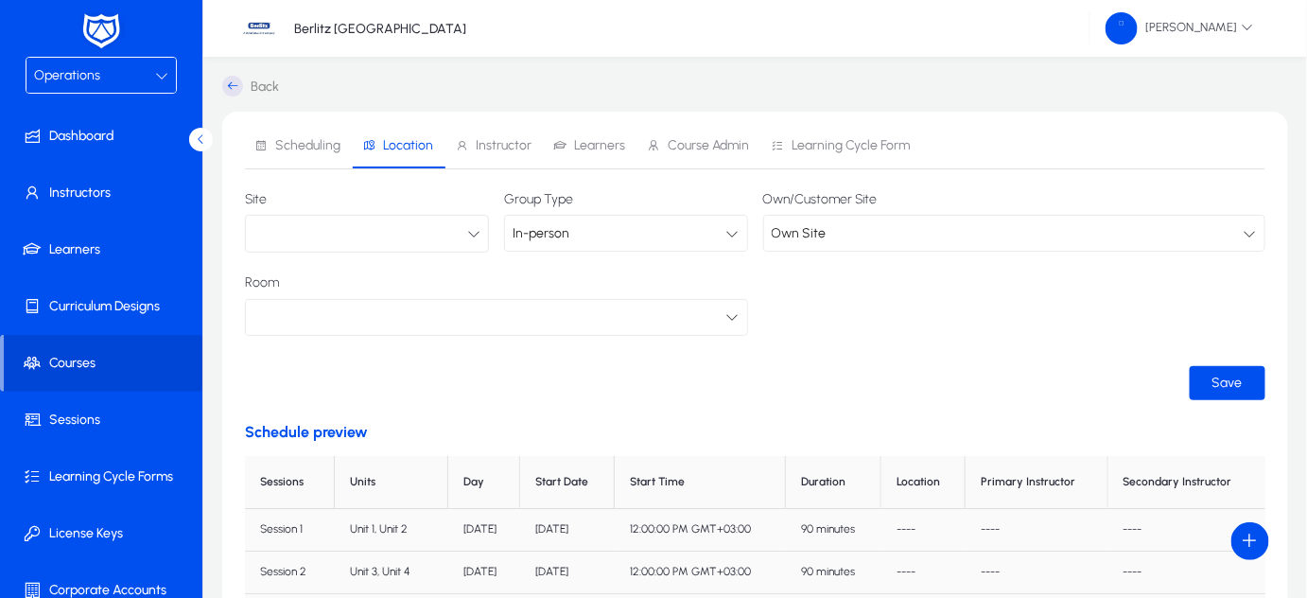
click at [372, 222] on button "button" at bounding box center [367, 234] width 244 height 38
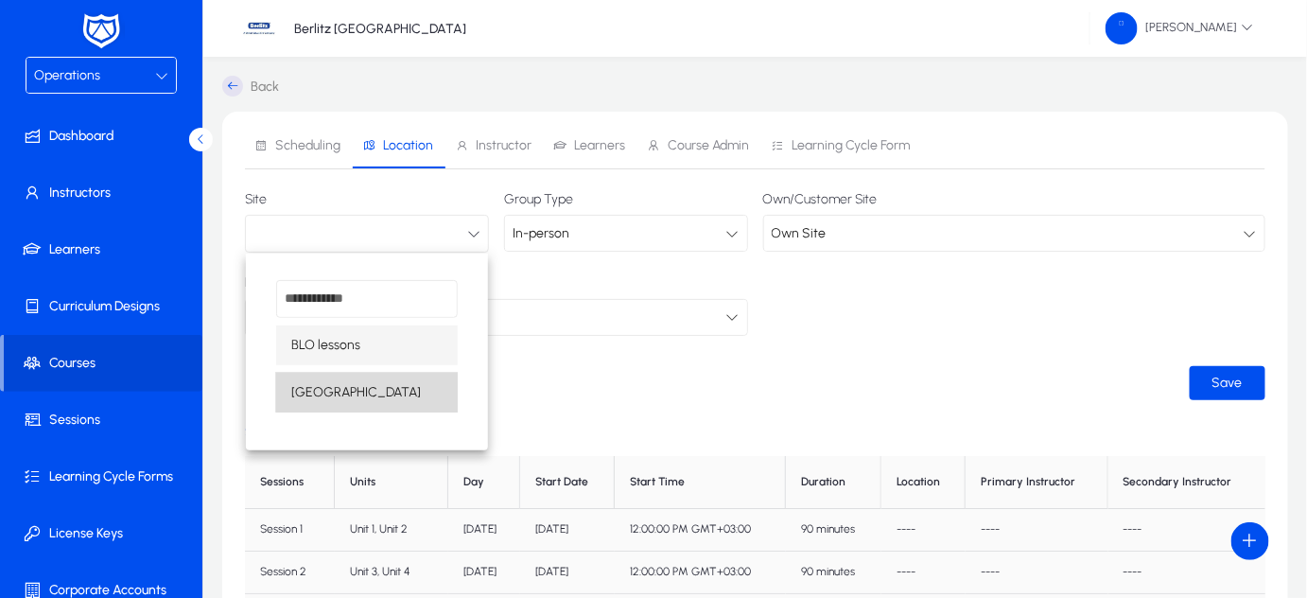
click at [320, 392] on span "[GEOGRAPHIC_DATA]" at bounding box center [356, 392] width 130 height 23
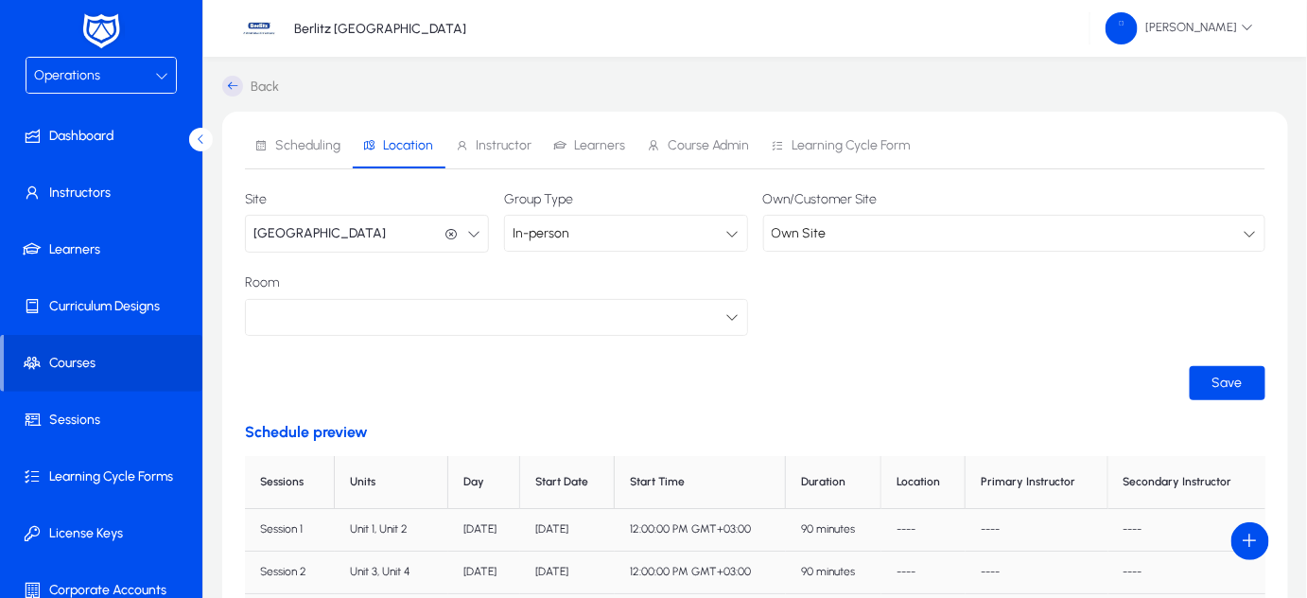
click at [720, 309] on div at bounding box center [489, 316] width 473 height 25
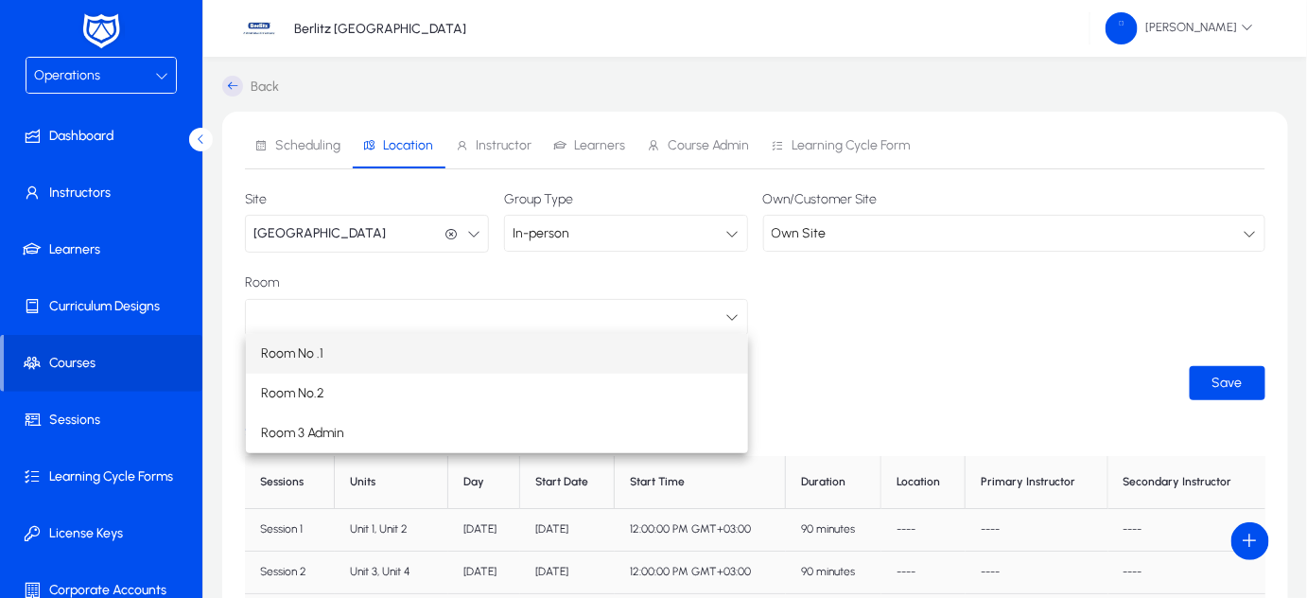
click at [533, 335] on mat-option "Room No .1" at bounding box center [497, 354] width 503 height 40
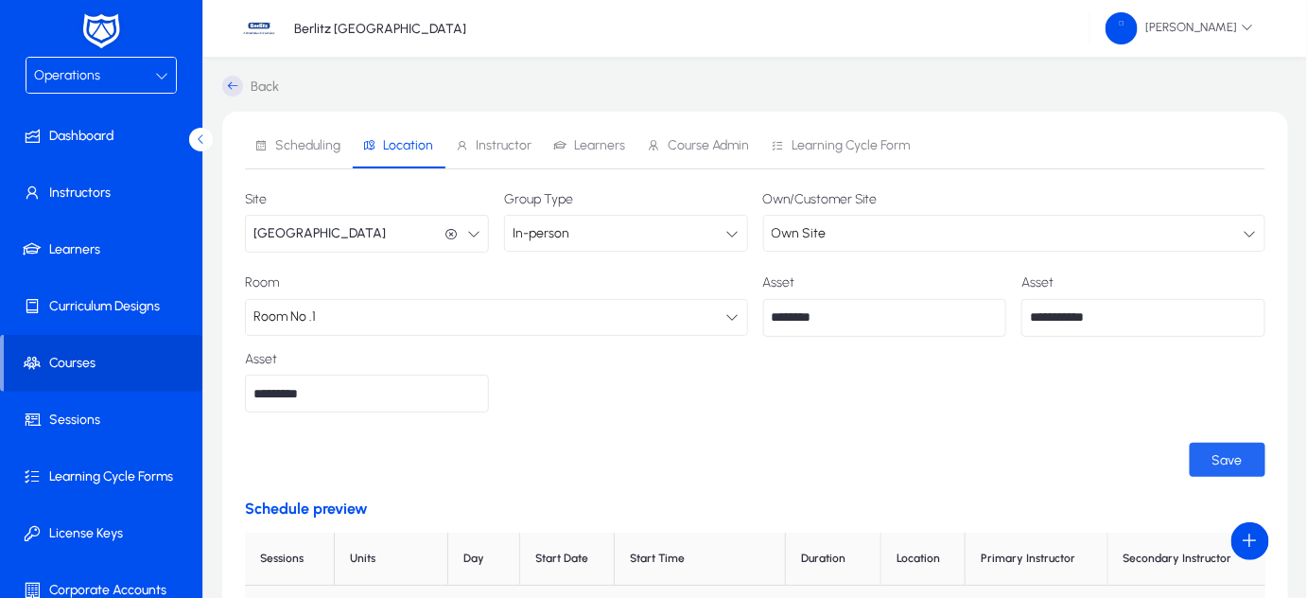
click at [1230, 456] on span "Save" at bounding box center [1227, 460] width 30 height 16
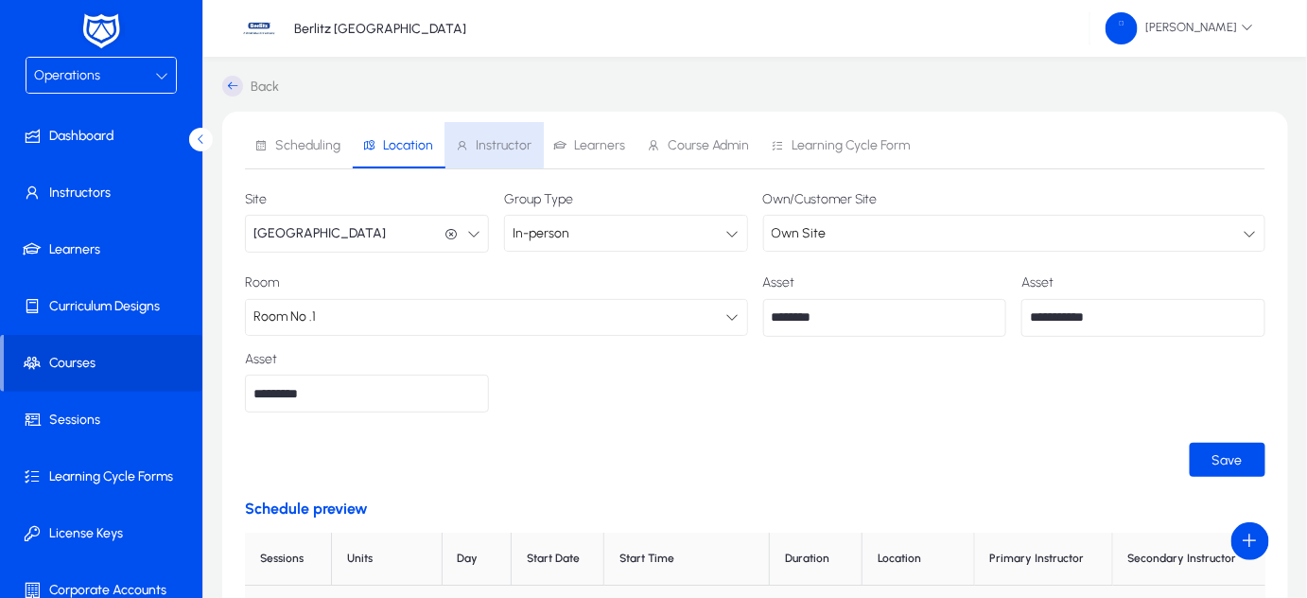
click at [485, 144] on span "Instructor" at bounding box center [504, 145] width 56 height 13
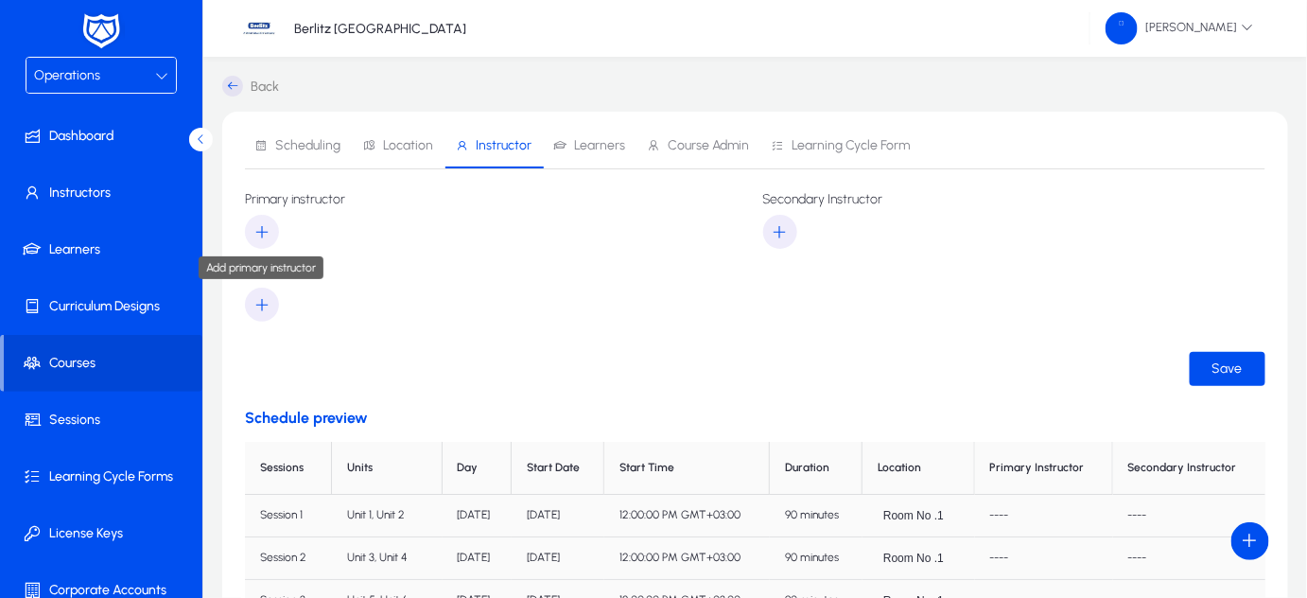
click at [257, 220] on span "button" at bounding box center [262, 231] width 34 height 45
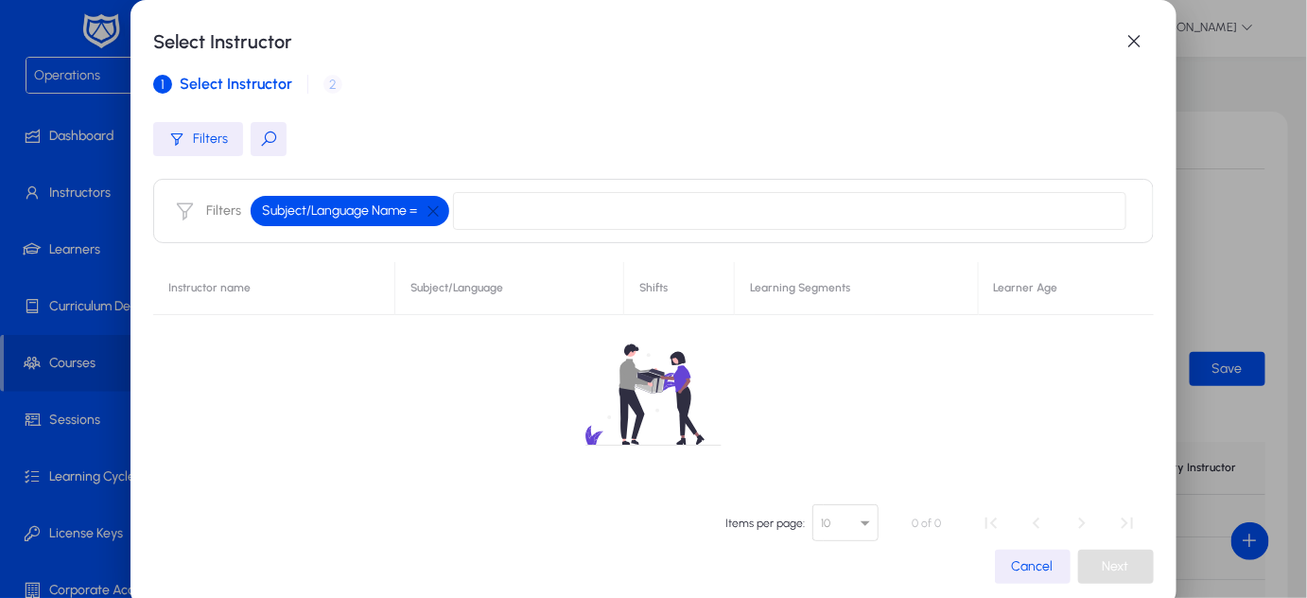
click at [547, 209] on input at bounding box center [789, 211] width 673 height 38
type input "****"
click at [426, 209] on button "button" at bounding box center [433, 210] width 32 height 17
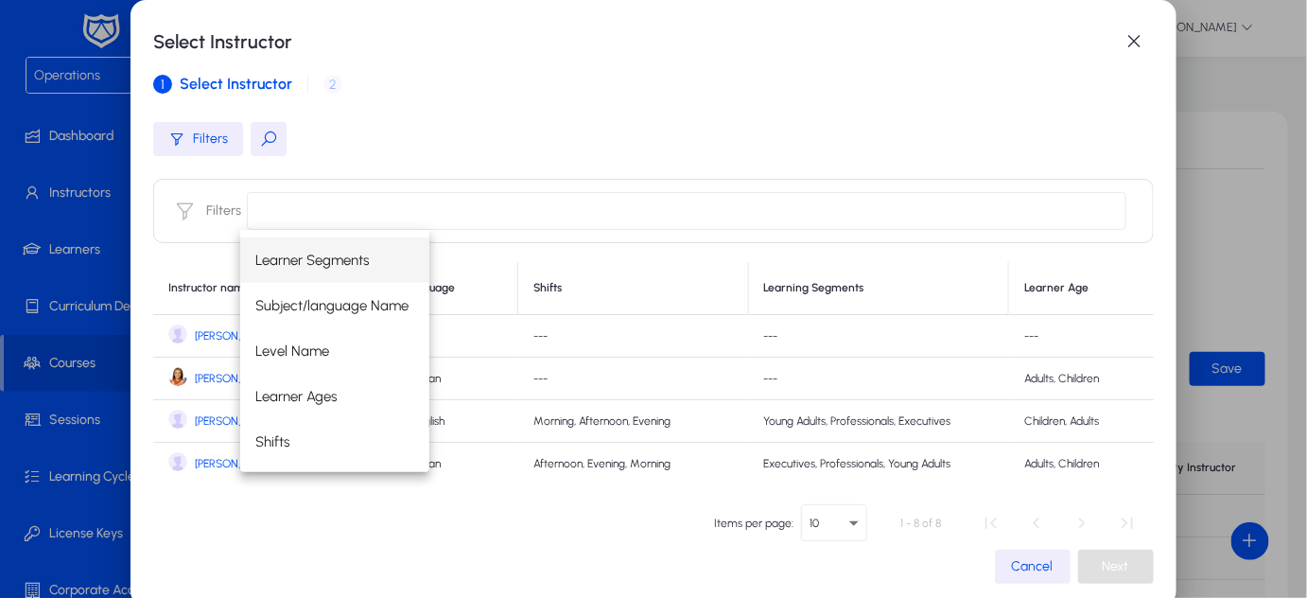
click at [199, 380] on span "[PERSON_NAME]" at bounding box center [237, 379] width 84 height 14
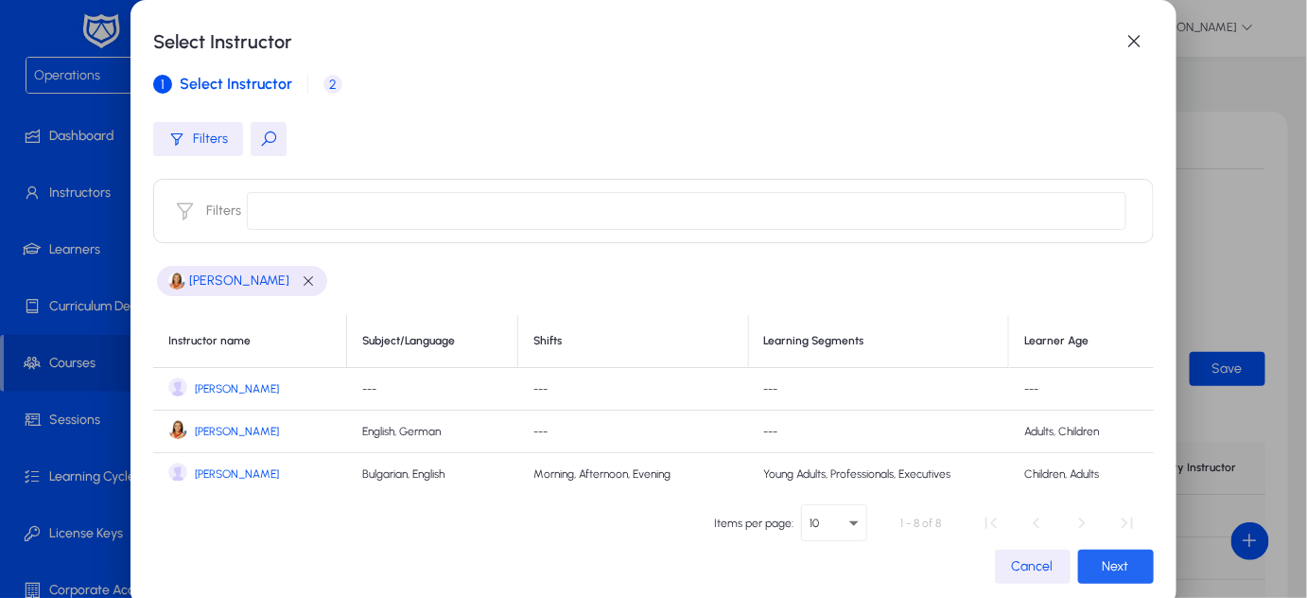
click at [1104, 568] on span "Next" at bounding box center [1116, 566] width 26 height 16
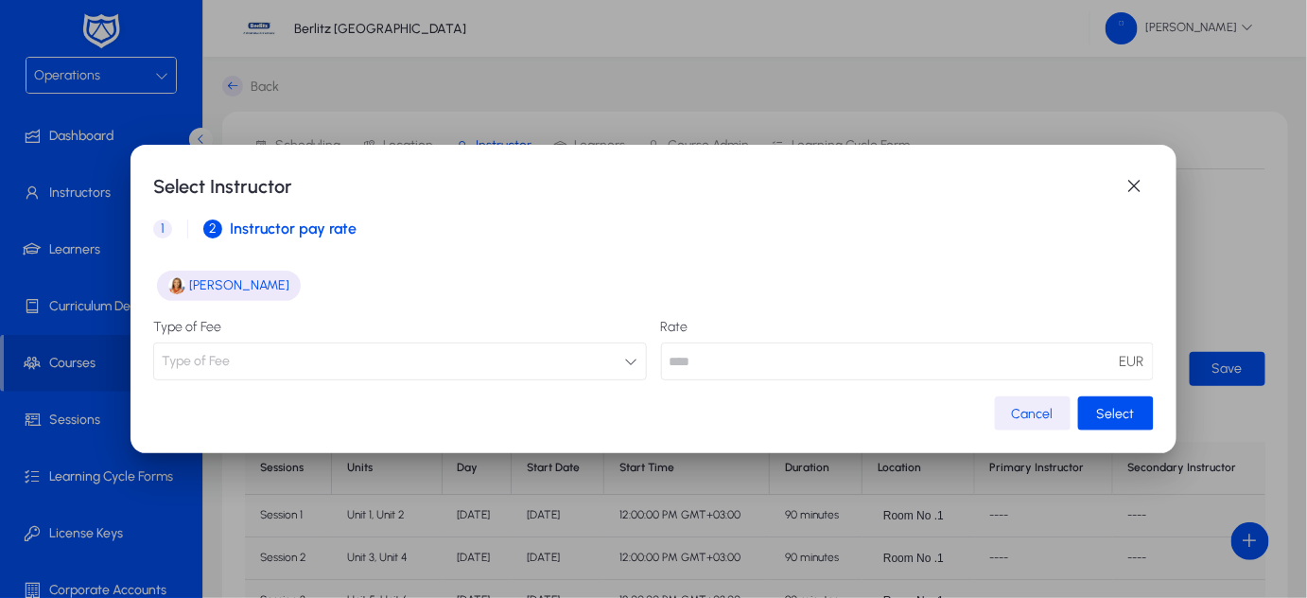
click at [560, 364] on button "Type of Fee" at bounding box center [399, 361] width 493 height 38
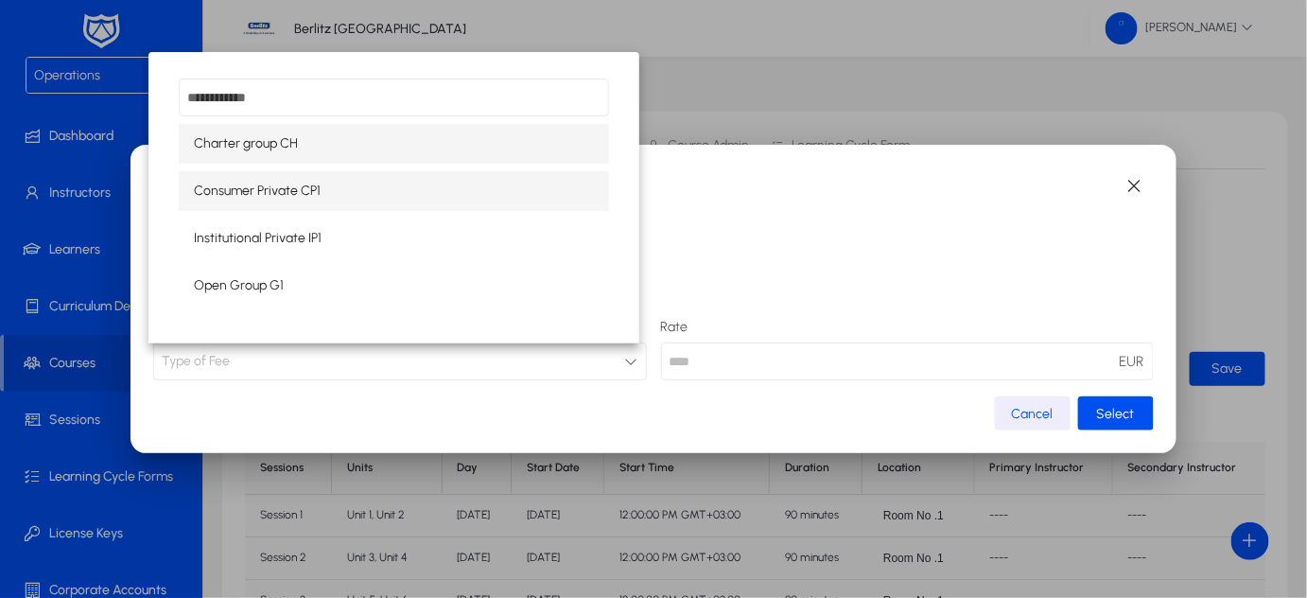
click at [273, 192] on span "Consumer Private CP1" at bounding box center [257, 191] width 127 height 23
type input "**"
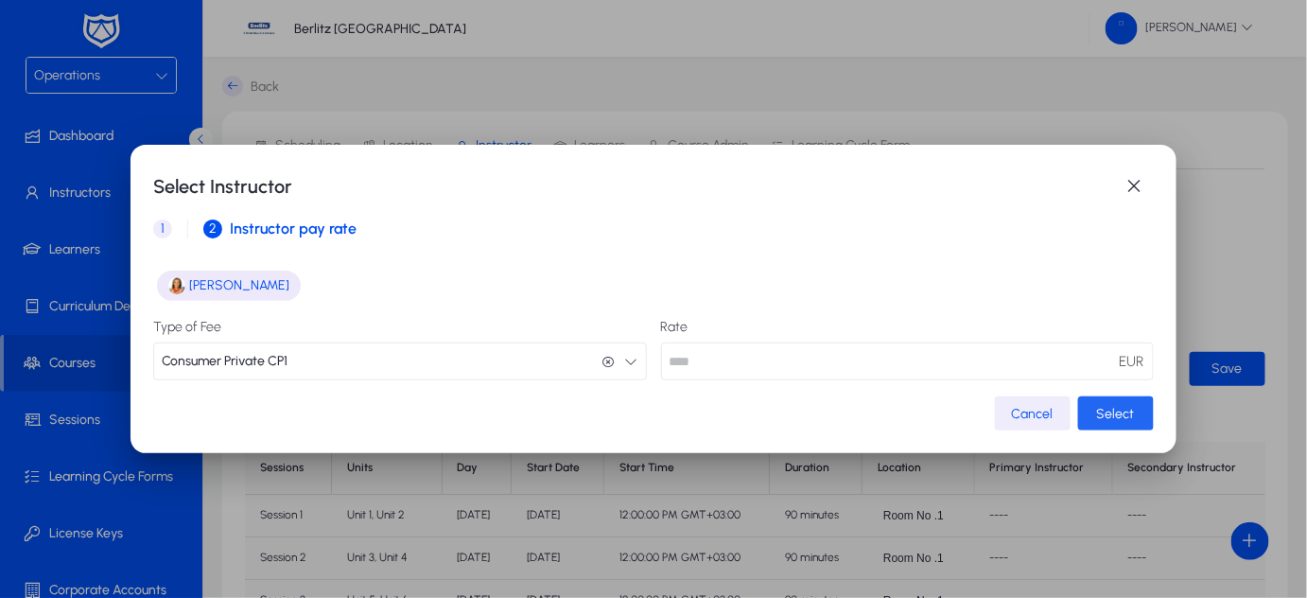
click at [1106, 410] on span "Select" at bounding box center [1116, 414] width 38 height 16
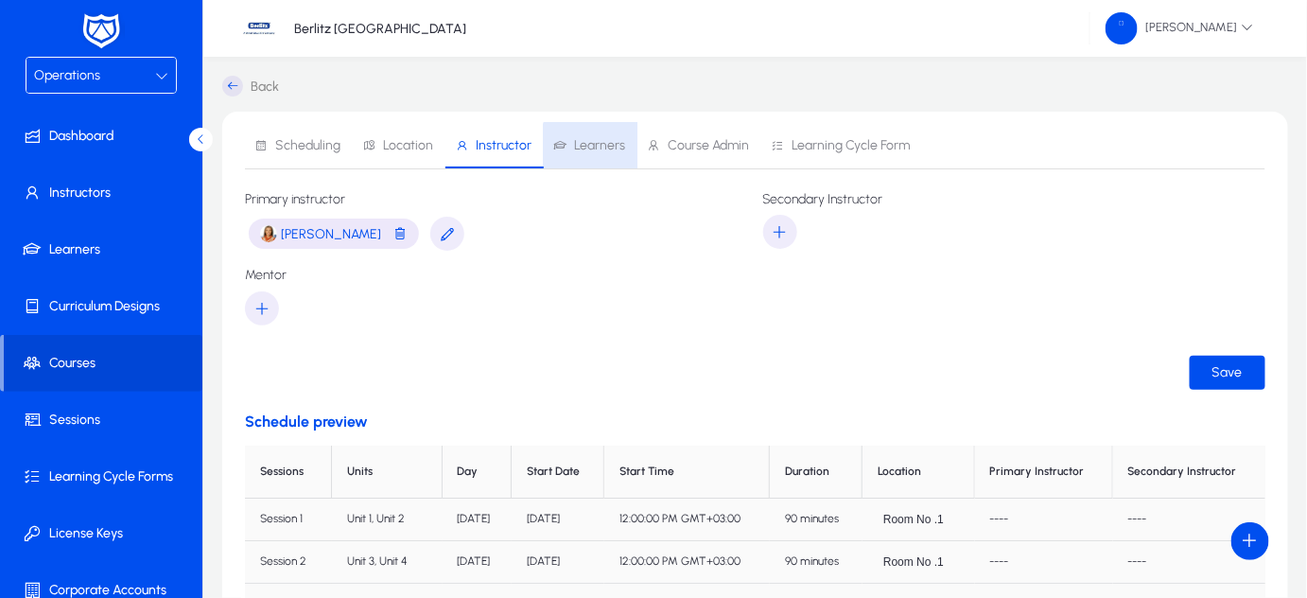
click at [595, 148] on span "Learners" at bounding box center [599, 145] width 51 height 13
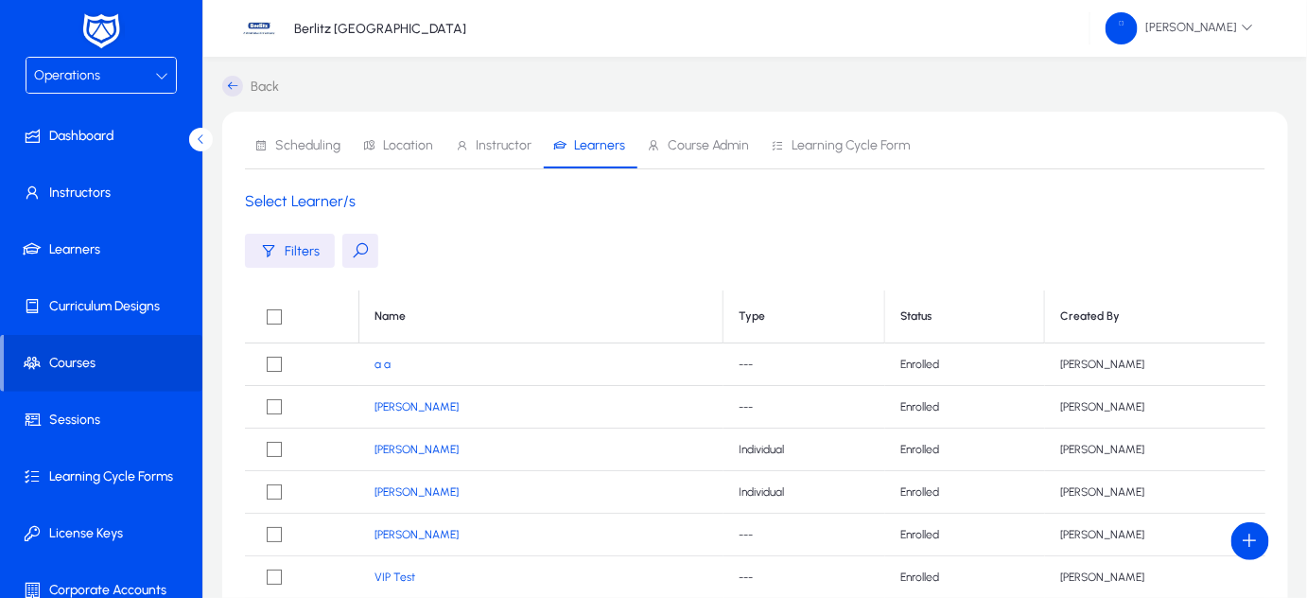
click at [486, 147] on span "Instructor" at bounding box center [504, 145] width 56 height 13
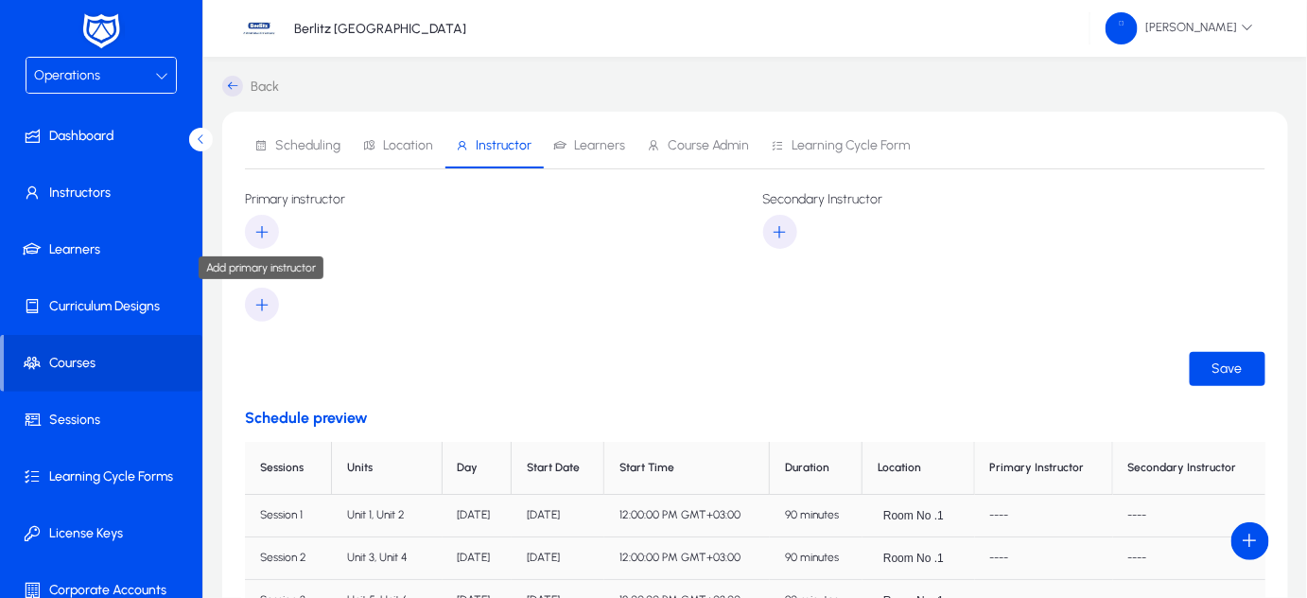
click at [264, 225] on icon "button" at bounding box center [261, 231] width 17 height 17
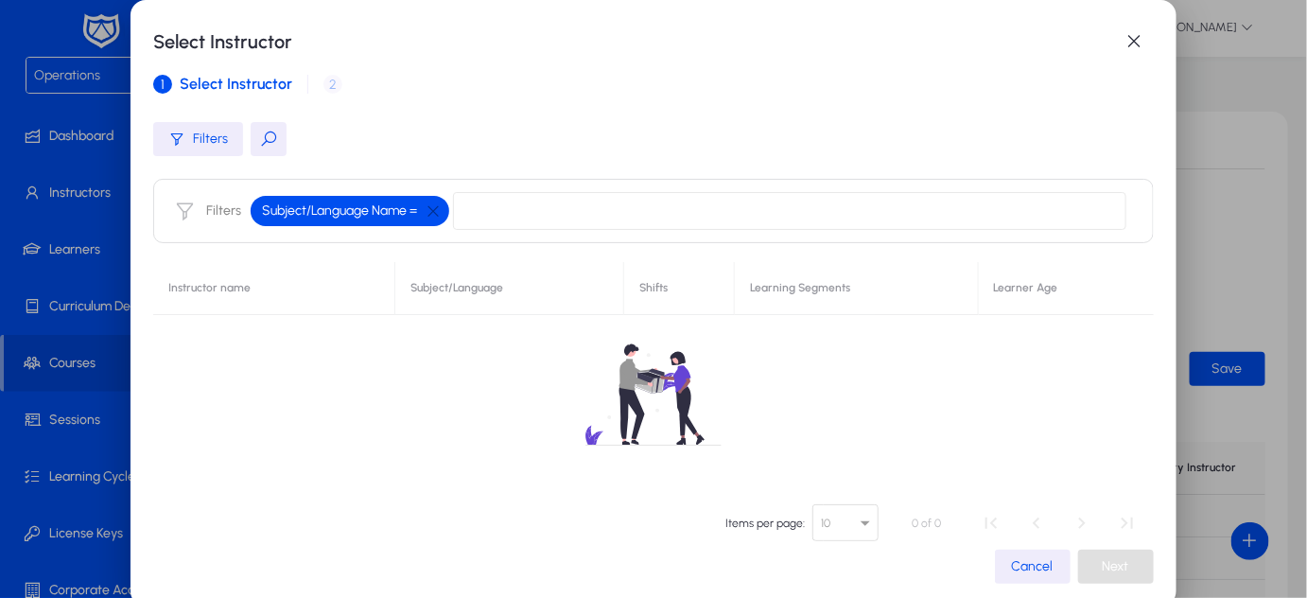
click at [469, 208] on input at bounding box center [789, 211] width 673 height 38
click at [528, 221] on input "***" at bounding box center [789, 211] width 673 height 38
type input "****"
click at [431, 208] on button "button" at bounding box center [433, 210] width 32 height 17
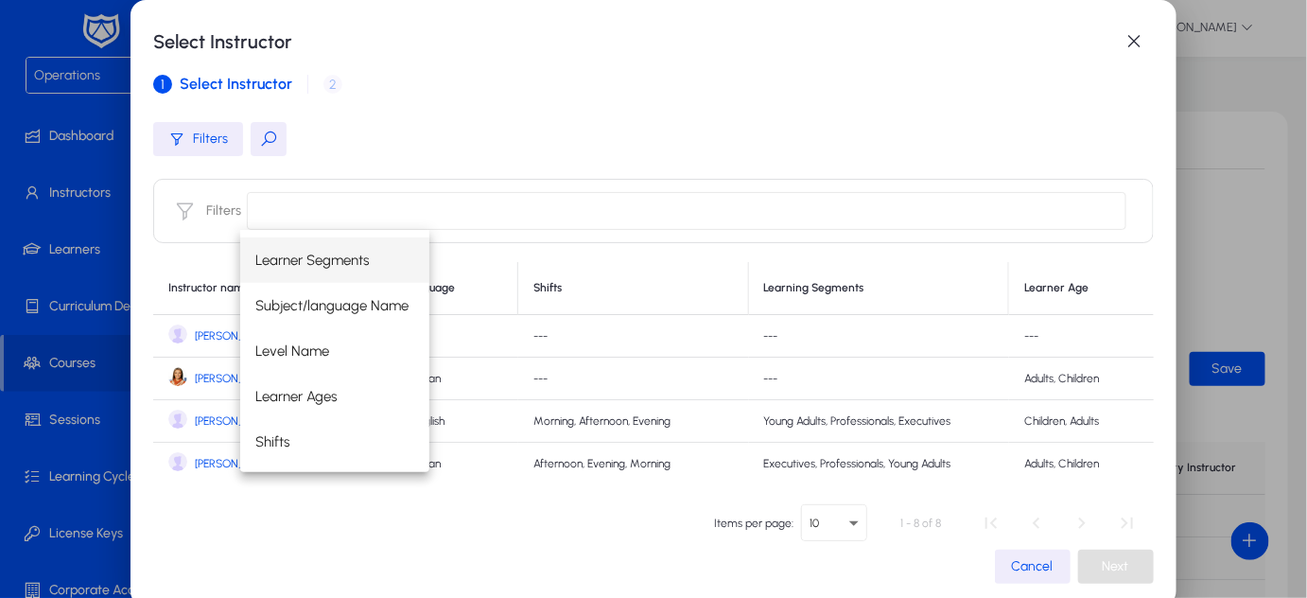
click at [226, 377] on span "[PERSON_NAME]" at bounding box center [237, 379] width 84 height 14
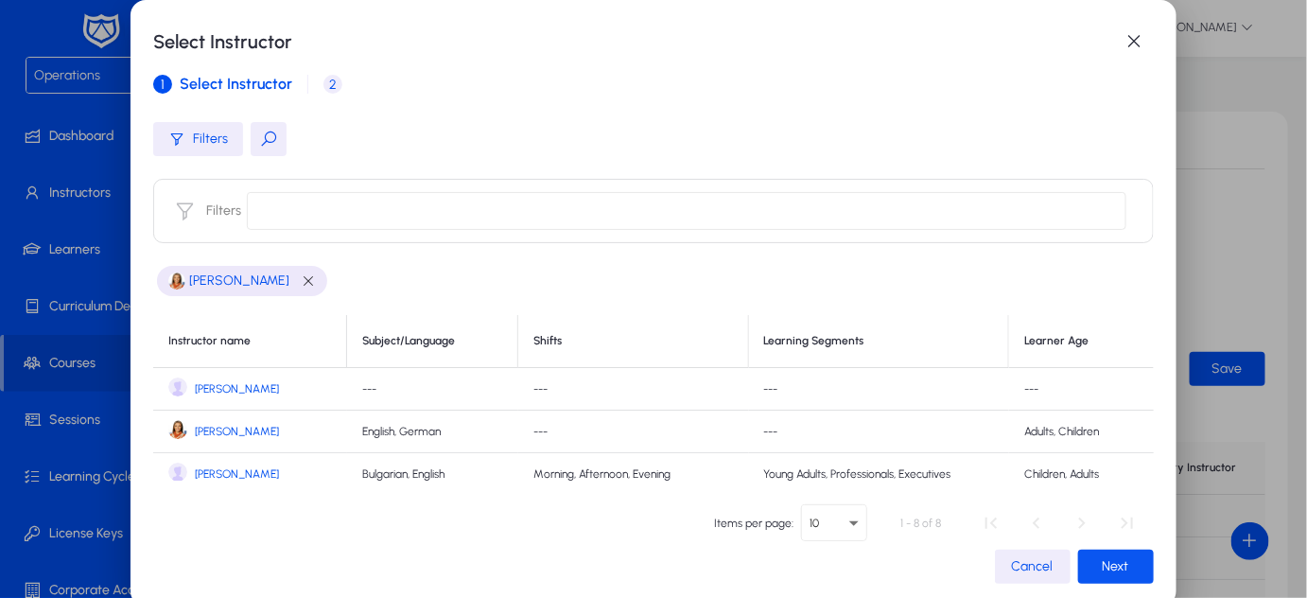
click at [1103, 569] on span "Next" at bounding box center [1116, 566] width 26 height 16
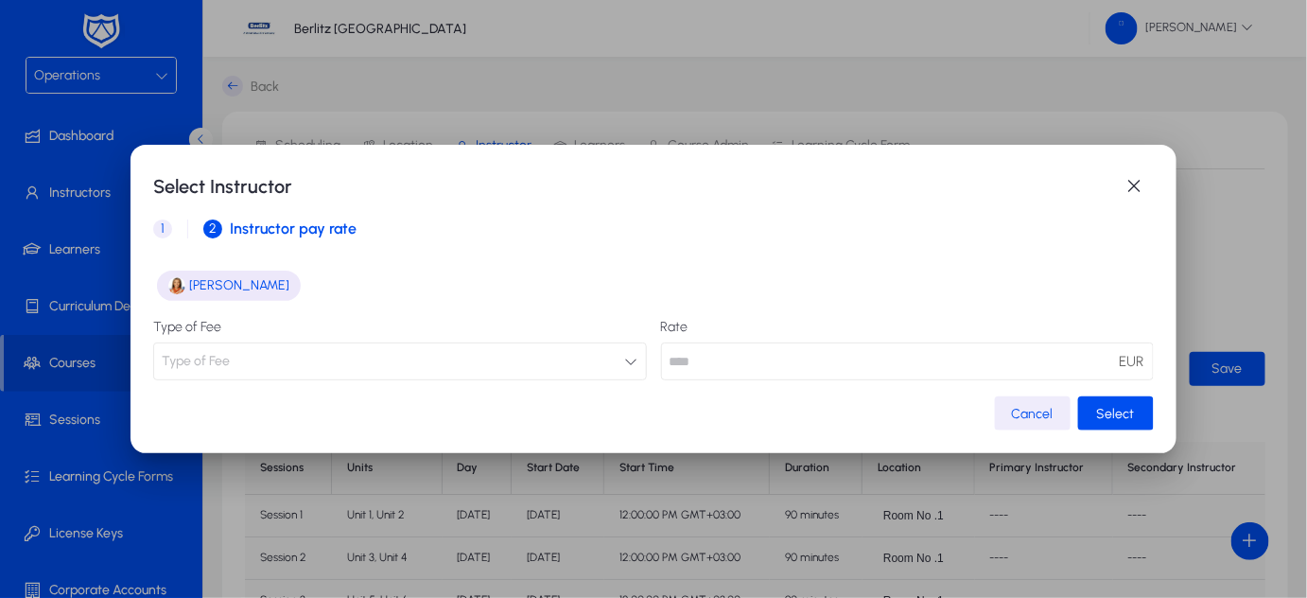
click at [625, 357] on icon "button" at bounding box center [631, 361] width 13 height 13
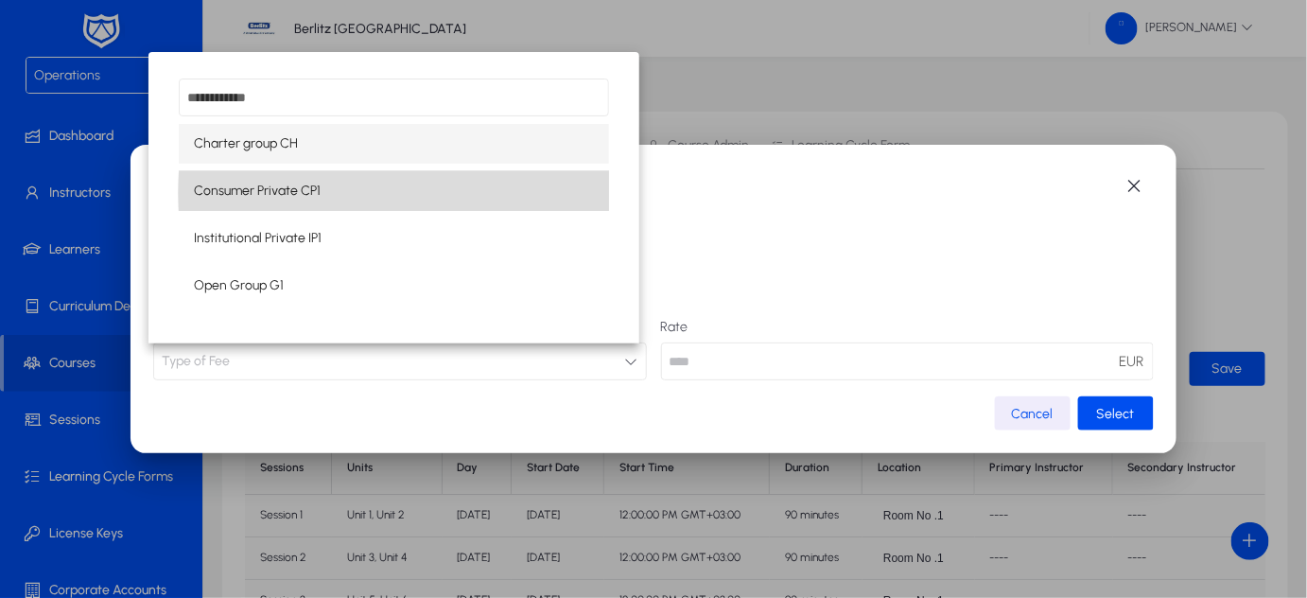
click at [416, 193] on mat-option "Consumer Private CP1" at bounding box center [394, 191] width 430 height 40
type input "**"
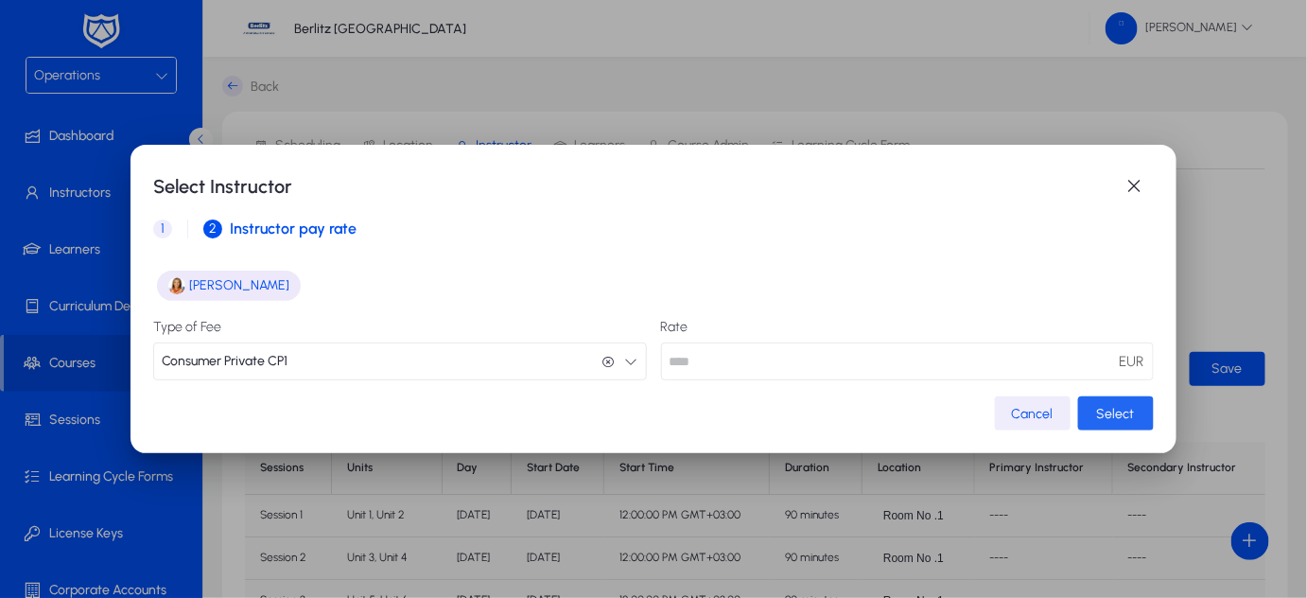
click at [1104, 409] on span "Select" at bounding box center [1116, 414] width 38 height 16
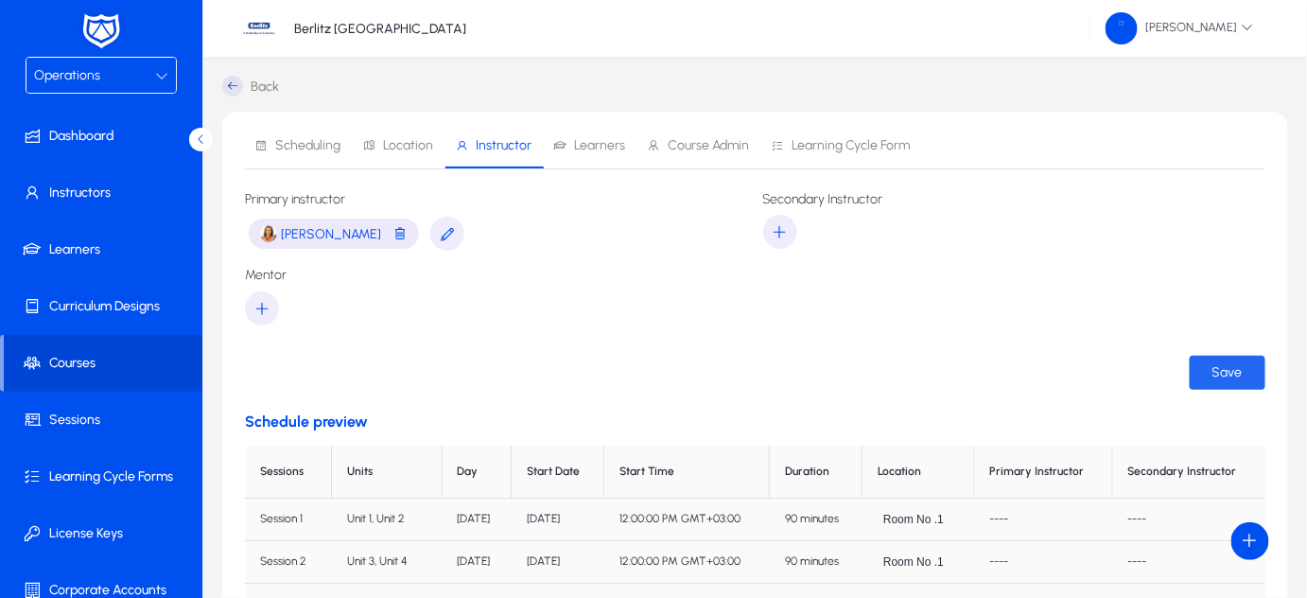
click at [1233, 366] on span "Save" at bounding box center [1227, 372] width 30 height 16
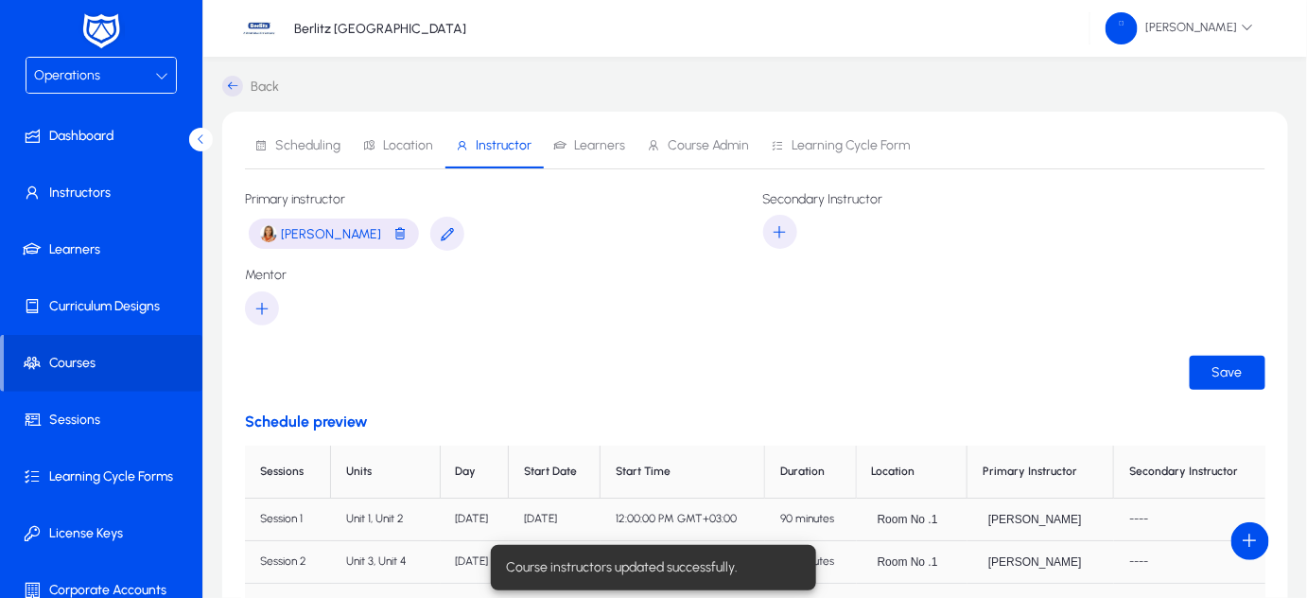
click at [588, 148] on span "Learners" at bounding box center [599, 145] width 51 height 13
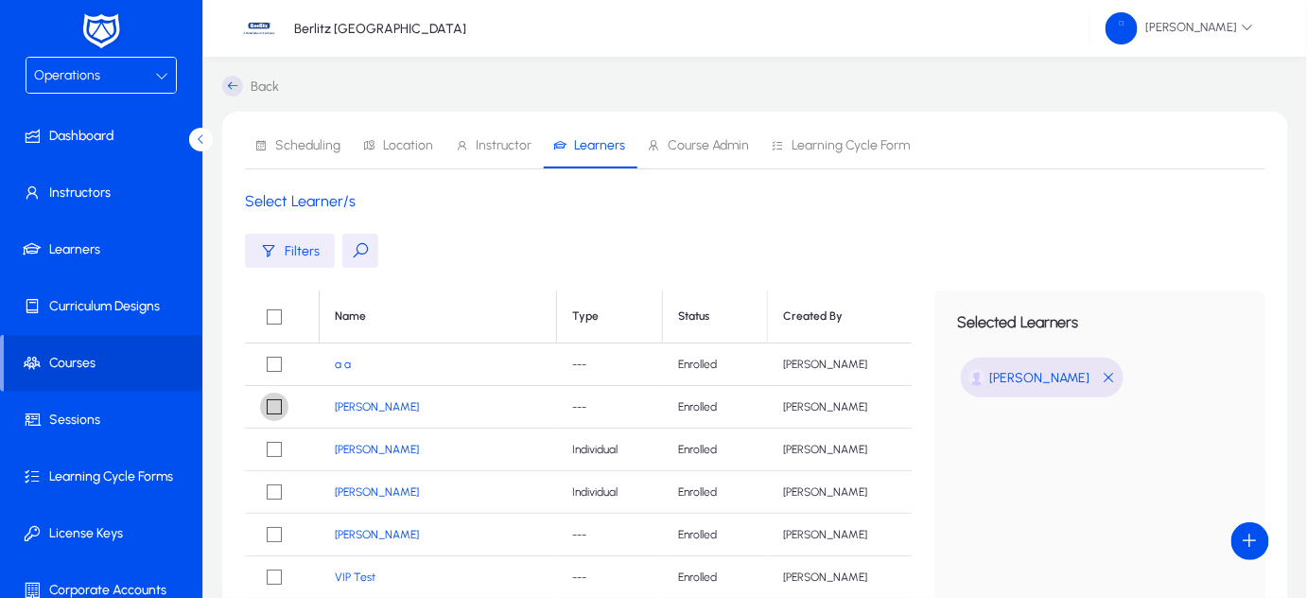
scroll to position [392, 0]
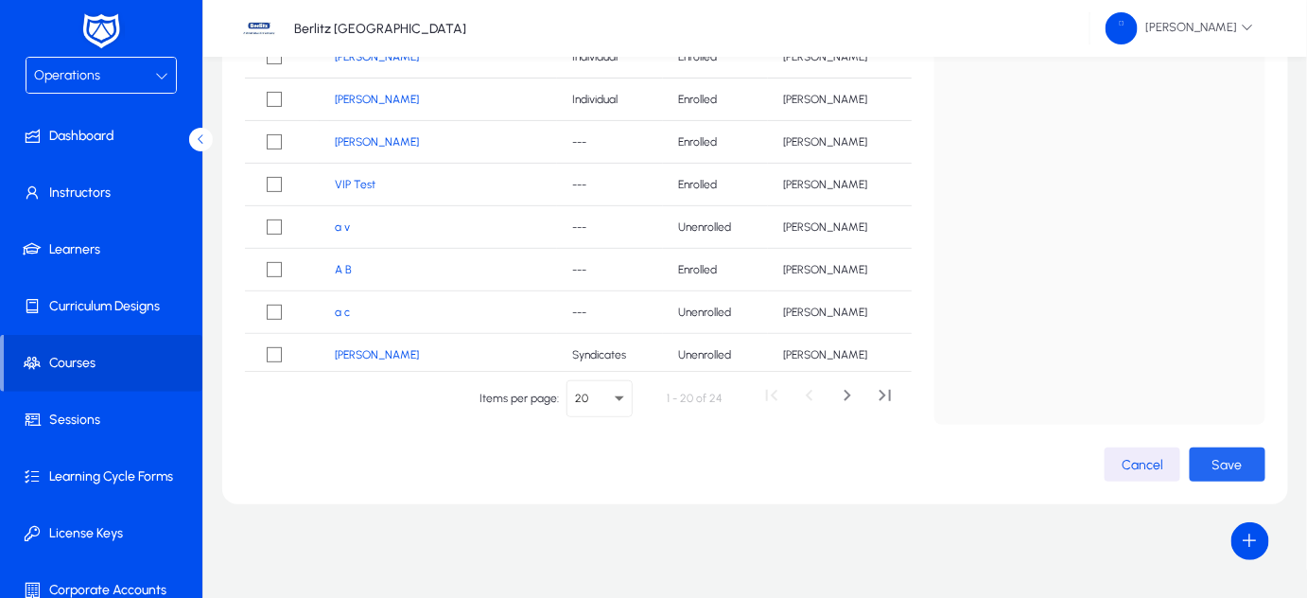
click at [1254, 467] on span "button" at bounding box center [1228, 464] width 76 height 45
click at [1205, 467] on span "button" at bounding box center [1228, 464] width 76 height 45
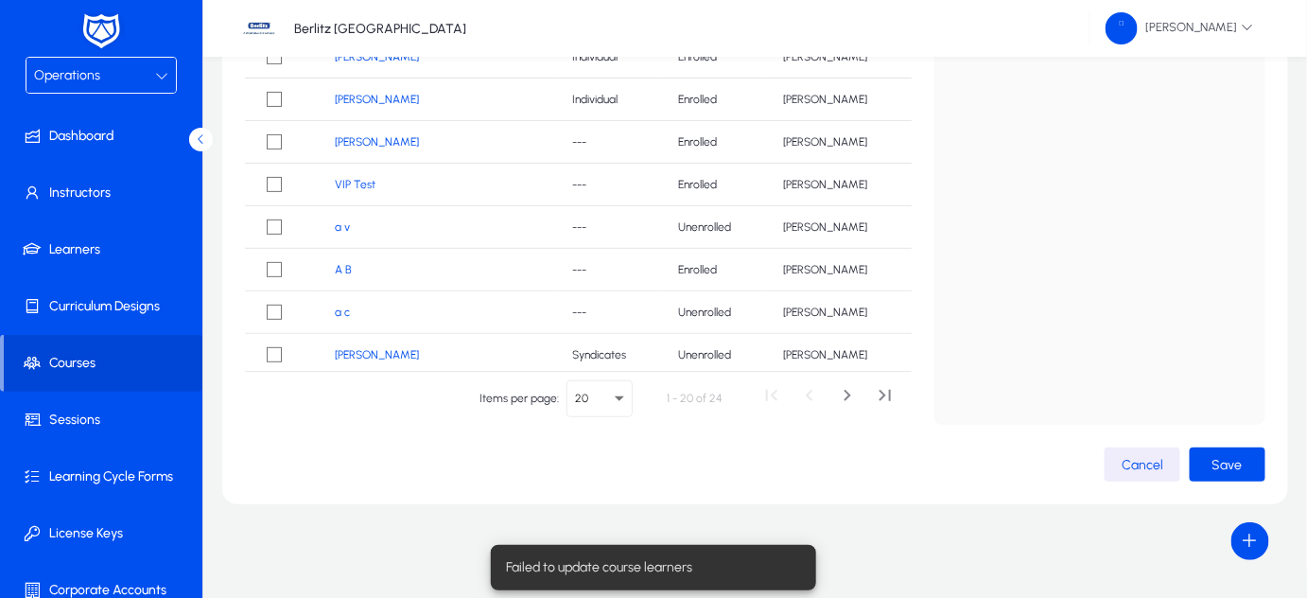
scroll to position [0, 0]
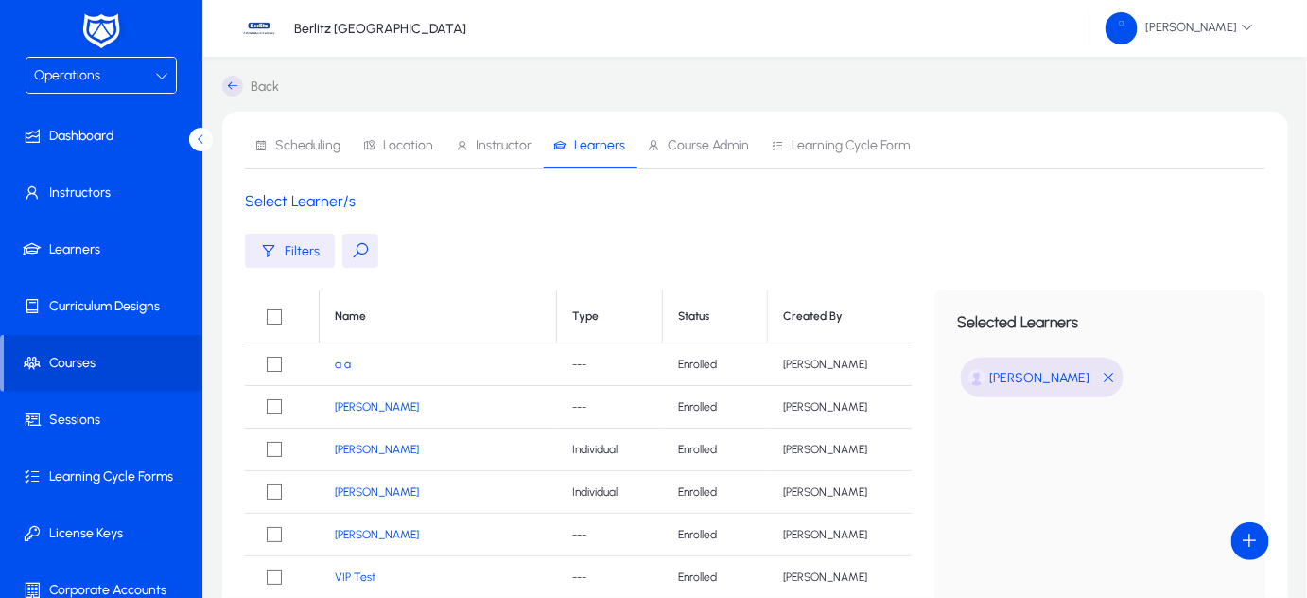
click at [362, 491] on link "[PERSON_NAME]" at bounding box center [377, 491] width 84 height 13
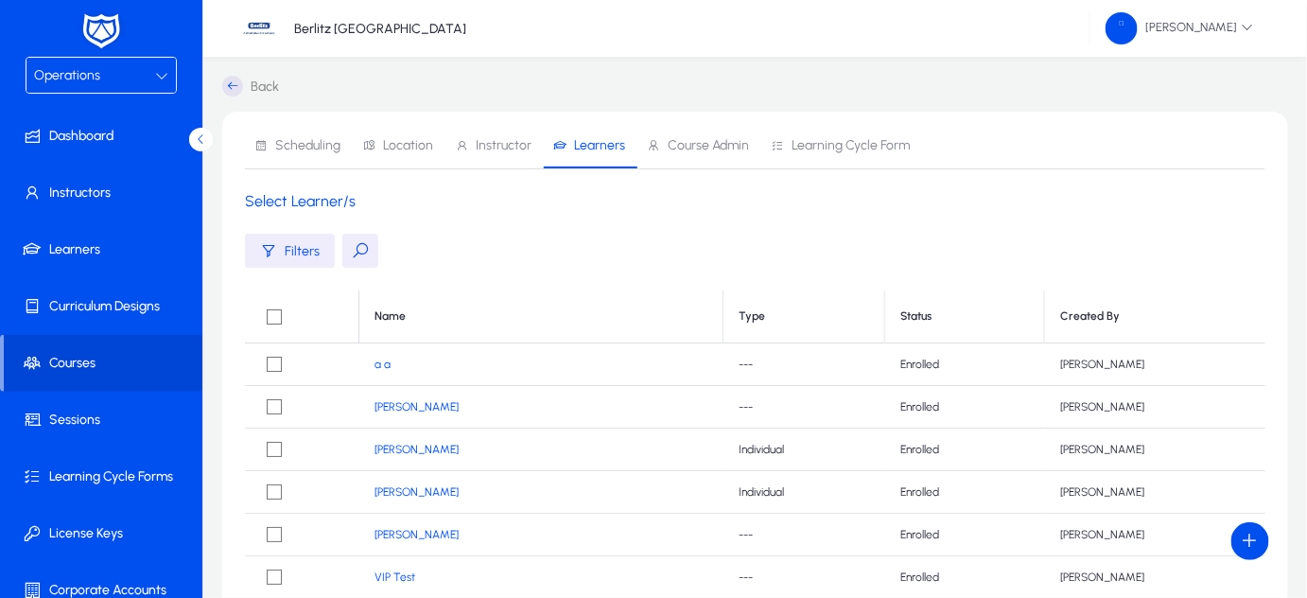
click at [415, 496] on link "[PERSON_NAME]" at bounding box center [416, 491] width 84 height 13
click at [409, 492] on link "[PERSON_NAME]" at bounding box center [416, 491] width 84 height 13
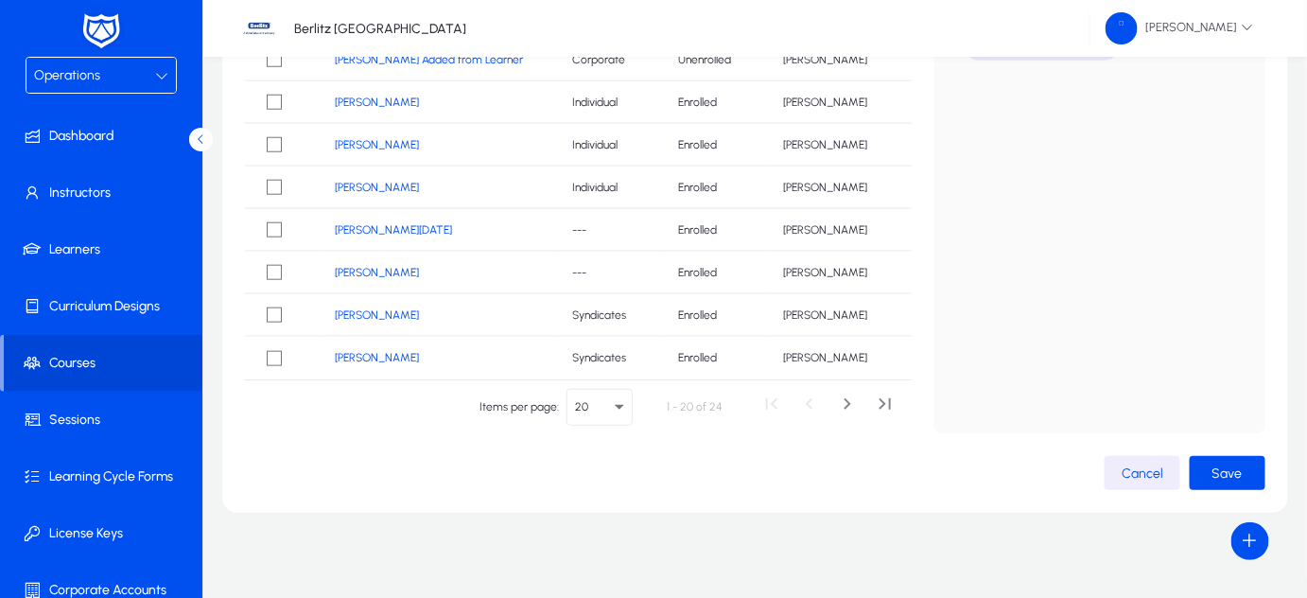
scroll to position [392, 0]
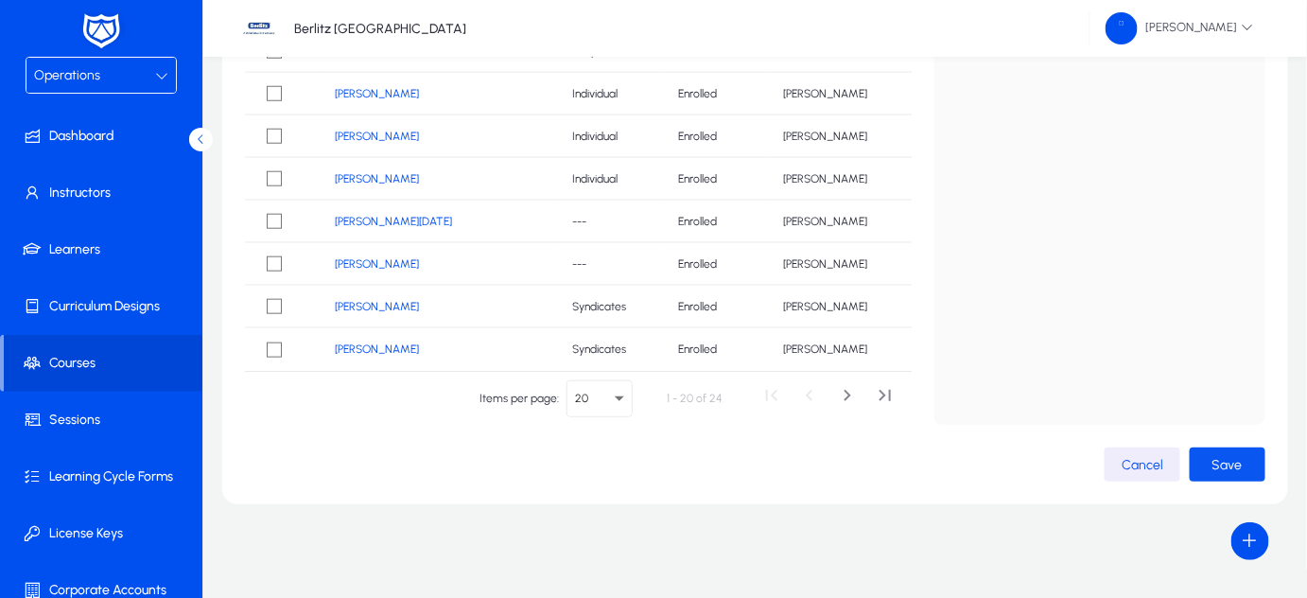
click at [1214, 458] on span "Save" at bounding box center [1227, 465] width 30 height 16
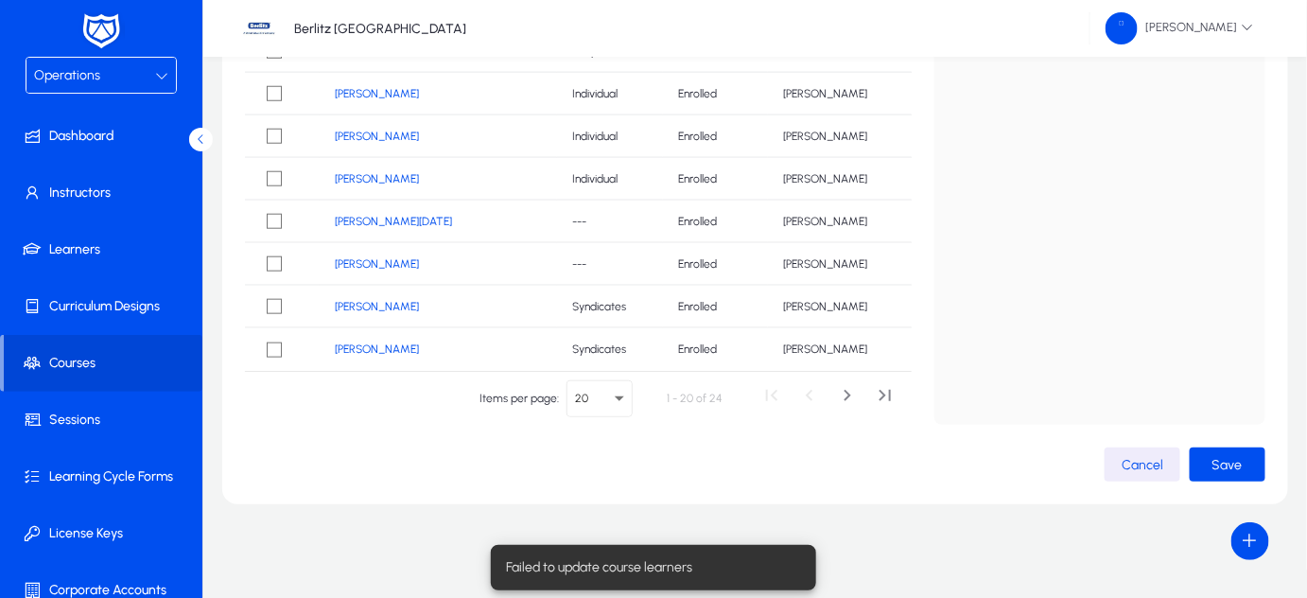
scroll to position [0, 0]
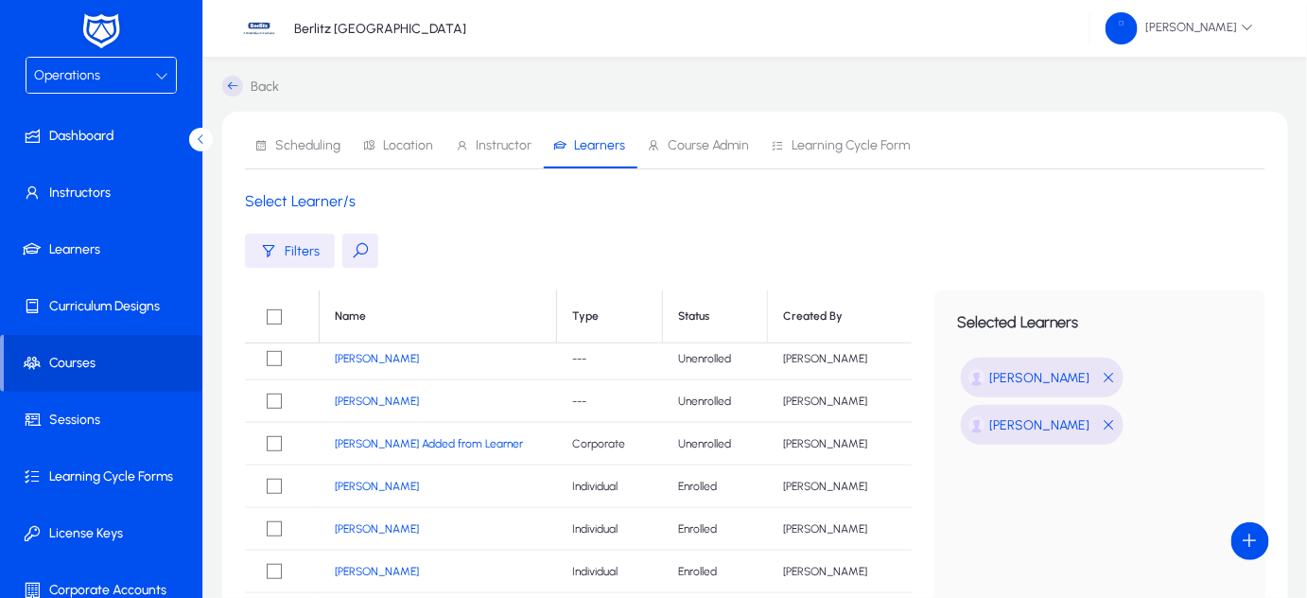
click at [1074, 427] on div "[PERSON_NAME]" at bounding box center [1042, 425] width 163 height 40
click at [1101, 426] on span "button" at bounding box center [1108, 425] width 15 height 24
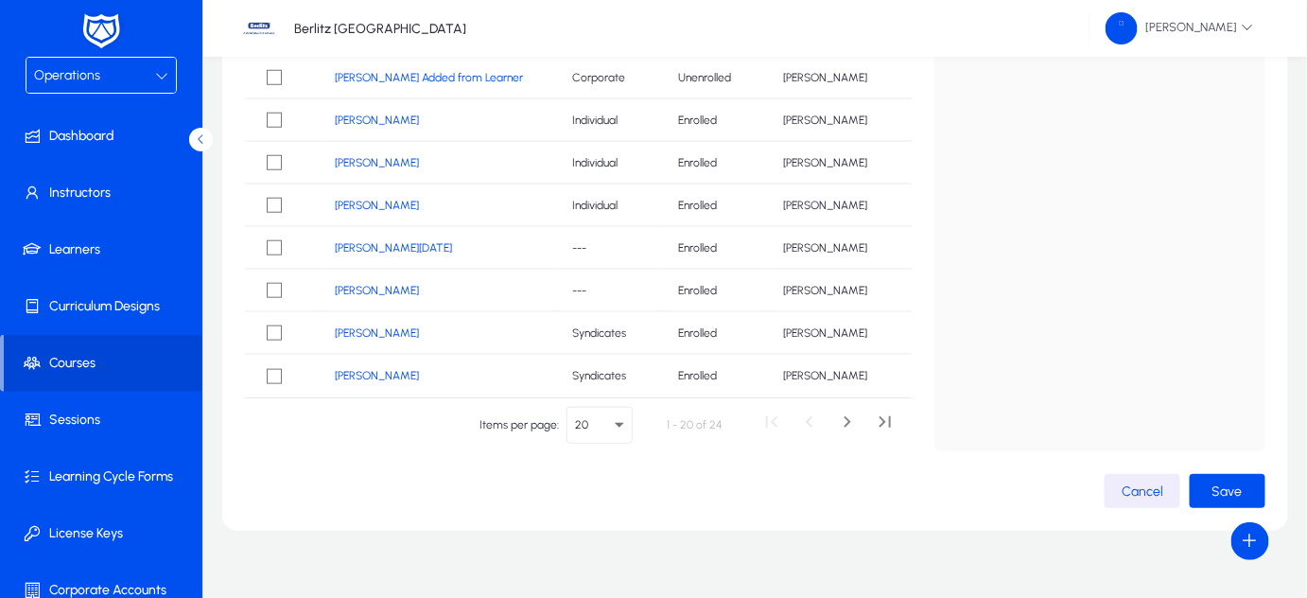
scroll to position [371, 0]
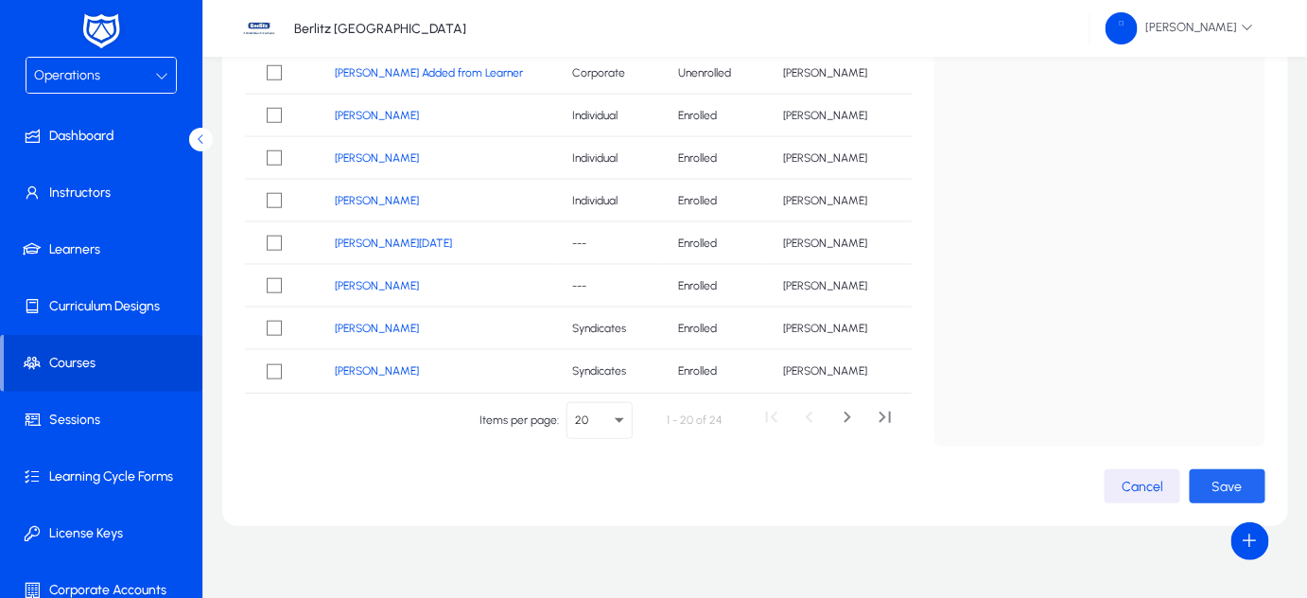
click at [1217, 487] on span "Save" at bounding box center [1227, 486] width 30 height 16
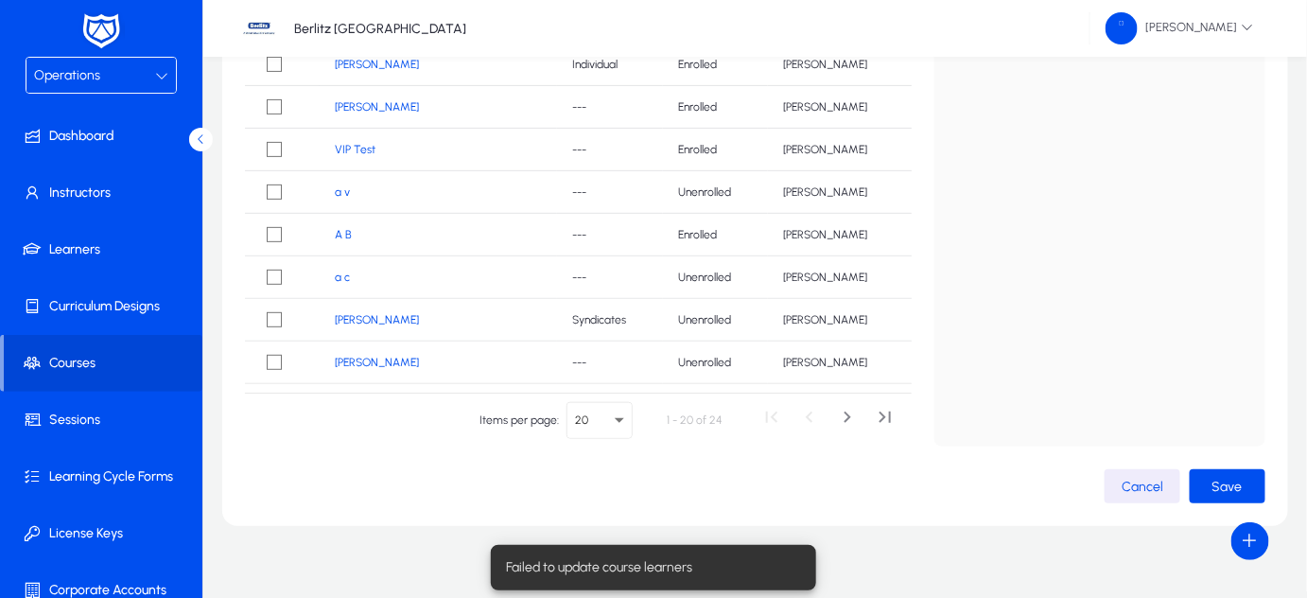
scroll to position [61, 0]
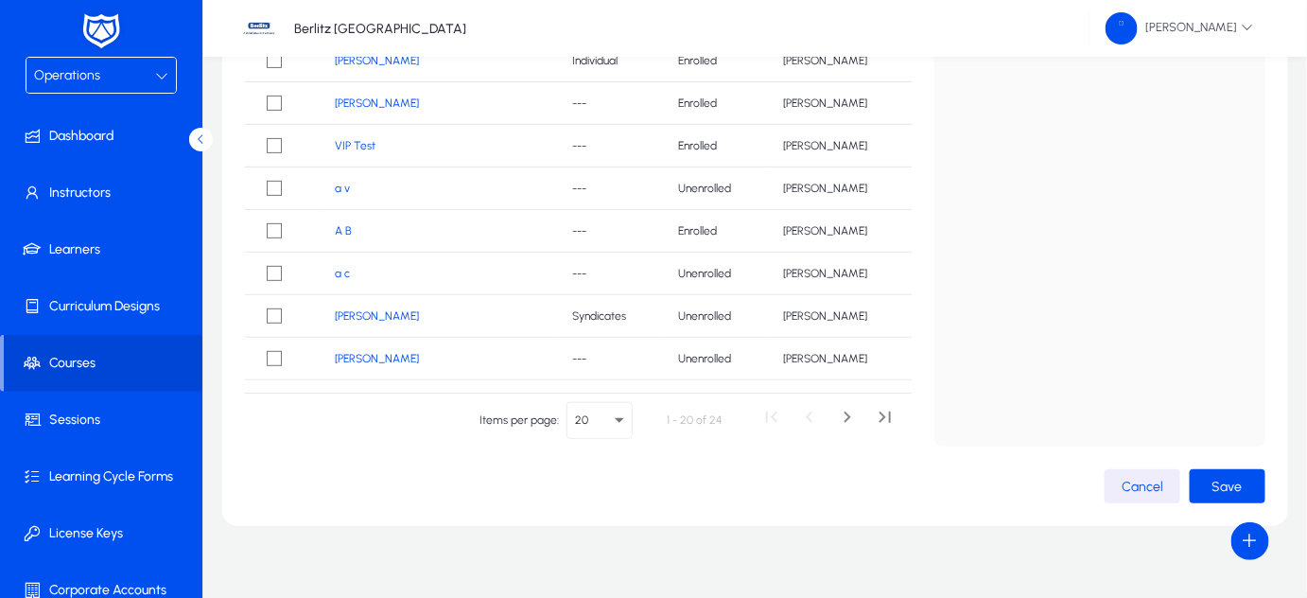
click at [388, 62] on link "[PERSON_NAME]" at bounding box center [377, 60] width 84 height 13
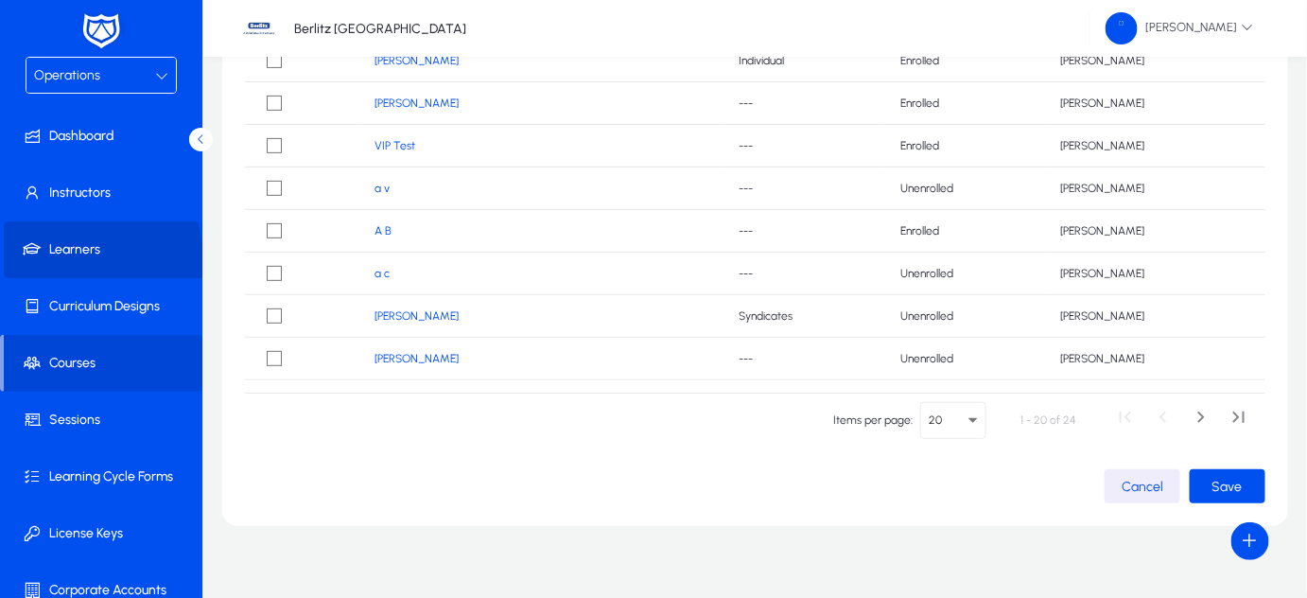
click at [83, 259] on span at bounding box center [105, 249] width 202 height 45
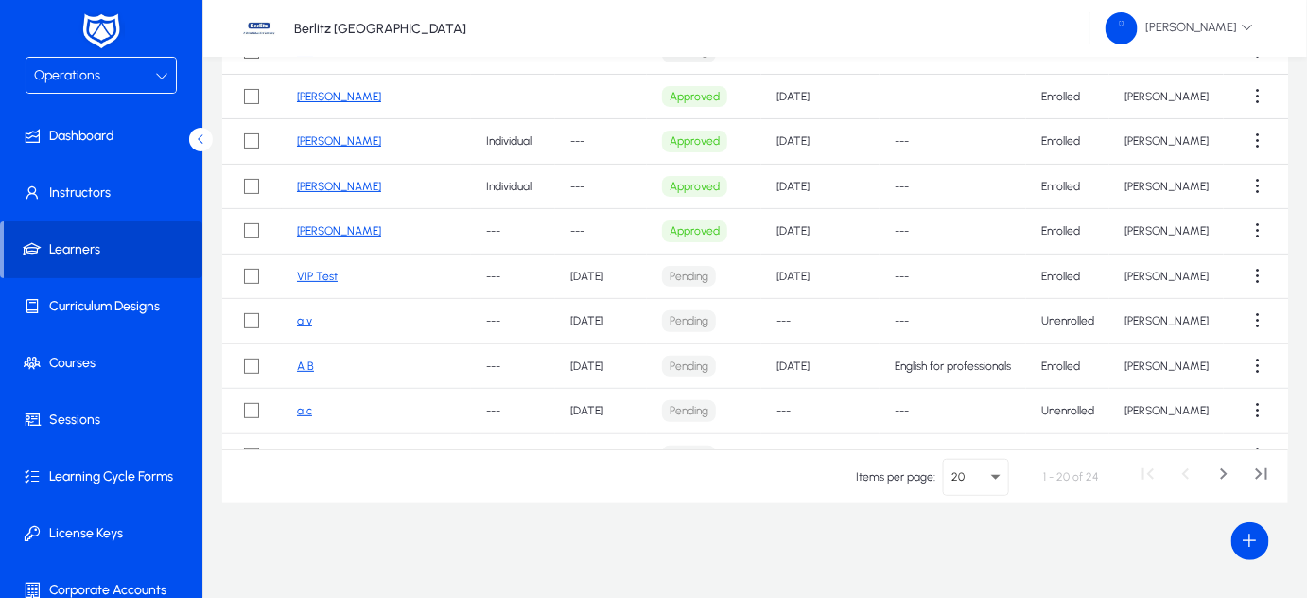
scroll to position [212, 0]
click at [366, 183] on link "[PERSON_NAME]" at bounding box center [339, 187] width 84 height 13
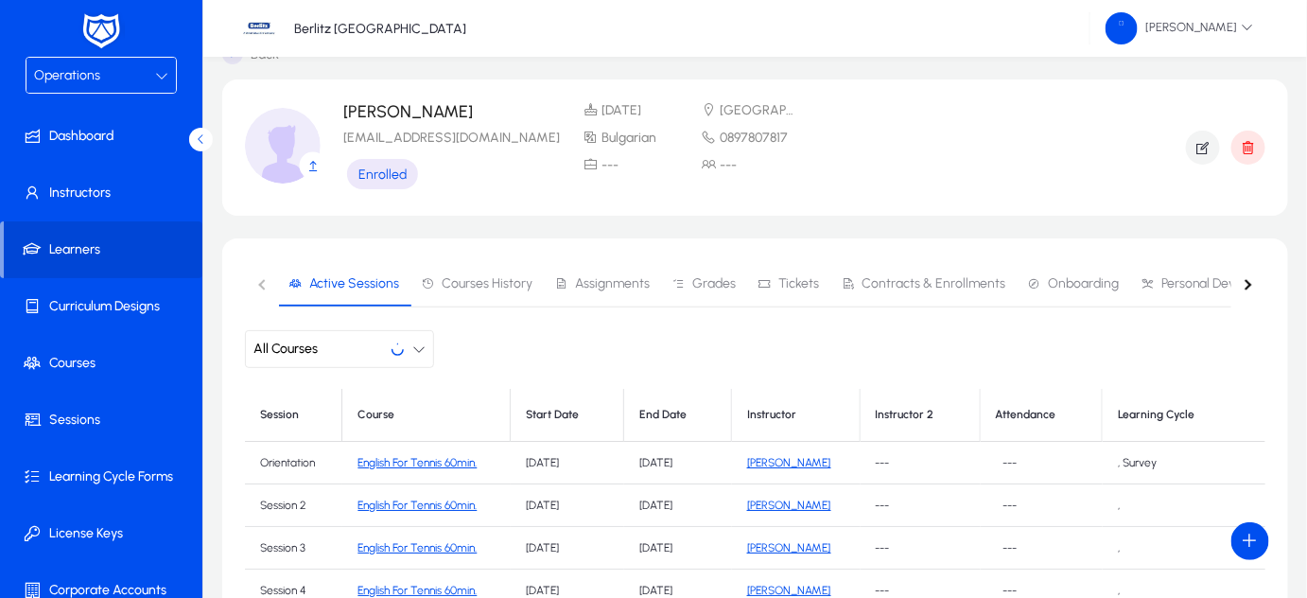
scroll to position [212, 0]
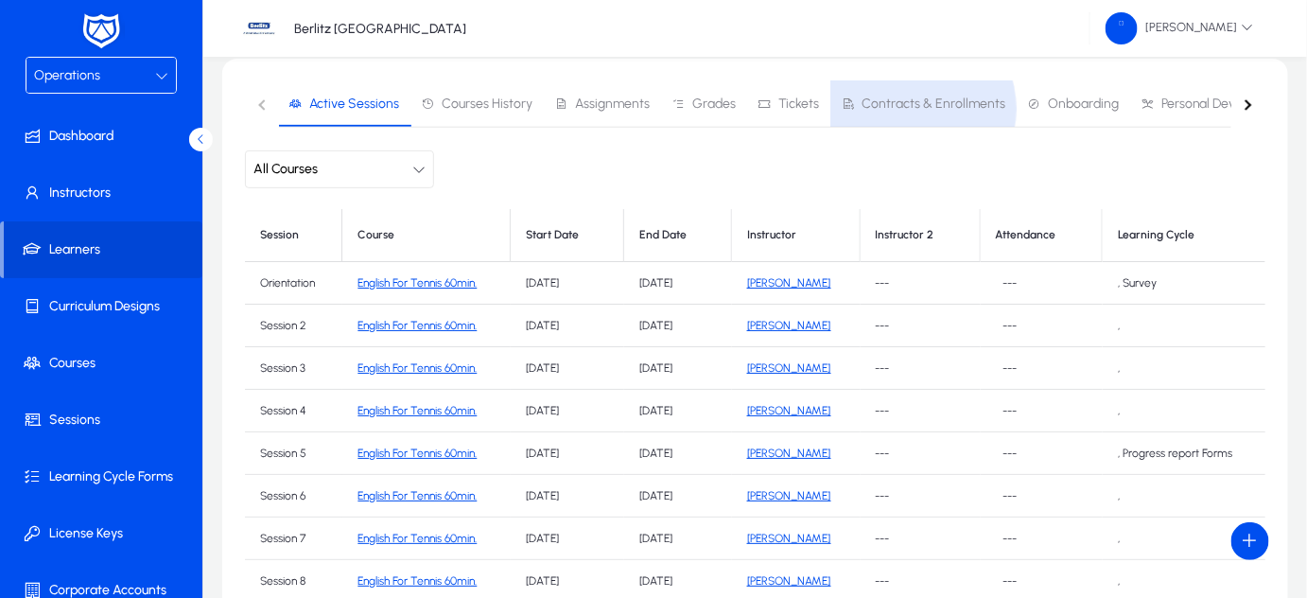
click at [896, 108] on span "Contracts & Enrollments" at bounding box center [933, 103] width 144 height 13
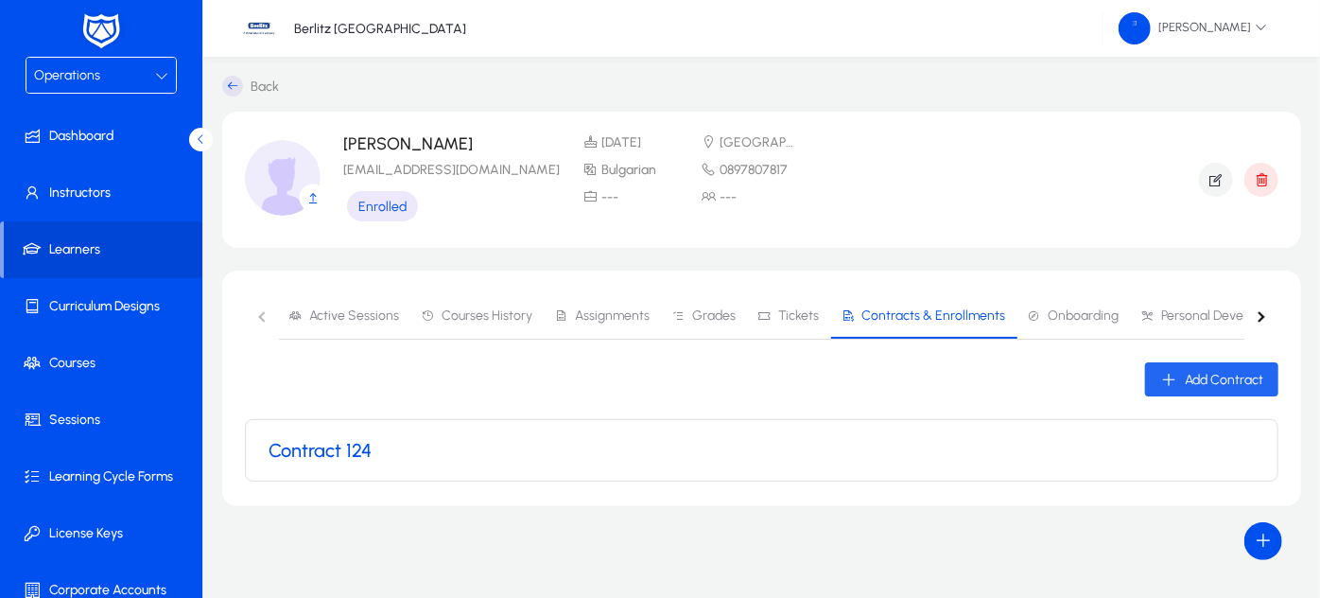
click at [1189, 380] on span "Add Contract" at bounding box center [1224, 380] width 78 height 16
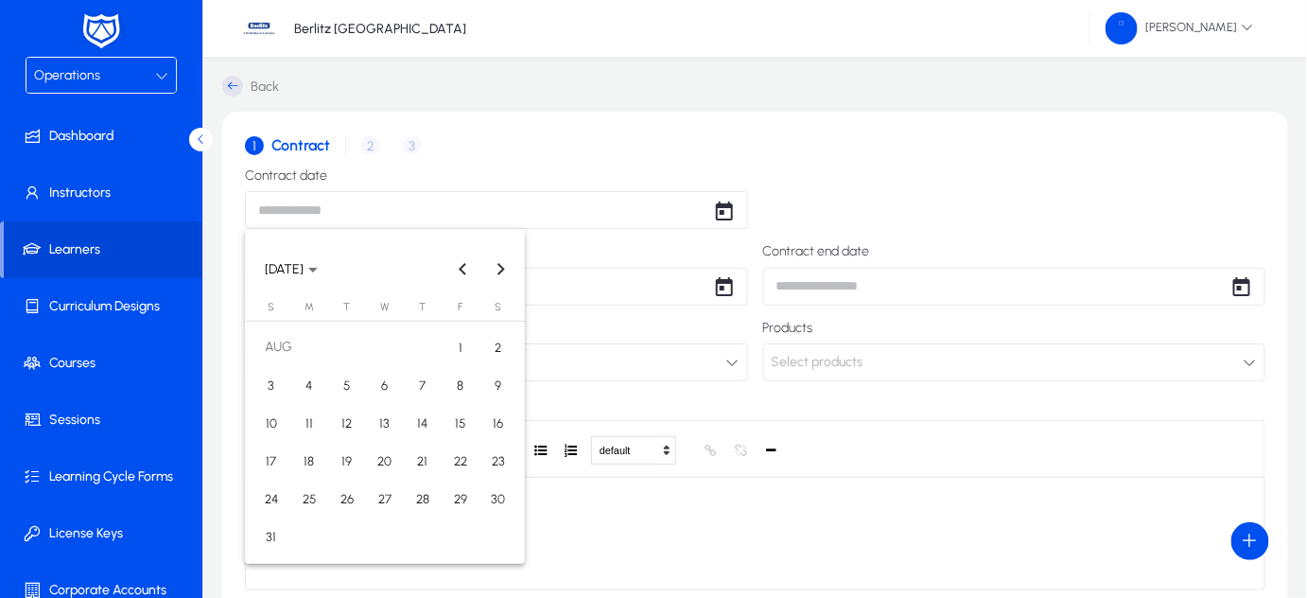
click at [549, 213] on body "Operations Dashboard Instructors Learners Curriculum Designs Courses Sessions L…" at bounding box center [653, 299] width 1307 height 598
click at [469, 413] on span "15" at bounding box center [461, 423] width 34 height 34
type input "**********"
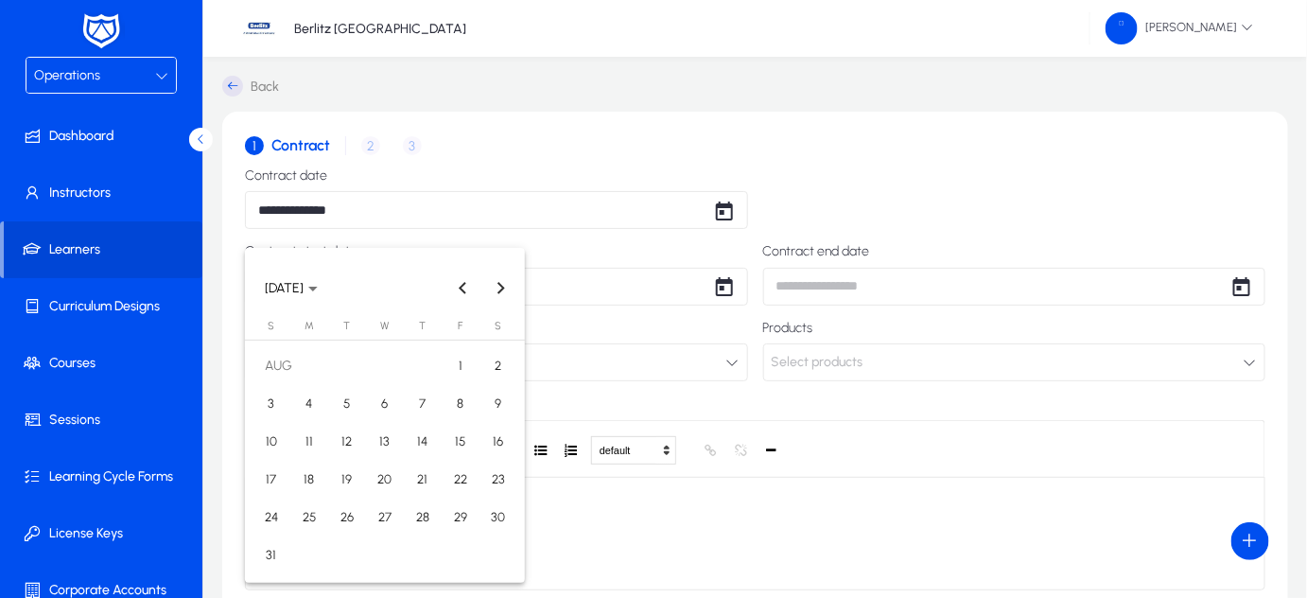
click at [343, 289] on body "**********" at bounding box center [653, 299] width 1307 height 598
click at [451, 441] on span "15" at bounding box center [461, 442] width 34 height 34
type input "**********"
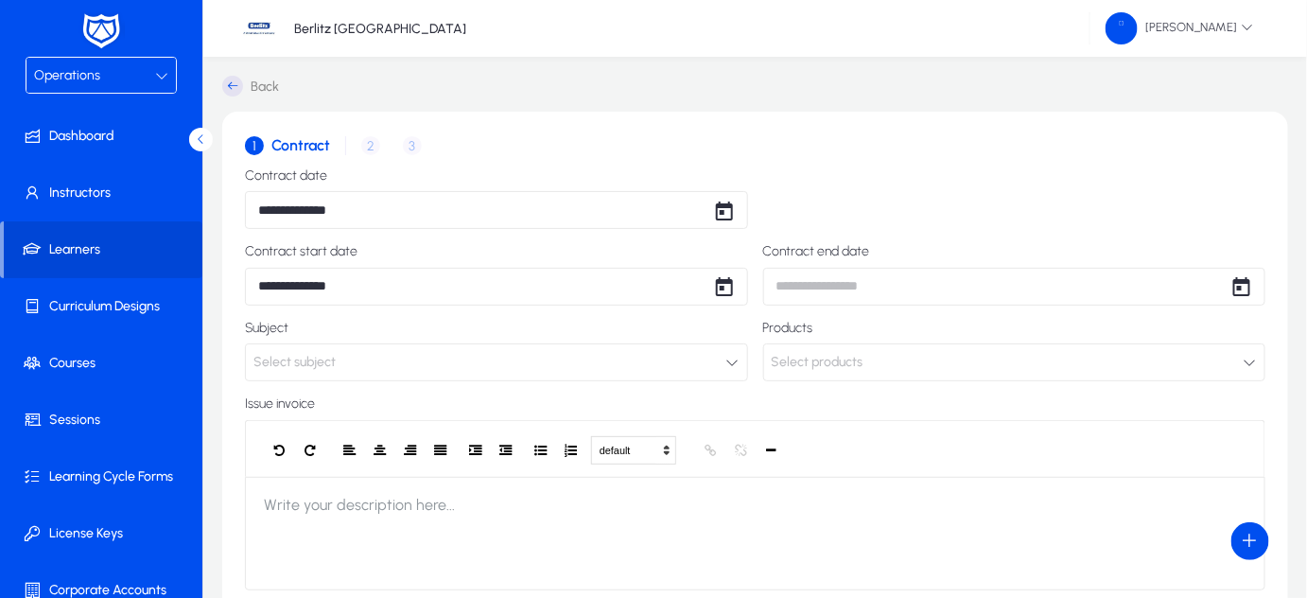
click at [375, 357] on button "Select subject" at bounding box center [496, 362] width 503 height 38
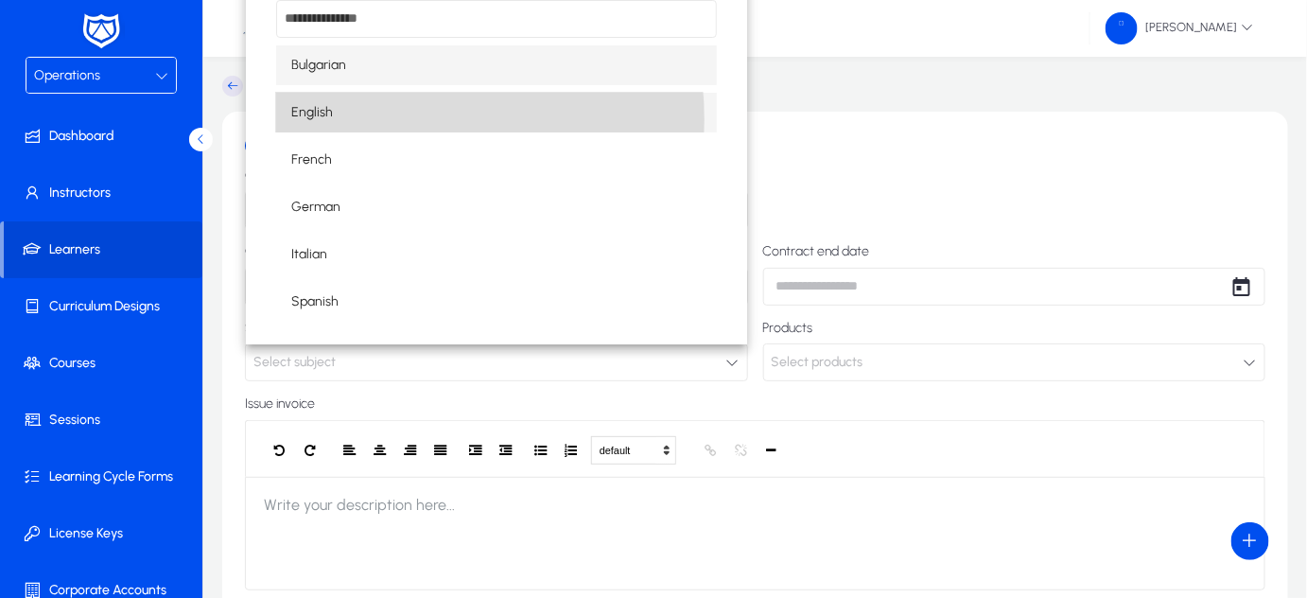
click at [331, 120] on mat-option "English" at bounding box center [496, 113] width 441 height 40
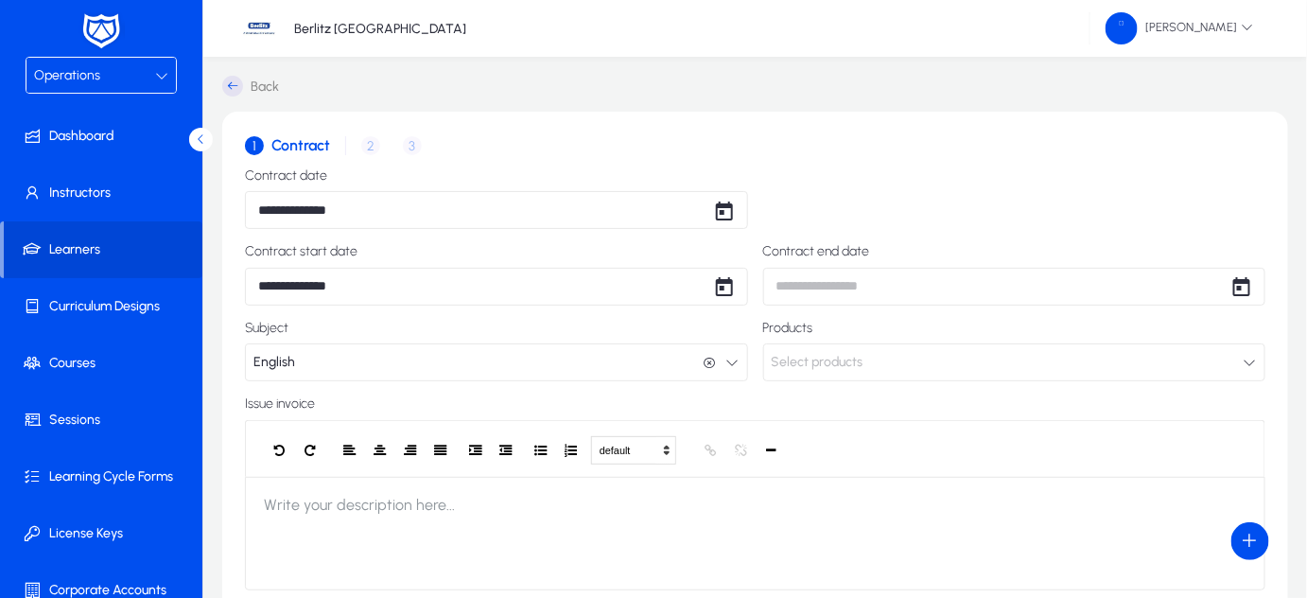
click at [708, 357] on icon "button" at bounding box center [710, 363] width 13 height 13
click at [832, 372] on span "Select products" at bounding box center [818, 362] width 92 height 38
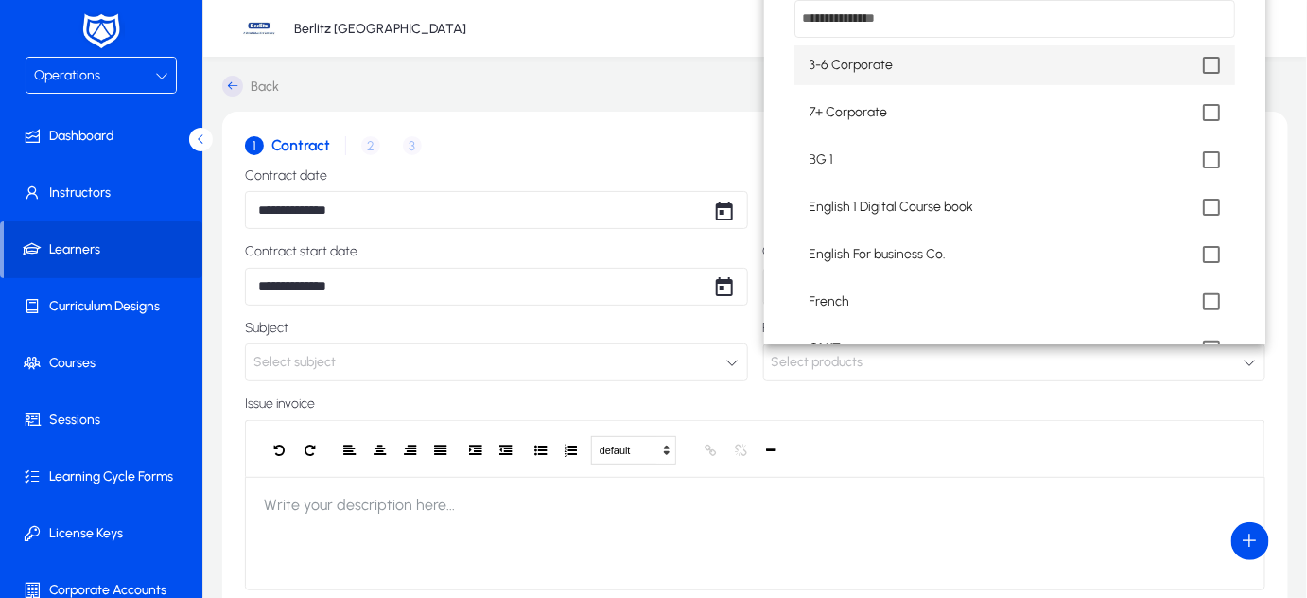
click at [339, 359] on div at bounding box center [653, 299] width 1307 height 598
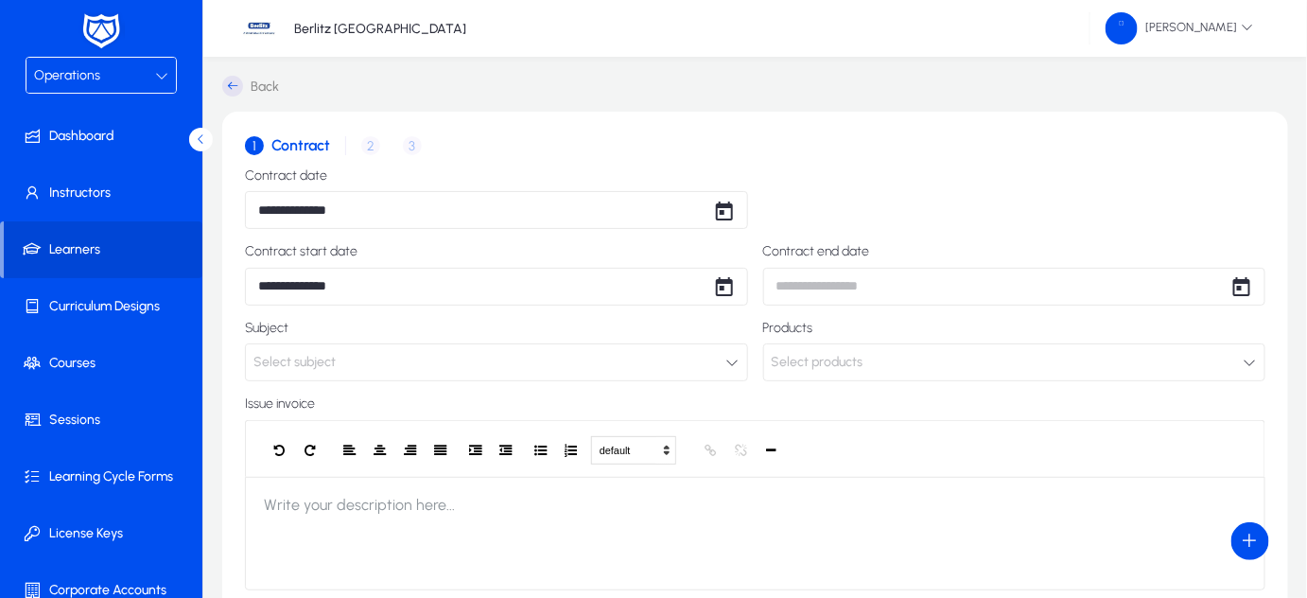
click at [339, 359] on button "Select subject" at bounding box center [496, 362] width 503 height 38
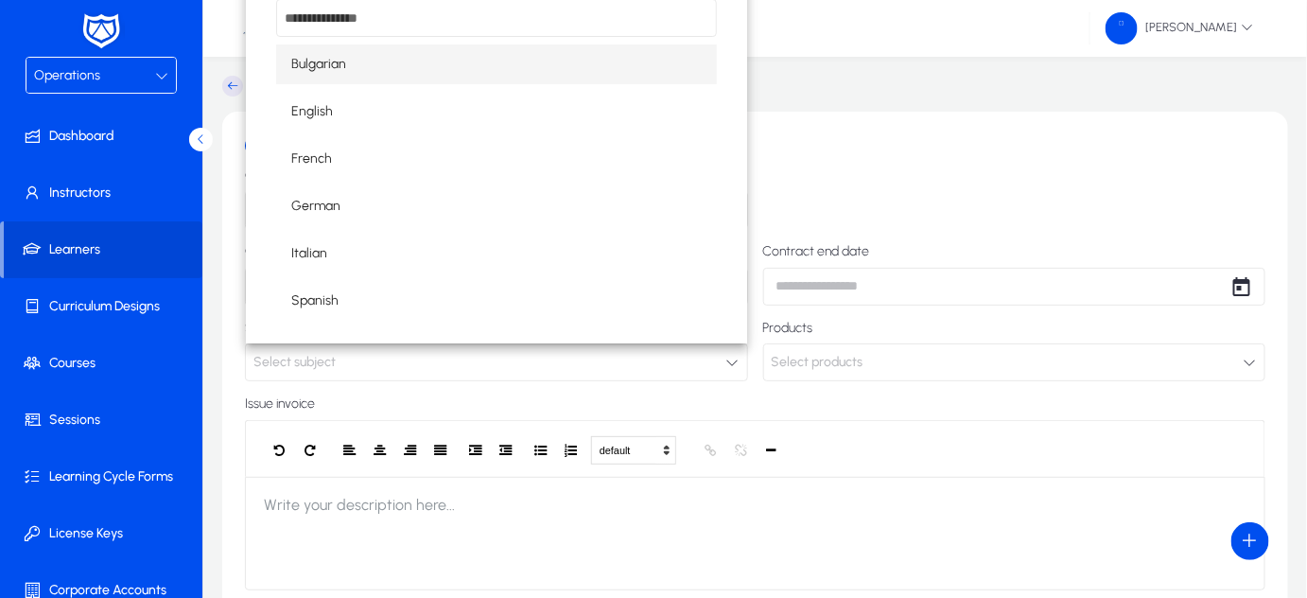
click at [809, 363] on div at bounding box center [653, 299] width 1307 height 598
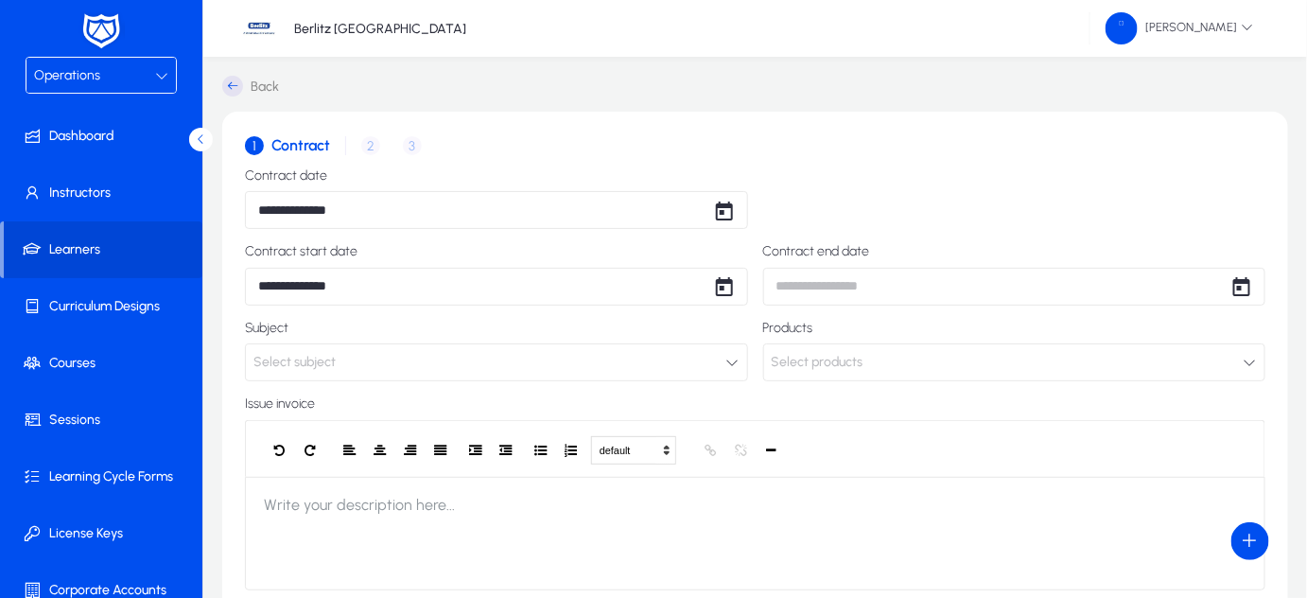
click at [809, 363] on span "Select products" at bounding box center [818, 362] width 92 height 38
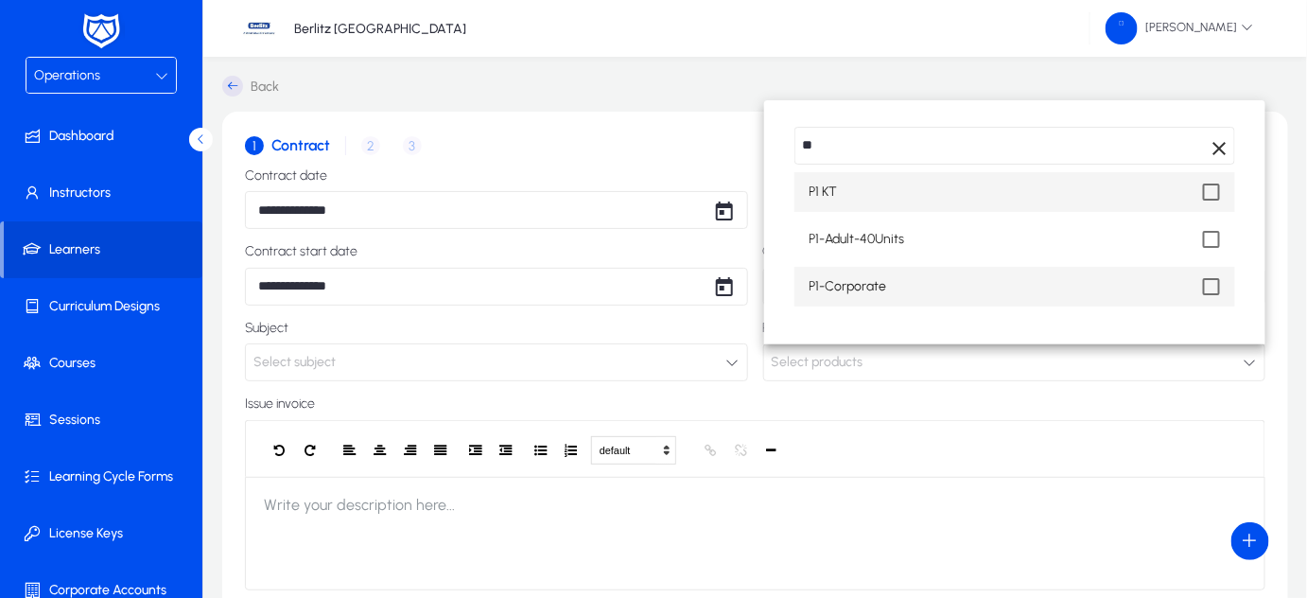
type input "**"
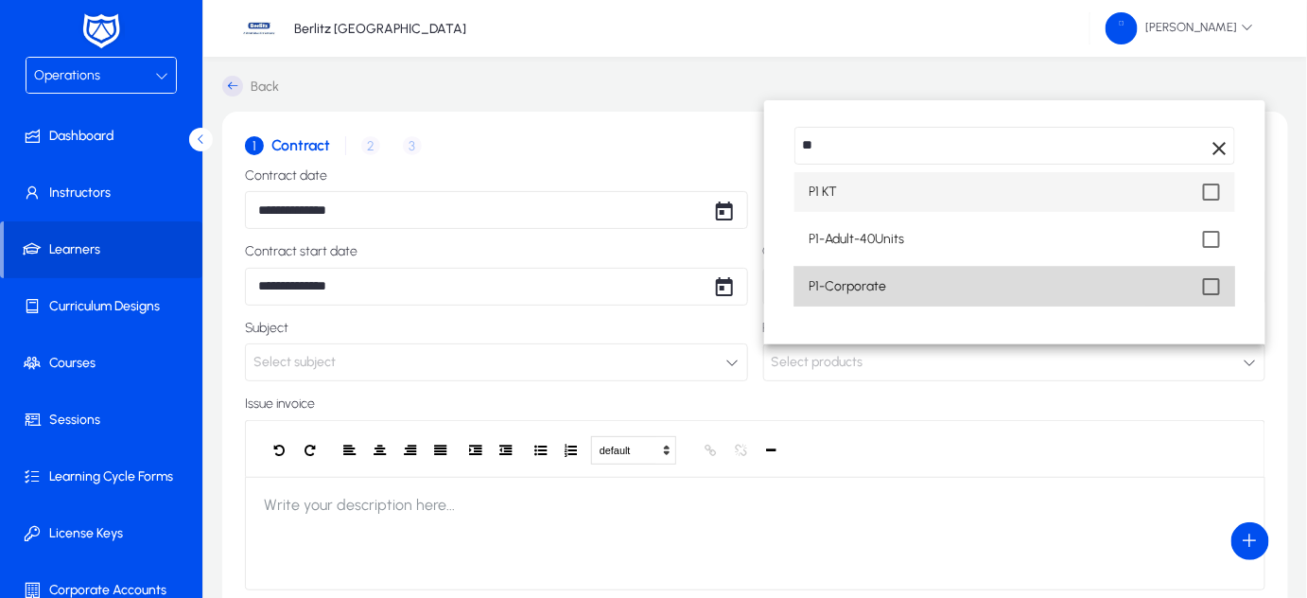
click at [829, 289] on span "P1-Corporate" at bounding box center [848, 286] width 78 height 23
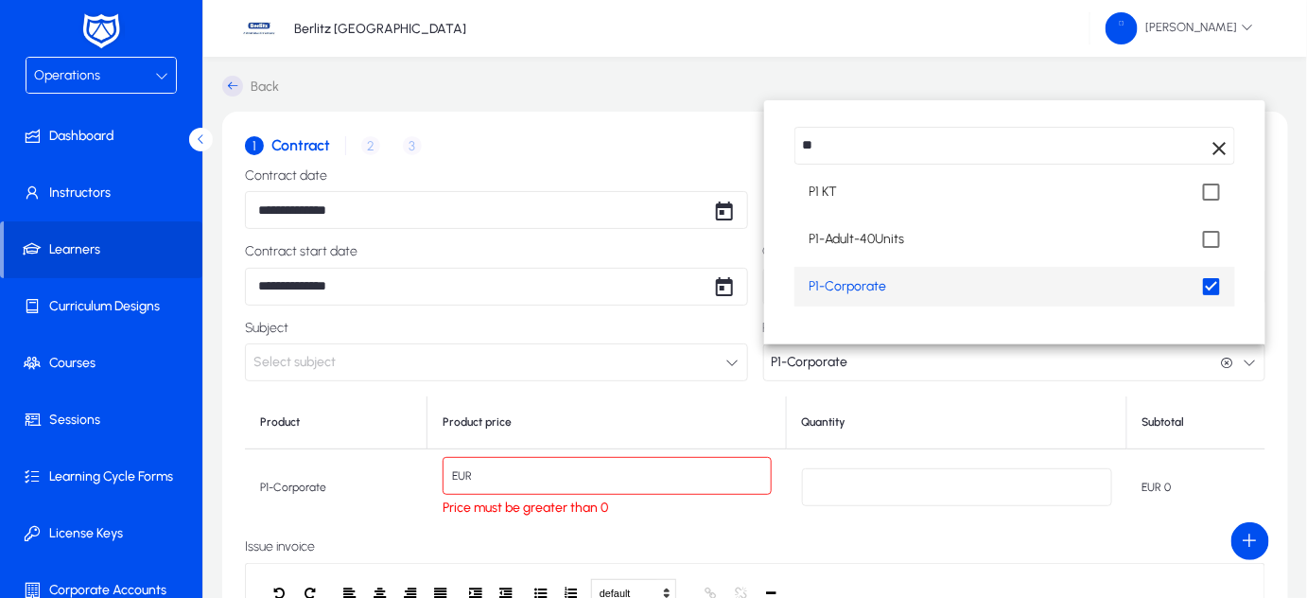
click at [524, 476] on div at bounding box center [653, 299] width 1307 height 598
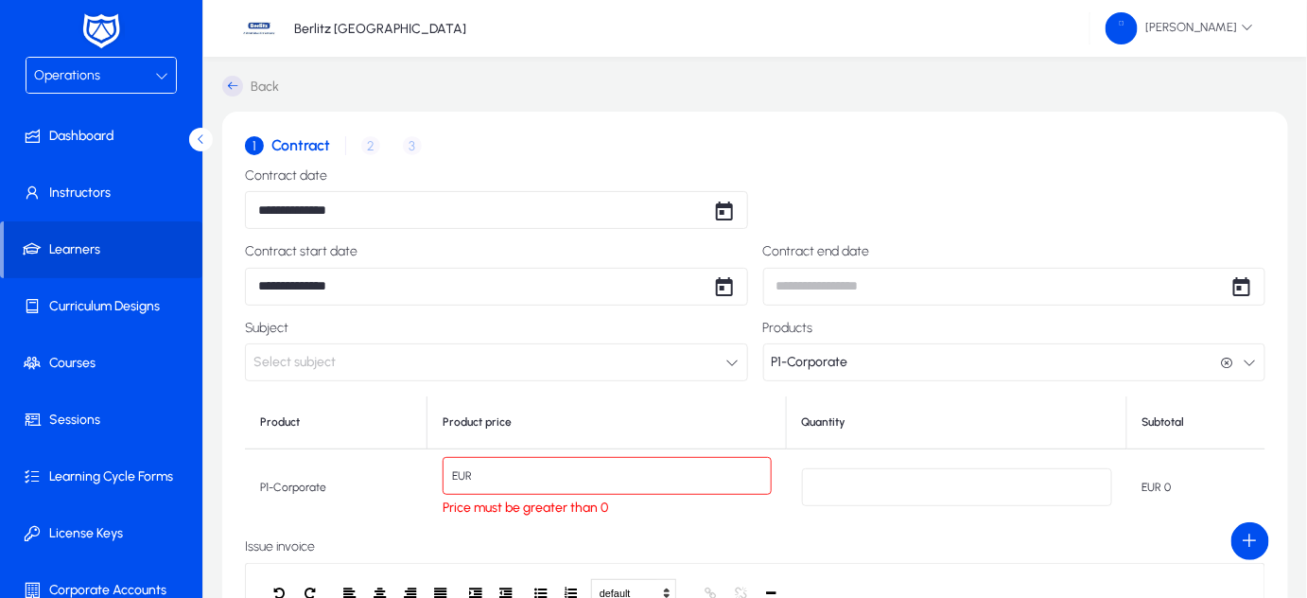
click at [524, 475] on input "*" at bounding box center [607, 476] width 328 height 38
type input "**"
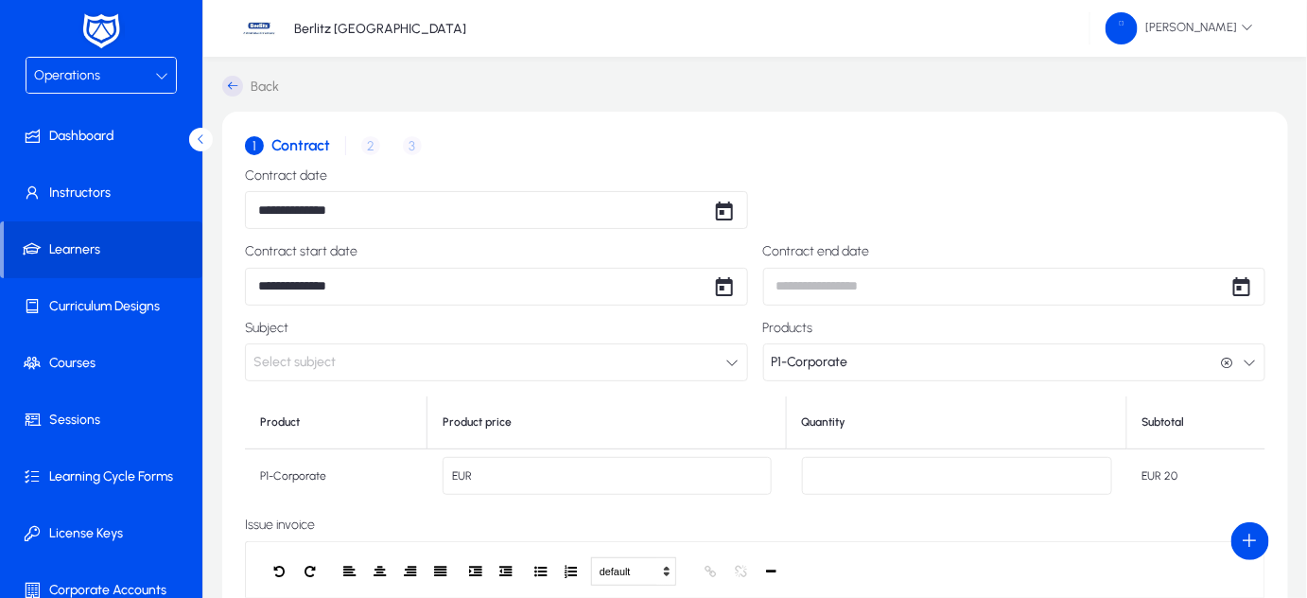
type input "**"
click at [548, 516] on div "**********" at bounding box center [755, 543] width 1020 height 751
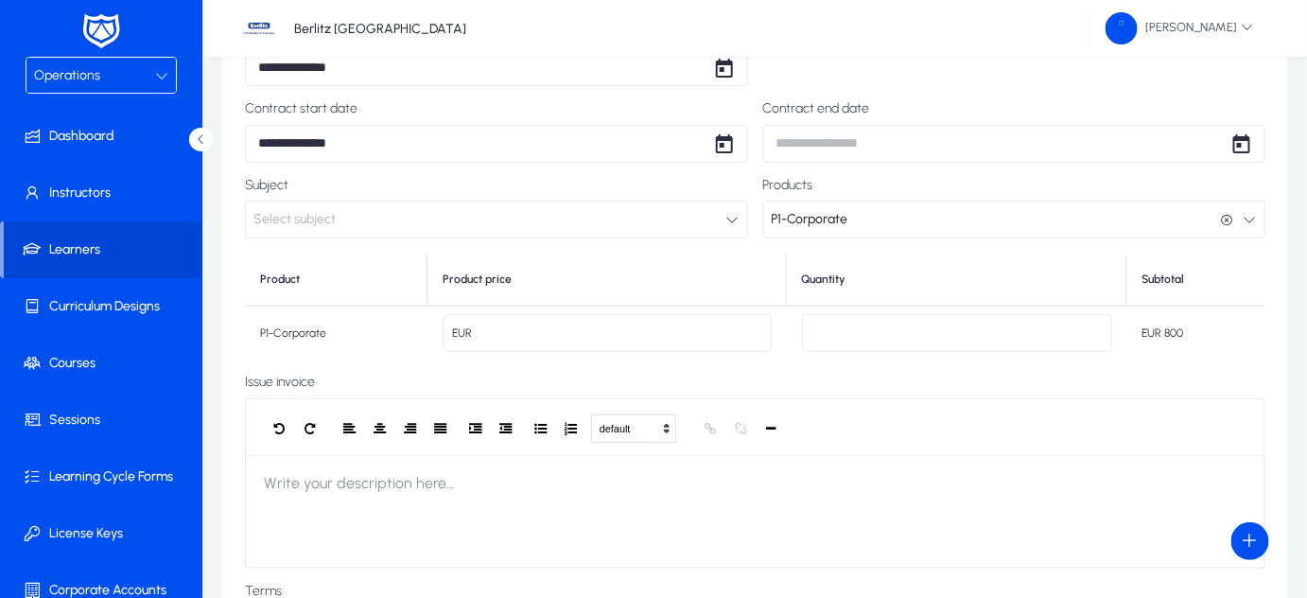
scroll to position [141, 0]
click at [578, 324] on input "**" at bounding box center [607, 335] width 328 height 38
type input "*"
type input "**"
click at [618, 359] on td "EUR **" at bounding box center [604, 334] width 357 height 53
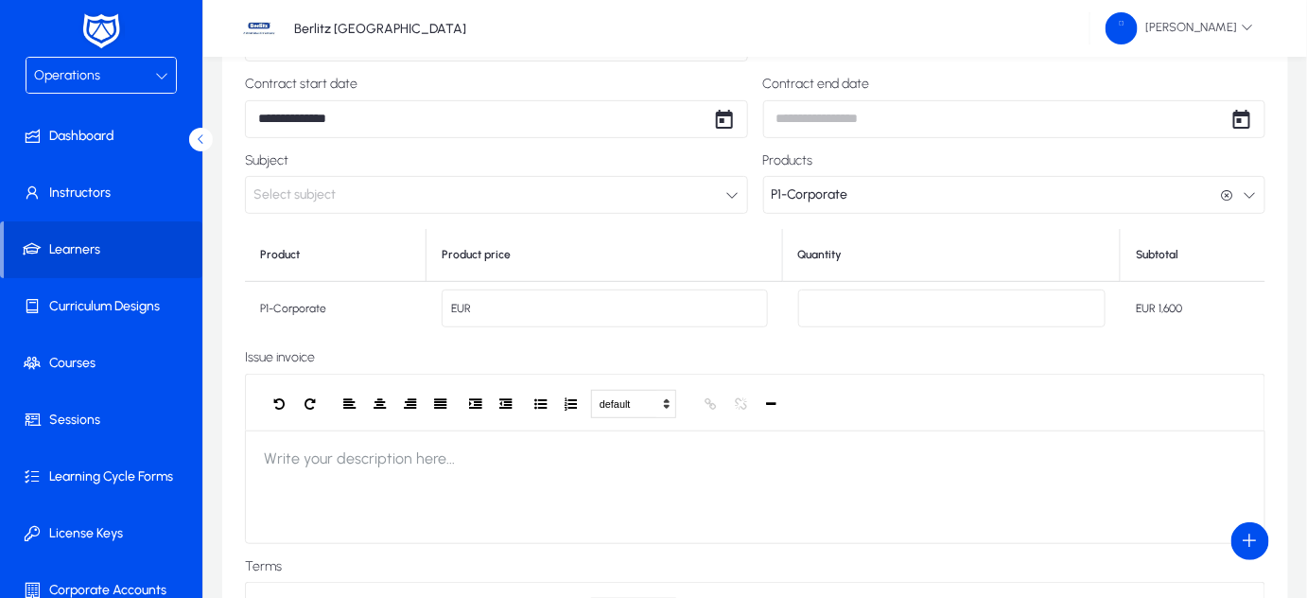
scroll to position [171, 0]
click at [584, 352] on label "Issue invoice" at bounding box center [755, 353] width 1020 height 15
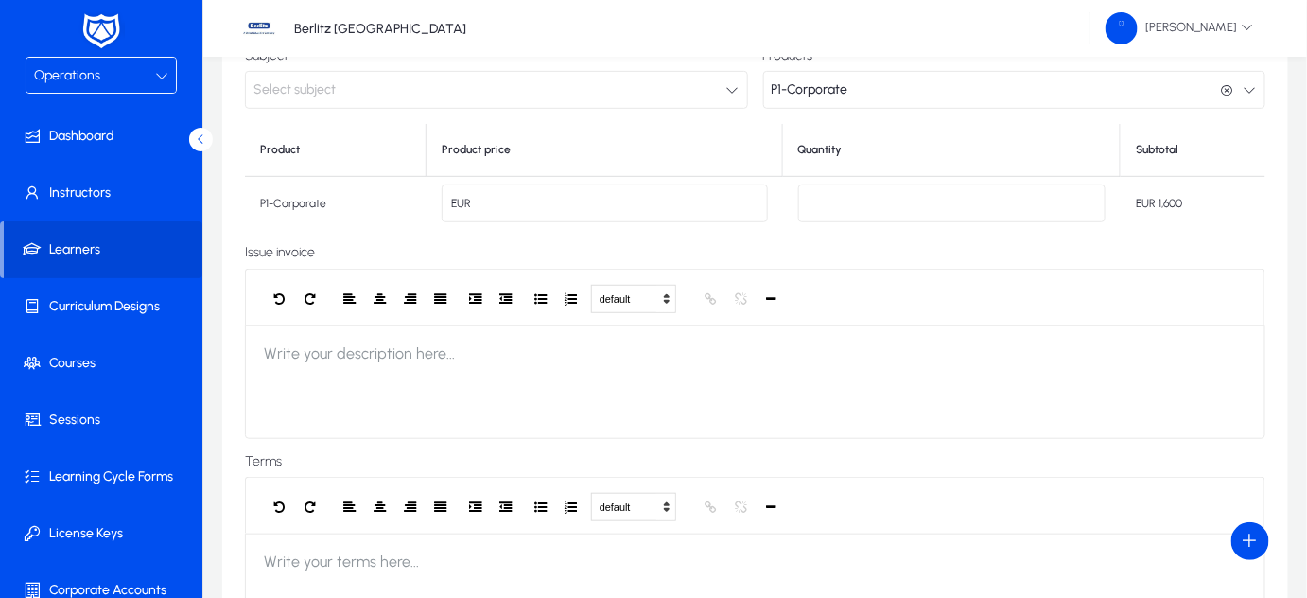
scroll to position [271, 0]
click at [314, 209] on td "P1-Corporate" at bounding box center [336, 204] width 182 height 53
click at [322, 204] on td "P1-Corporate" at bounding box center [336, 204] width 182 height 53
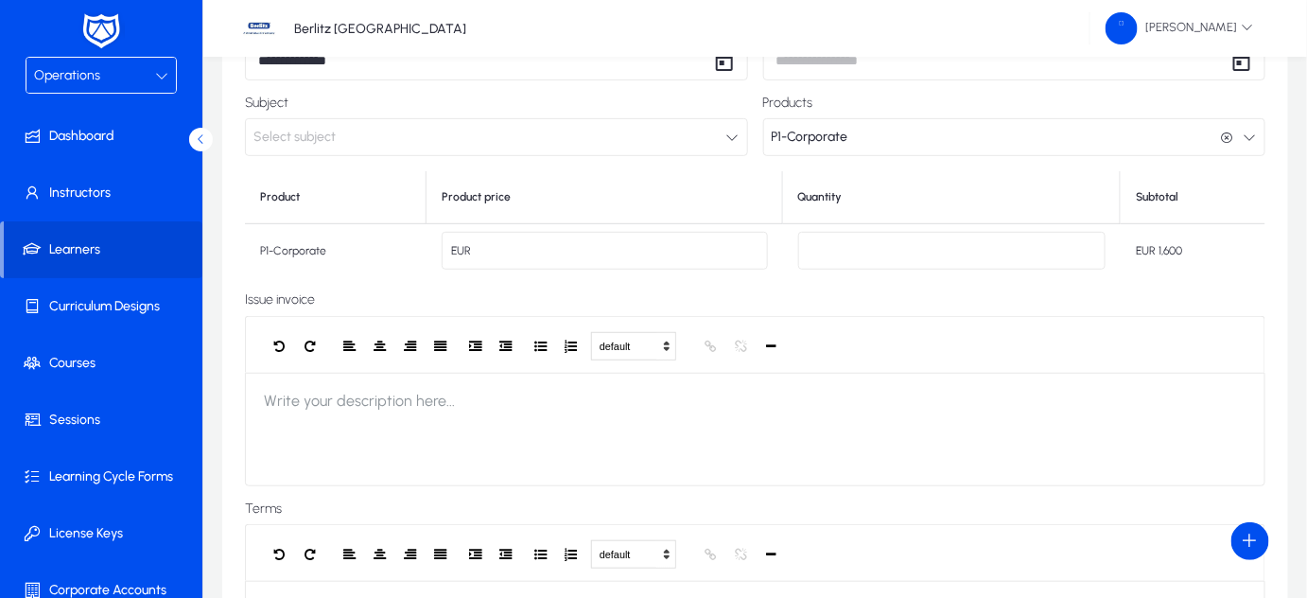
scroll to position [226, 0]
click at [1251, 133] on icon "button" at bounding box center [1250, 136] width 13 height 13
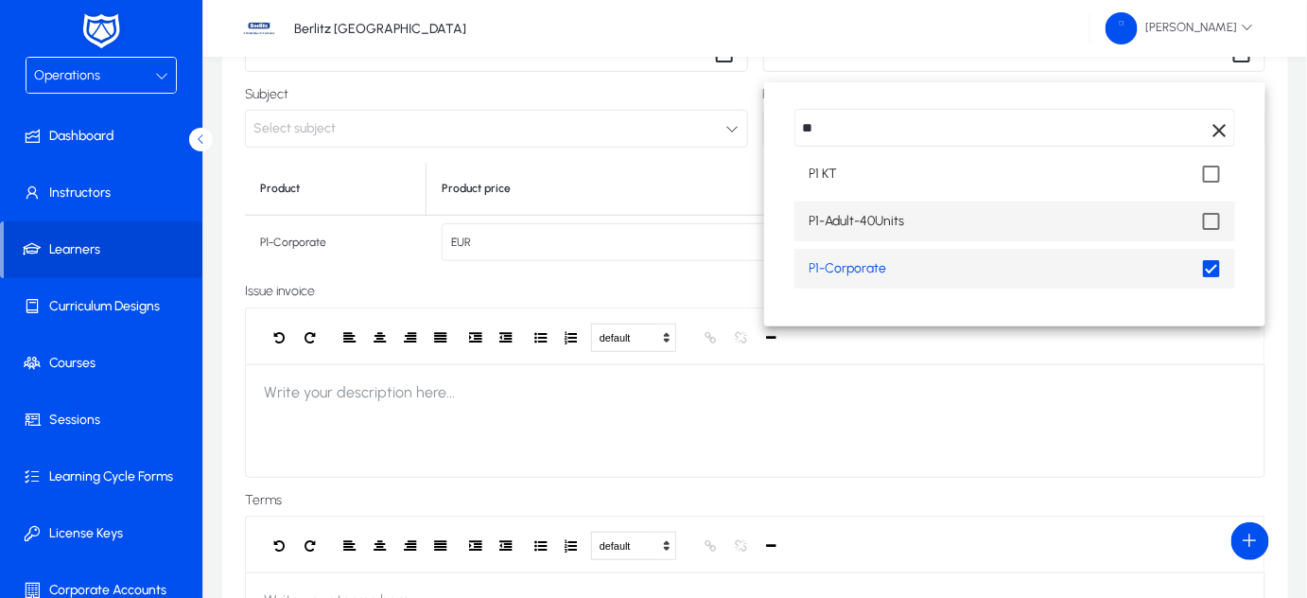
scroll to position [298, 0]
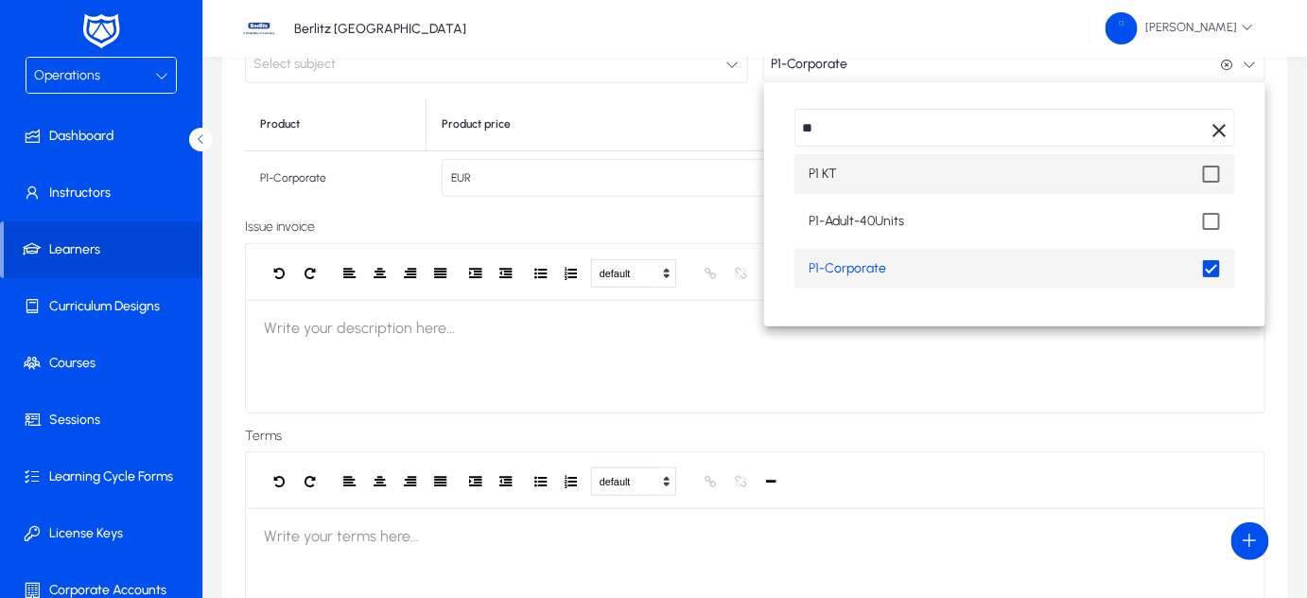
type input "*"
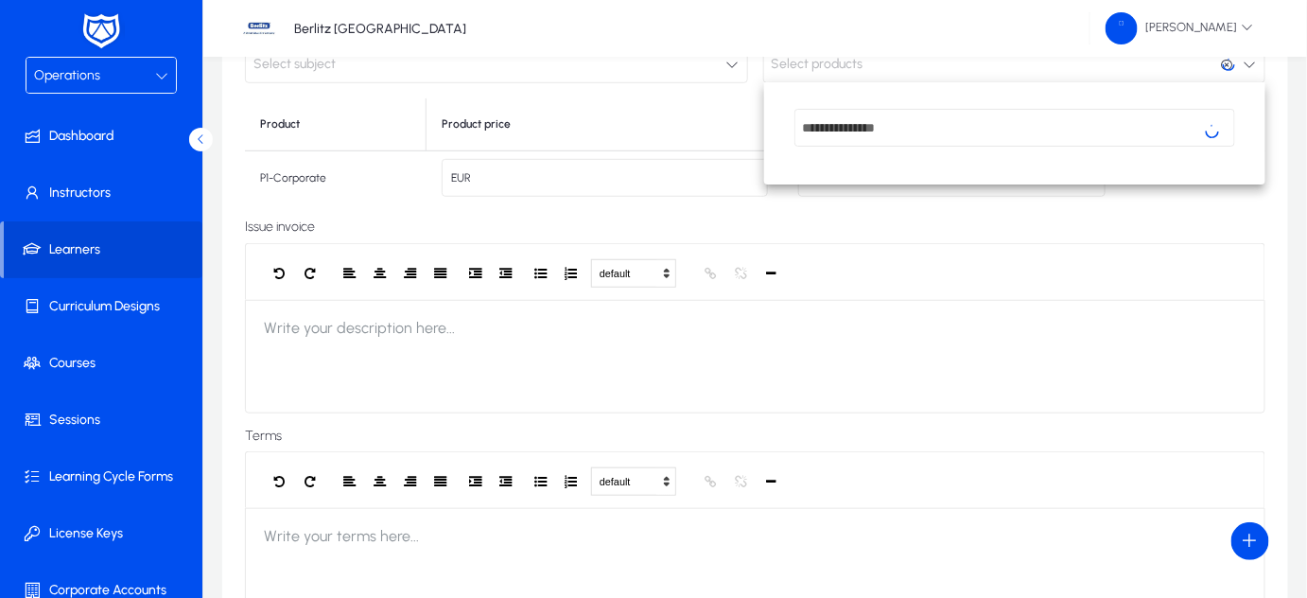
scroll to position [20, 0]
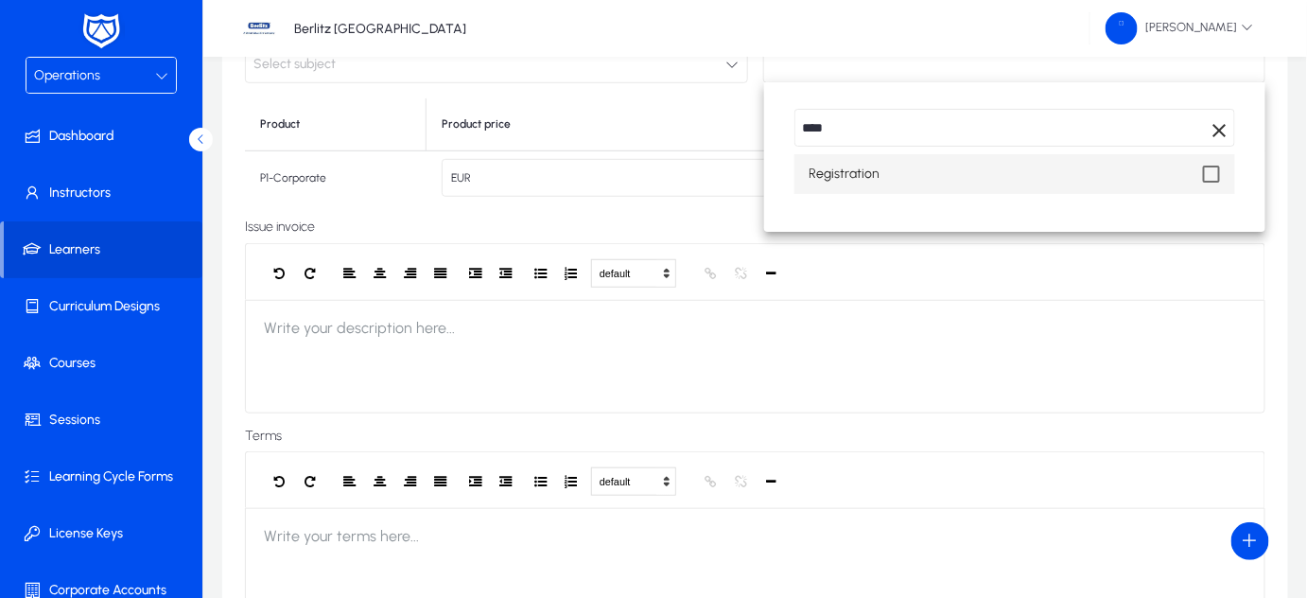
type input "****"
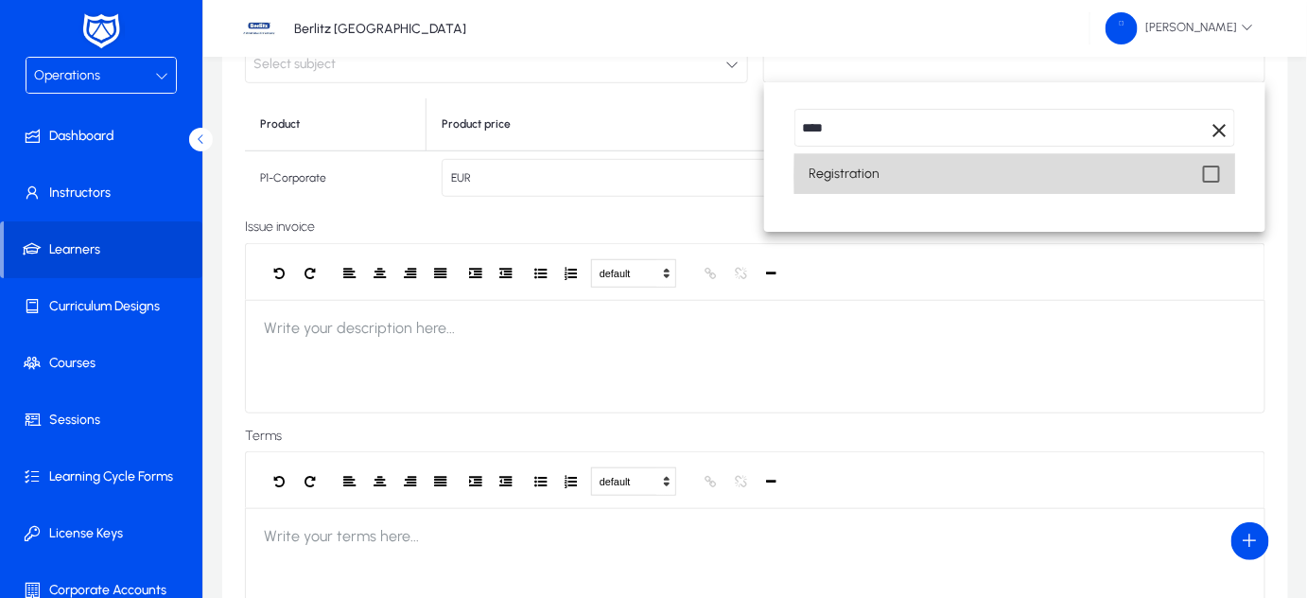
click at [1217, 177] on mat-pseudo-checkbox at bounding box center [1211, 173] width 17 height 17
type input "**"
type input "*"
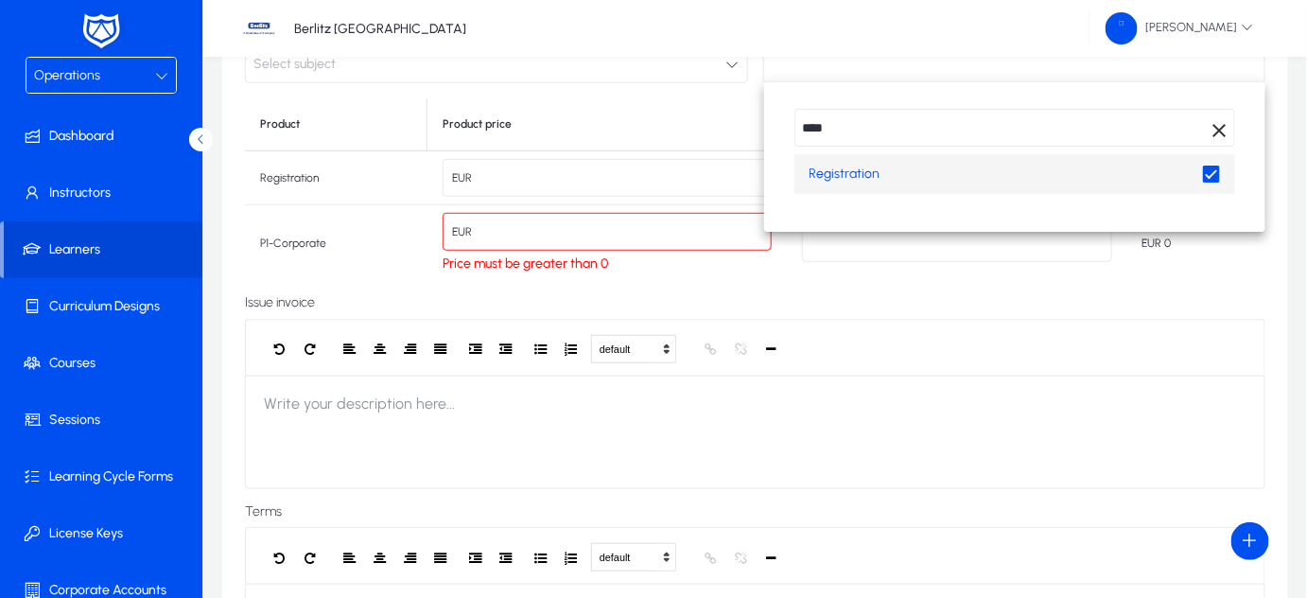
scroll to position [15, 0]
click at [893, 131] on input "****" at bounding box center [1014, 128] width 441 height 38
type input "*"
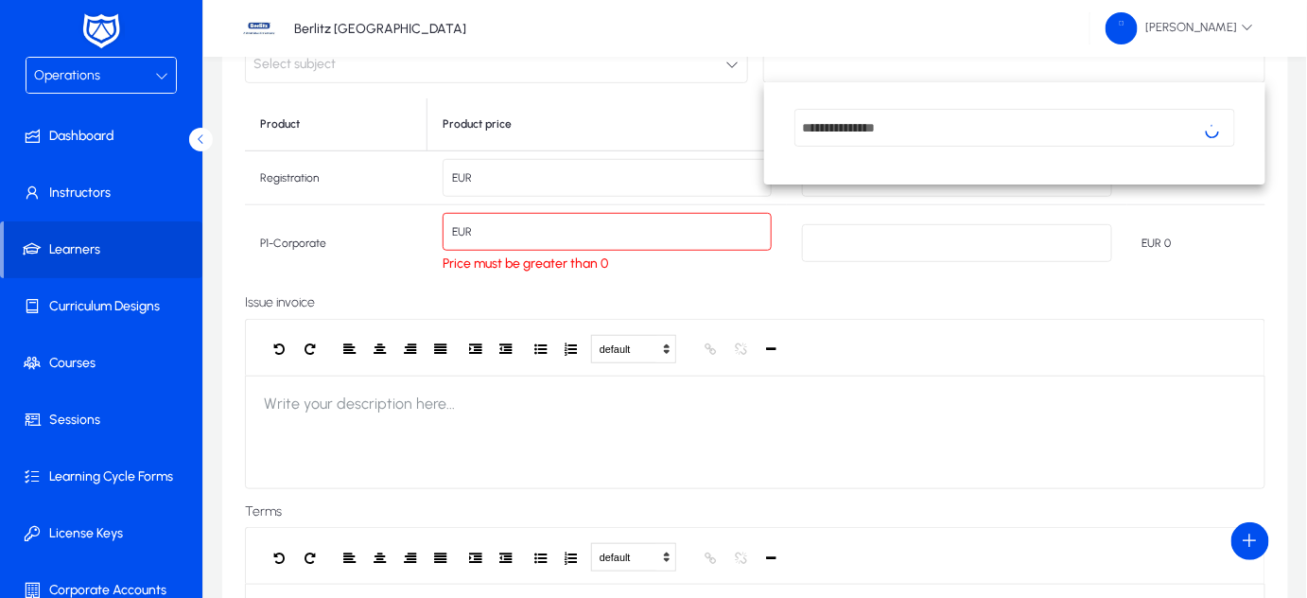
scroll to position [35, 0]
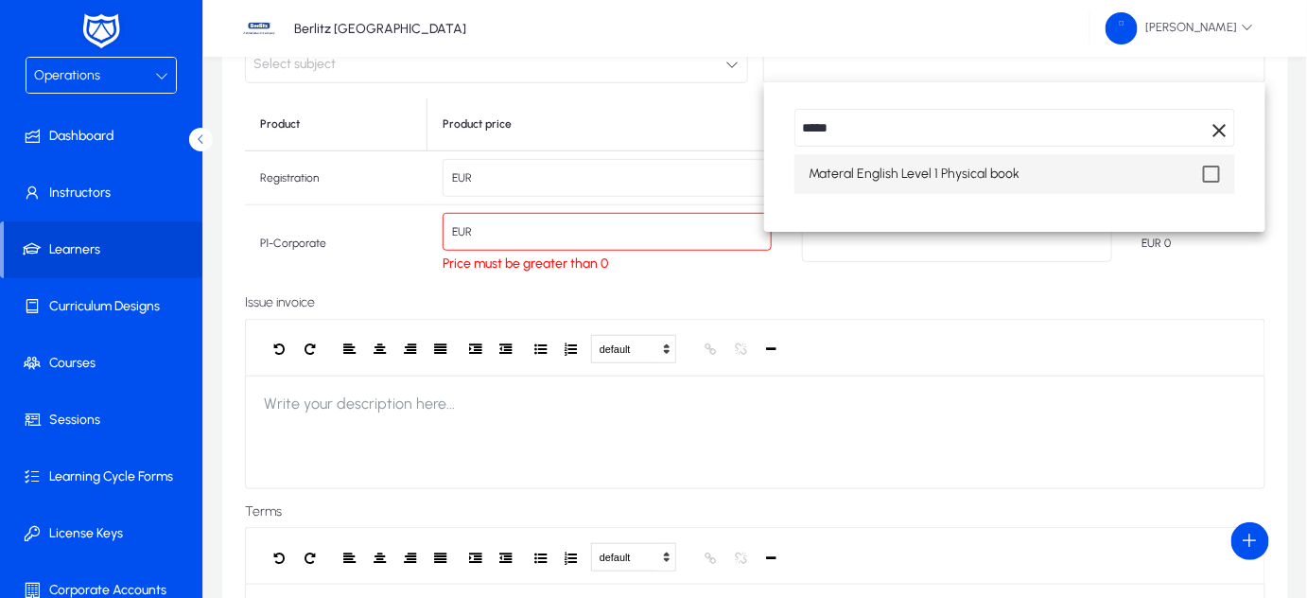
type input "*****"
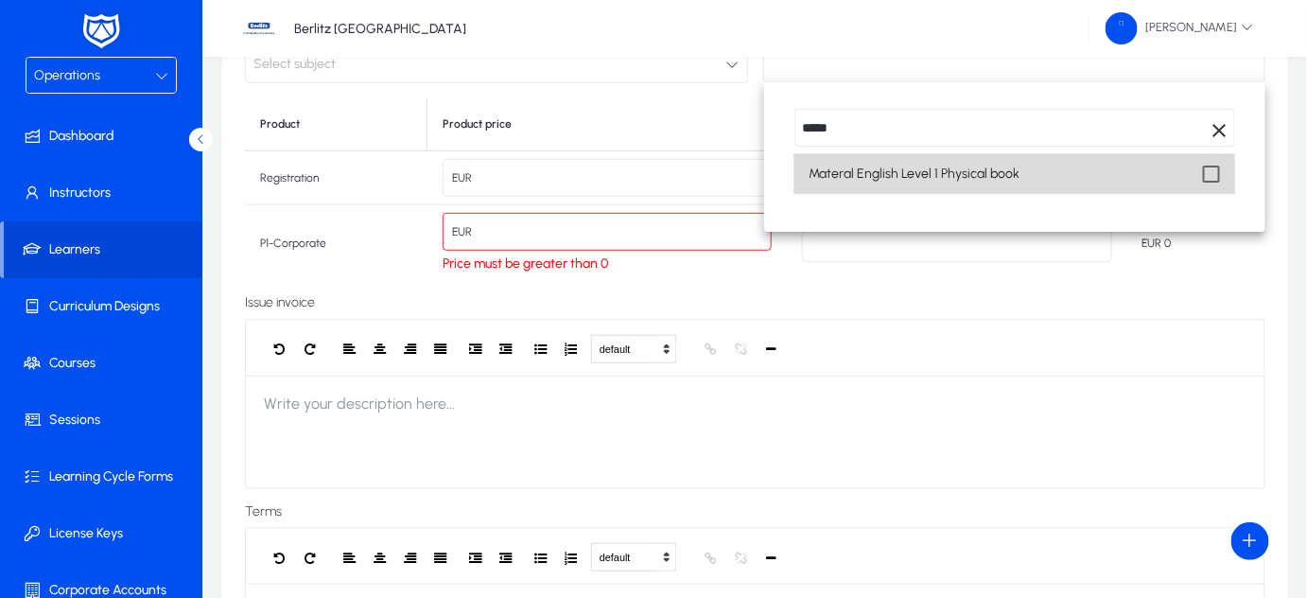
click at [885, 181] on span "Materal English Level 1 Physical book" at bounding box center [914, 174] width 211 height 23
type input "***"
type input "**"
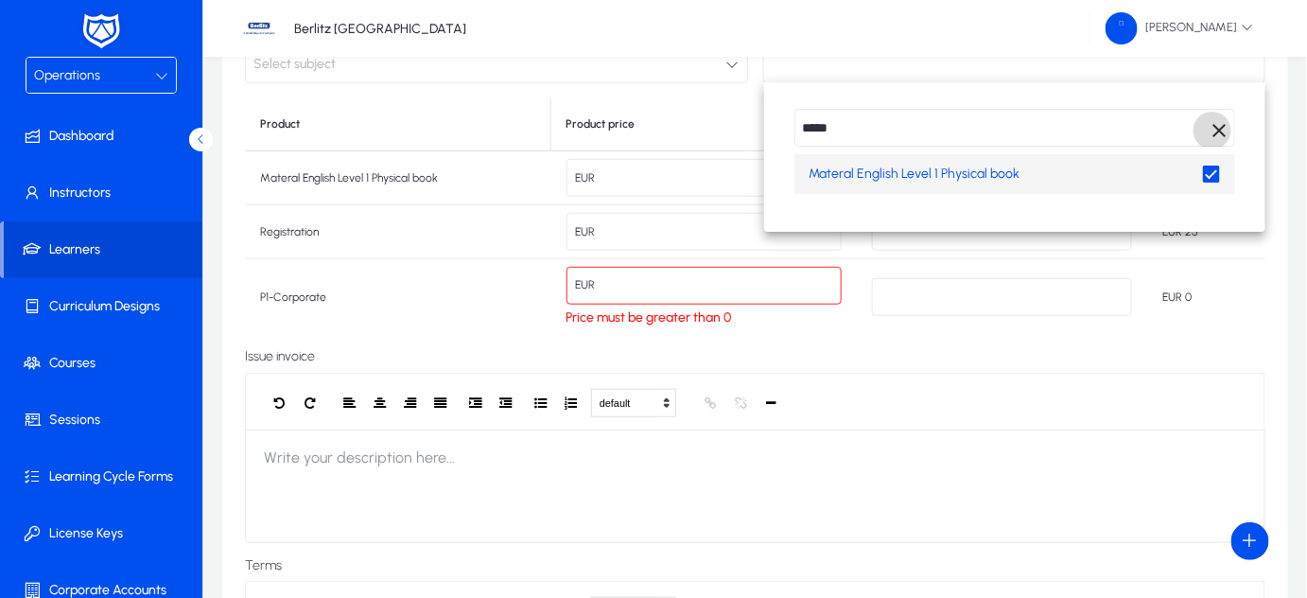
click at [1220, 130] on span "Clear" at bounding box center [1212, 131] width 38 height 38
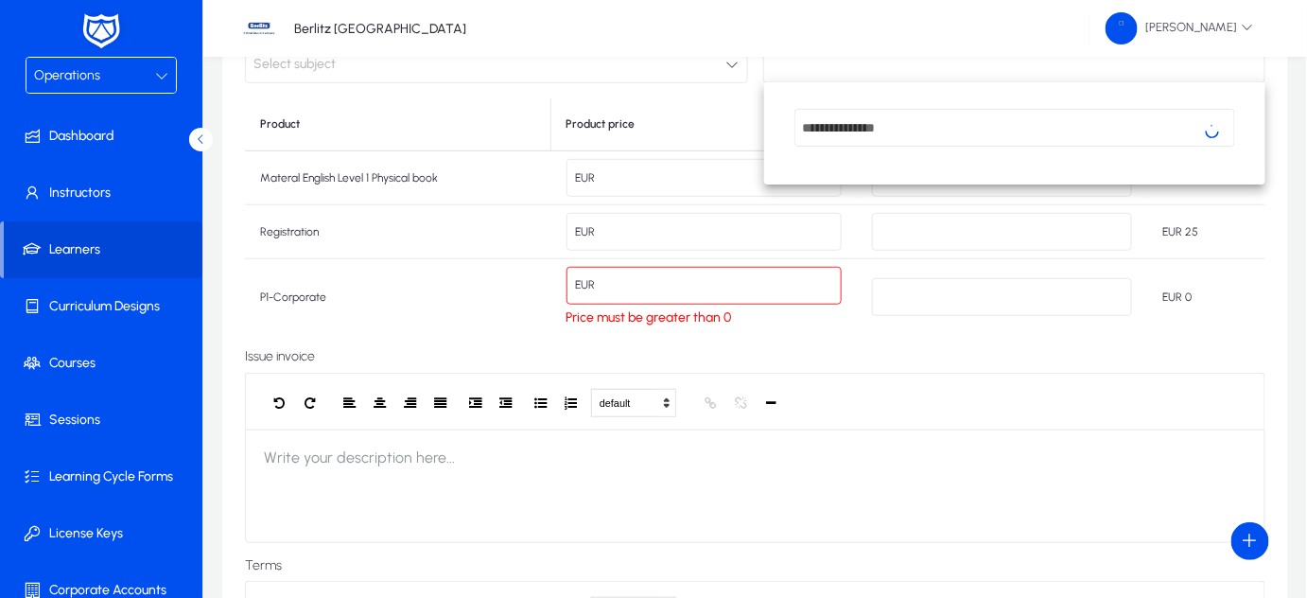
scroll to position [35, 0]
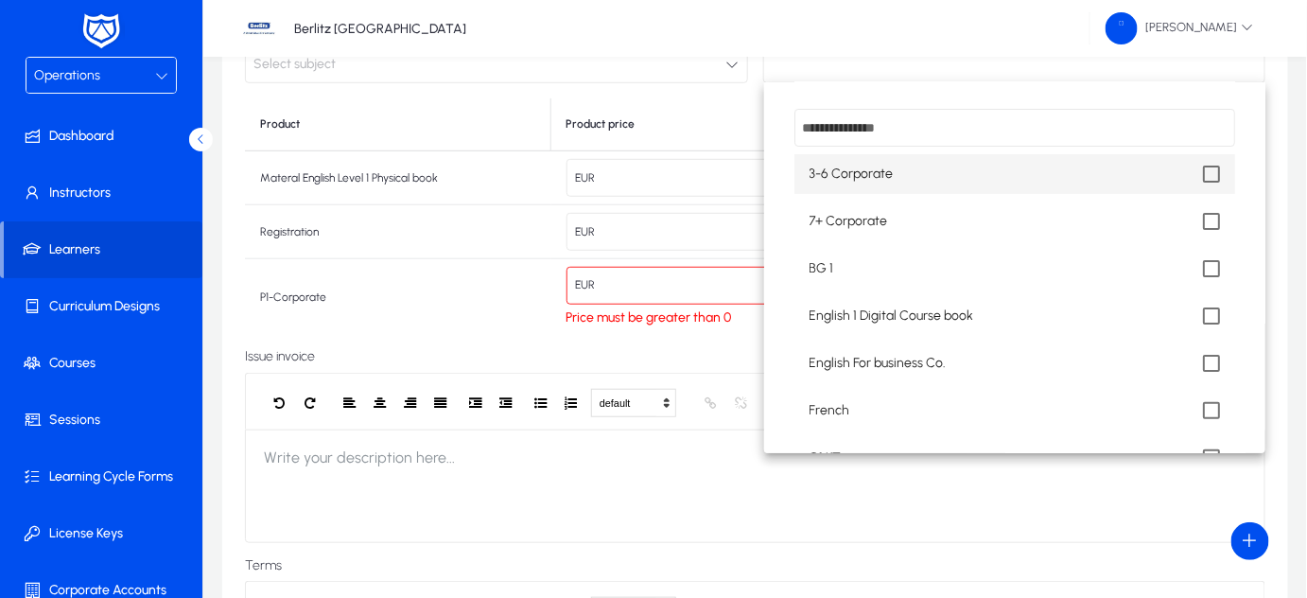
click at [713, 287] on div at bounding box center [653, 299] width 1307 height 598
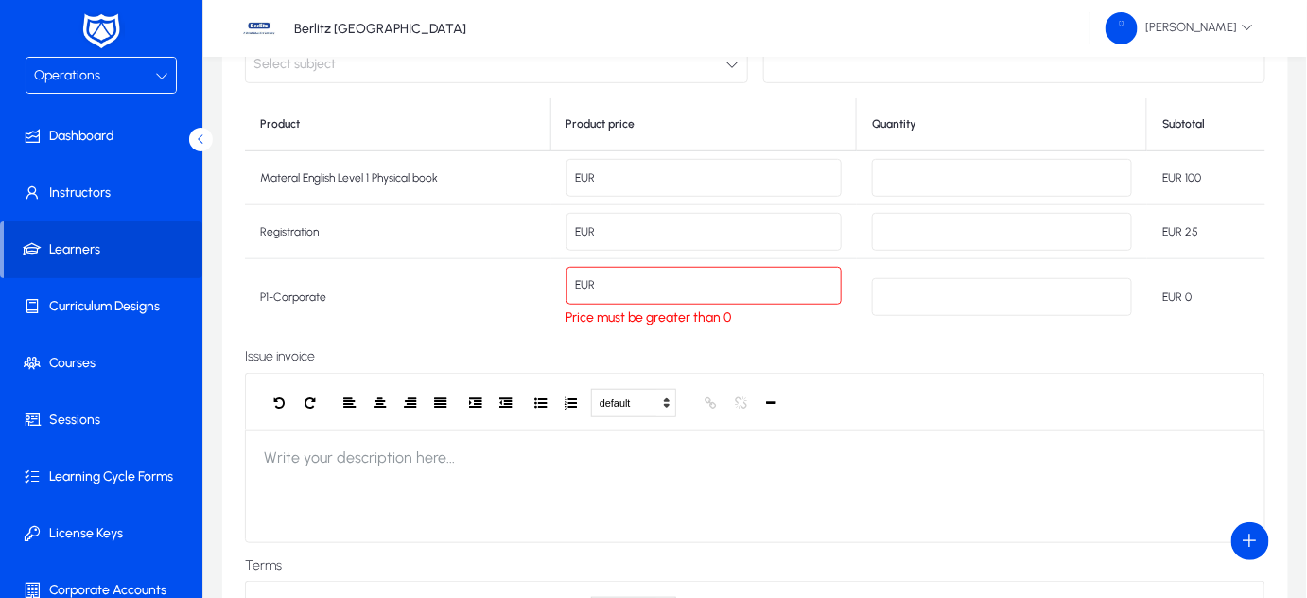
click at [704, 286] on input "*" at bounding box center [704, 286] width 276 height 38
type input "**"
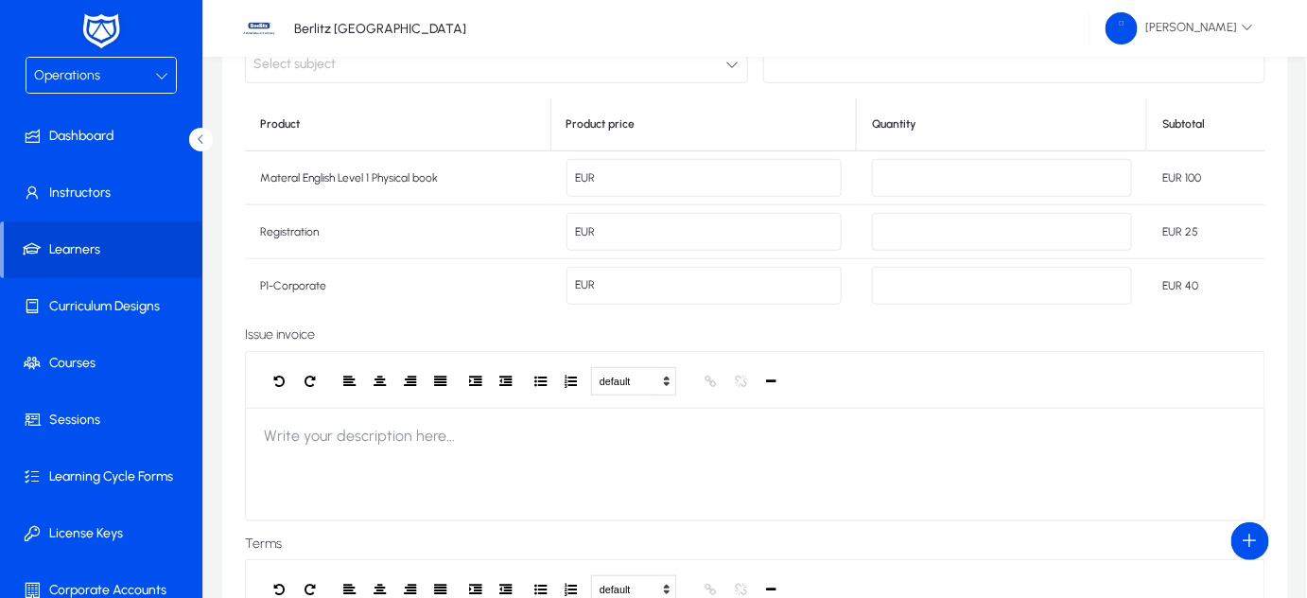
type input "**"
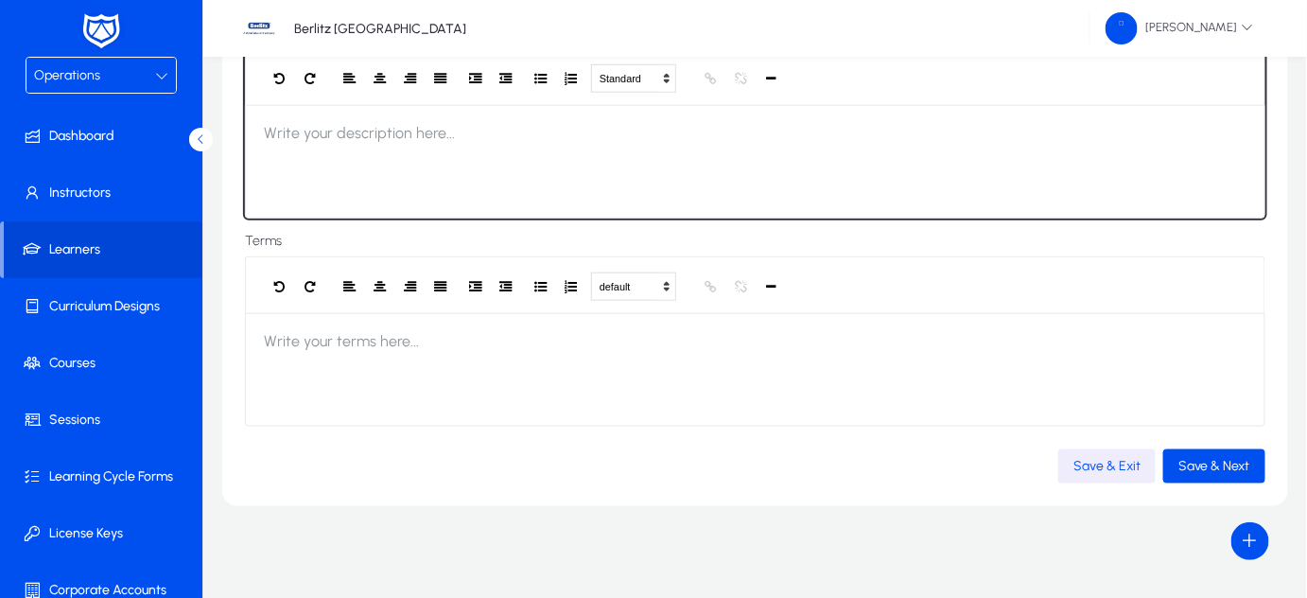
scroll to position [600, 0]
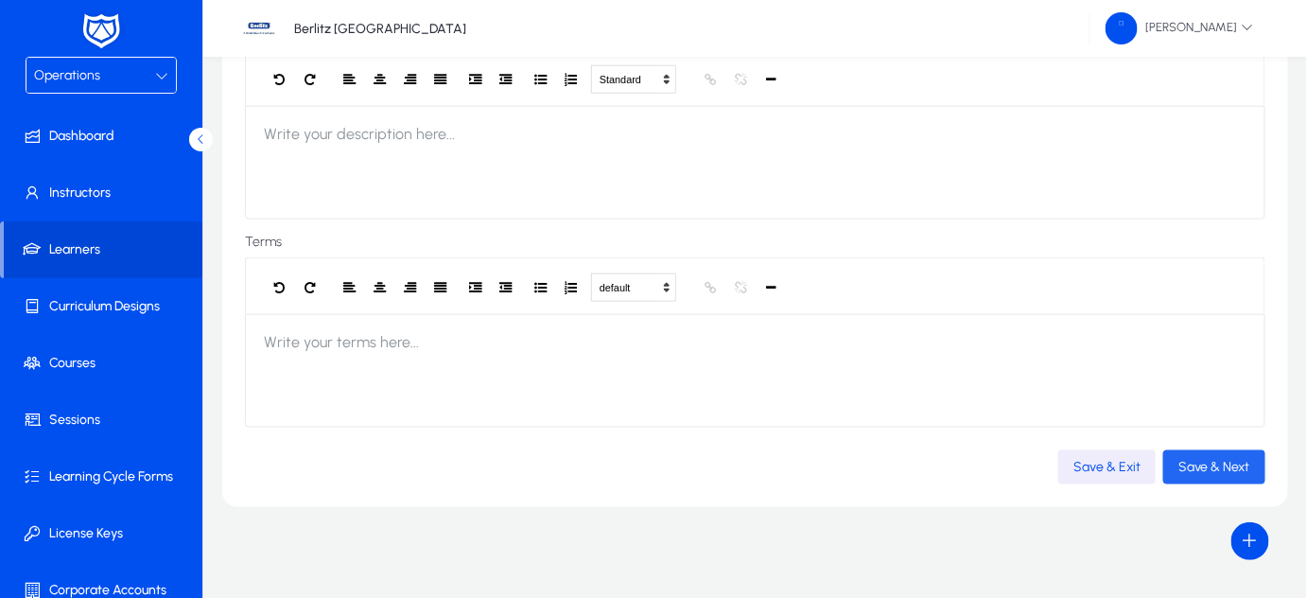
click at [1178, 471] on span "Save & Next" at bounding box center [1214, 467] width 72 height 16
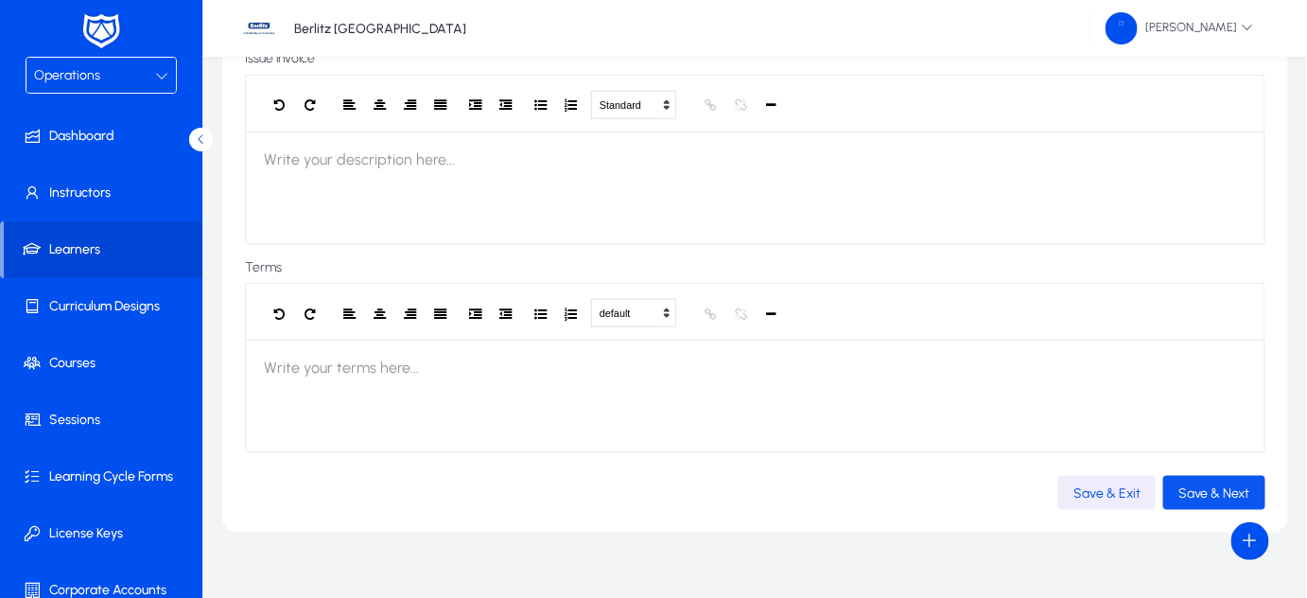
scroll to position [626, 0]
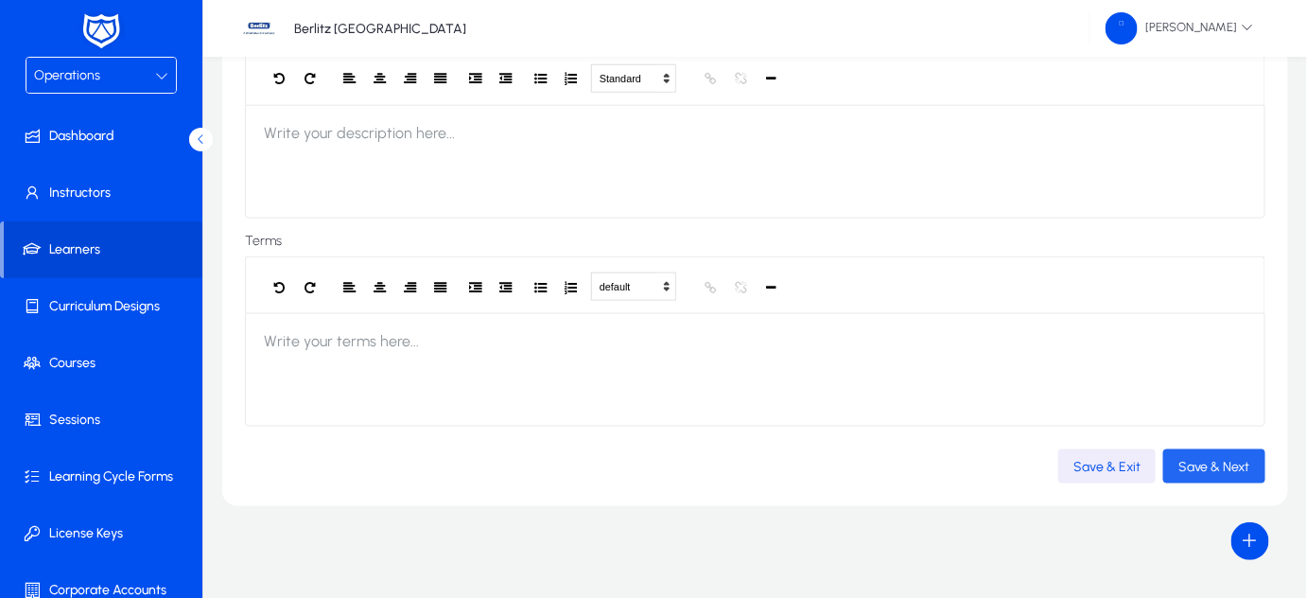
click at [1238, 462] on span "Save & Next" at bounding box center [1214, 467] width 72 height 16
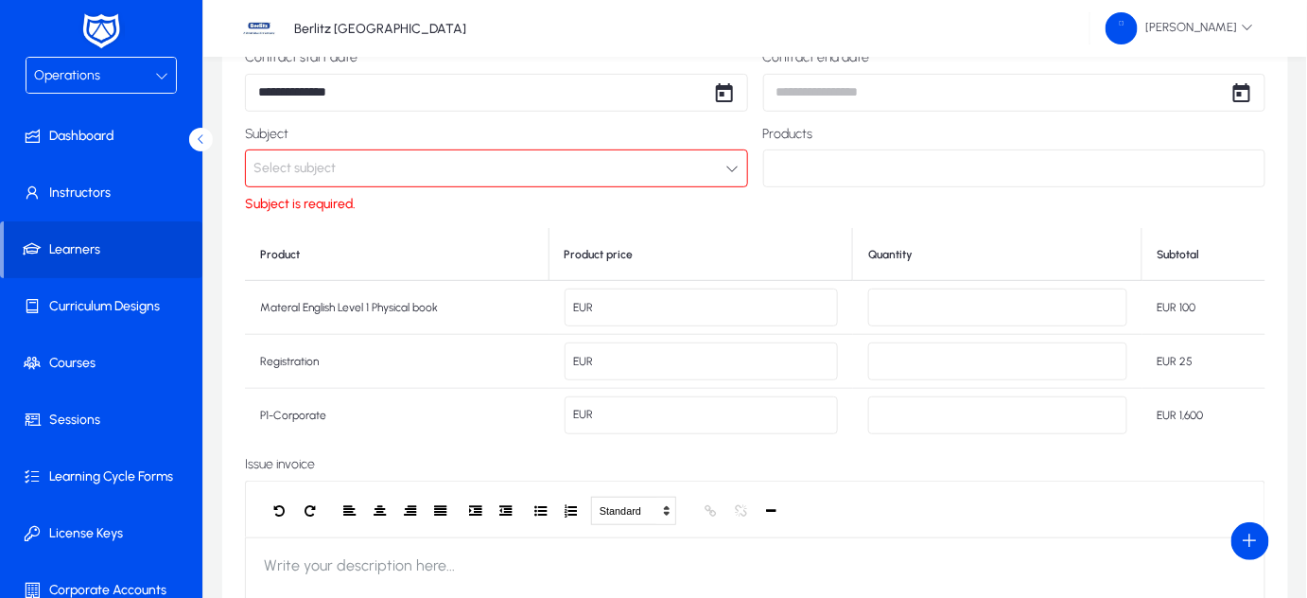
scroll to position [191, 0]
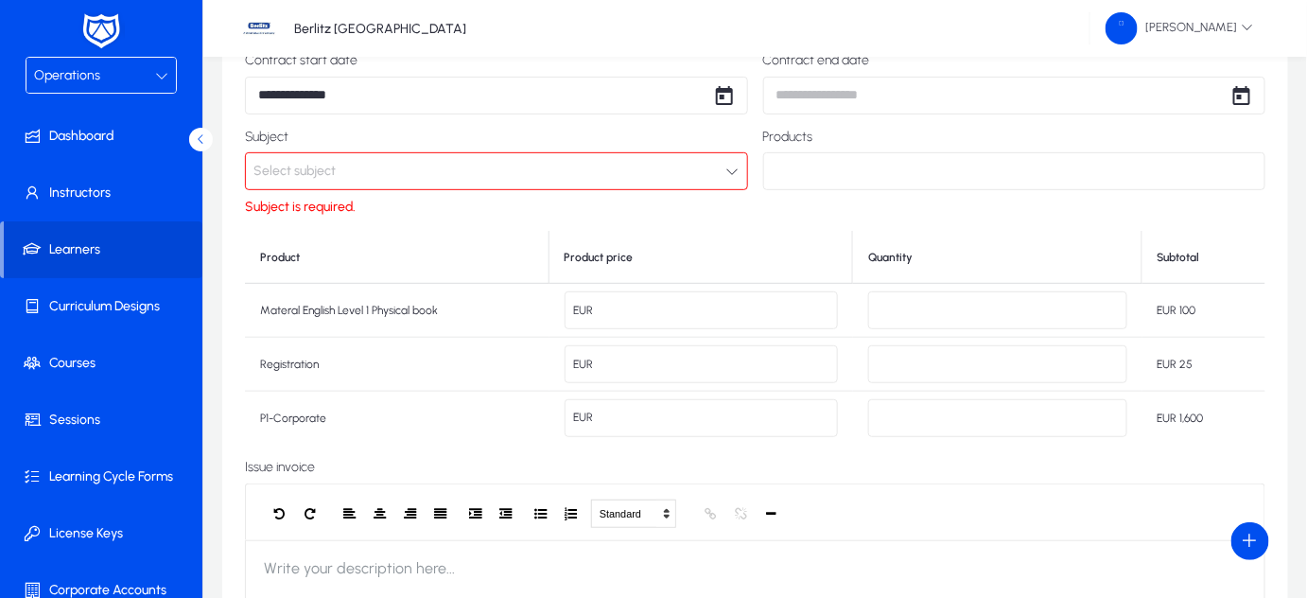
click at [630, 179] on button "Select subject" at bounding box center [496, 171] width 503 height 38
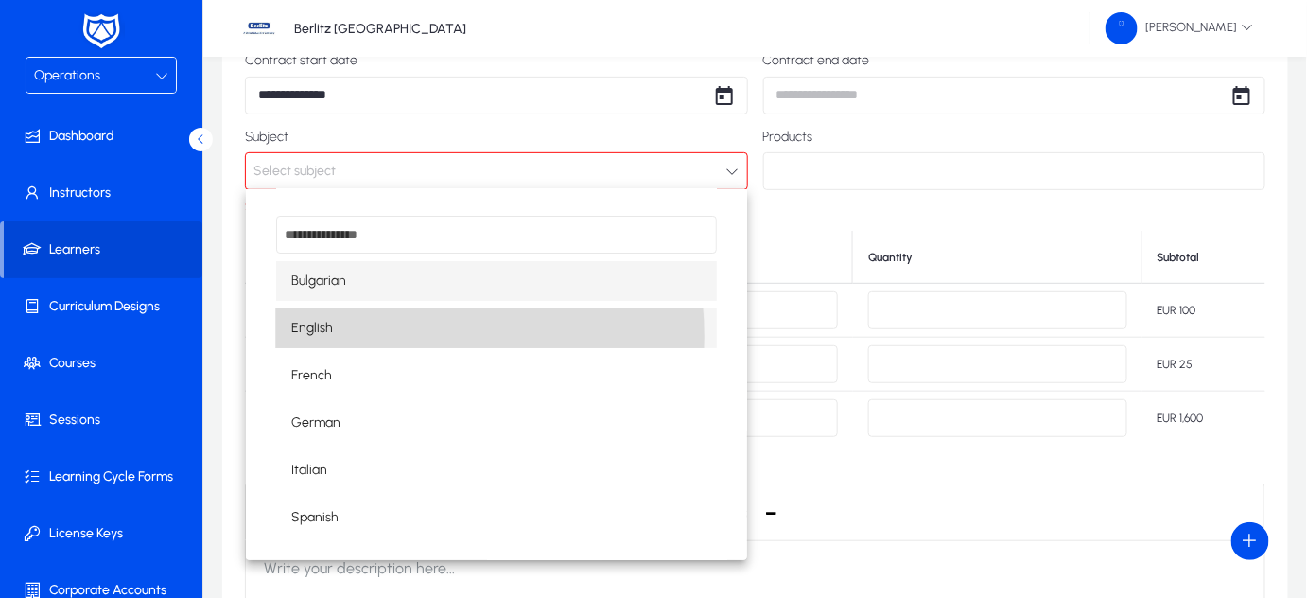
click at [337, 337] on mat-option "English" at bounding box center [496, 328] width 441 height 40
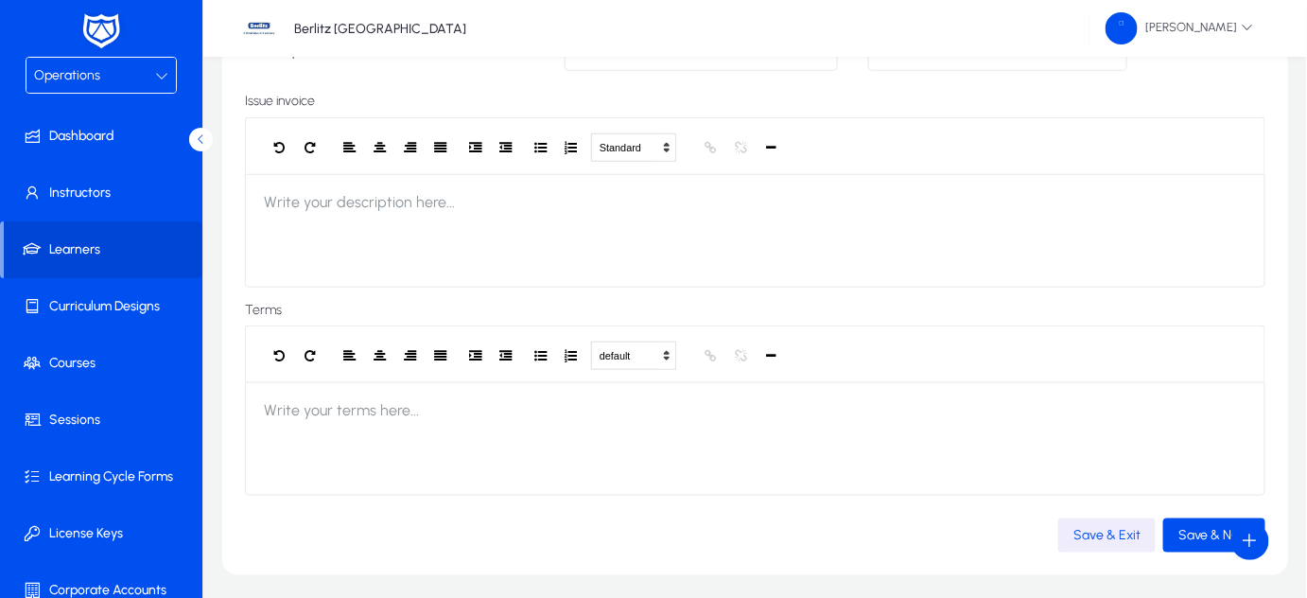
scroll to position [531, 0]
click at [1198, 538] on span "Save & Next" at bounding box center [1214, 535] width 72 height 16
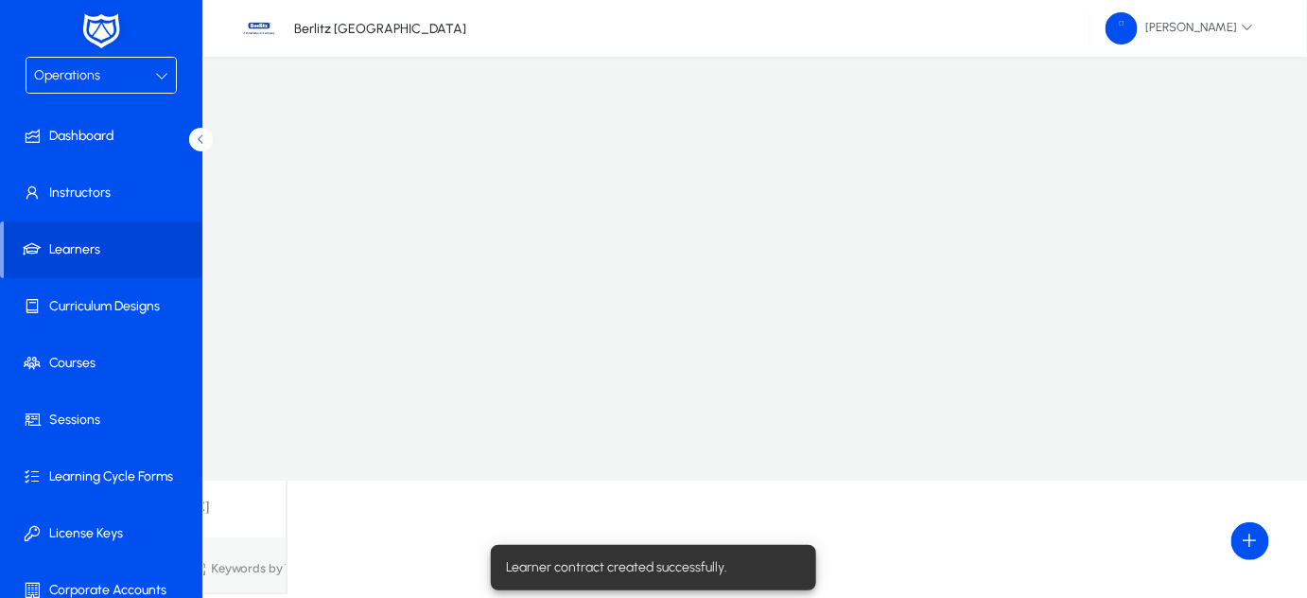
scroll to position [32, 0]
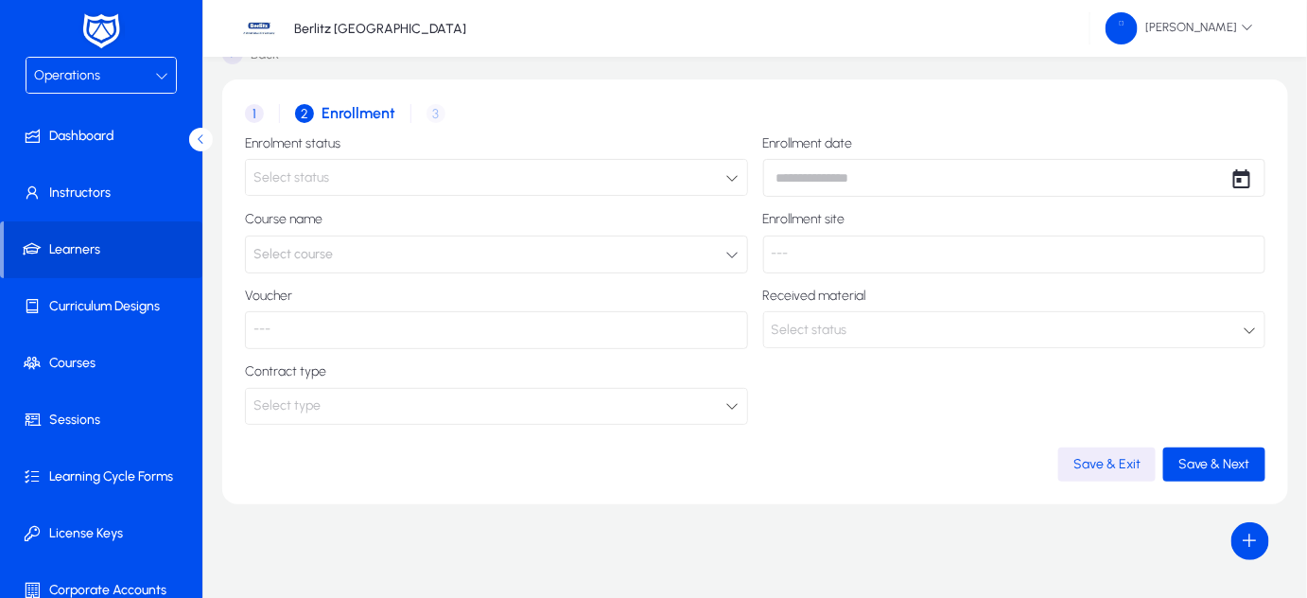
click at [591, 268] on button "Select course" at bounding box center [496, 254] width 503 height 38
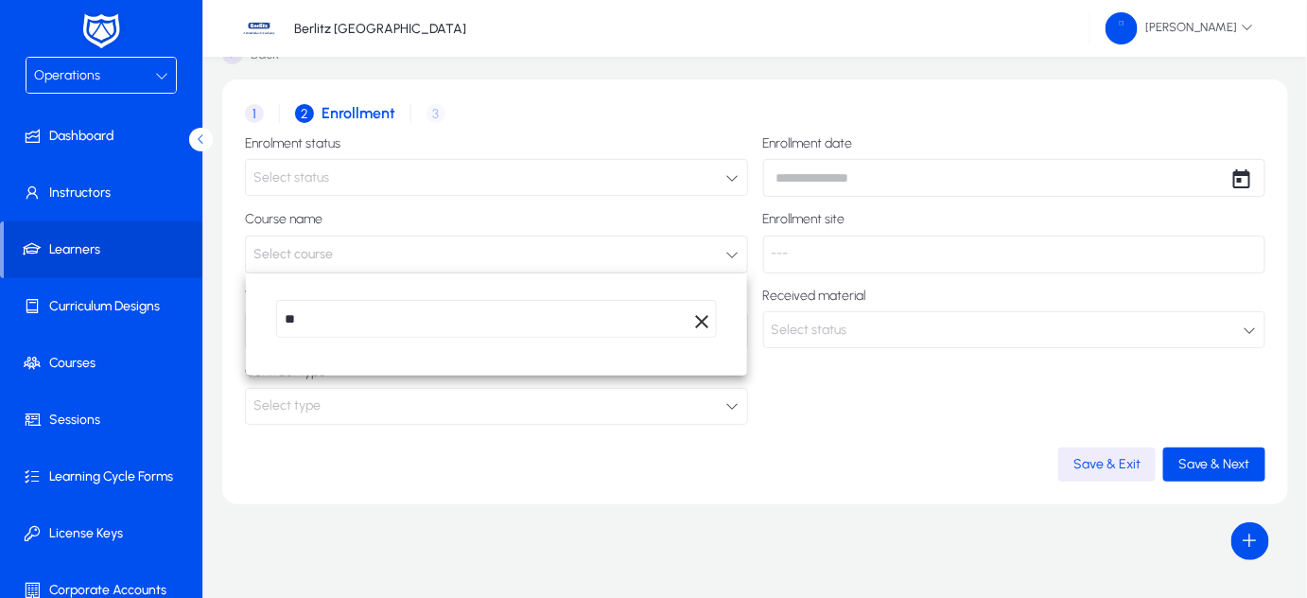
type input "*"
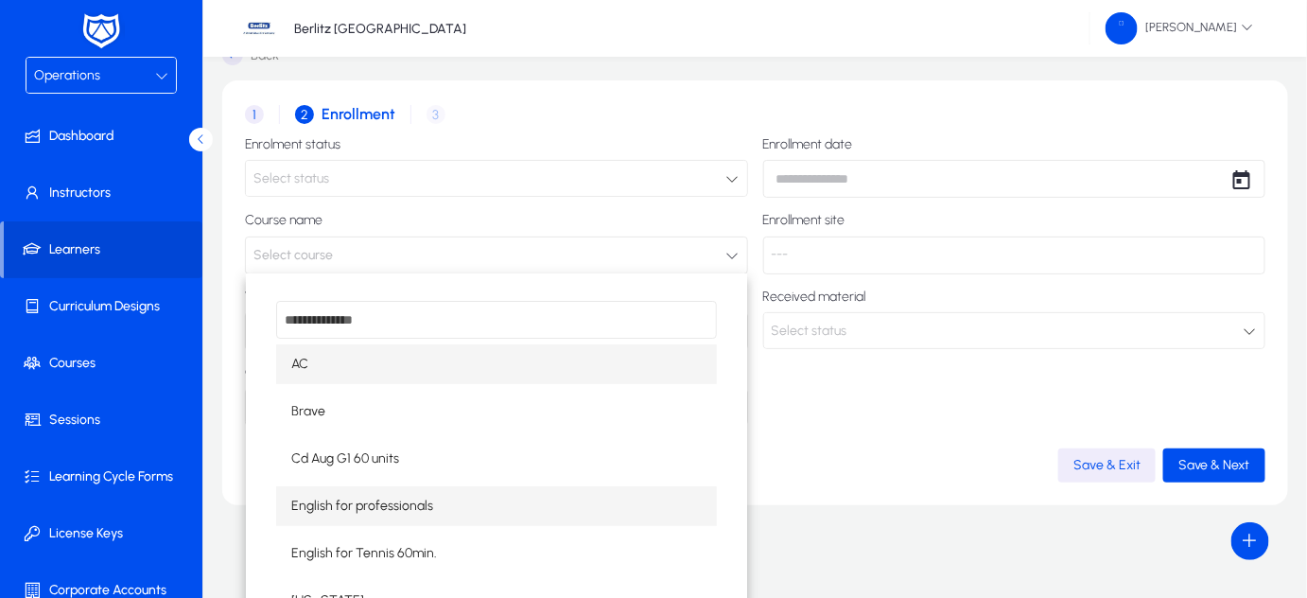
scroll to position [3, 0]
click at [354, 320] on input "dropdown search" at bounding box center [496, 320] width 441 height 38
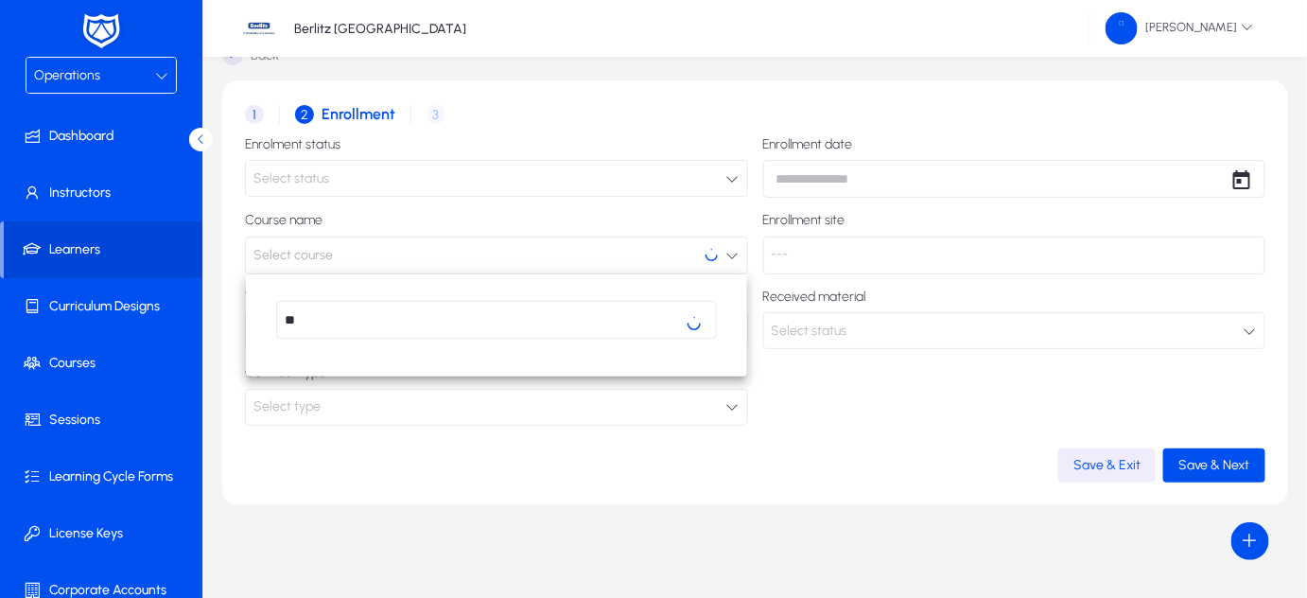
scroll to position [0, 0]
type input "*"
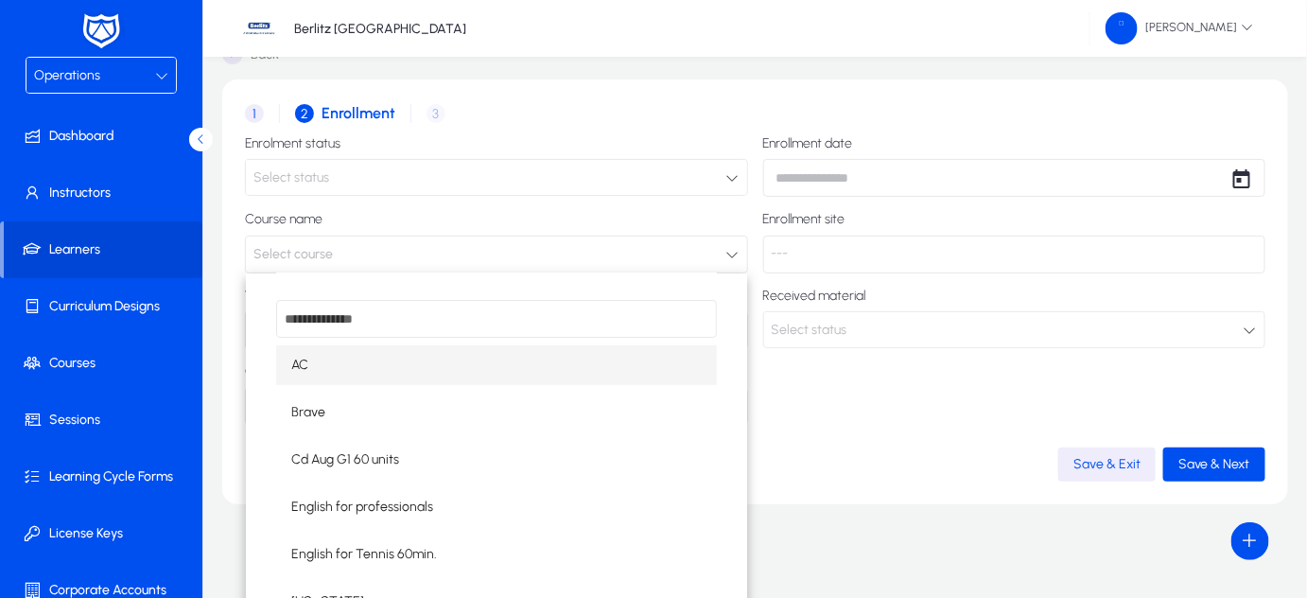
click at [392, 182] on div at bounding box center [653, 299] width 1307 height 598
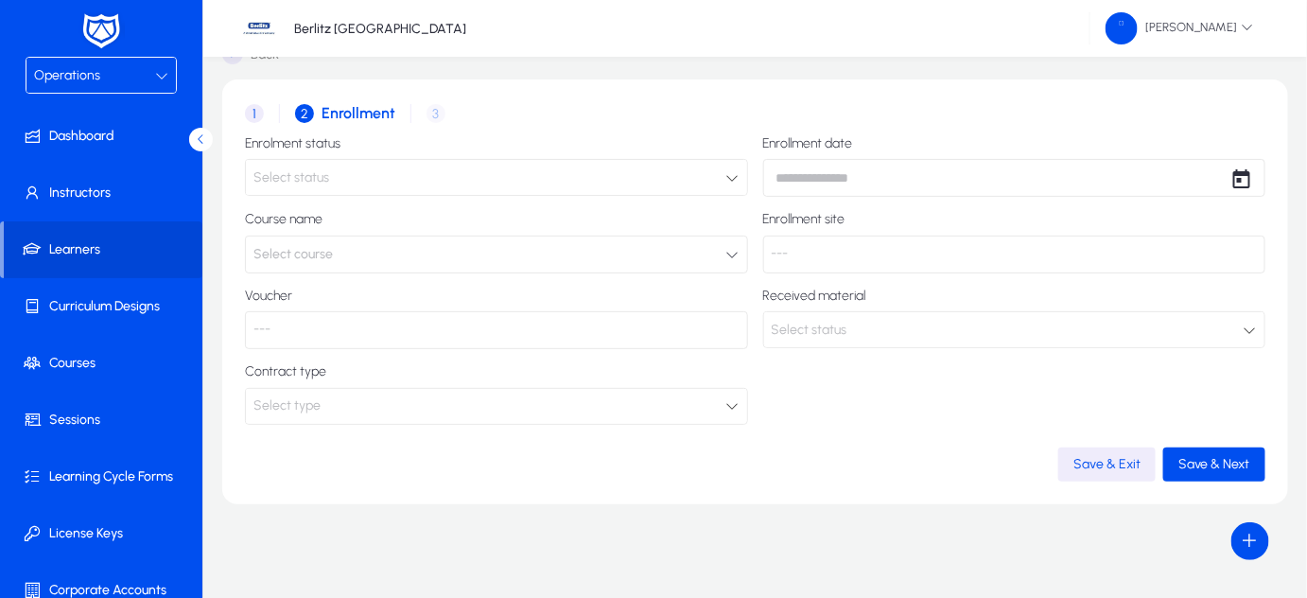
click at [675, 176] on div "Select status" at bounding box center [489, 177] width 473 height 25
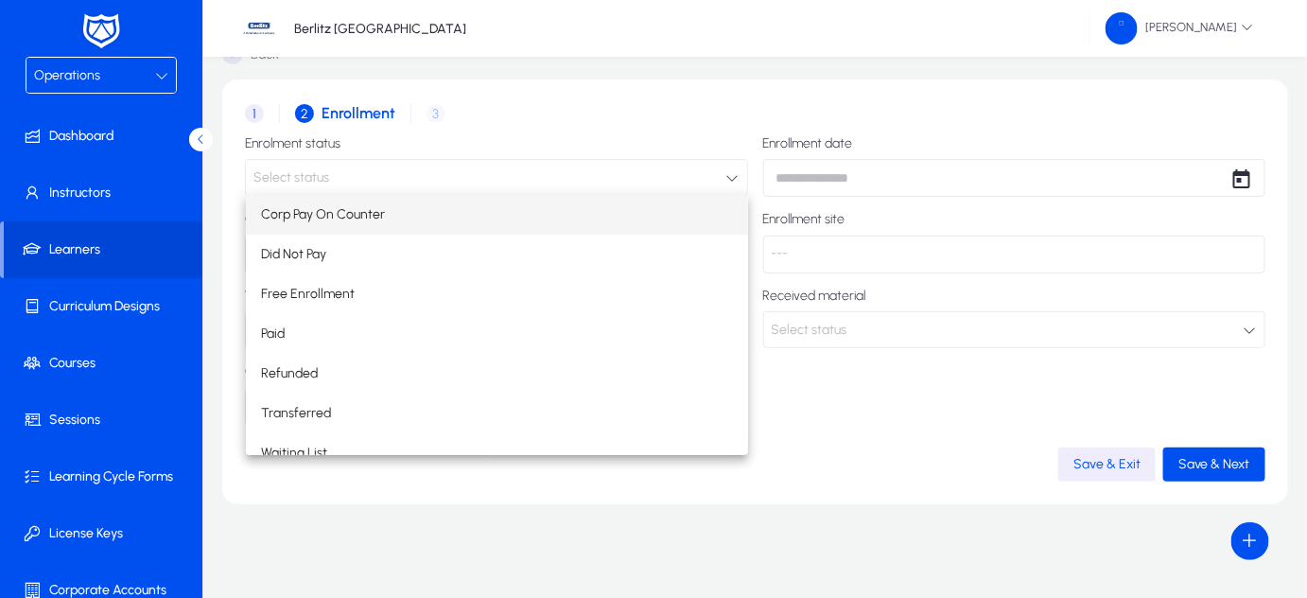
click at [828, 362] on div at bounding box center [653, 299] width 1307 height 598
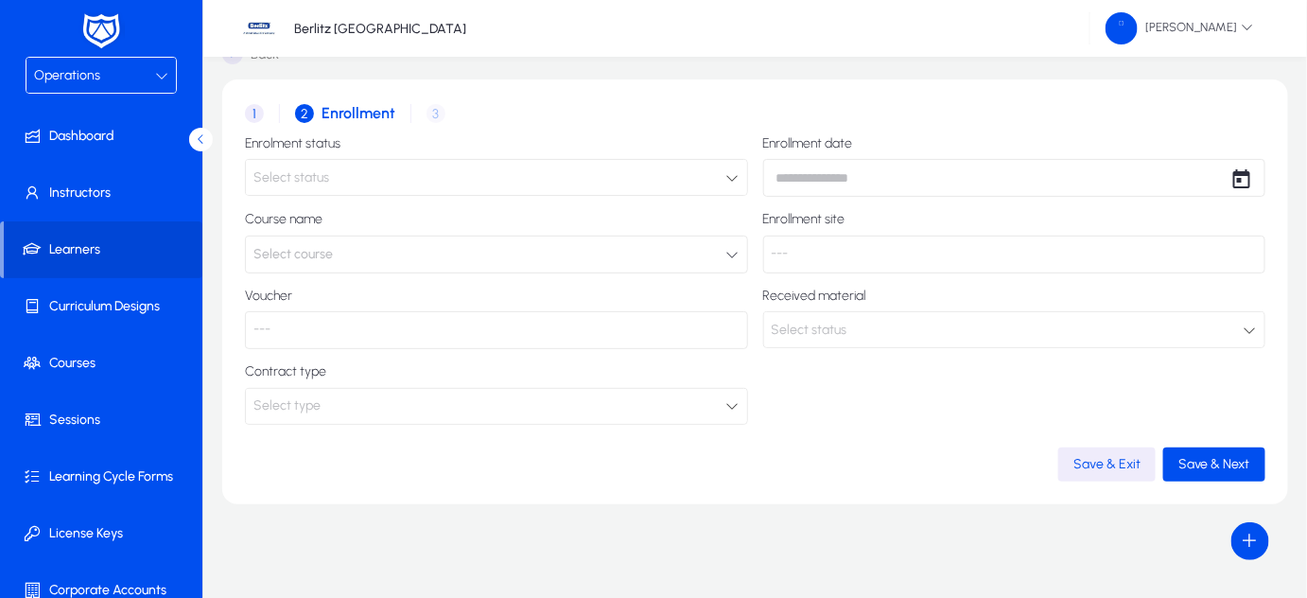
click at [775, 261] on p "---" at bounding box center [1014, 254] width 503 height 38
click at [802, 258] on p "---" at bounding box center [1014, 254] width 503 height 38
click at [534, 408] on div "Select type" at bounding box center [489, 405] width 473 height 25
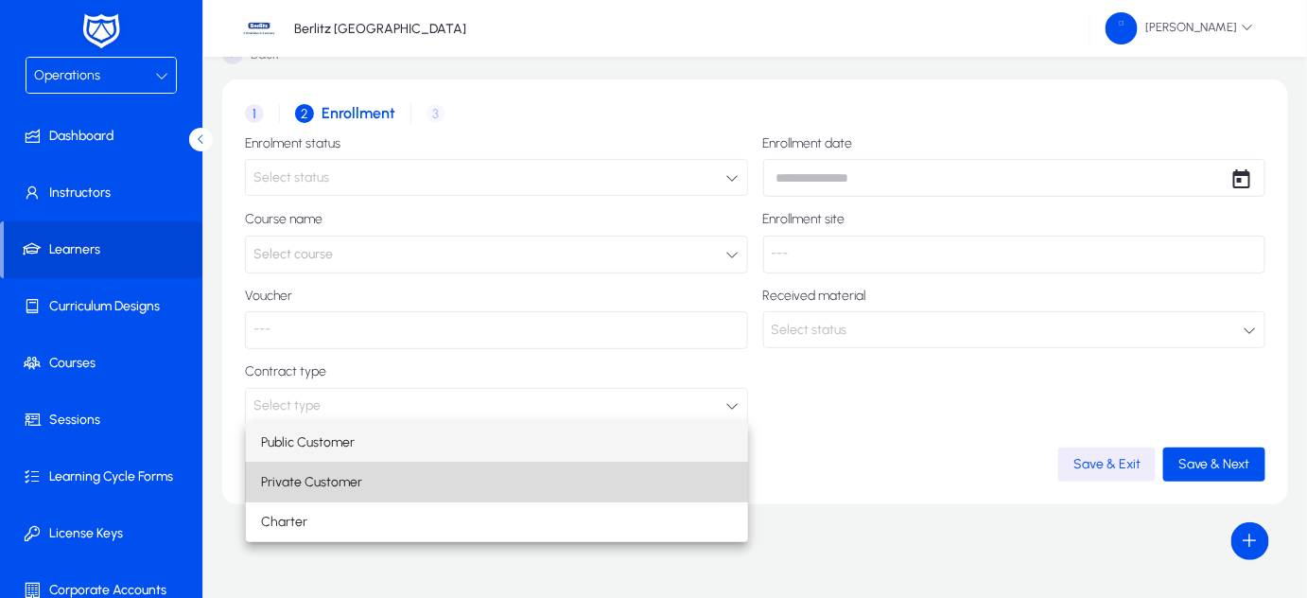
click at [371, 483] on mat-option "Private Customer" at bounding box center [497, 482] width 503 height 40
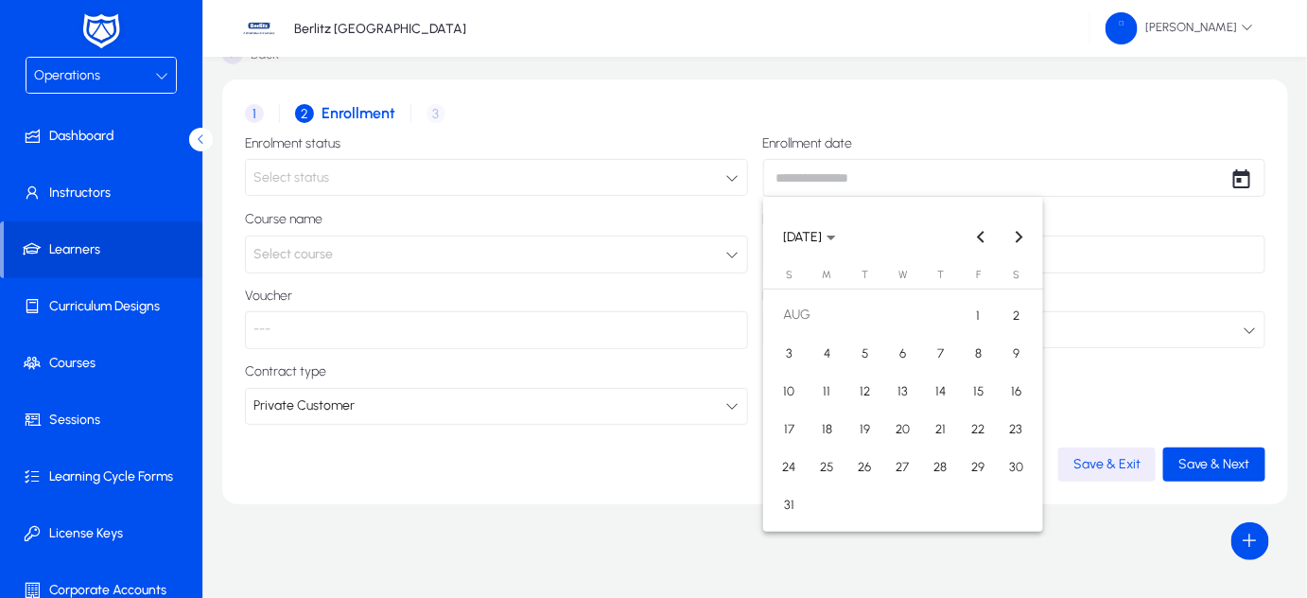
click at [837, 168] on body "Operations Dashboard Instructors Learners Curriculum Designs Courses Sessions L…" at bounding box center [653, 267] width 1307 height 598
click at [976, 393] on span "15" at bounding box center [979, 391] width 34 height 34
type input "**********"
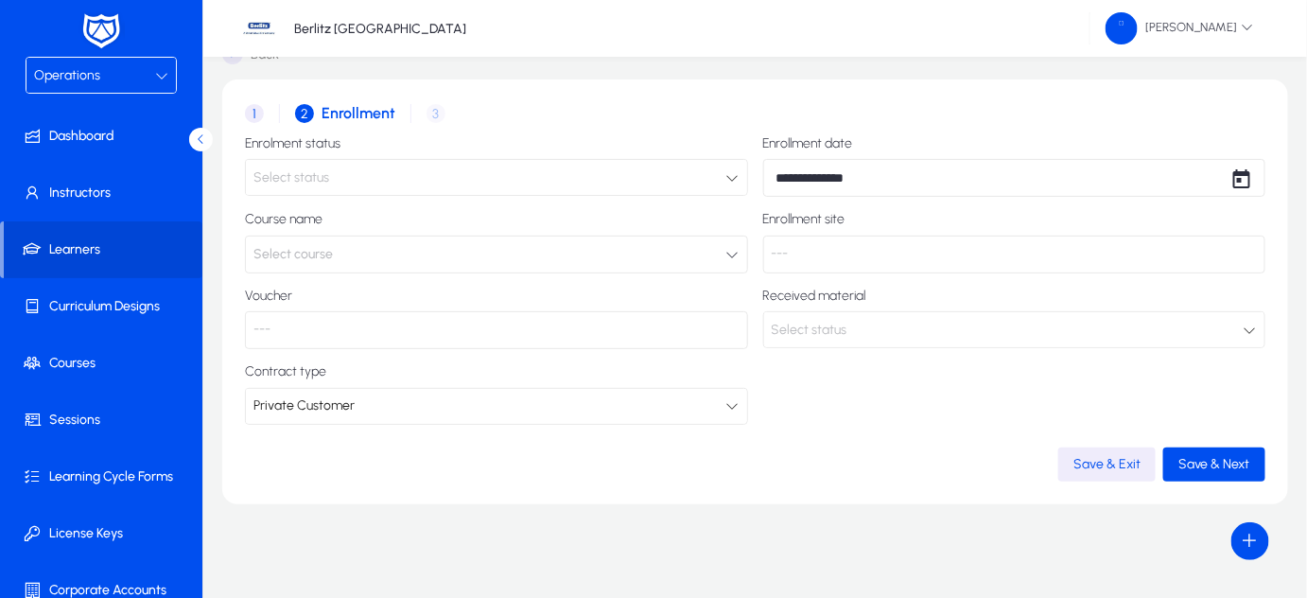
click at [658, 182] on div "Select status" at bounding box center [489, 177] width 473 height 25
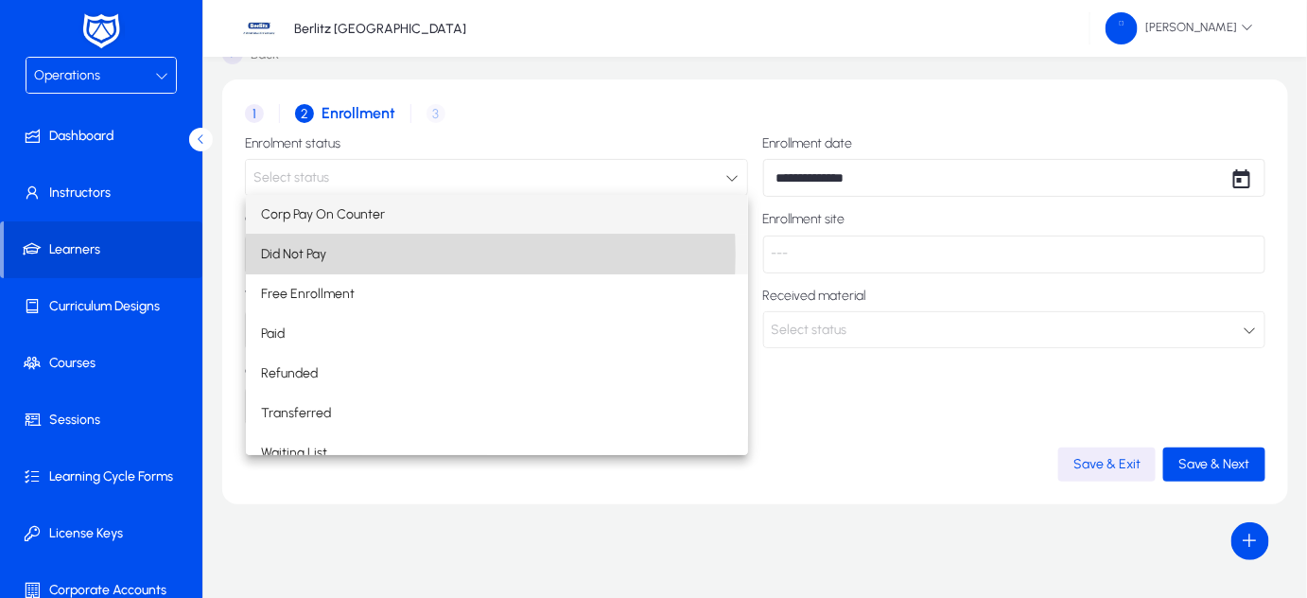
click at [362, 254] on mat-option "Did Not Pay" at bounding box center [497, 255] width 503 height 40
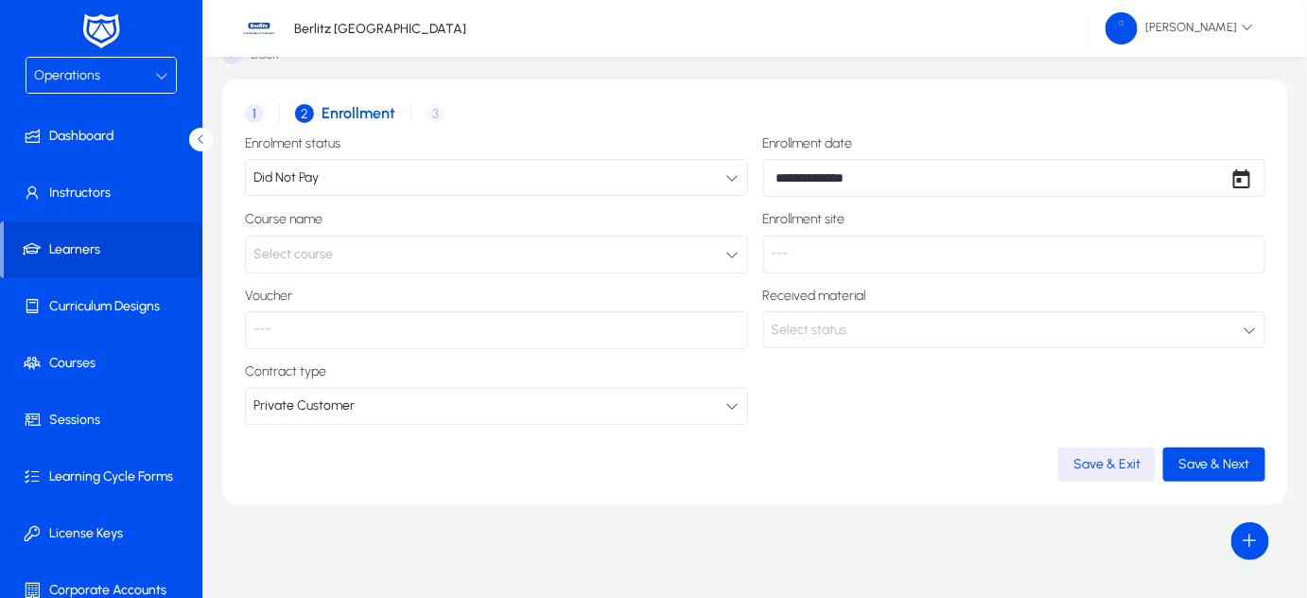
click at [330, 256] on span "Select course" at bounding box center [292, 254] width 79 height 38
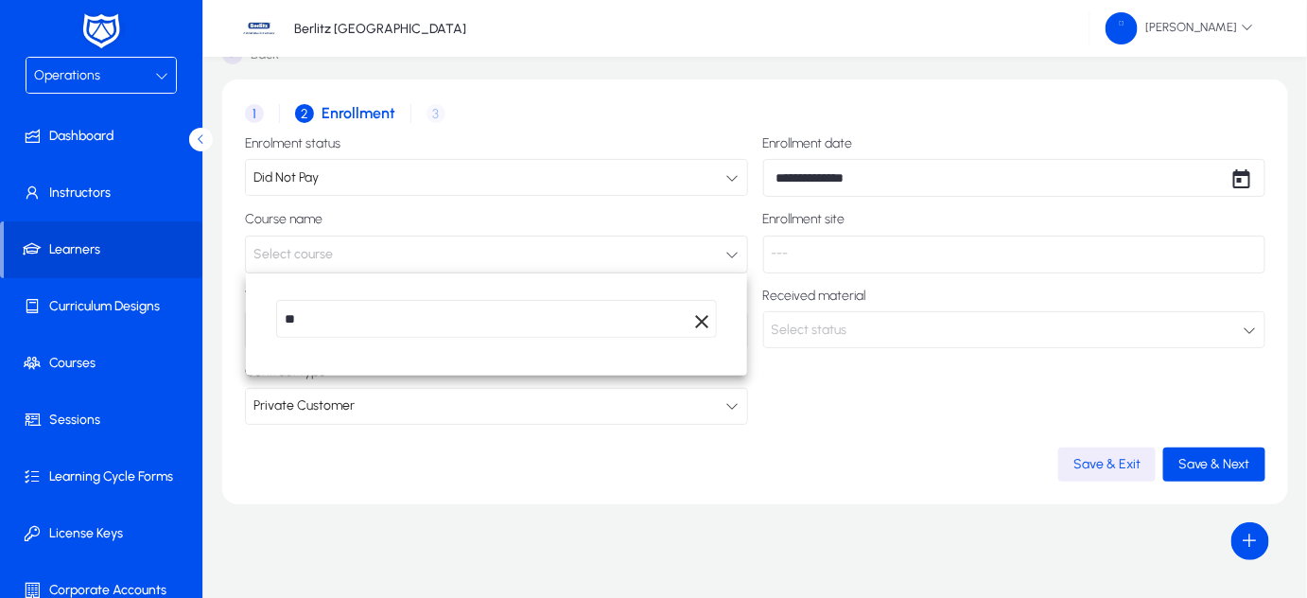
type input "*"
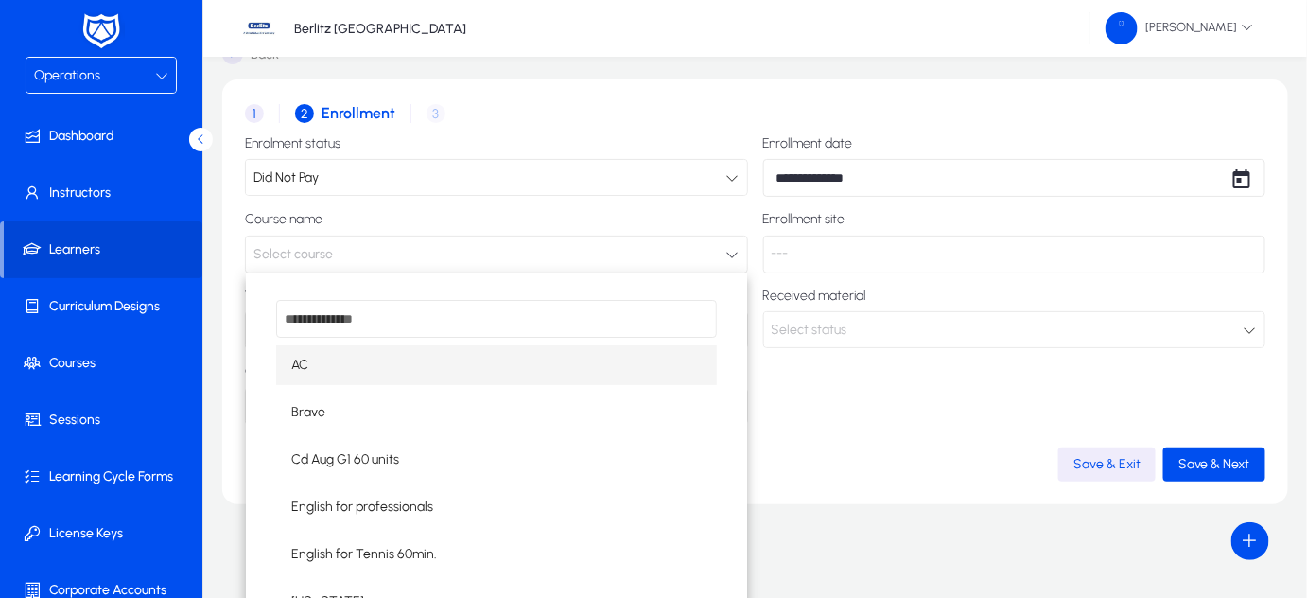
click at [251, 105] on div at bounding box center [653, 299] width 1307 height 598
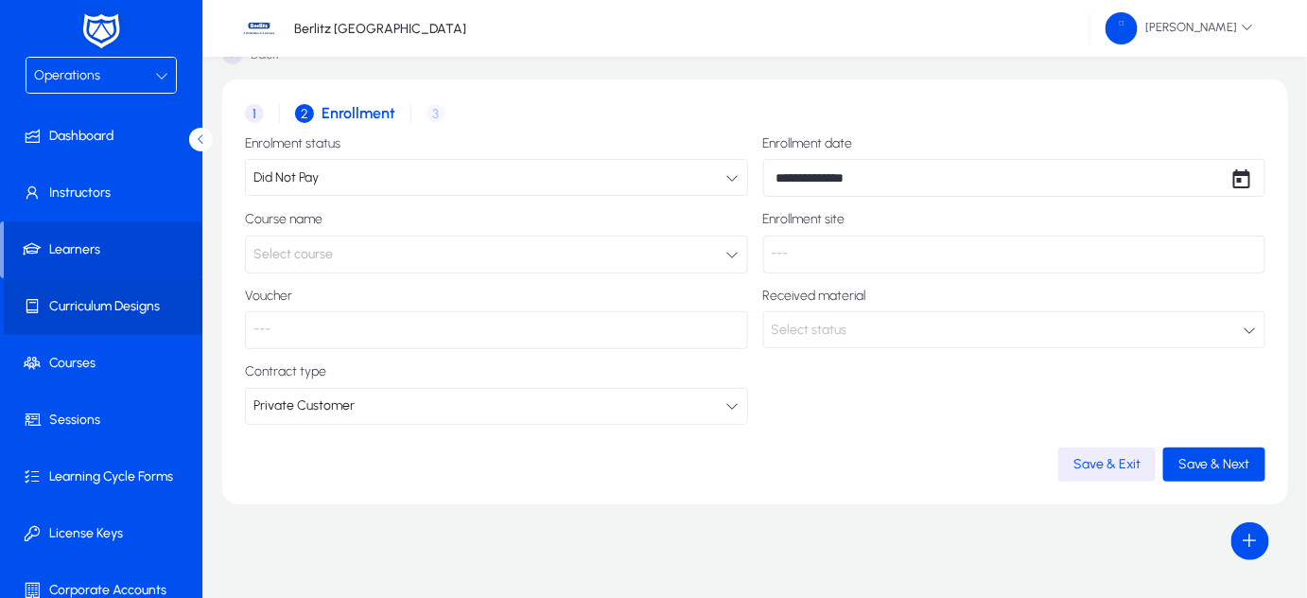
click at [106, 309] on span "Curriculum Designs" at bounding box center [105, 306] width 202 height 19
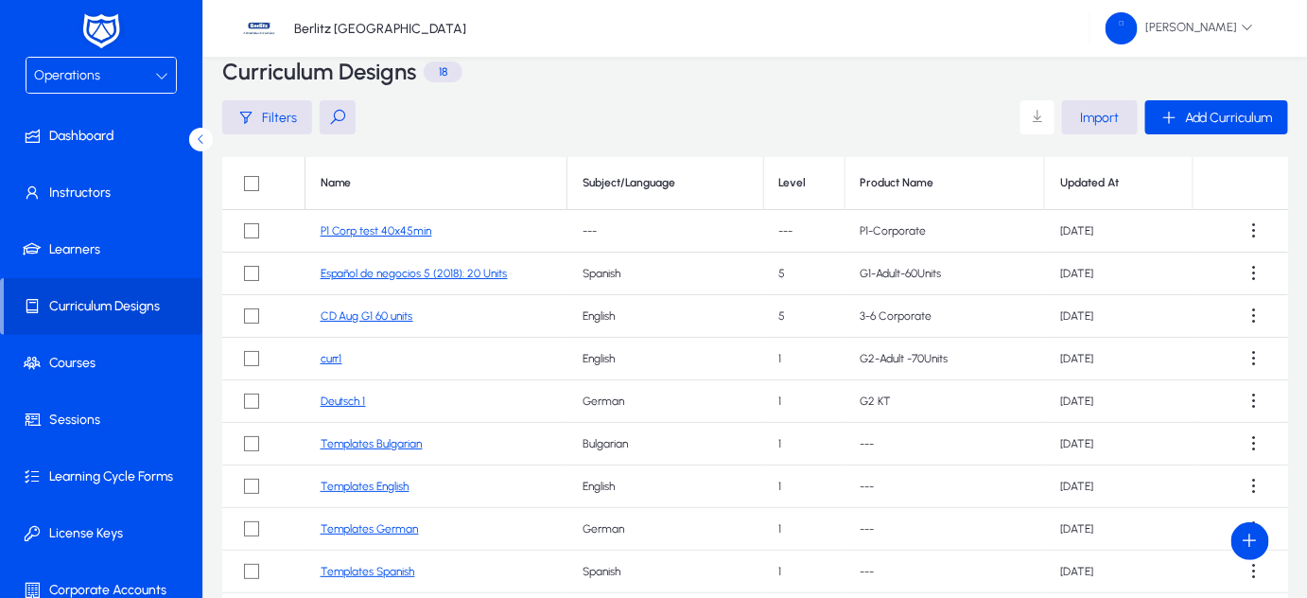
click at [404, 231] on link "P1 Corp test 40x45min" at bounding box center [377, 230] width 112 height 13
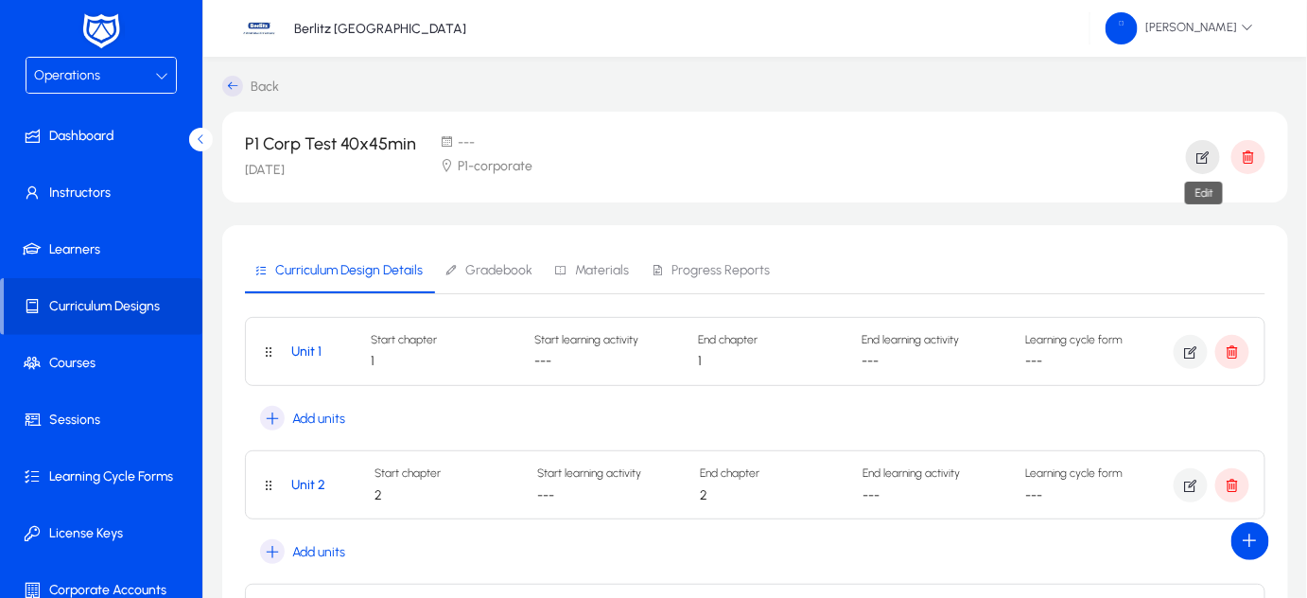
click at [1199, 155] on icon "button" at bounding box center [1202, 156] width 17 height 17
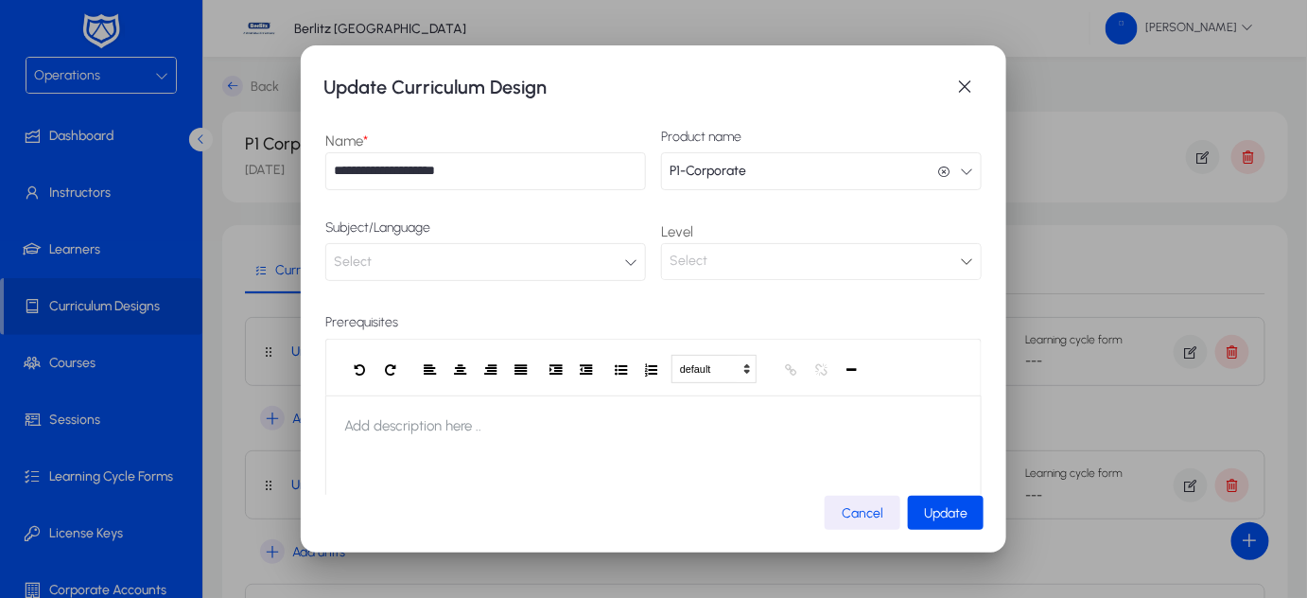
click at [600, 260] on button "Select" at bounding box center [485, 262] width 321 height 38
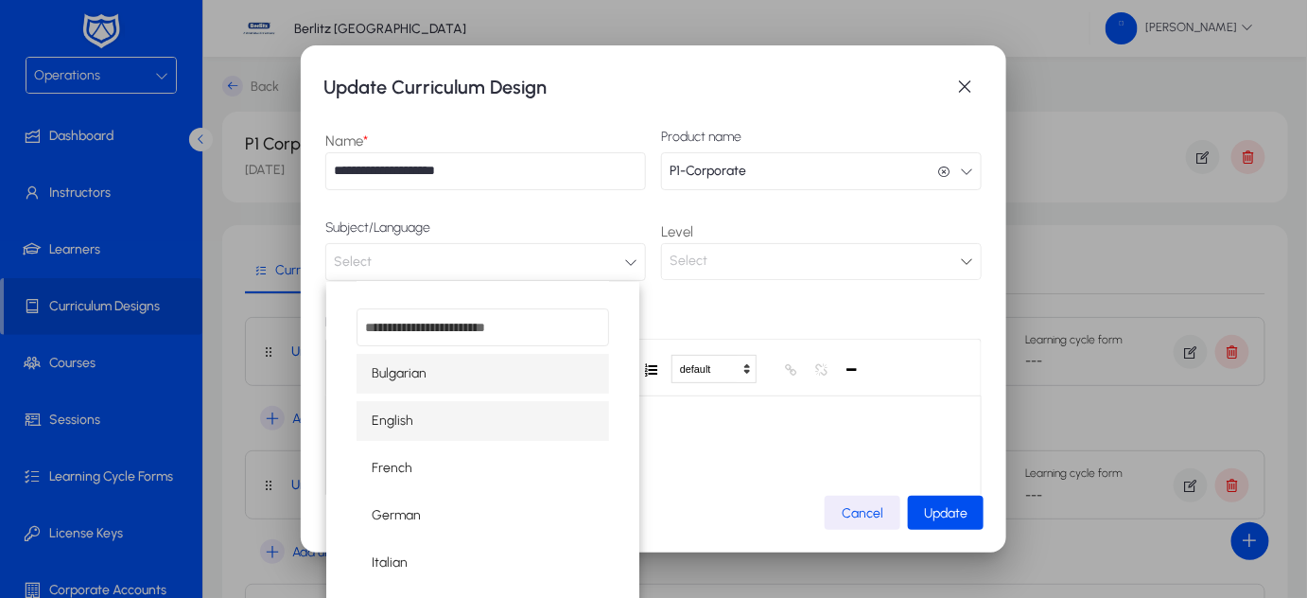
click at [390, 423] on span "English" at bounding box center [393, 420] width 42 height 23
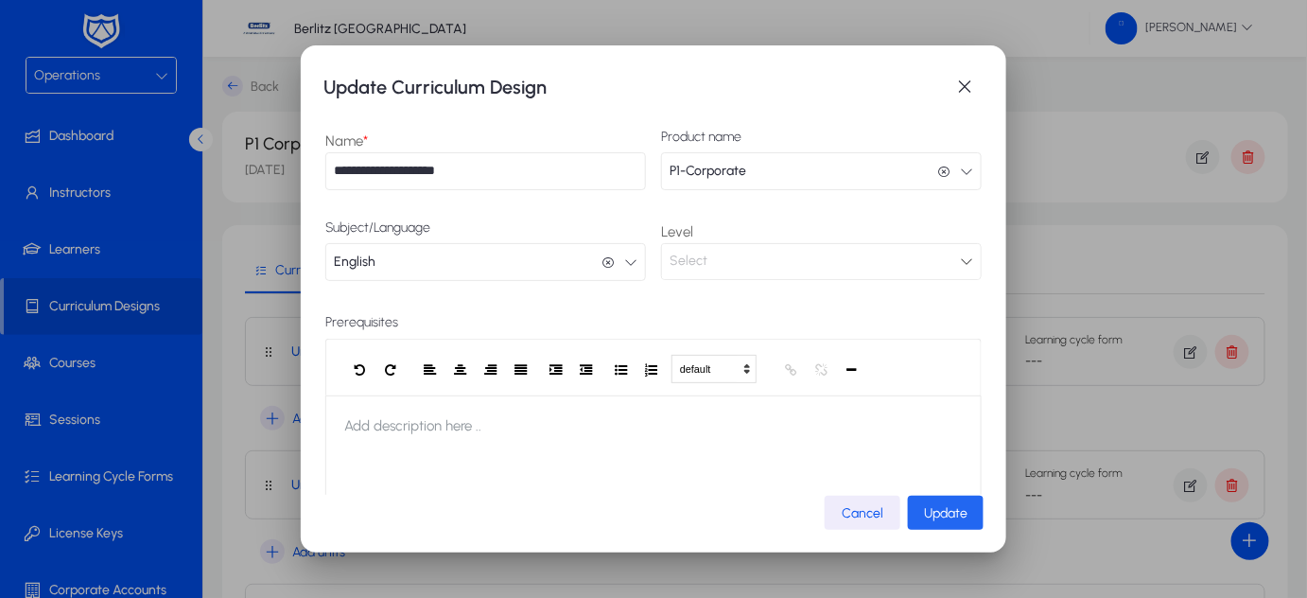
click at [932, 513] on span "Update" at bounding box center [945, 513] width 43 height 16
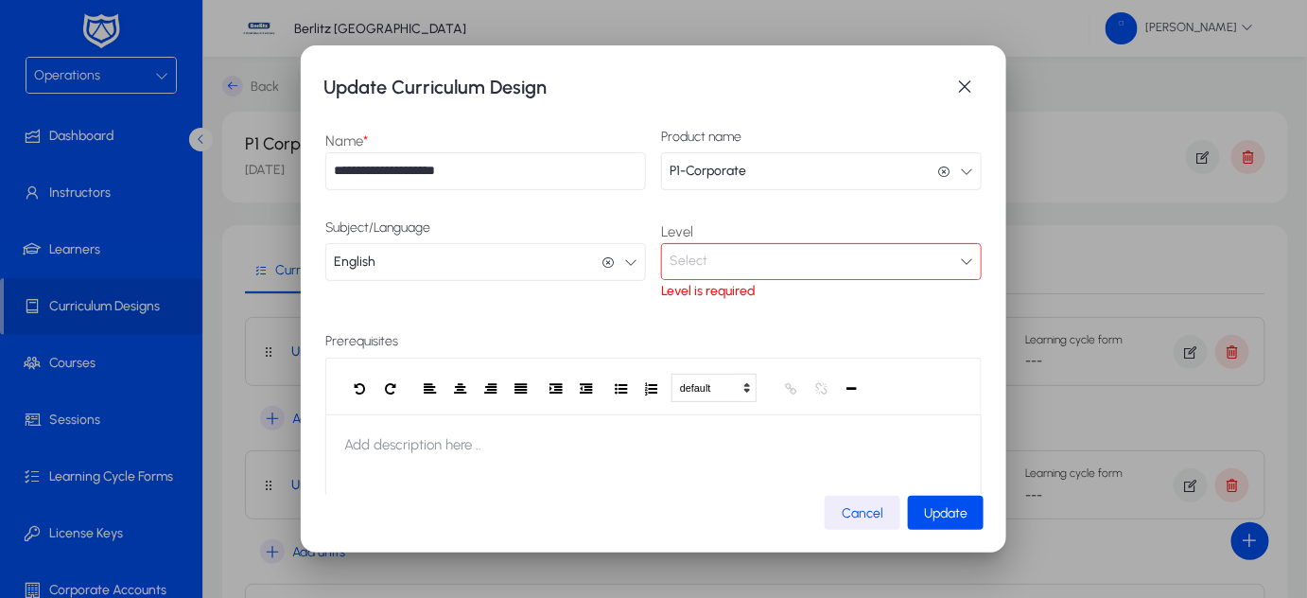
click at [791, 256] on div "Select" at bounding box center [815, 261] width 290 height 25
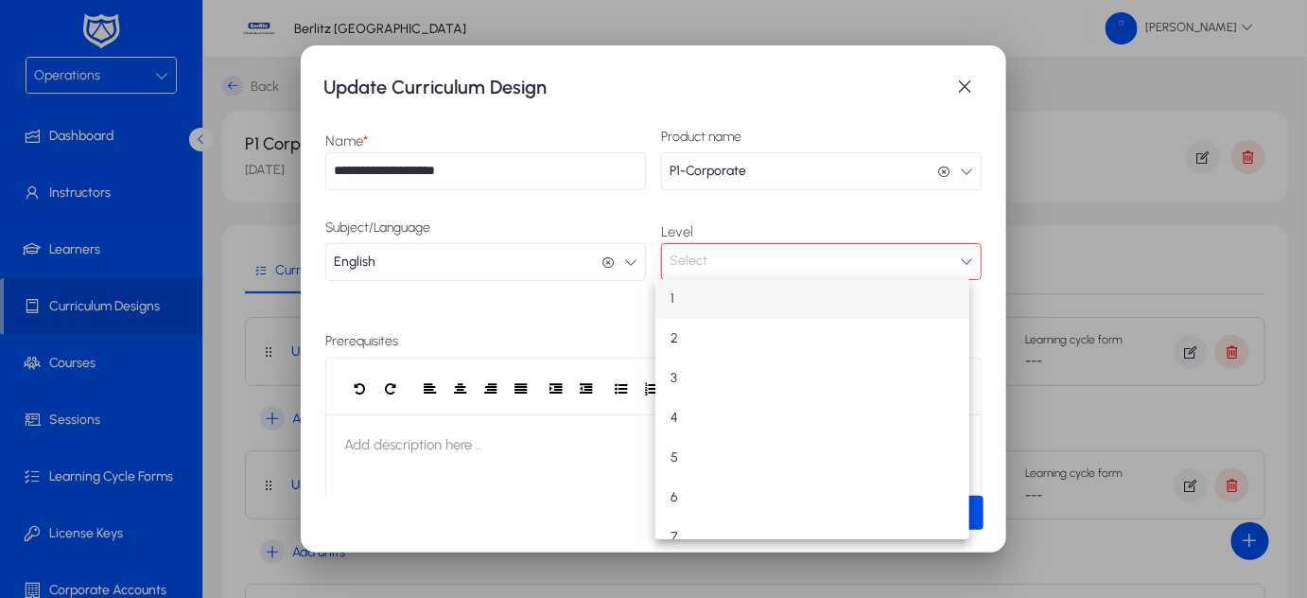
click at [580, 296] on div at bounding box center [653, 299] width 1307 height 598
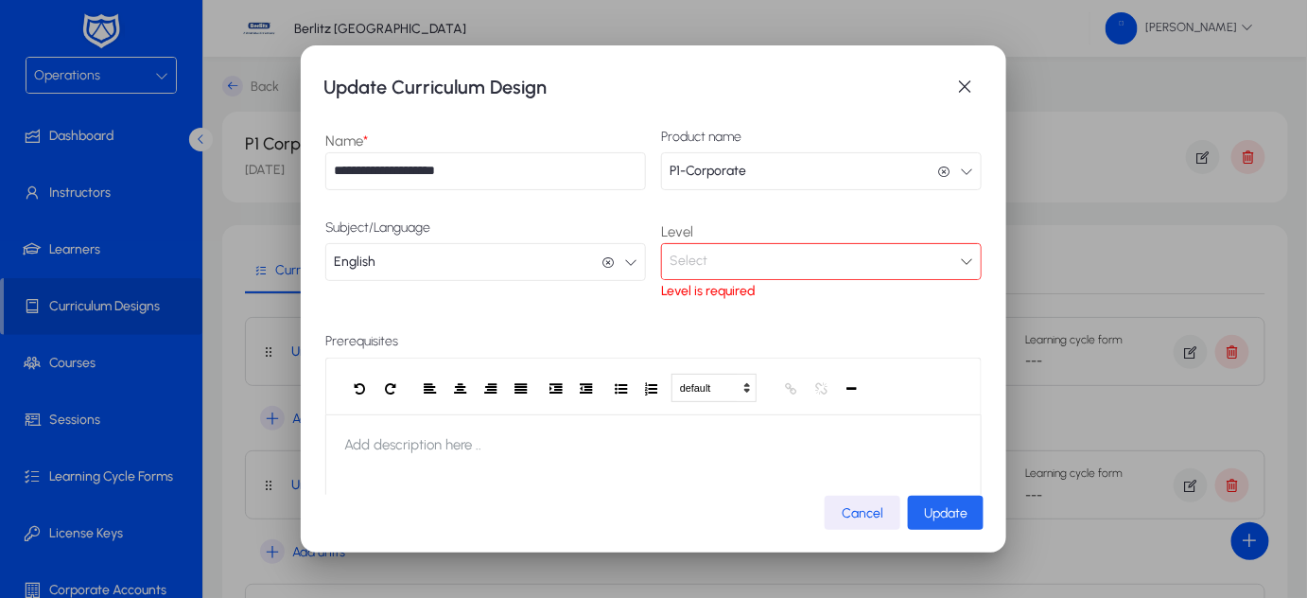
click at [947, 512] on span "Update" at bounding box center [945, 513] width 43 height 16
click at [740, 261] on div "Select" at bounding box center [815, 261] width 290 height 25
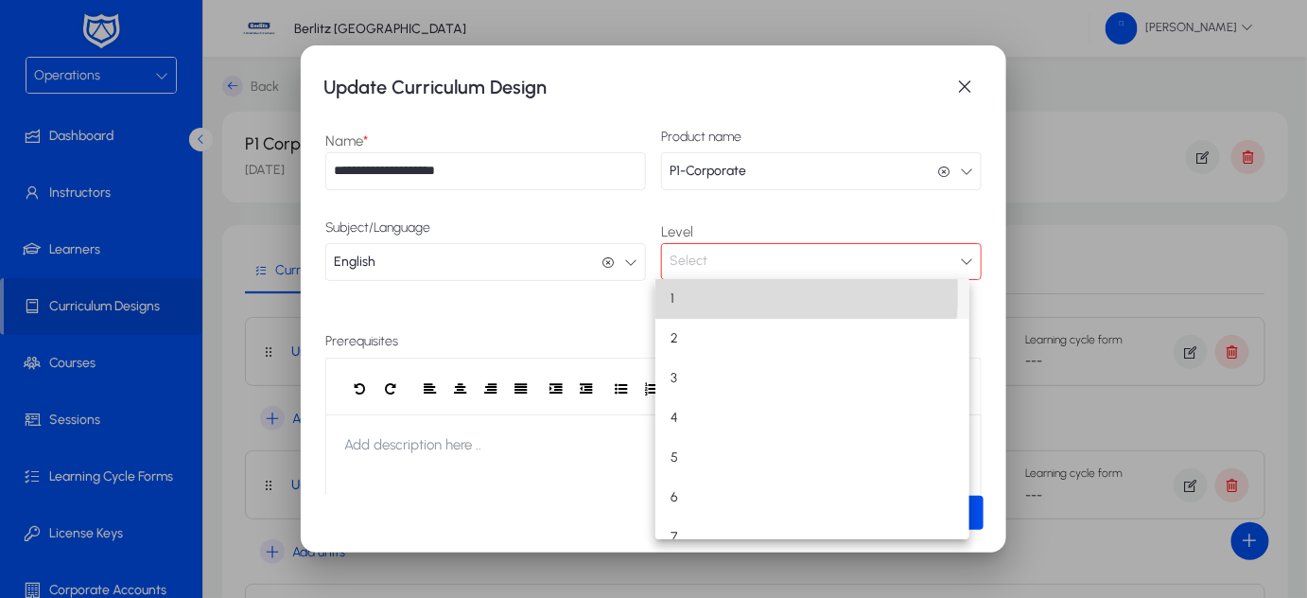
click at [687, 294] on mat-option "1" at bounding box center [812, 299] width 314 height 40
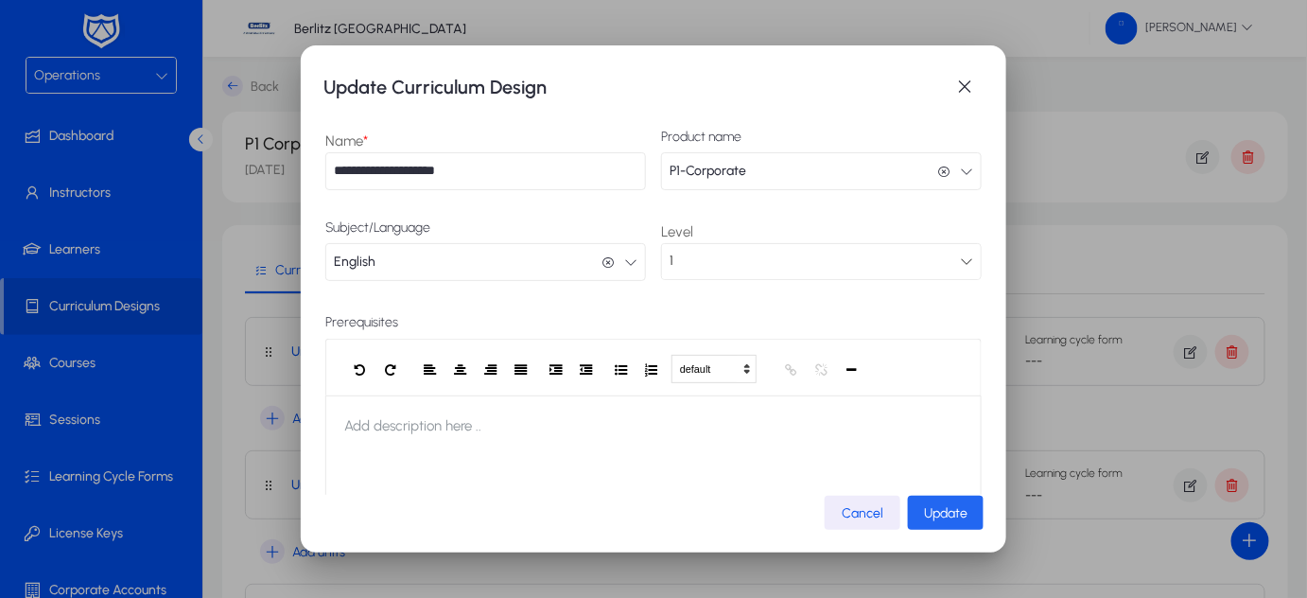
click at [926, 516] on span "Update" at bounding box center [945, 513] width 43 height 16
click at [961, 81] on span "button" at bounding box center [965, 87] width 38 height 38
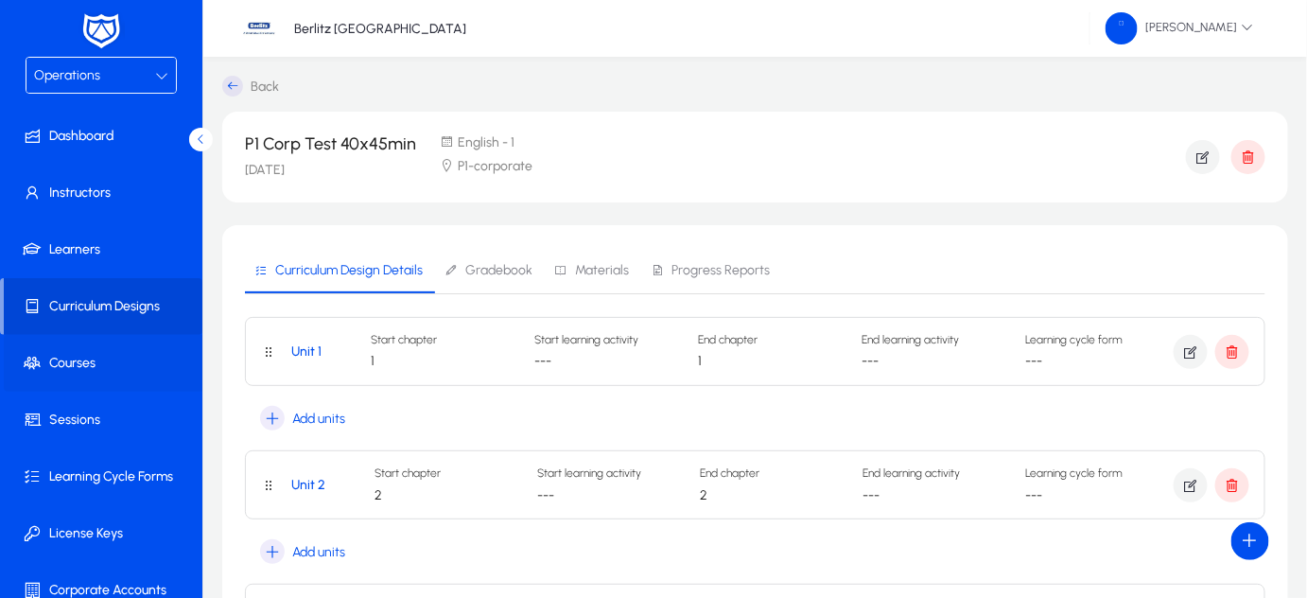
click at [76, 357] on span "Courses" at bounding box center [105, 363] width 202 height 19
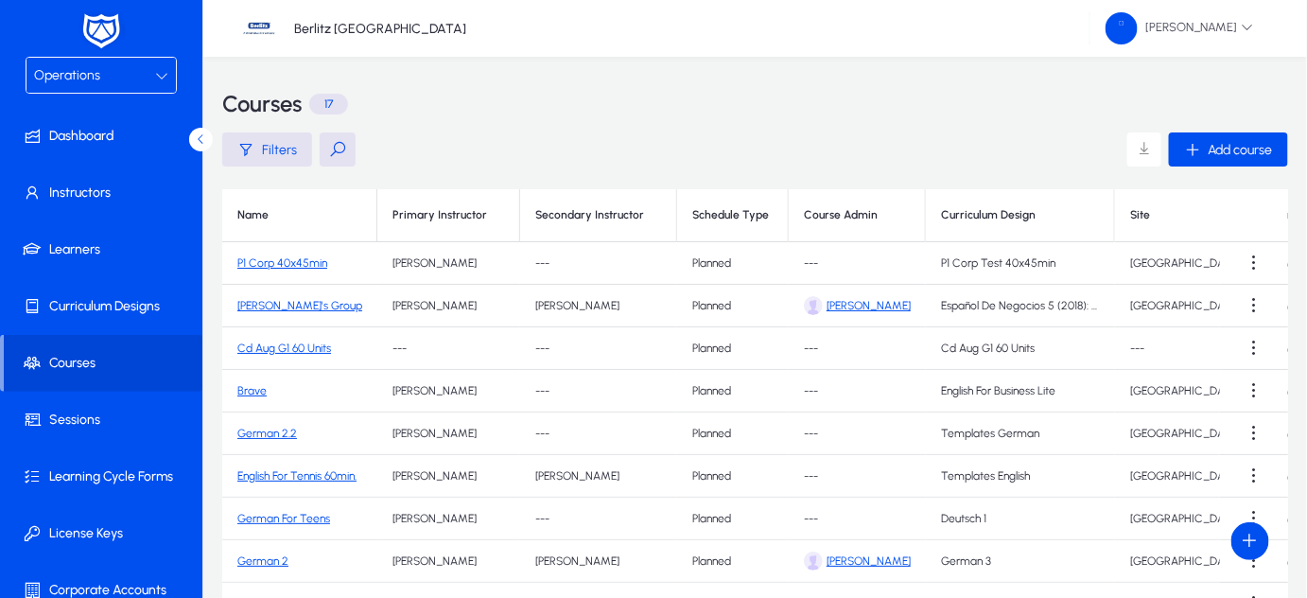
click at [294, 262] on link "P1 Corp 40x45min" at bounding box center [282, 262] width 90 height 13
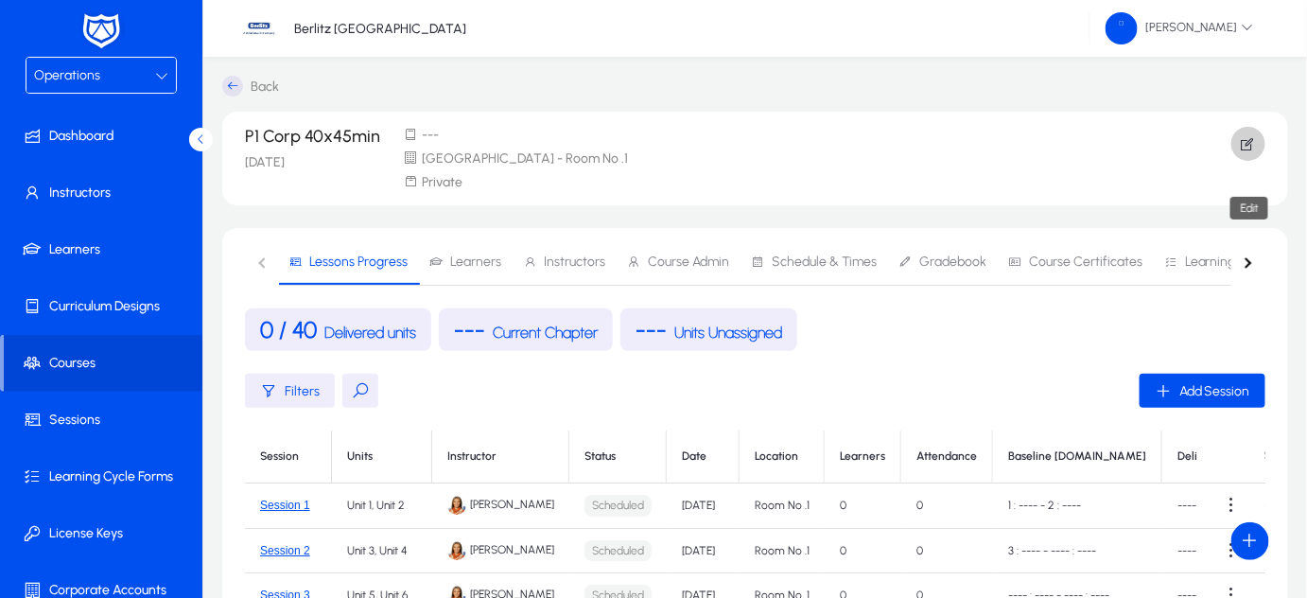
click at [1243, 136] on icon "button" at bounding box center [1248, 143] width 17 height 17
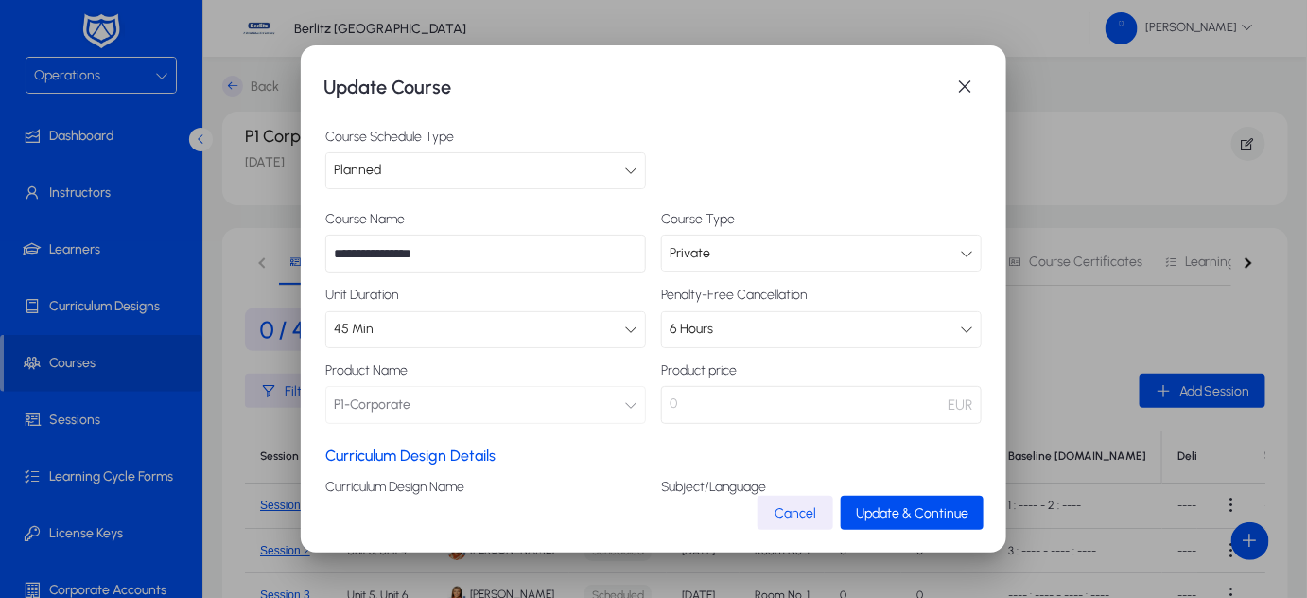
scroll to position [153, 0]
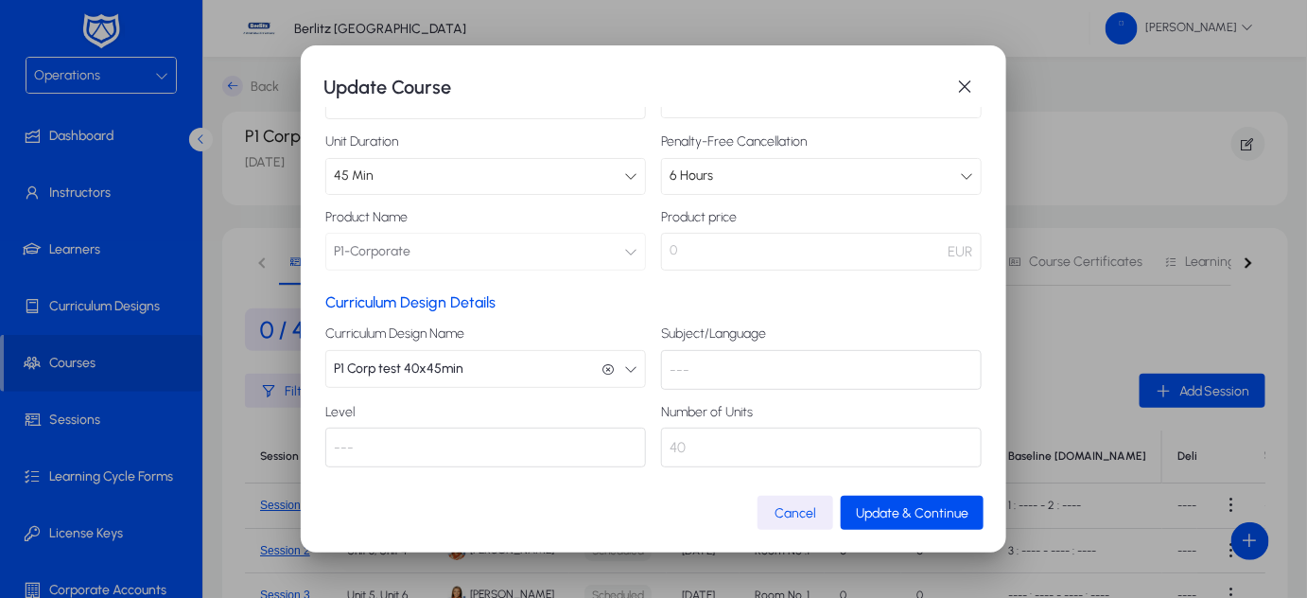
click at [715, 367] on div "---" at bounding box center [821, 370] width 321 height 40
click at [888, 508] on span "Update & Continue" at bounding box center [912, 513] width 113 height 16
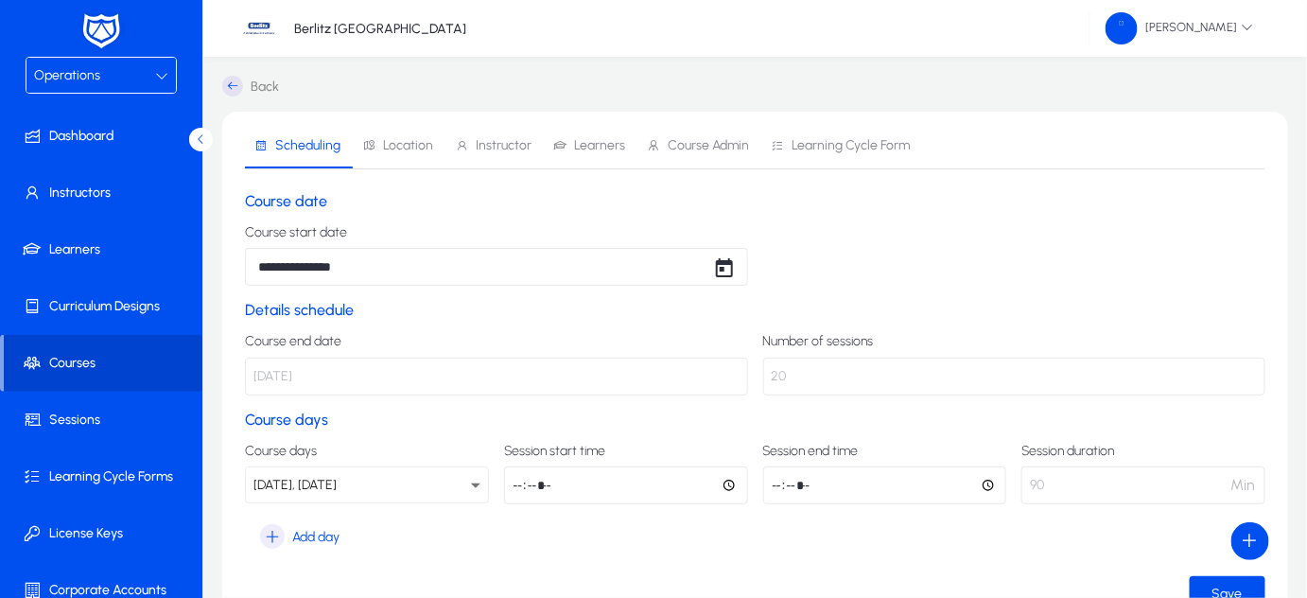
click at [84, 357] on span "Courses" at bounding box center [103, 363] width 199 height 19
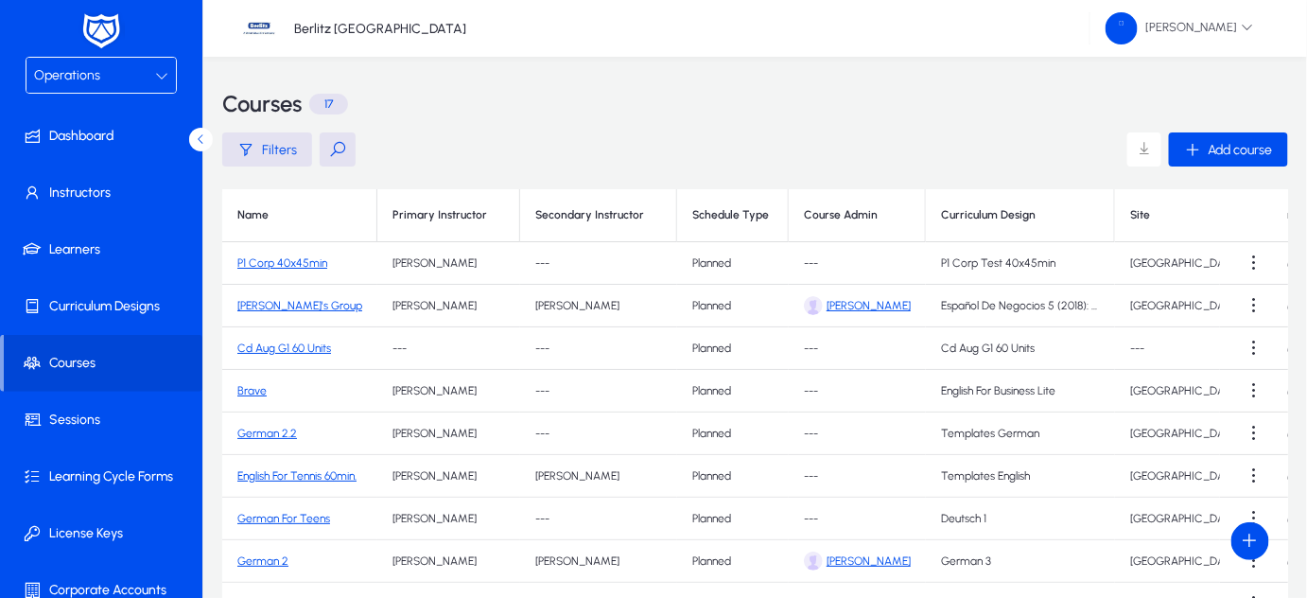
click at [279, 264] on link "P1 Corp 40x45min" at bounding box center [282, 262] width 90 height 13
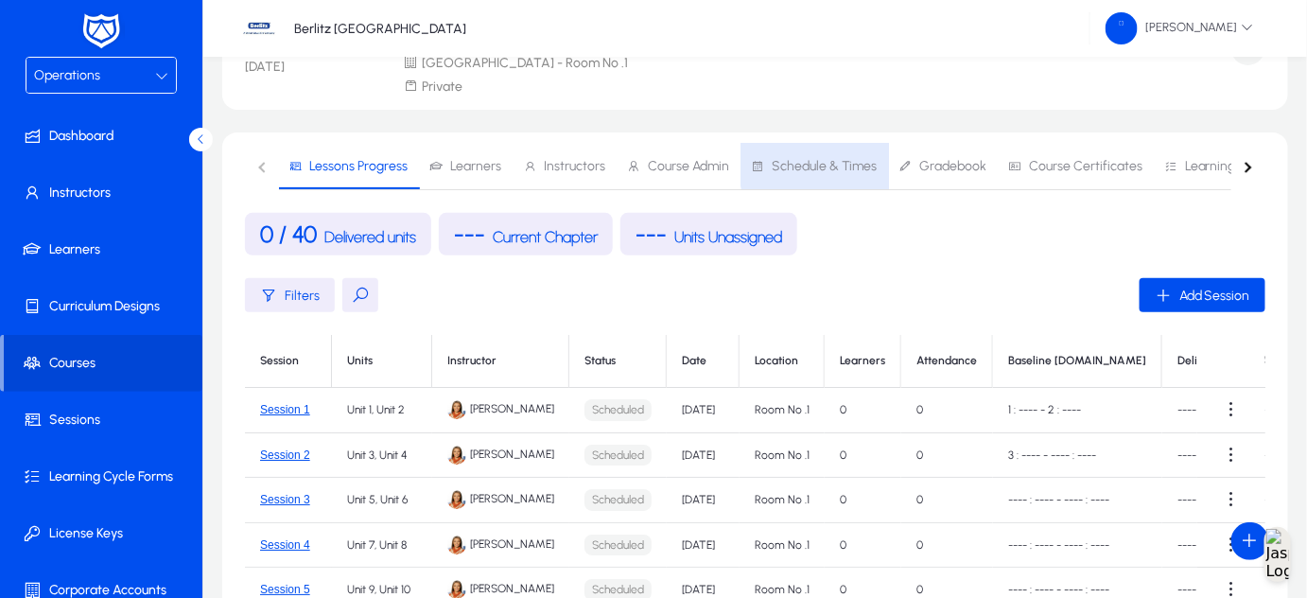
click at [840, 161] on span "Schedule & Times" at bounding box center [824, 166] width 105 height 13
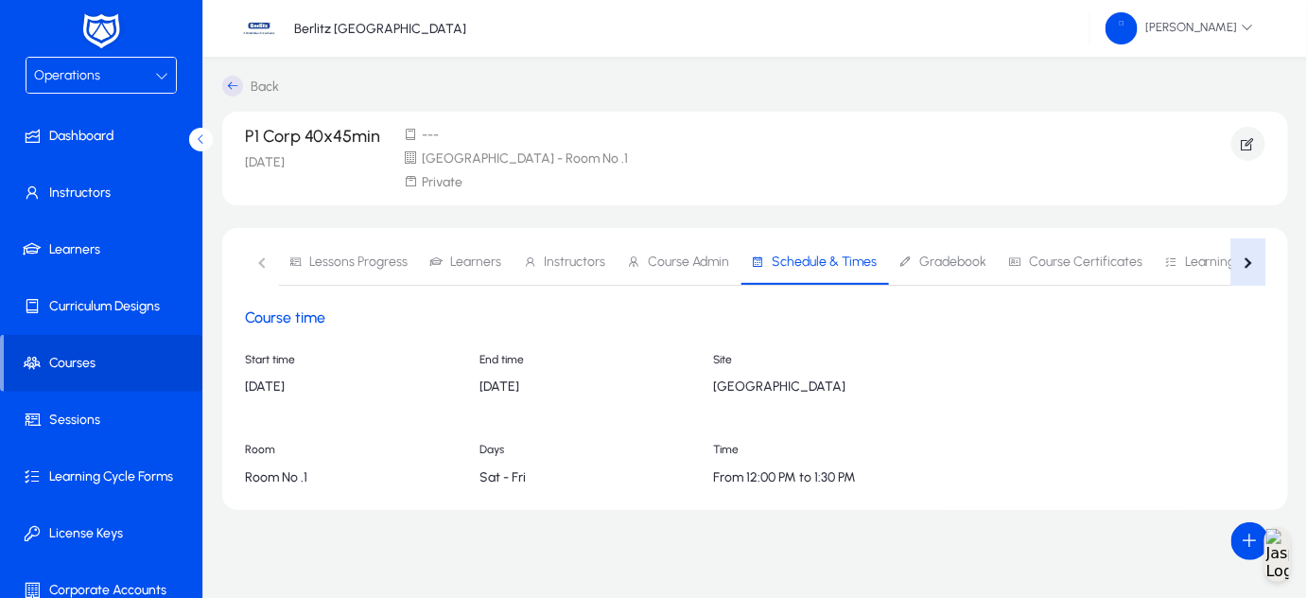
click at [1251, 259] on button "button" at bounding box center [1248, 262] width 34 height 46
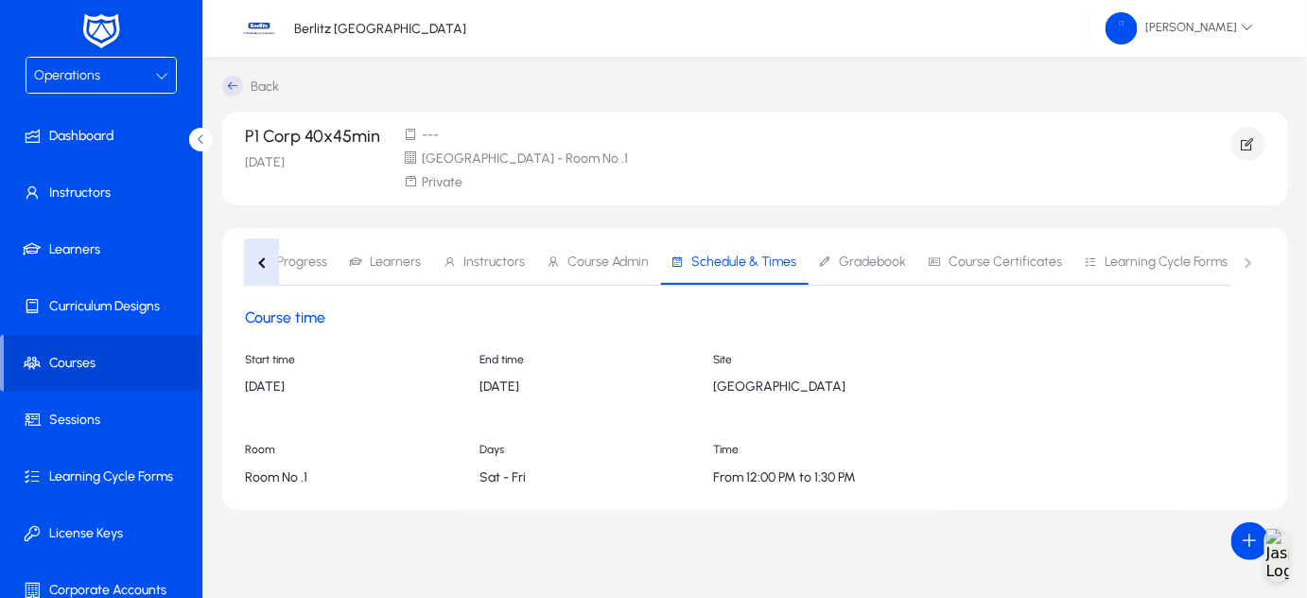
click at [267, 264] on button "button" at bounding box center [262, 262] width 34 height 46
click at [260, 263] on nav "Lessons Progress Learners Instructors Course Admin Schedule & Times Gradebook C…" at bounding box center [755, 262] width 1020 height 46
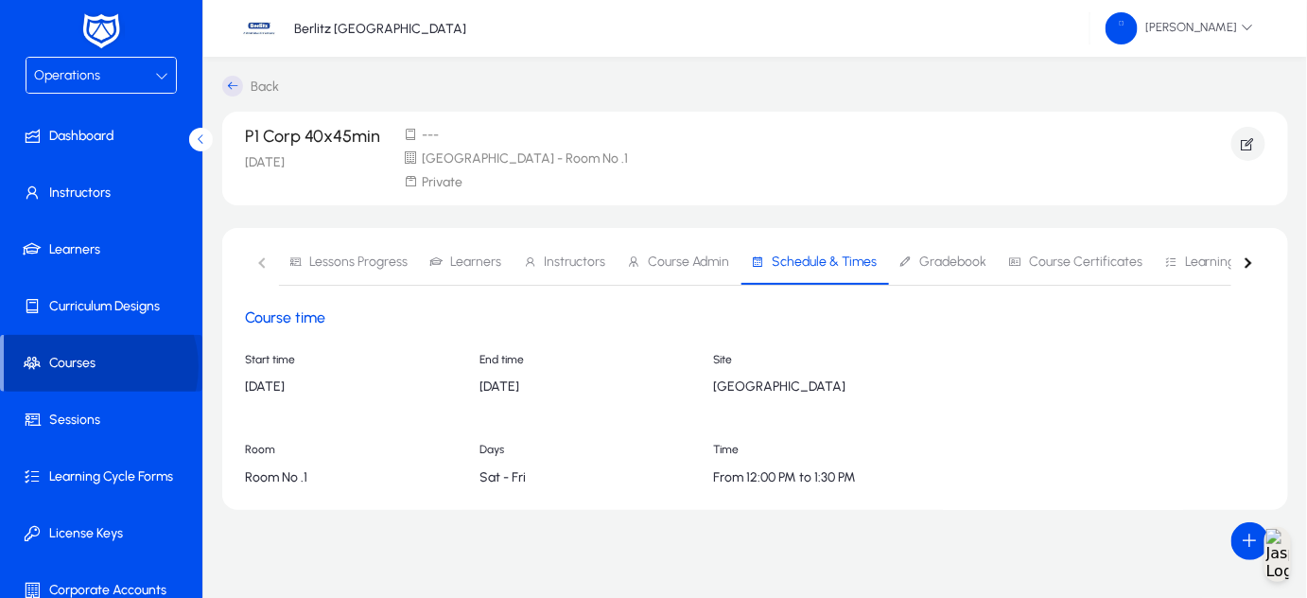
click at [90, 366] on span "Courses" at bounding box center [103, 363] width 199 height 19
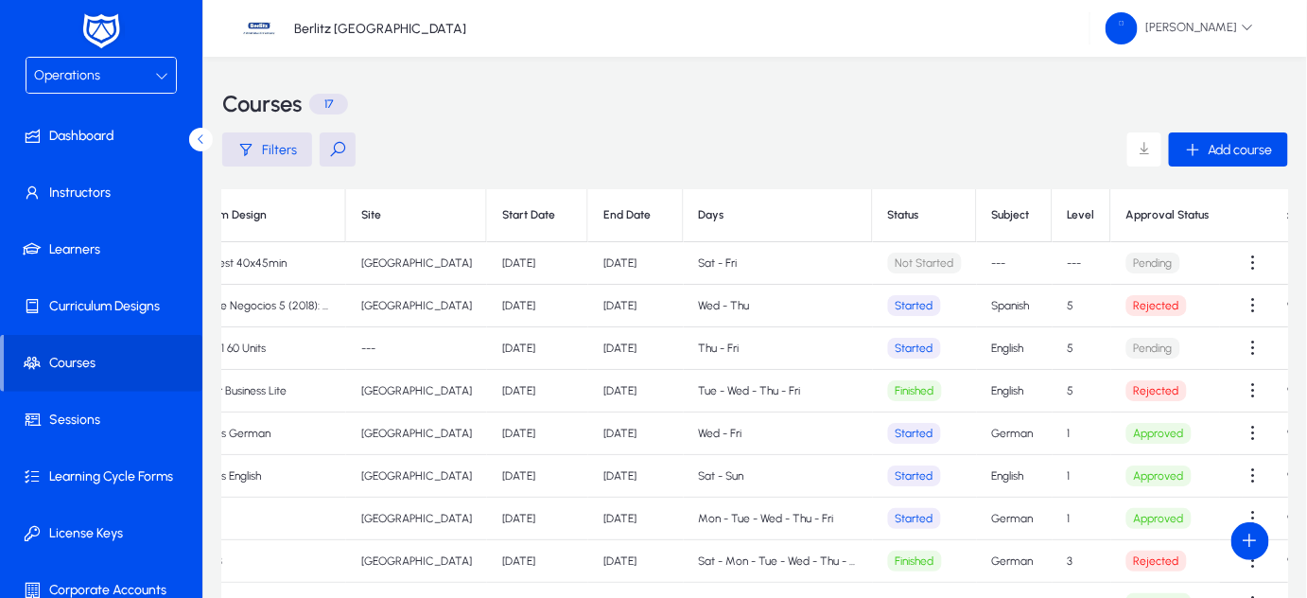
scroll to position [0, 852]
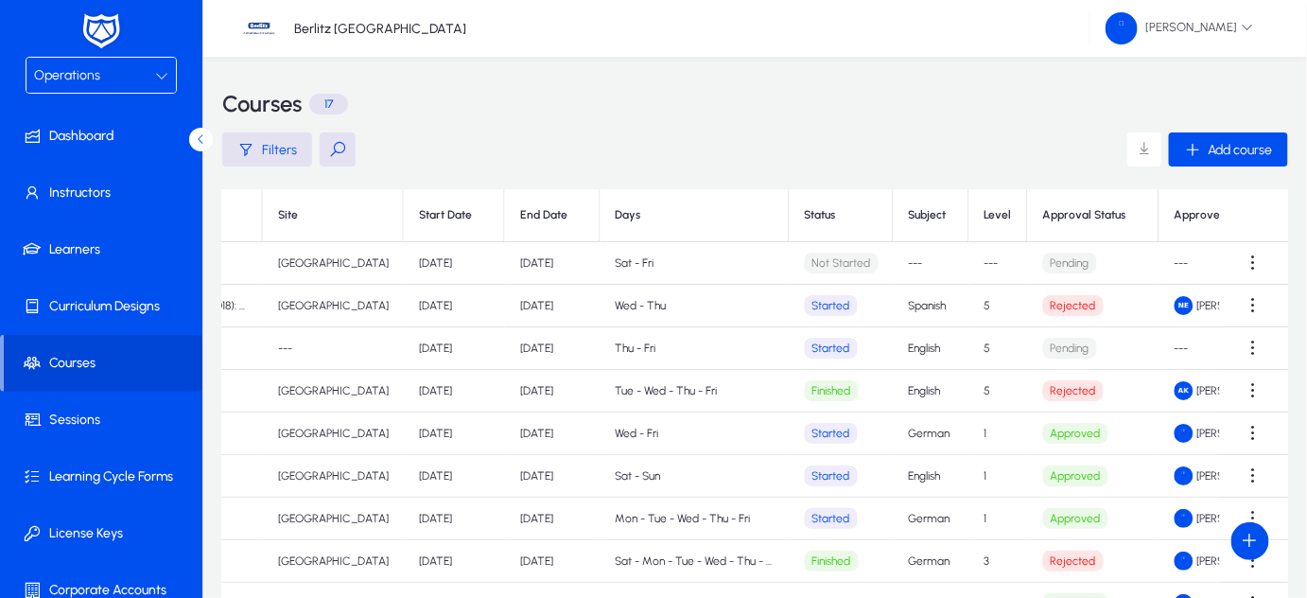
click at [894, 216] on th "Subject" at bounding box center [932, 215] width 76 height 53
click at [894, 264] on td "---" at bounding box center [932, 263] width 76 height 43
click at [894, 214] on th "Subject" at bounding box center [932, 215] width 76 height 53
click at [894, 213] on th "Subject" at bounding box center [932, 215] width 76 height 53
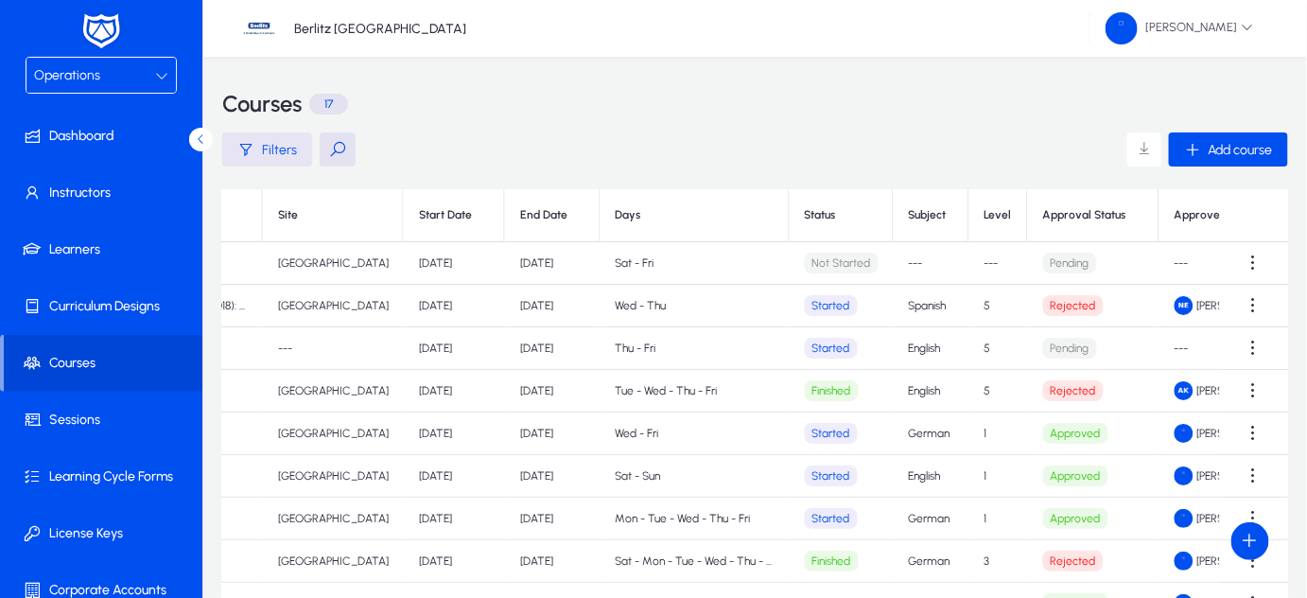
click at [268, 146] on span "Filters" at bounding box center [279, 150] width 35 height 16
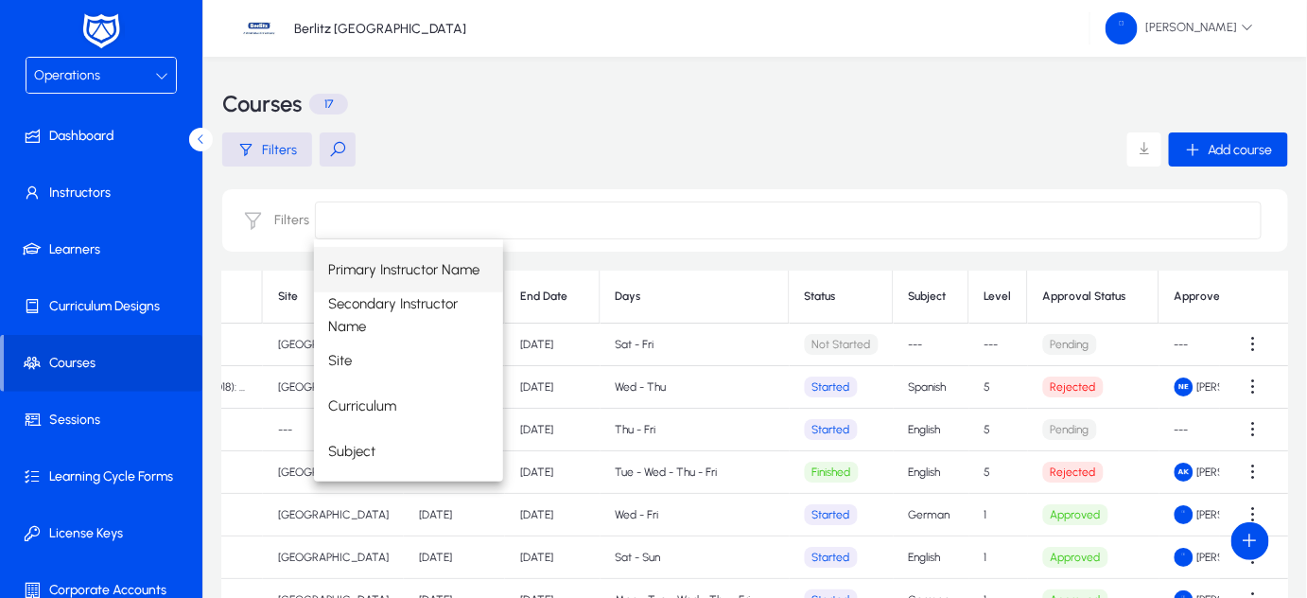
click at [348, 217] on input at bounding box center [788, 220] width 947 height 38
click at [342, 452] on span "Subject" at bounding box center [352, 451] width 47 height 23
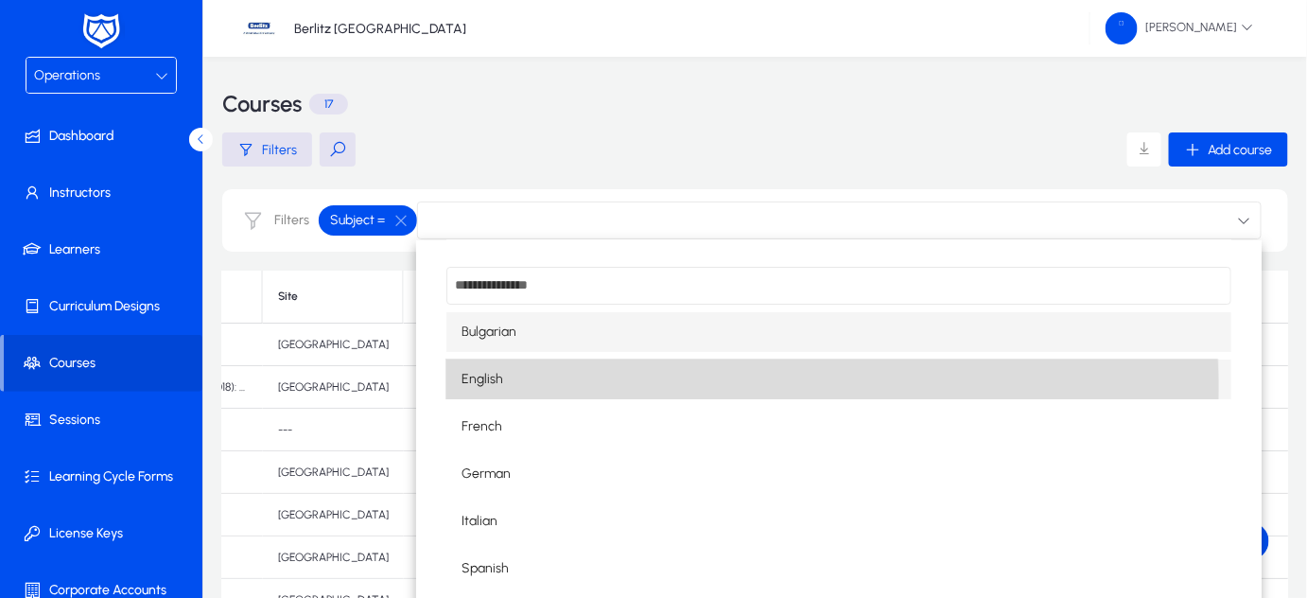
click at [483, 388] on span "English" at bounding box center [482, 379] width 42 height 23
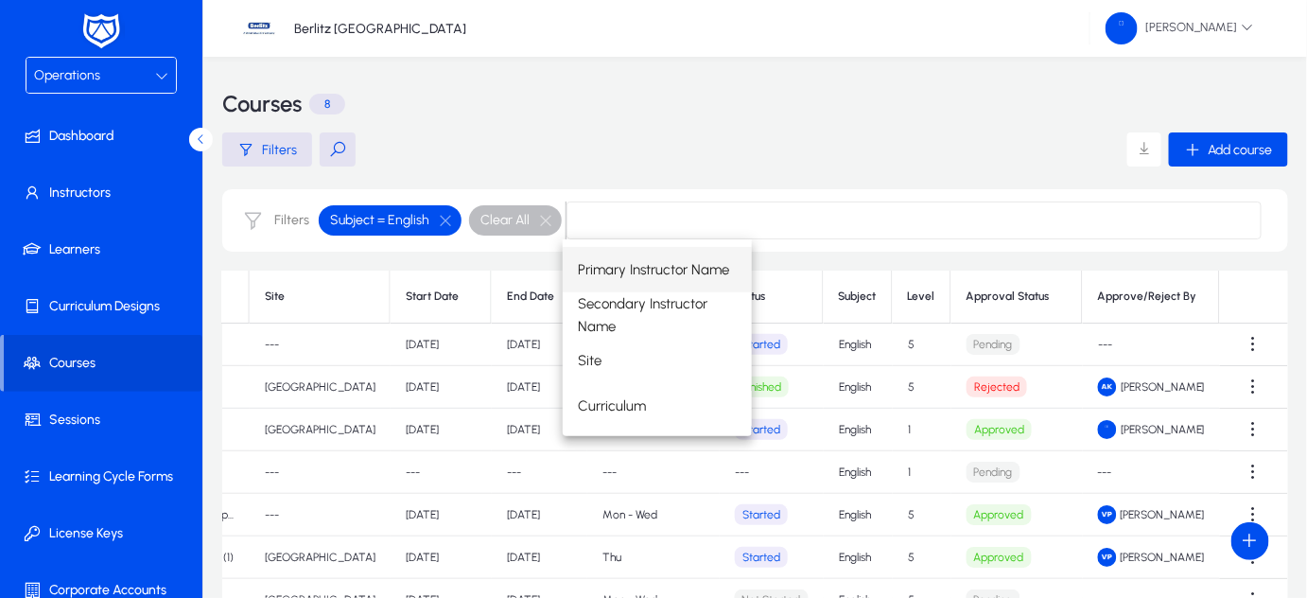
scroll to position [0, 754]
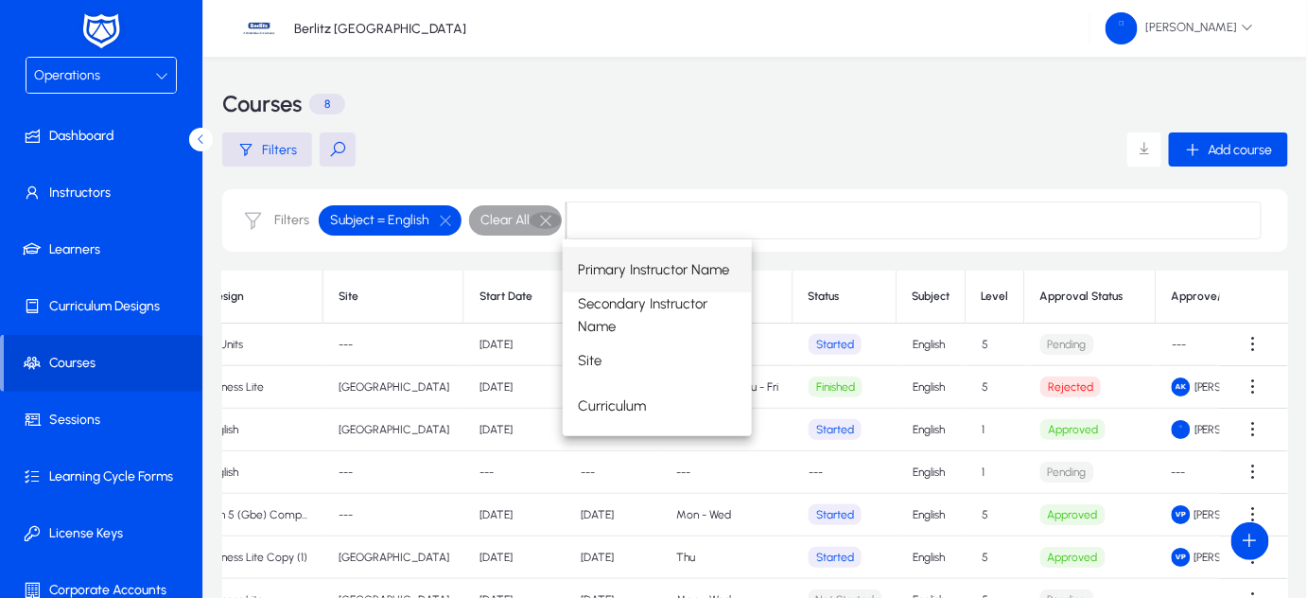
click at [539, 218] on button "button" at bounding box center [546, 220] width 32 height 17
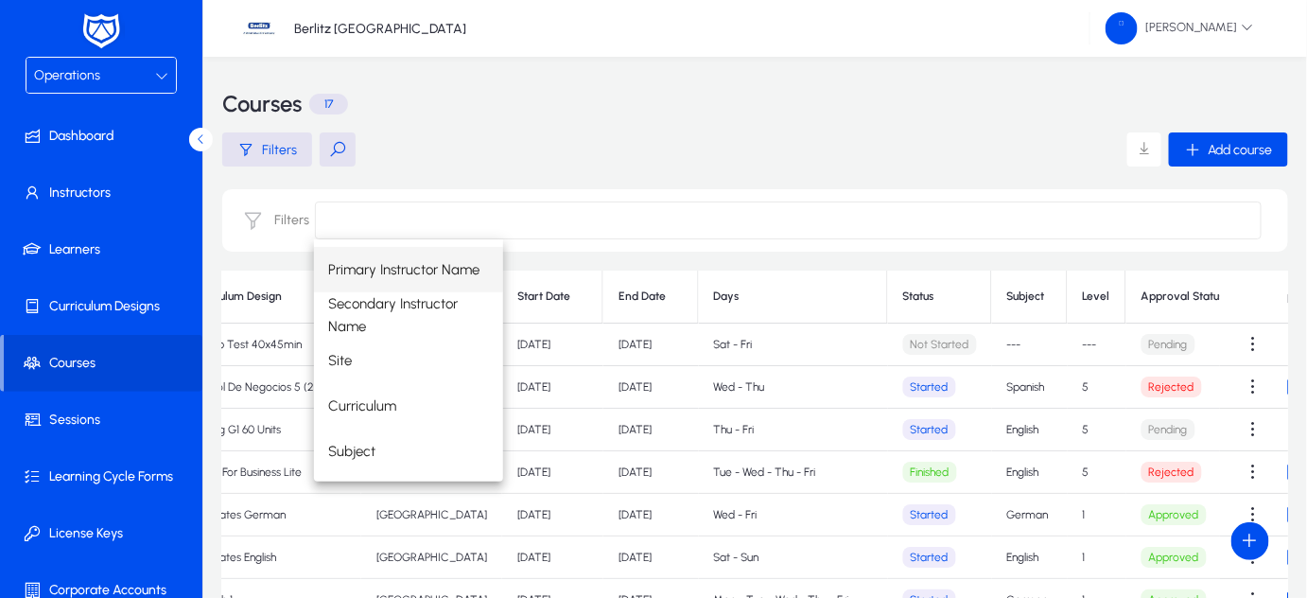
click at [535, 161] on div "Filters Add course" at bounding box center [755, 149] width 1066 height 34
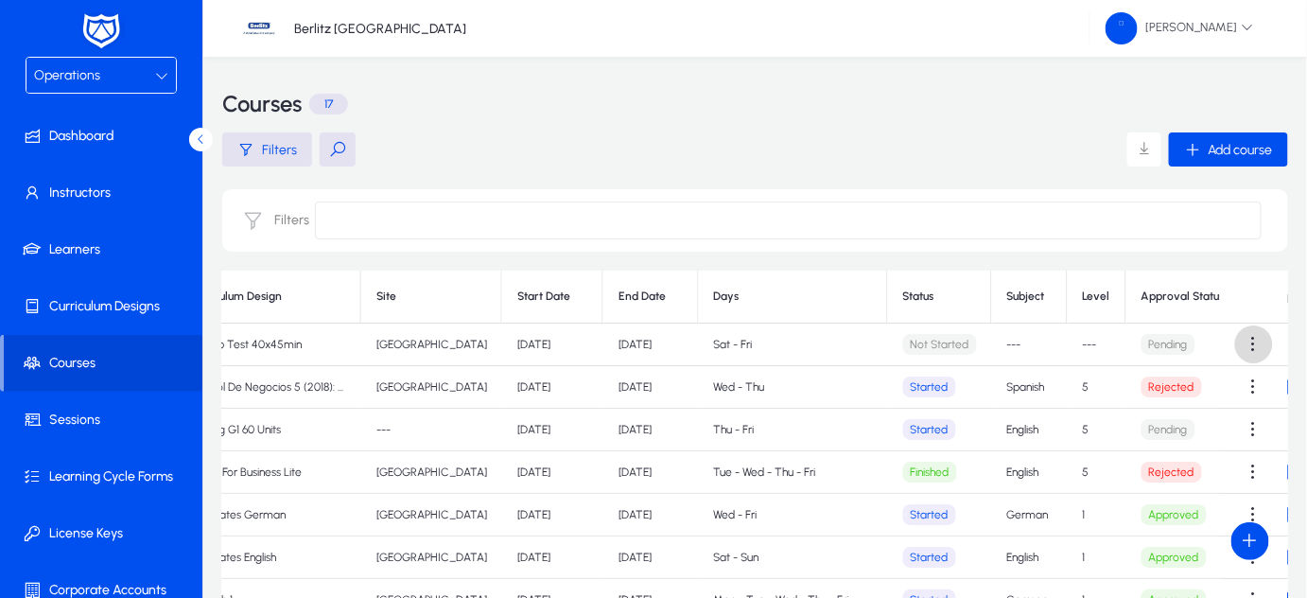
click at [1248, 347] on span at bounding box center [1254, 344] width 38 height 38
